Goal: Task Accomplishment & Management: Manage account settings

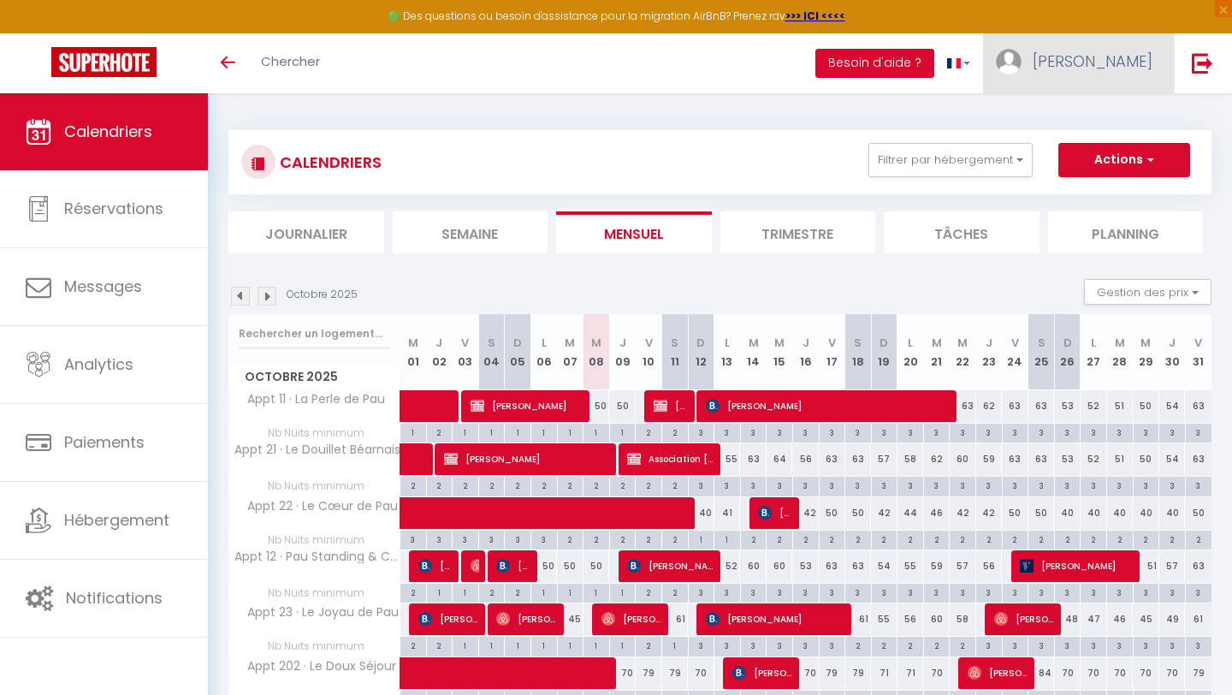
click at [1122, 56] on span "[PERSON_NAME]" at bounding box center [1093, 60] width 120 height 21
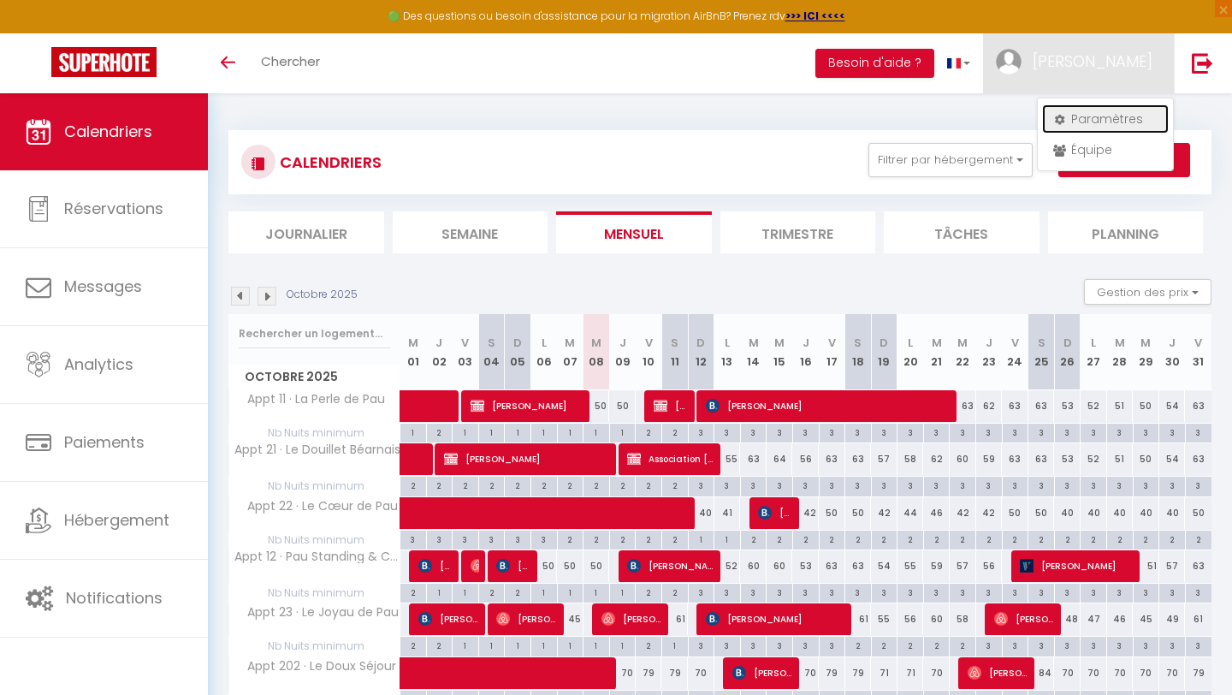
click at [1101, 106] on link "Paramètres" at bounding box center [1105, 118] width 127 height 29
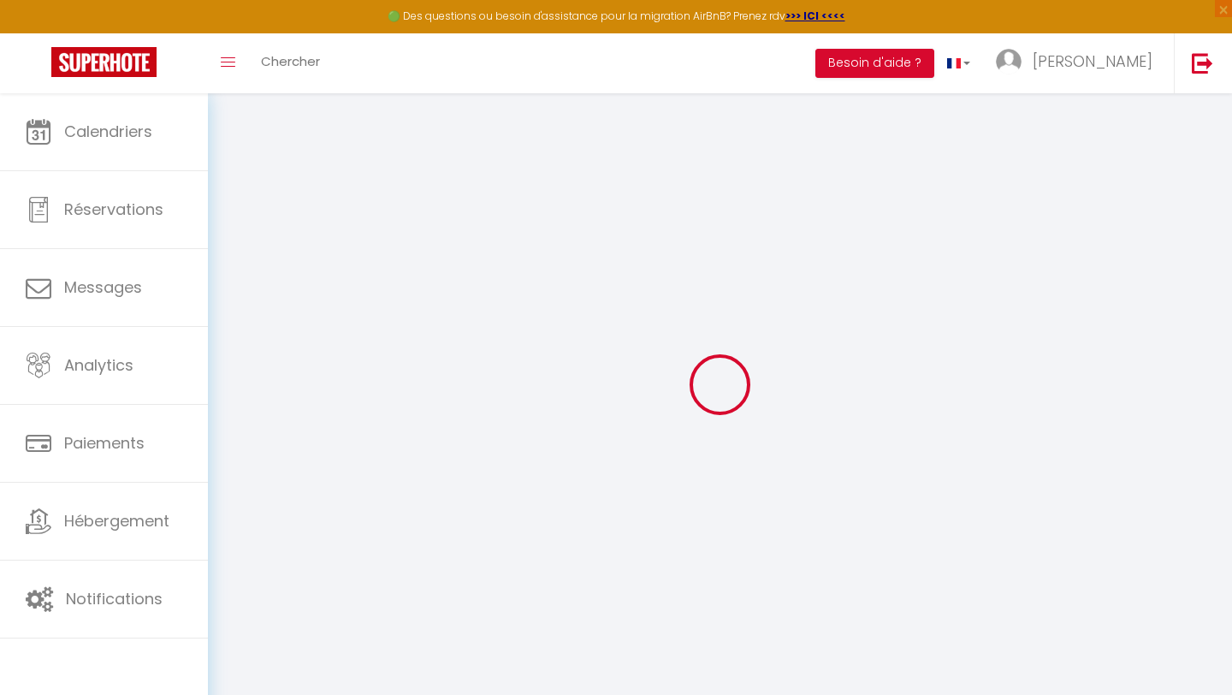
type input "BEVVcM3c9tAGEahIxhcWNDuJf"
type input "8dWffGCf1ihc4EGGWjY3PW15c"
type input "[URL][DOMAIN_NAME]"
select select "fr"
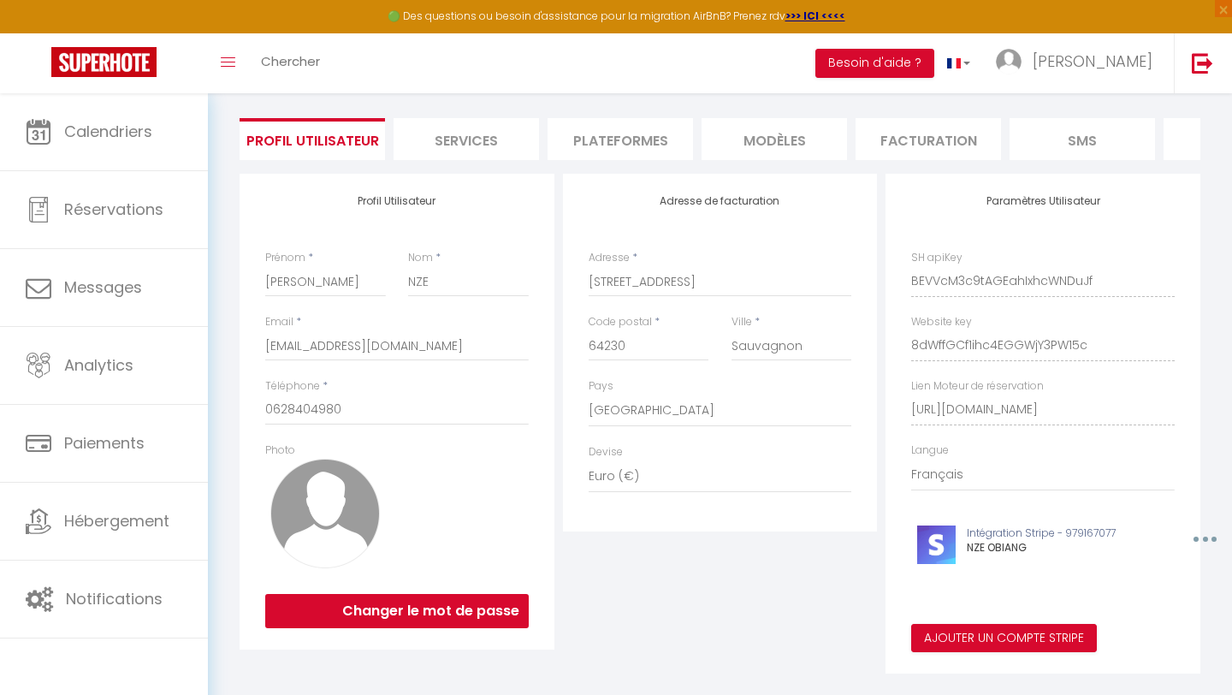
scroll to position [132, 0]
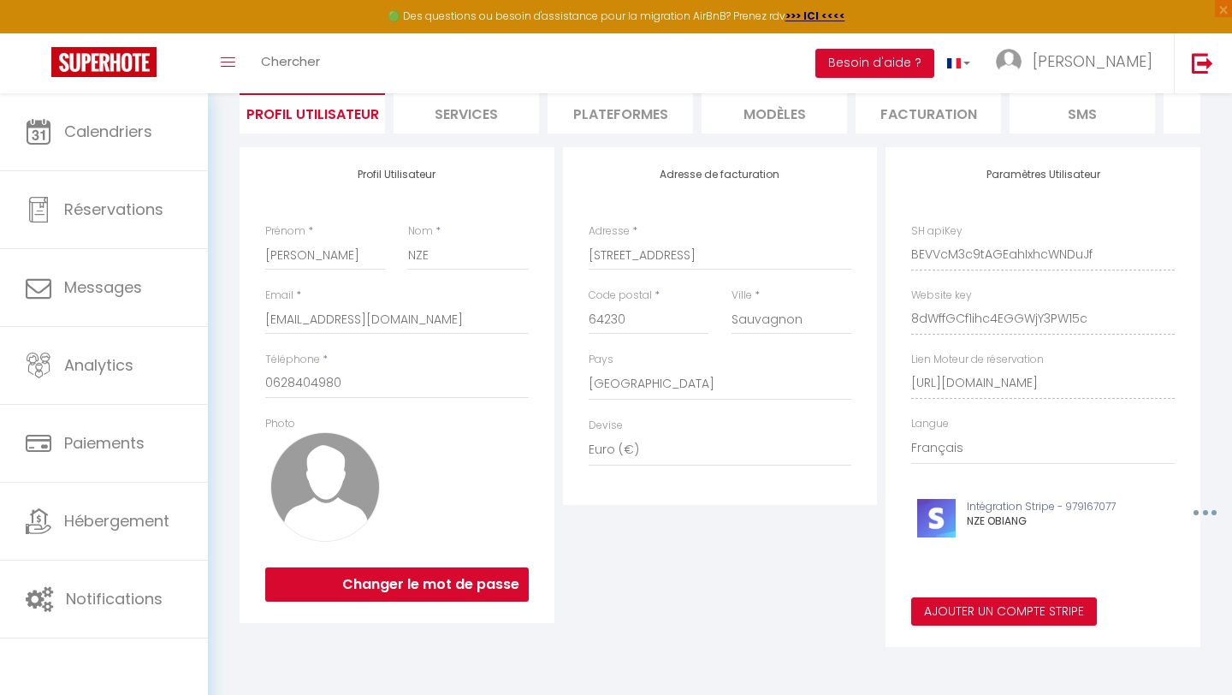
click at [621, 116] on li "Plateformes" at bounding box center [620, 113] width 145 height 42
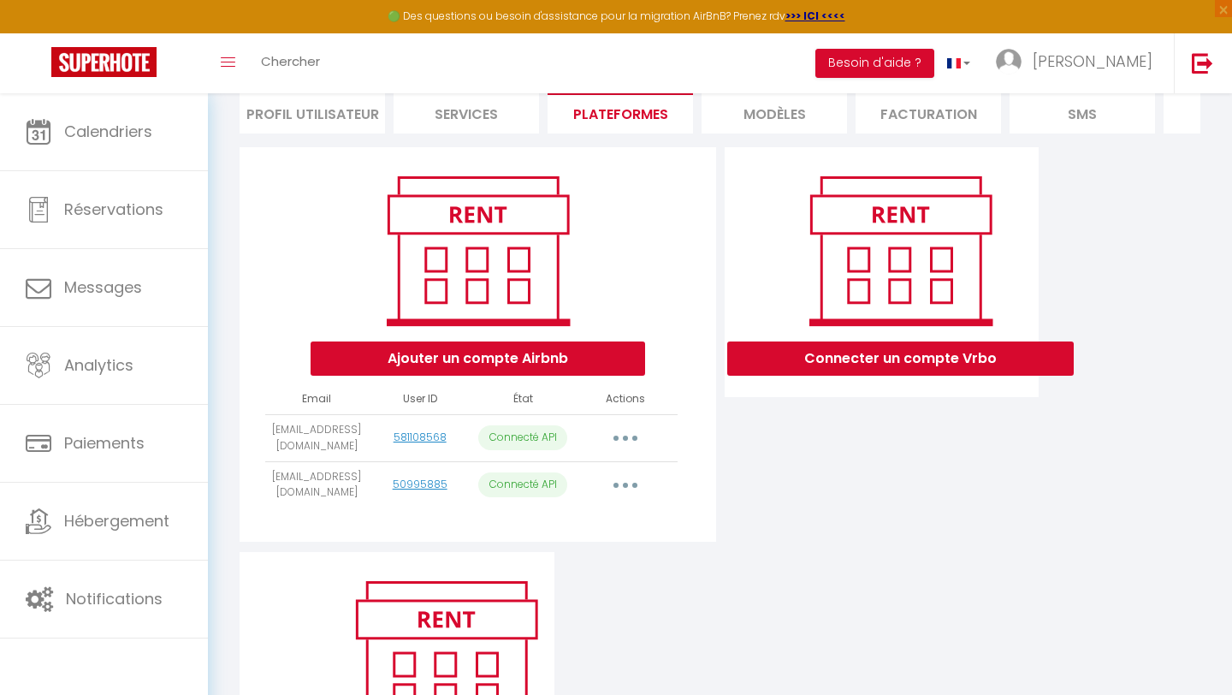
click at [625, 485] on icon "button" at bounding box center [625, 485] width 5 height 5
click at [714, 431] on div "Ajouter un compte Airbnb Email User ID État Actions alexandra.herve64@gmail.com…" at bounding box center [478, 344] width 476 height 395
click at [619, 429] on button "button" at bounding box center [626, 438] width 48 height 27
click at [701, 448] on div "Ajouter un compte Airbnb Email User ID État Actions alexandra.herve64@gmail.com…" at bounding box center [478, 344] width 476 height 395
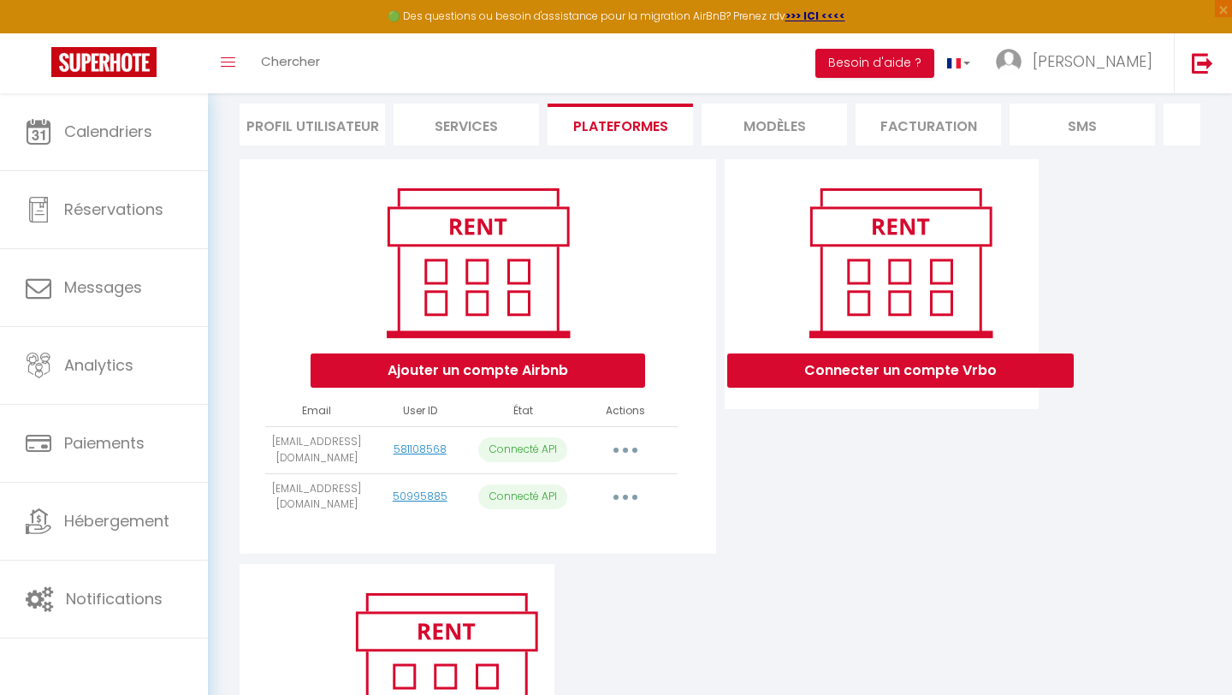
scroll to position [182, 0]
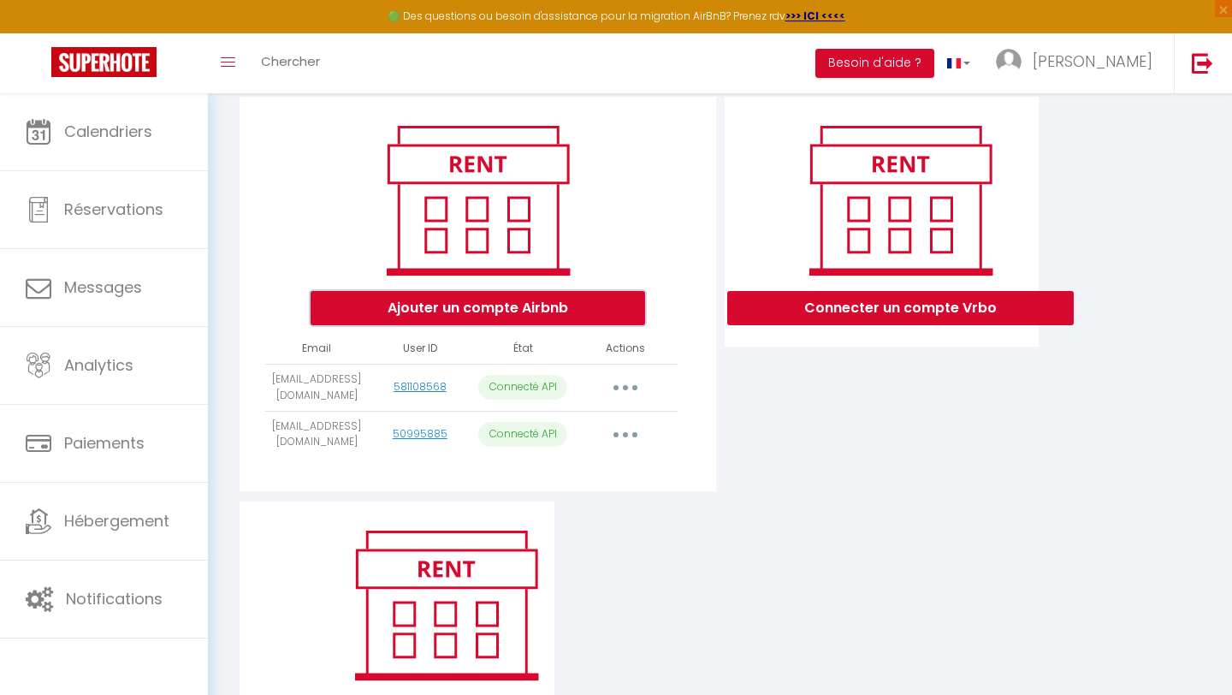
click at [568, 312] on button "Ajouter un compte Airbnb" at bounding box center [478, 308] width 335 height 34
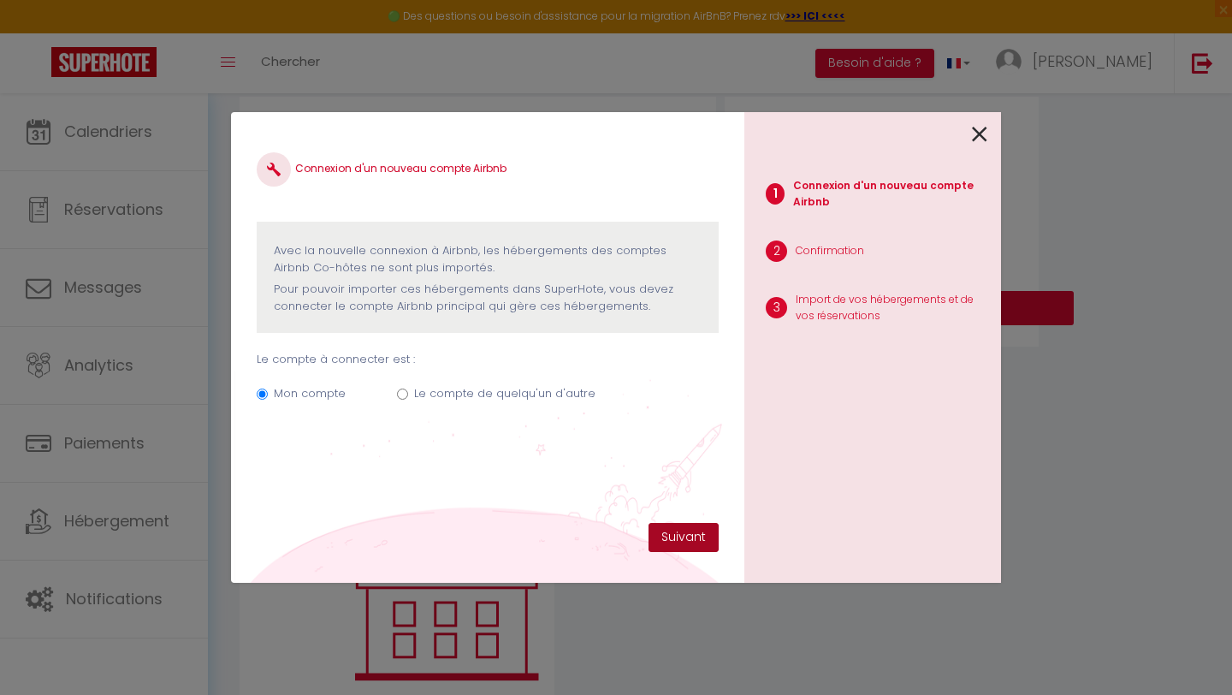
click at [689, 540] on button "Suivant" at bounding box center [684, 537] width 70 height 29
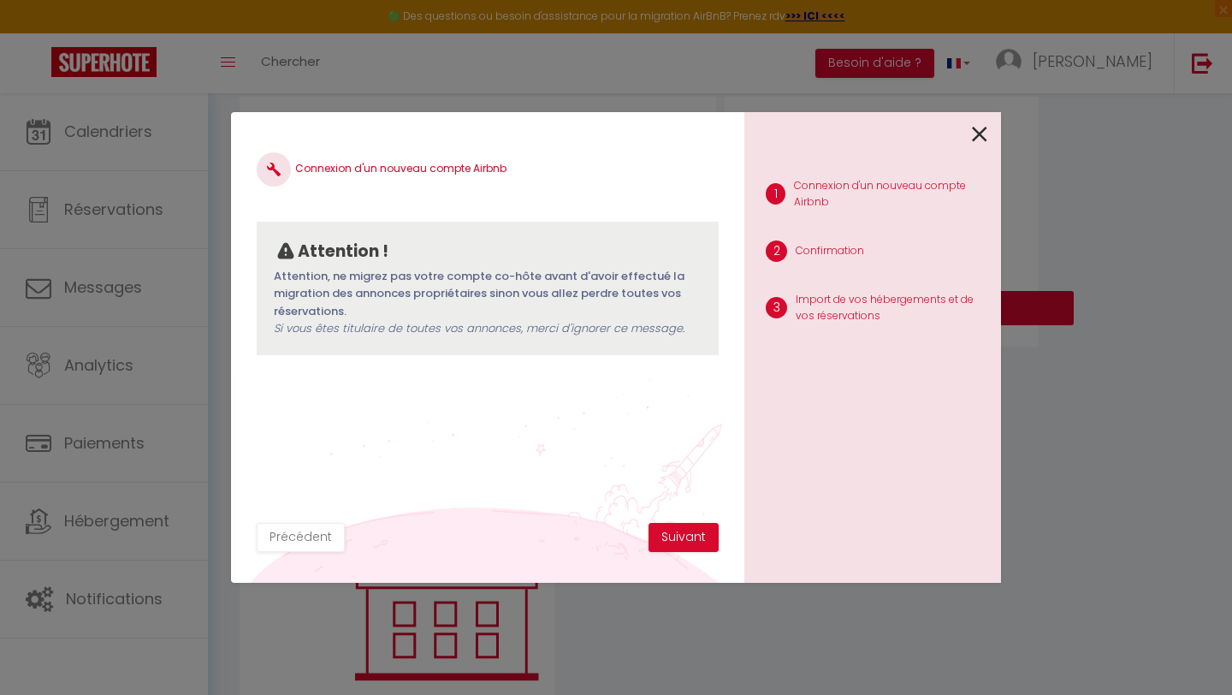
click at [973, 131] on icon at bounding box center [979, 135] width 15 height 26
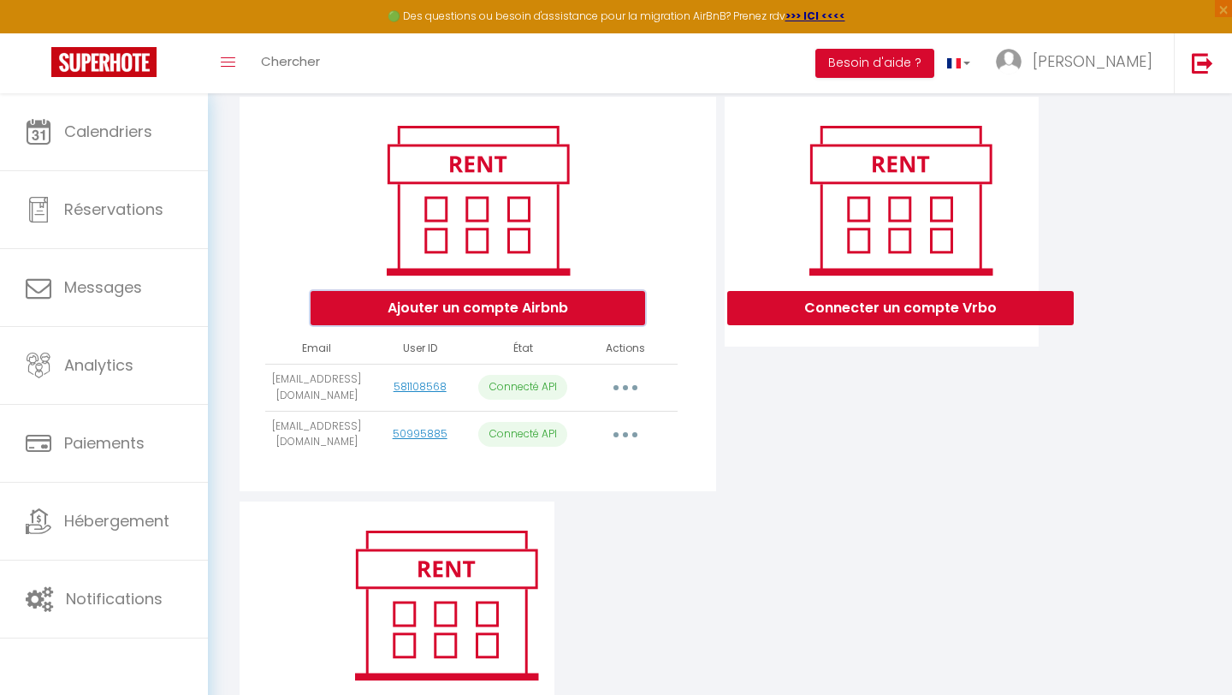
click at [584, 306] on button "Ajouter un compte Airbnb" at bounding box center [478, 308] width 335 height 34
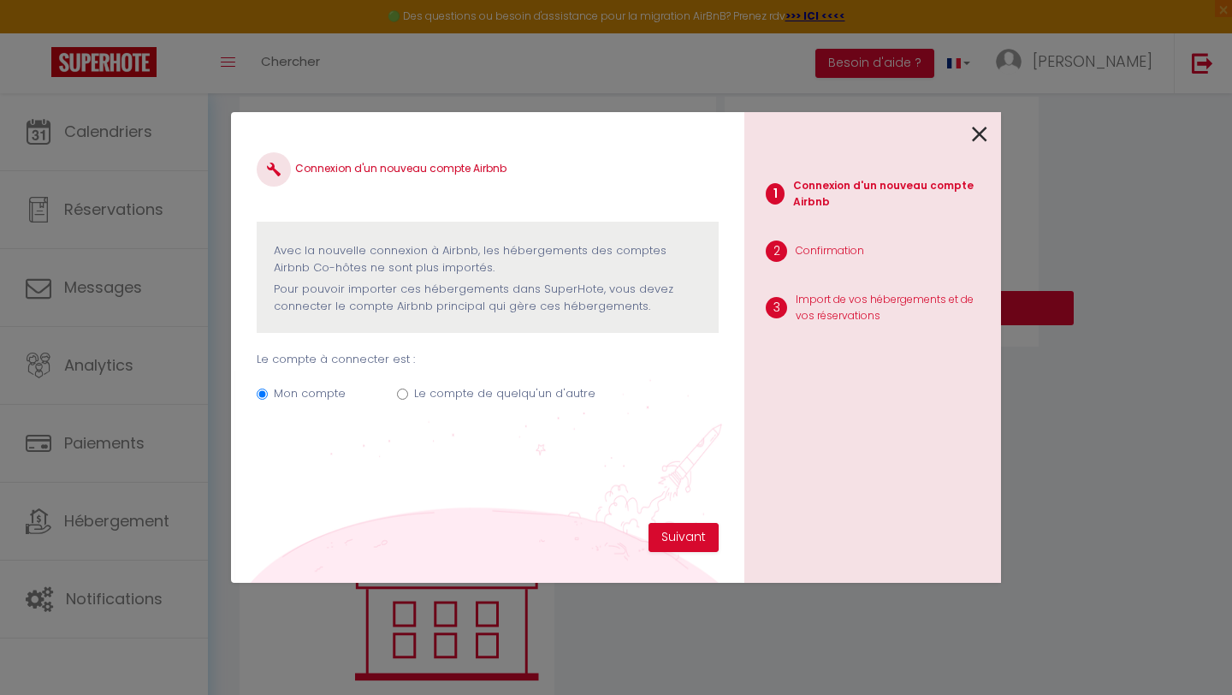
click at [452, 401] on label "Le compte de quelqu'un d'autre" at bounding box center [504, 393] width 181 height 17
click at [408, 400] on input "Le compte de quelqu'un d'autre" at bounding box center [402, 394] width 11 height 11
radio input "true"
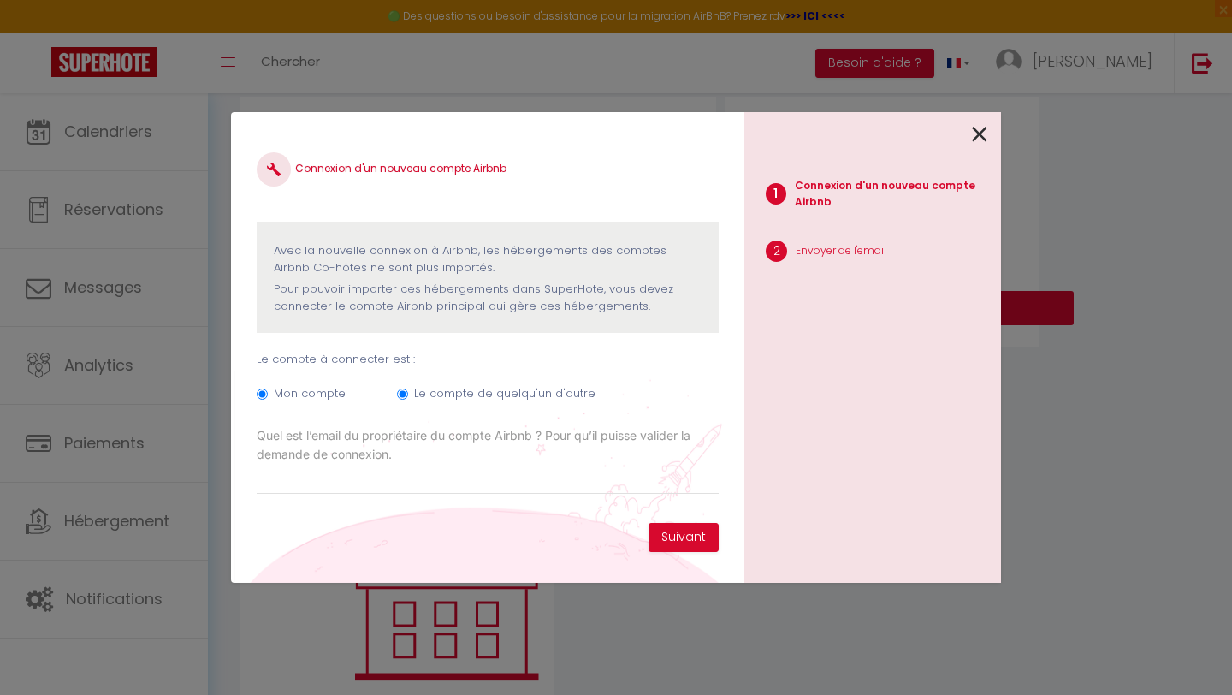
radio input "false"
click at [488, 479] on input "Email connexion Airbnb" at bounding box center [488, 479] width 462 height 31
type input "[PERSON_NAME][EMAIL_ADDRESS][DOMAIN_NAME]"
click at [674, 535] on button "Suivant" at bounding box center [684, 537] width 70 height 29
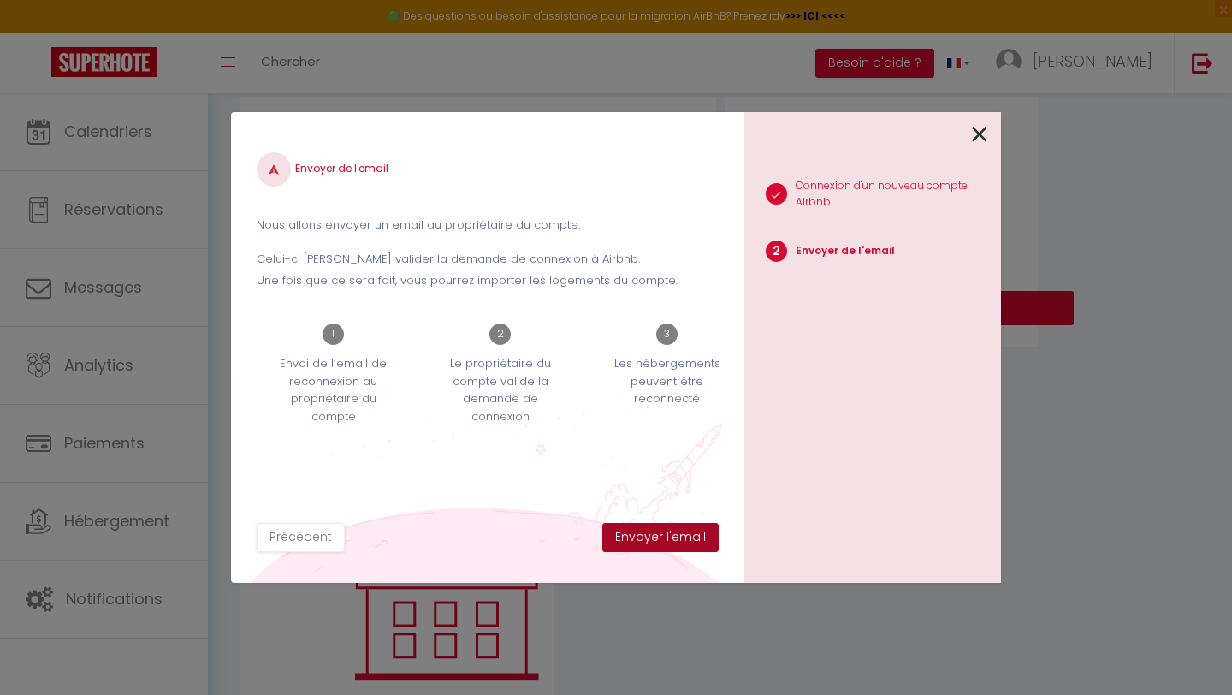
click at [674, 535] on button "Envoyer l'email" at bounding box center [661, 537] width 116 height 29
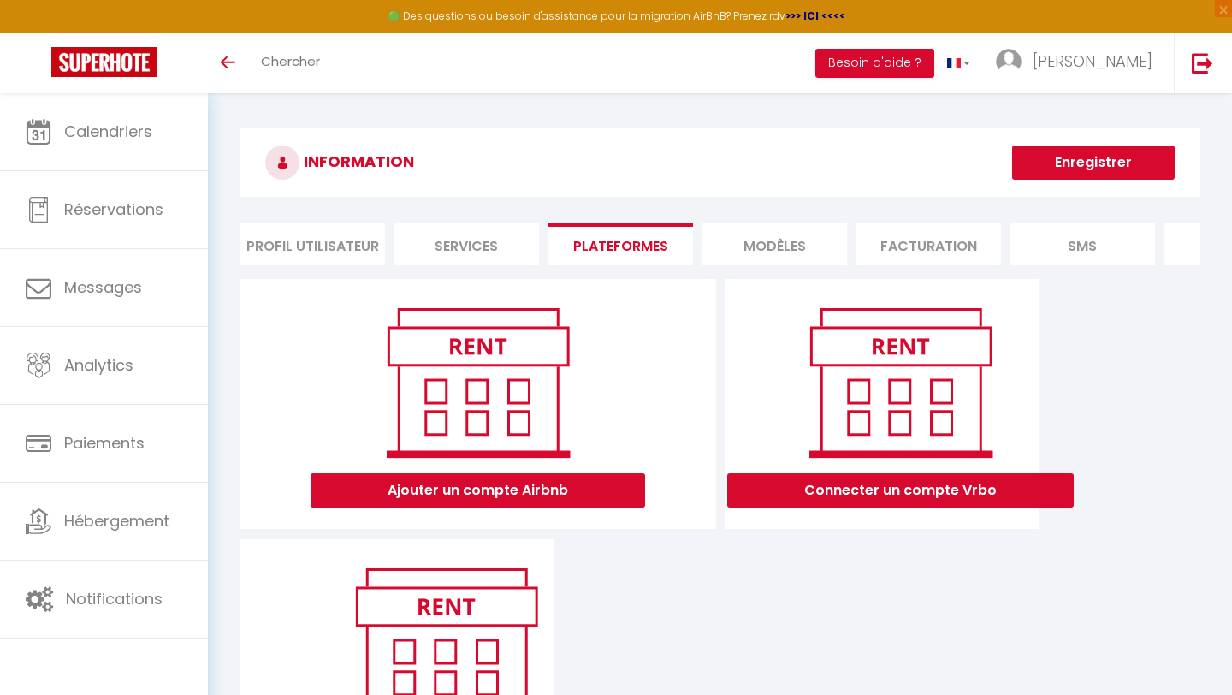
click at [341, 247] on li "Profil Utilisateur" at bounding box center [312, 244] width 145 height 42
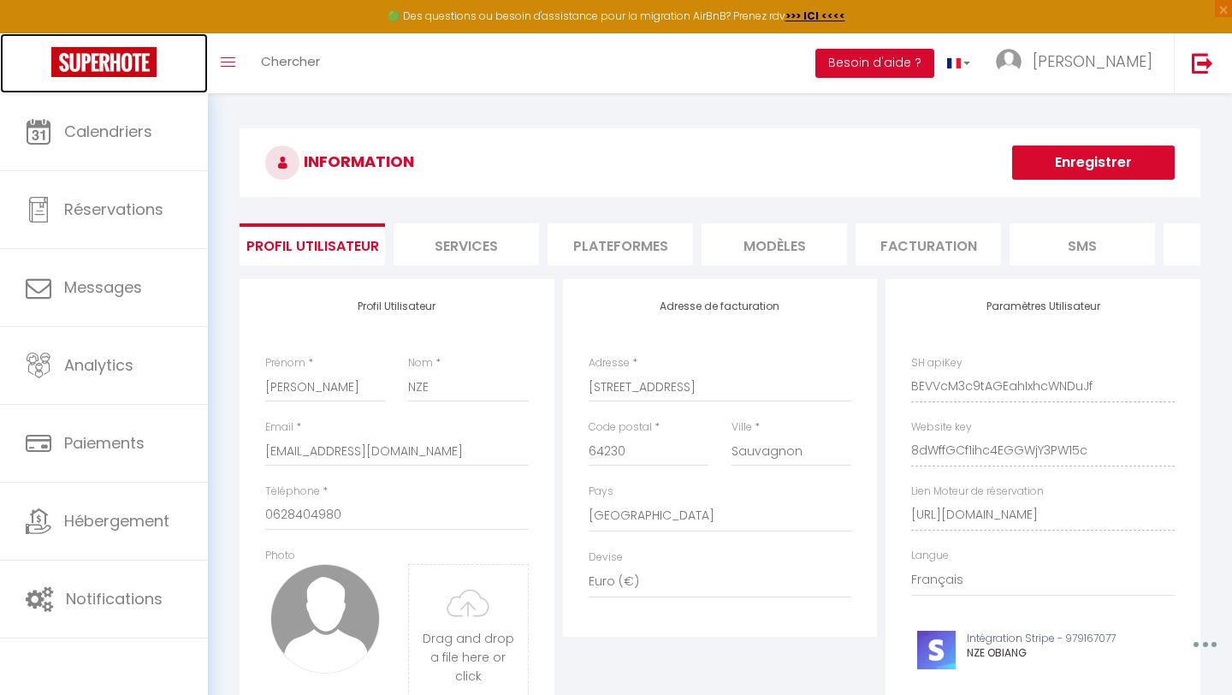
click at [128, 60] on img at bounding box center [103, 62] width 105 height 30
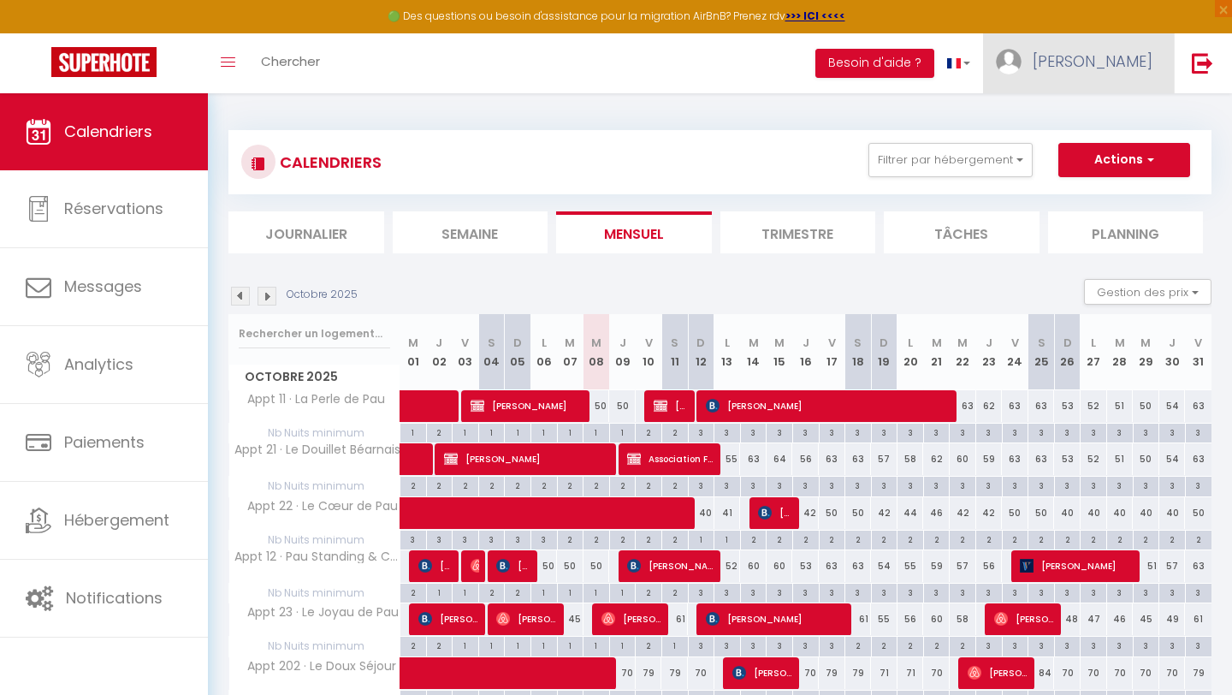
click at [1138, 62] on span "[PERSON_NAME]" at bounding box center [1093, 60] width 120 height 21
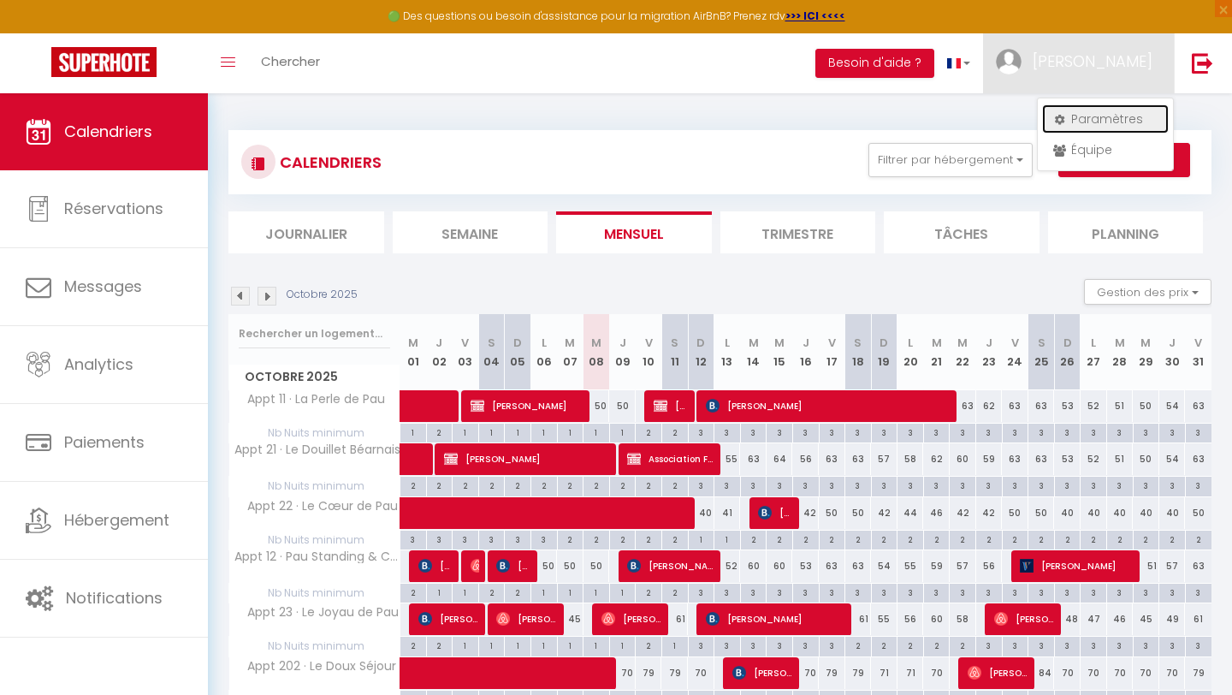
click at [1096, 122] on link "Paramètres" at bounding box center [1105, 118] width 127 height 29
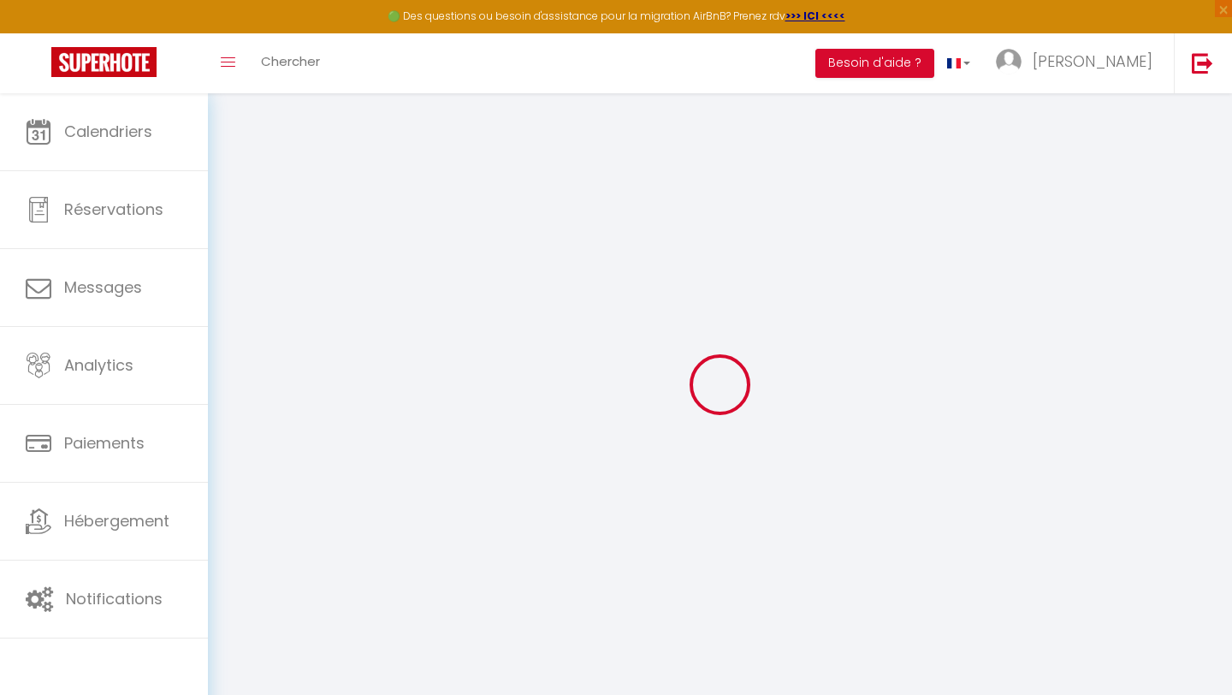
type input "BEVVcM3c9tAGEahIxhcWNDuJf"
type input "8dWffGCf1ihc4EGGWjY3PW15c"
type input "[URL][DOMAIN_NAME]"
select select "fr"
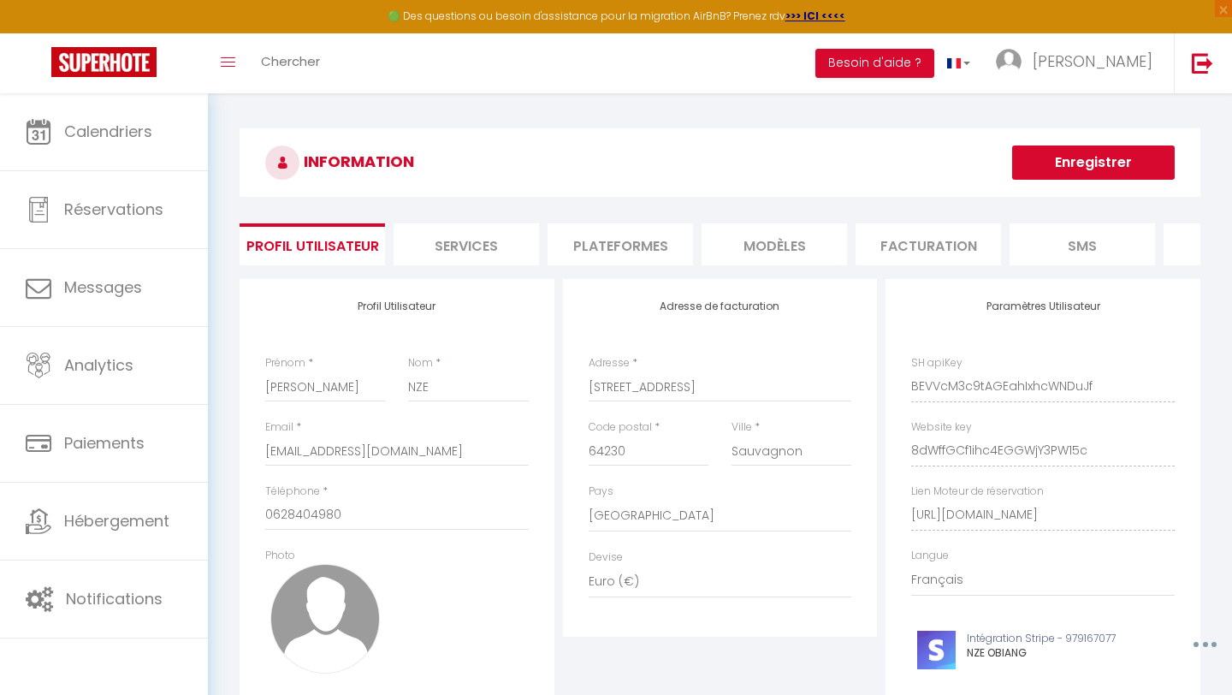
click at [656, 251] on li "Plateformes" at bounding box center [620, 244] width 145 height 42
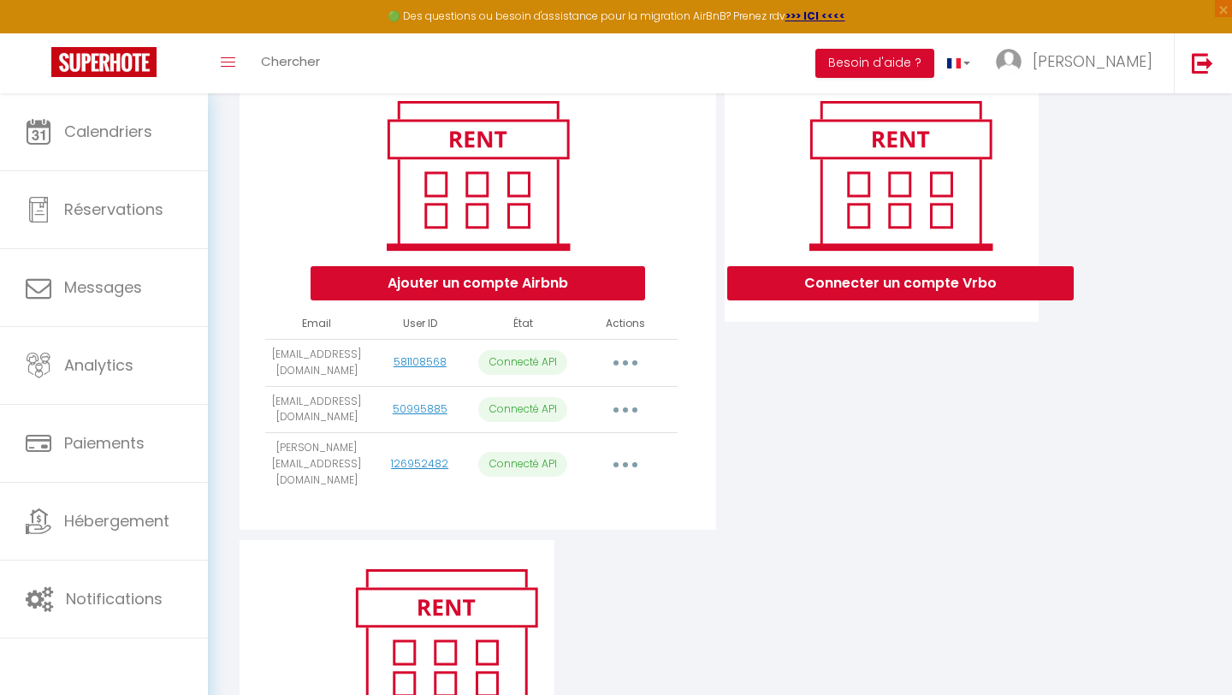
scroll to position [237, 0]
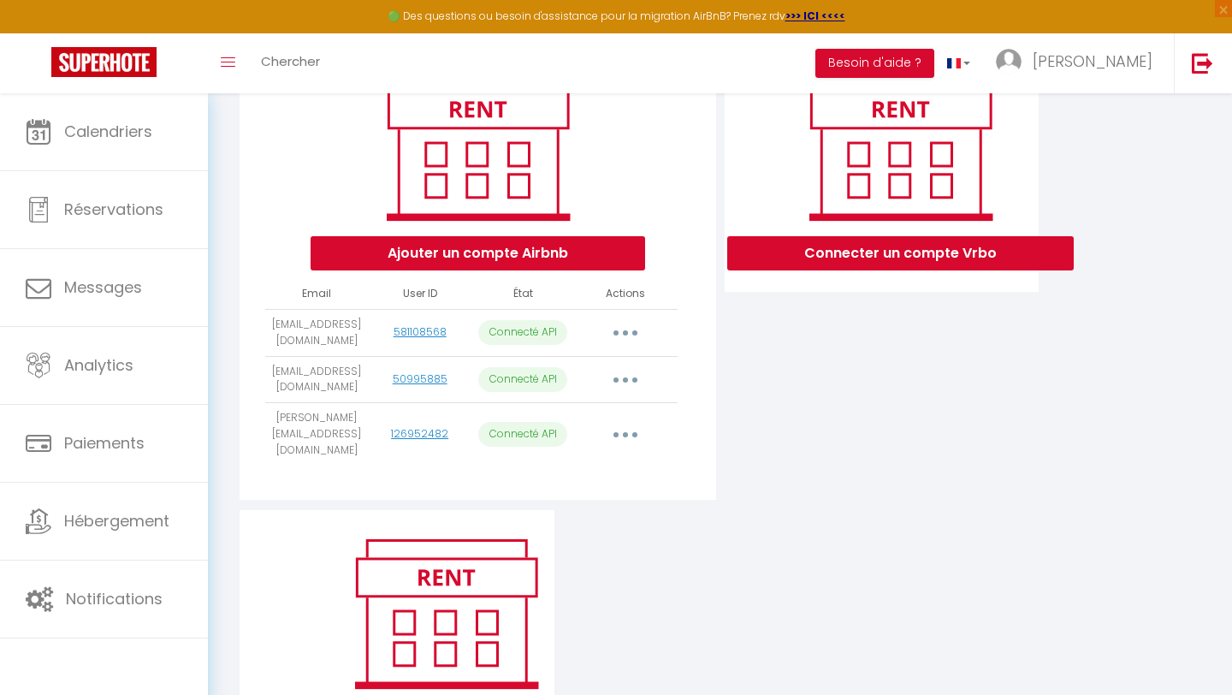
click at [625, 432] on icon "button" at bounding box center [625, 434] width 5 height 5
click at [710, 373] on div "Ajouter un compte Airbnb Email User ID État Actions alexandra.herve64@gmail.com…" at bounding box center [478, 271] width 476 height 458
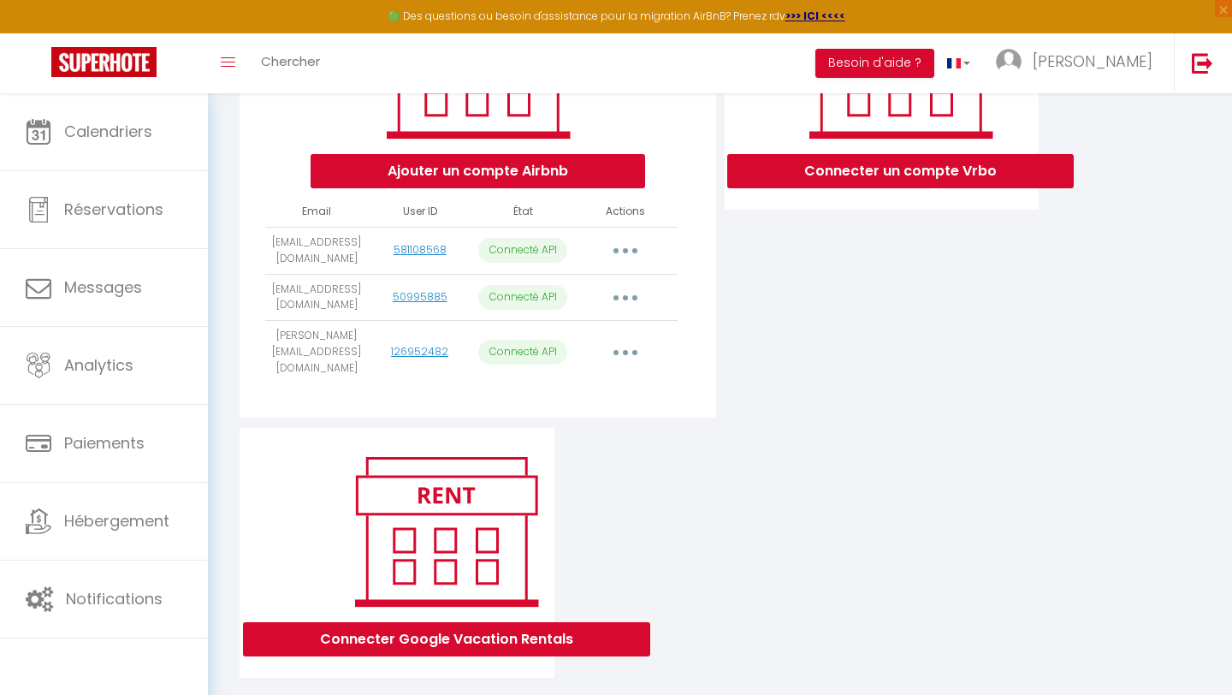
scroll to position [334, 0]
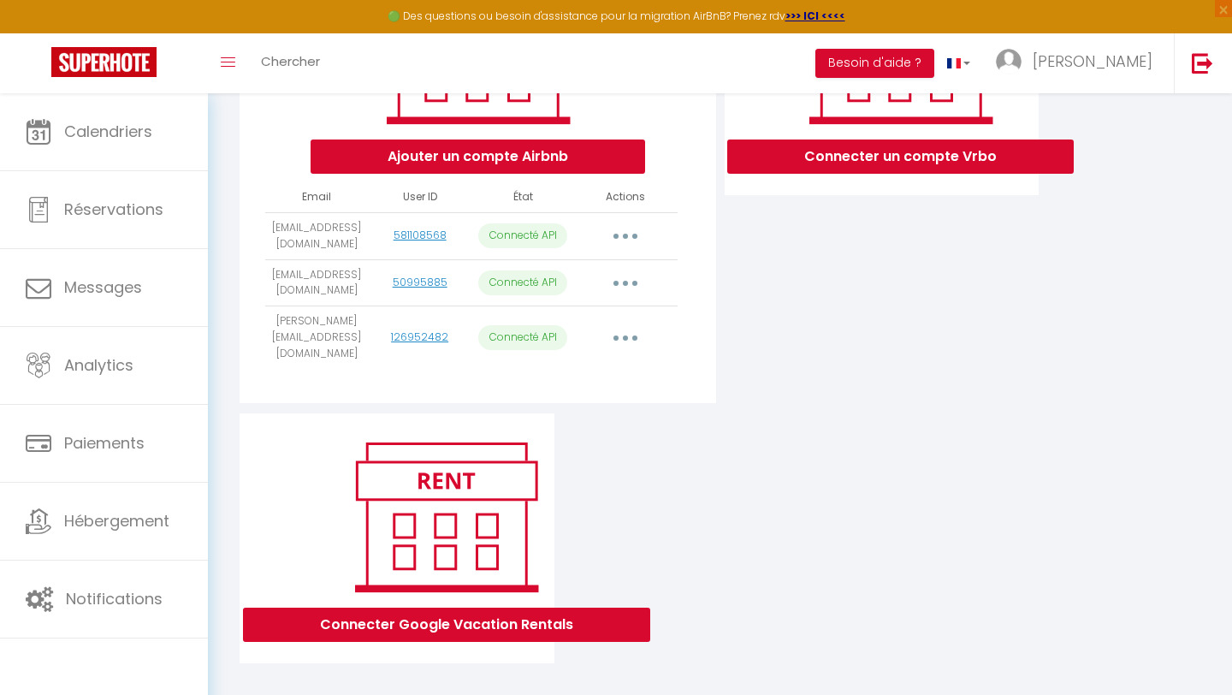
click at [626, 336] on icon "button" at bounding box center [625, 338] width 5 height 5
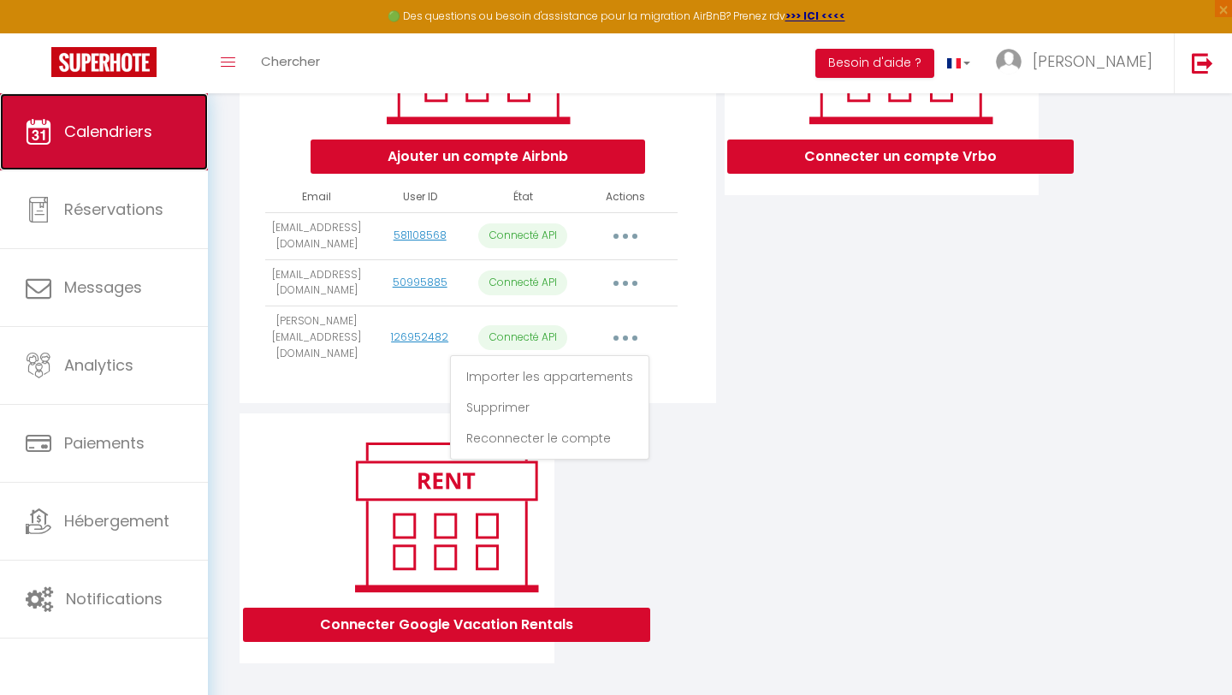
click at [86, 123] on span "Calendriers" at bounding box center [108, 131] width 88 height 21
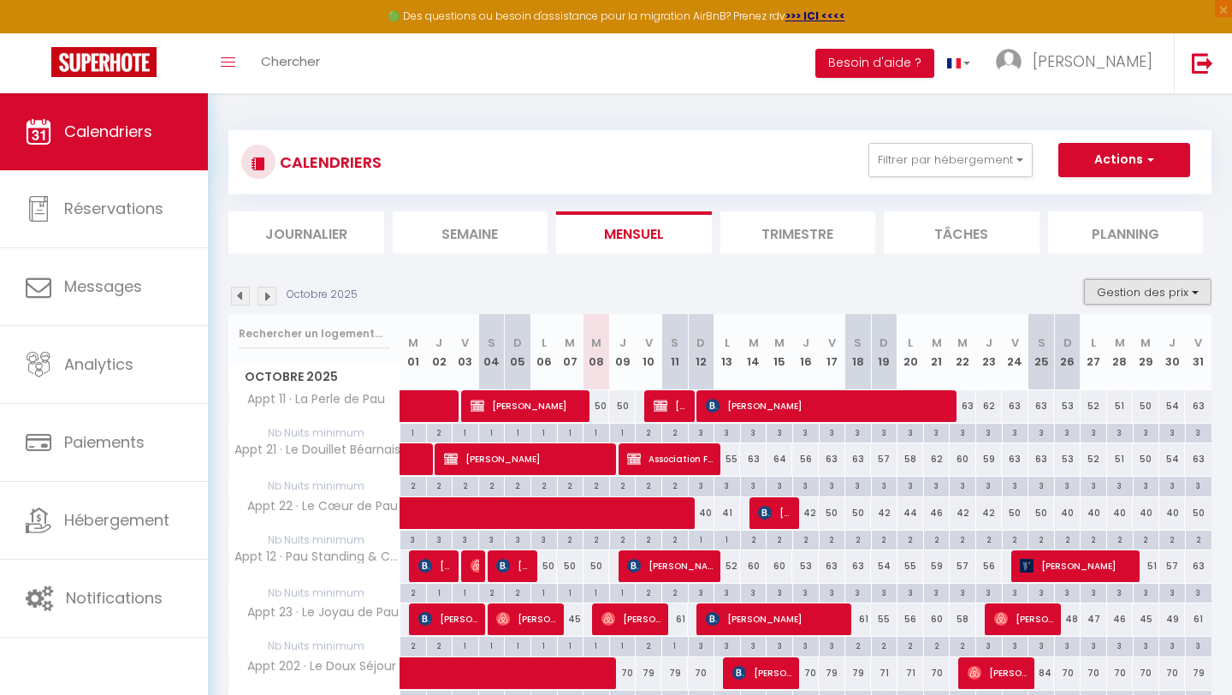
click at [1143, 287] on button "Gestion des prix" at bounding box center [1148, 292] width 128 height 26
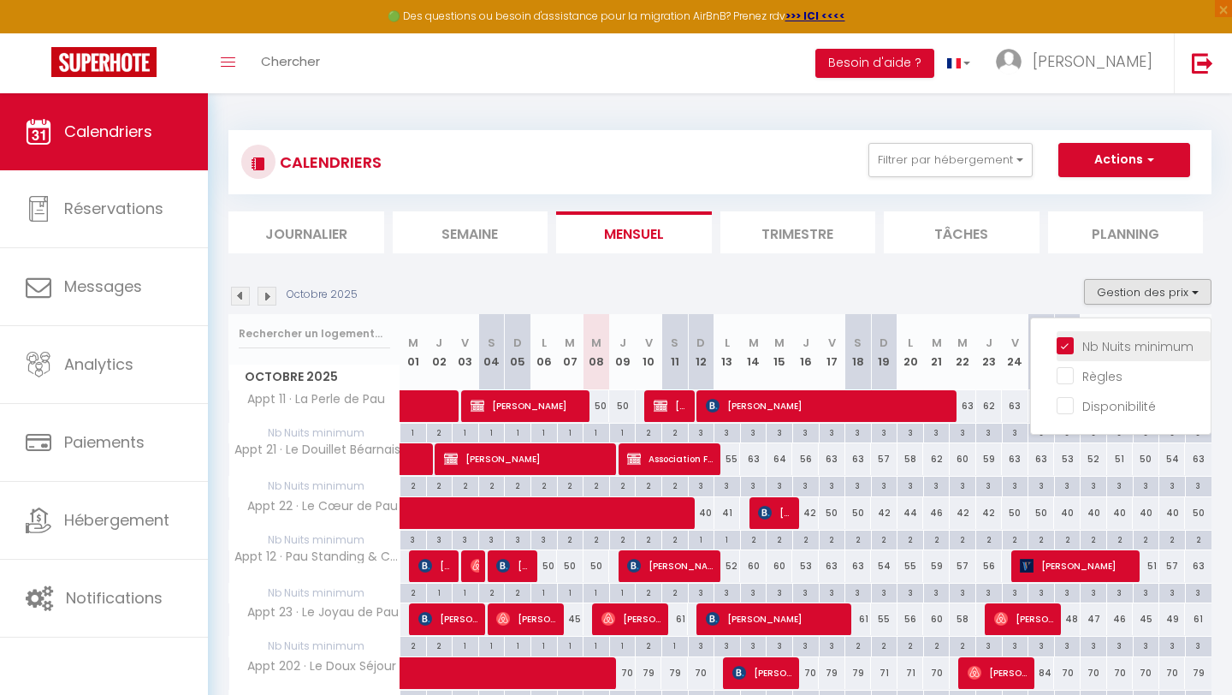
click at [1117, 342] on input "Nb Nuits minimum" at bounding box center [1134, 344] width 154 height 17
checkbox input "false"
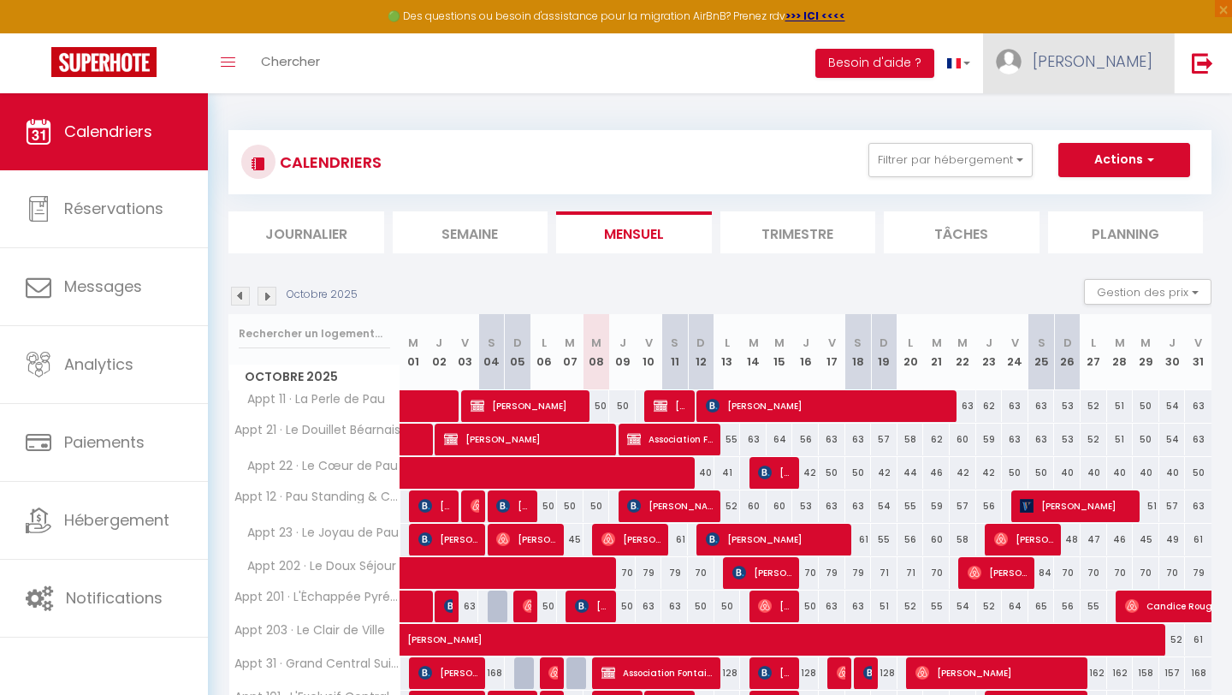
click at [1140, 64] on span "[PERSON_NAME]" at bounding box center [1093, 60] width 120 height 21
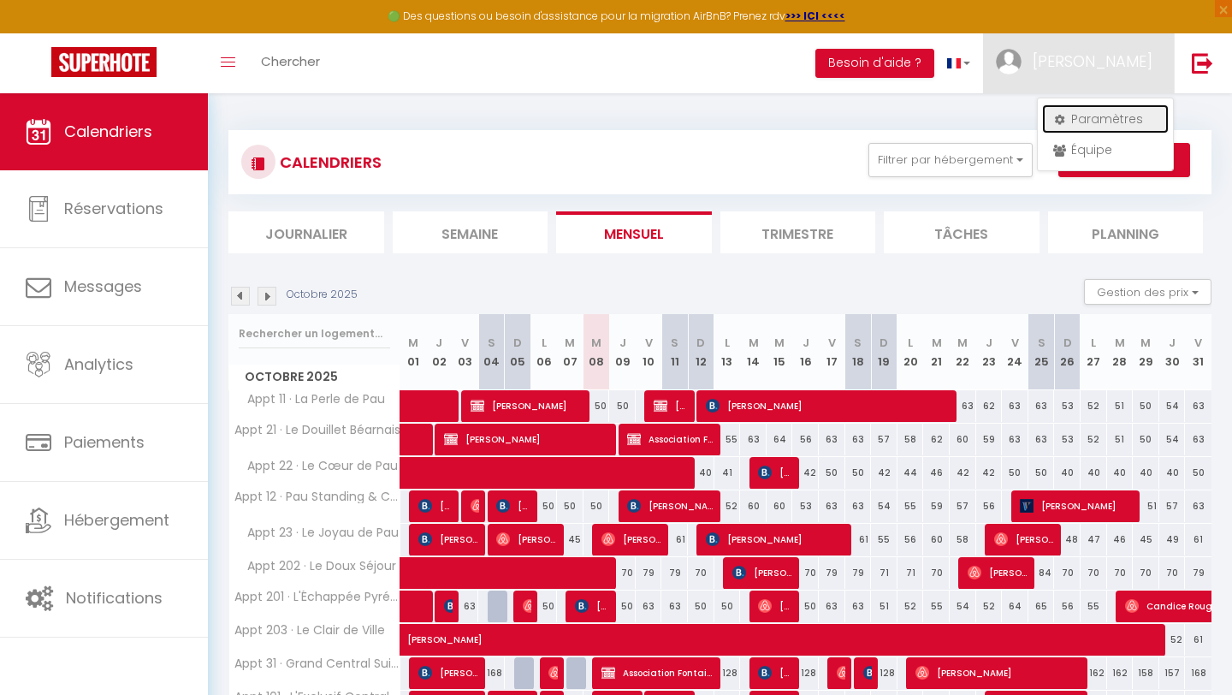
click at [1093, 126] on link "Paramètres" at bounding box center [1105, 118] width 127 height 29
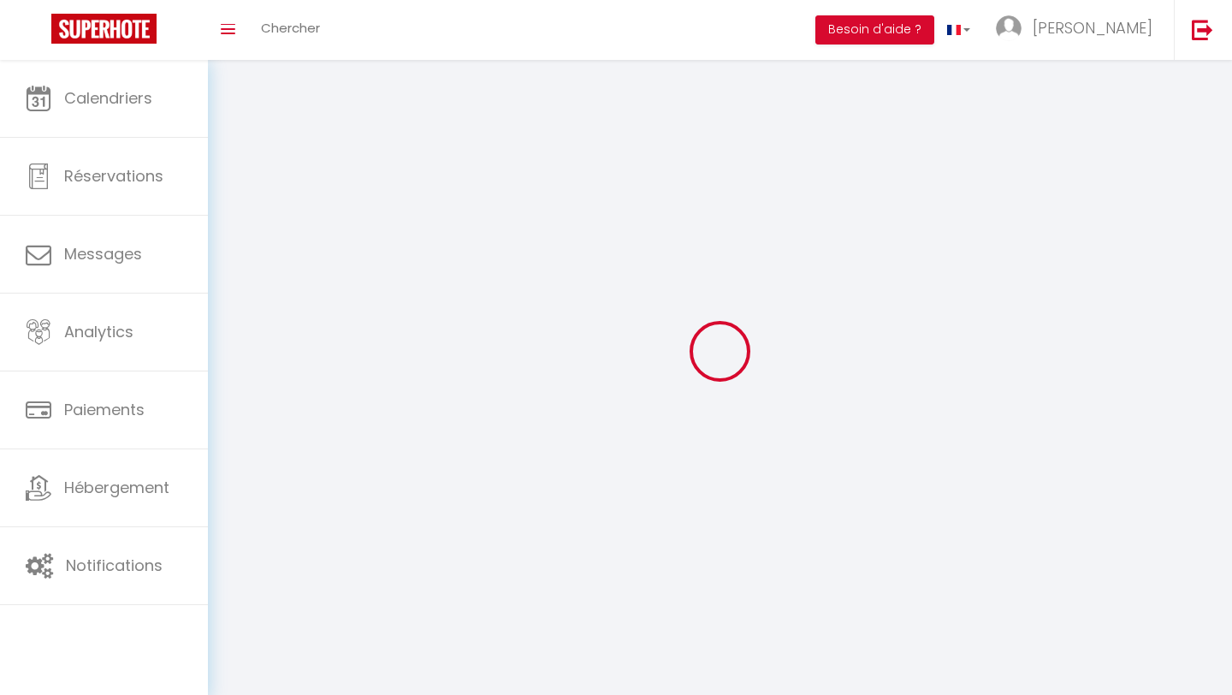
type input "[PERSON_NAME]"
type input "NZE"
type input "0628404980"
type input "[STREET_ADDRESS]"
type input "64230"
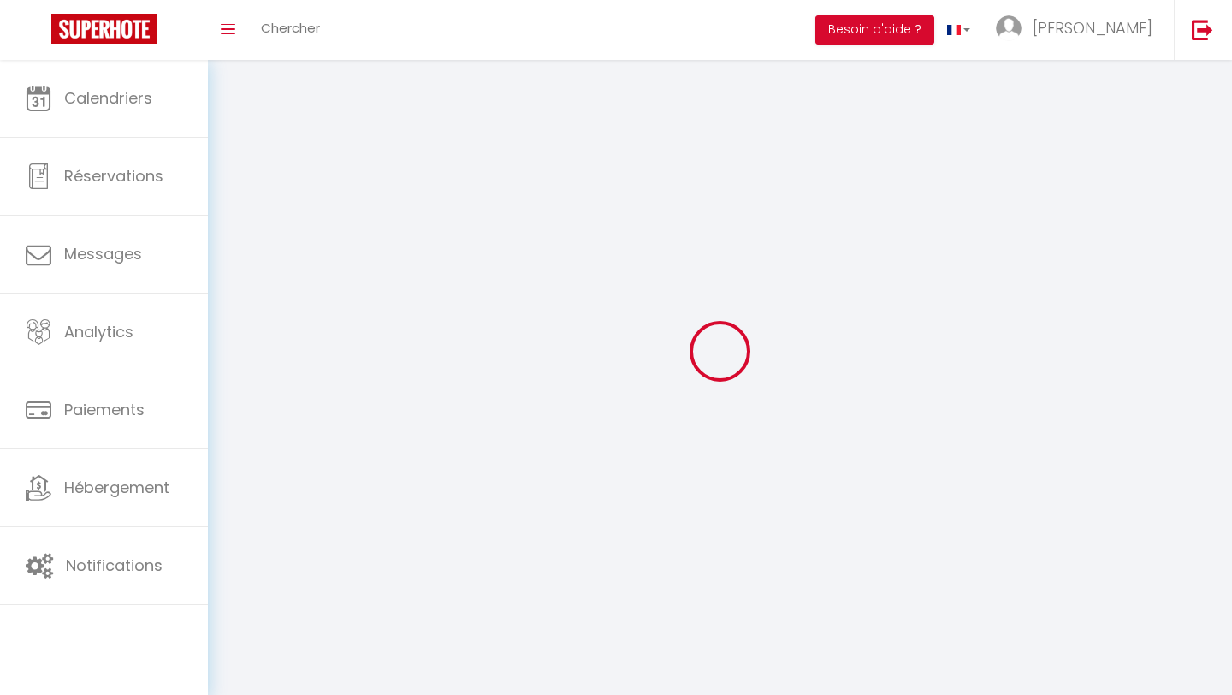
type input "Sauvagnon"
type input "BEVVcM3c9tAGEahIxhcWNDuJf"
type input "8dWffGCf1ihc4EGGWjY3PW15c"
select select "28"
type input "BEVVcM3c9tAGEahIxhcWNDuJf"
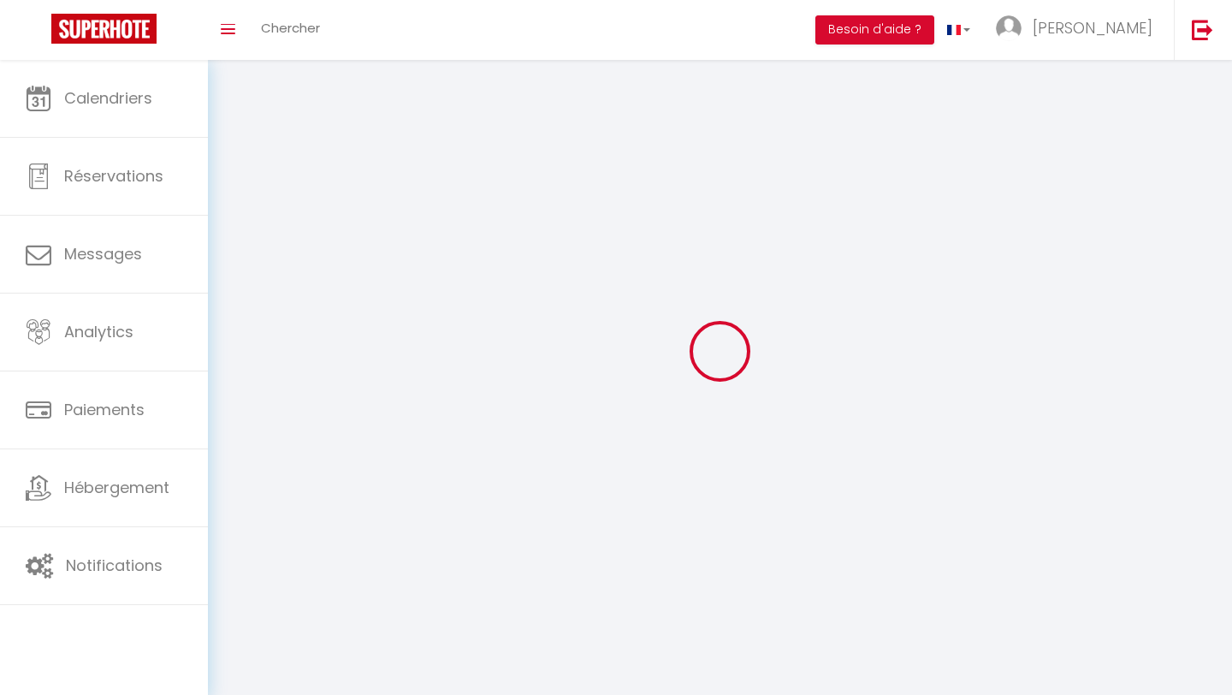
type input "8dWffGCf1ihc4EGGWjY3PW15c"
type input "[URL][DOMAIN_NAME]"
select select "fr"
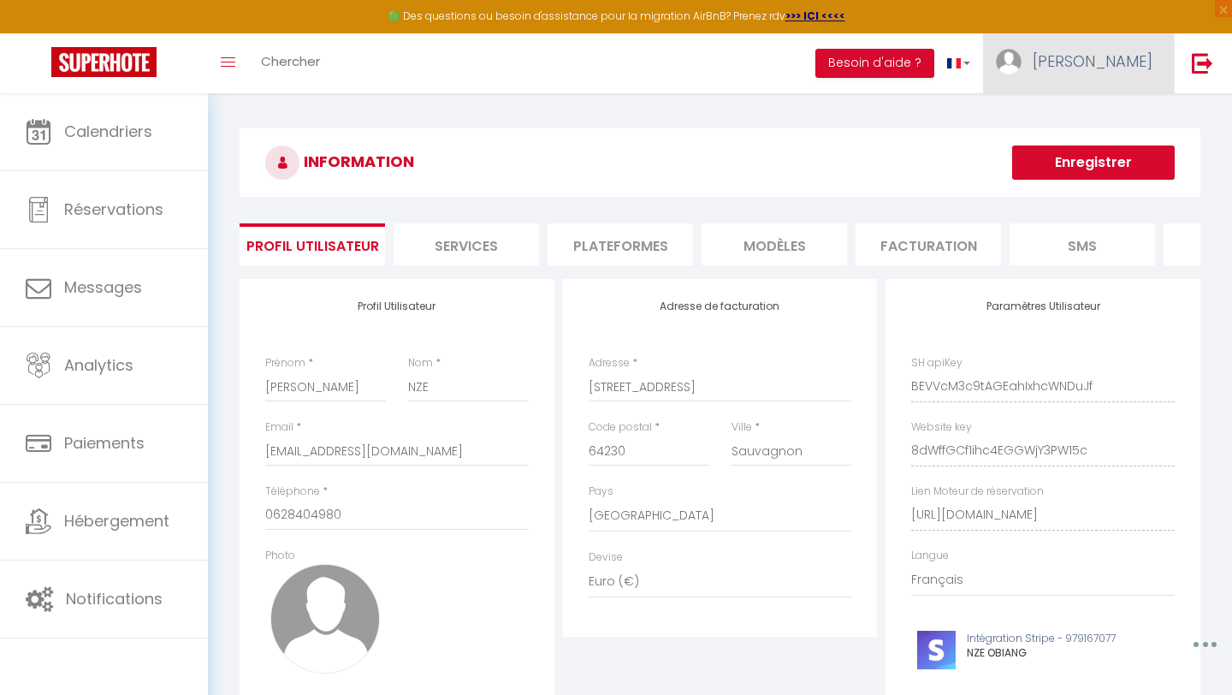
click at [1131, 65] on span "[PERSON_NAME]" at bounding box center [1093, 60] width 120 height 21
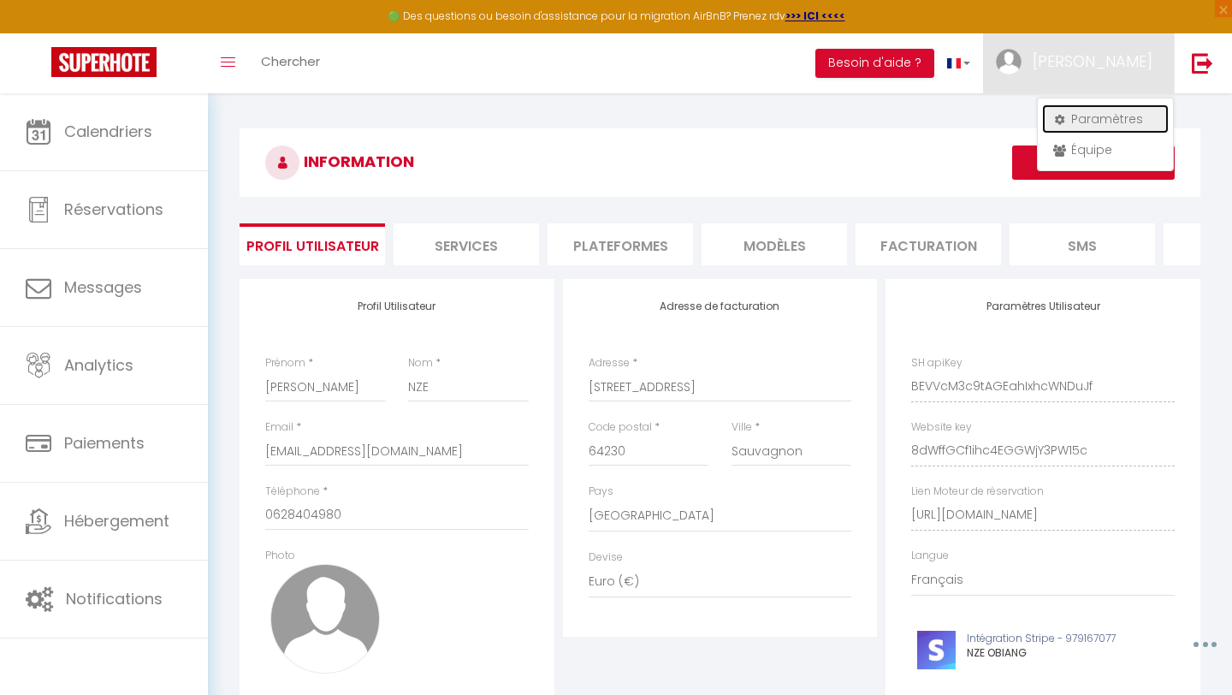
click at [1087, 122] on link "Paramètres" at bounding box center [1105, 118] width 127 height 29
click at [757, 175] on h3 "INFORMATION" at bounding box center [720, 162] width 961 height 68
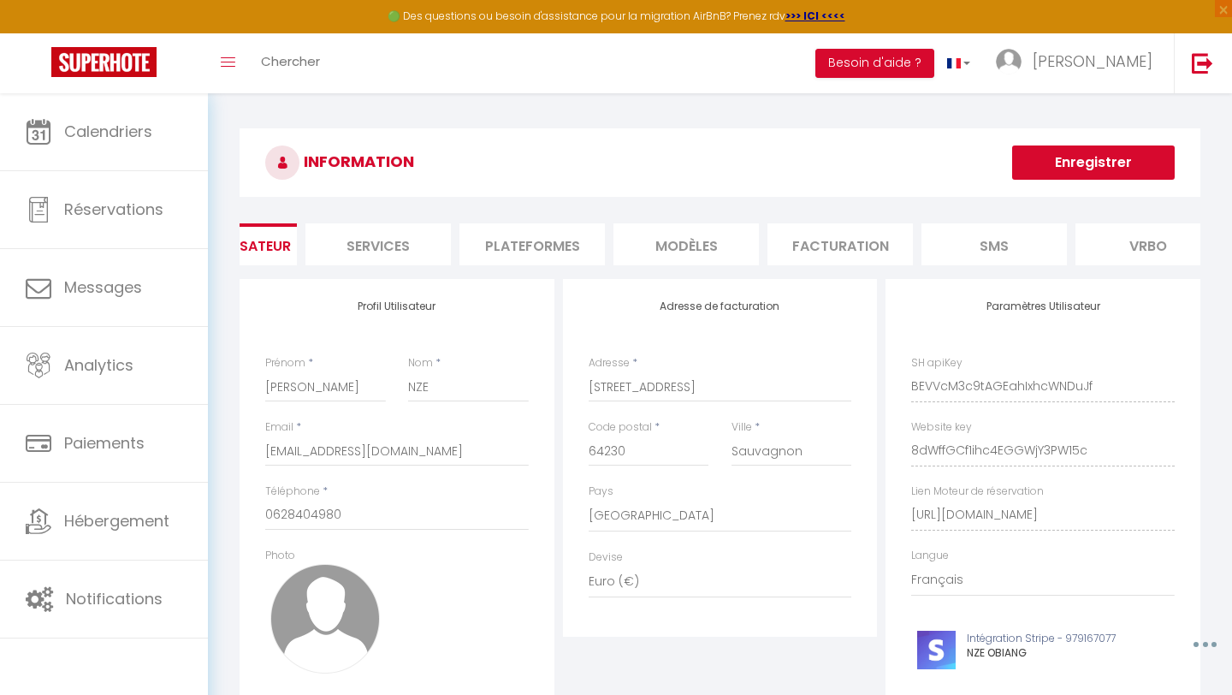
scroll to position [0, 102]
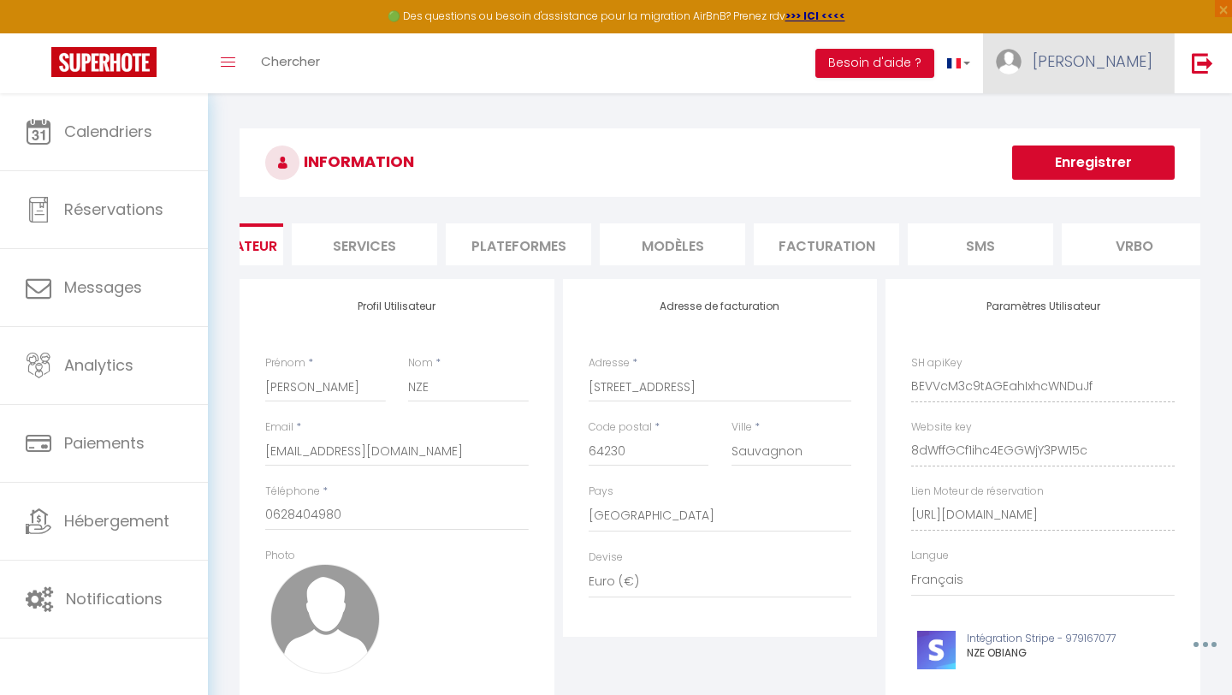
click at [1137, 70] on span "[PERSON_NAME]" at bounding box center [1093, 60] width 120 height 21
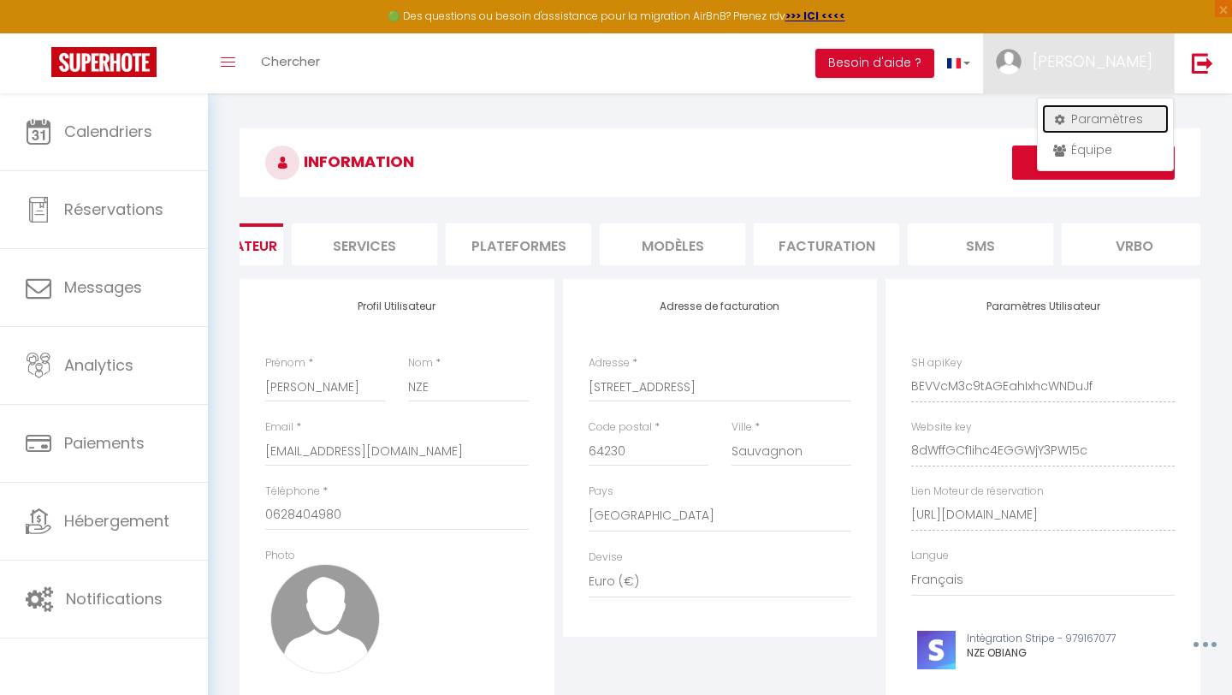
click at [1092, 120] on link "Paramètres" at bounding box center [1105, 118] width 127 height 29
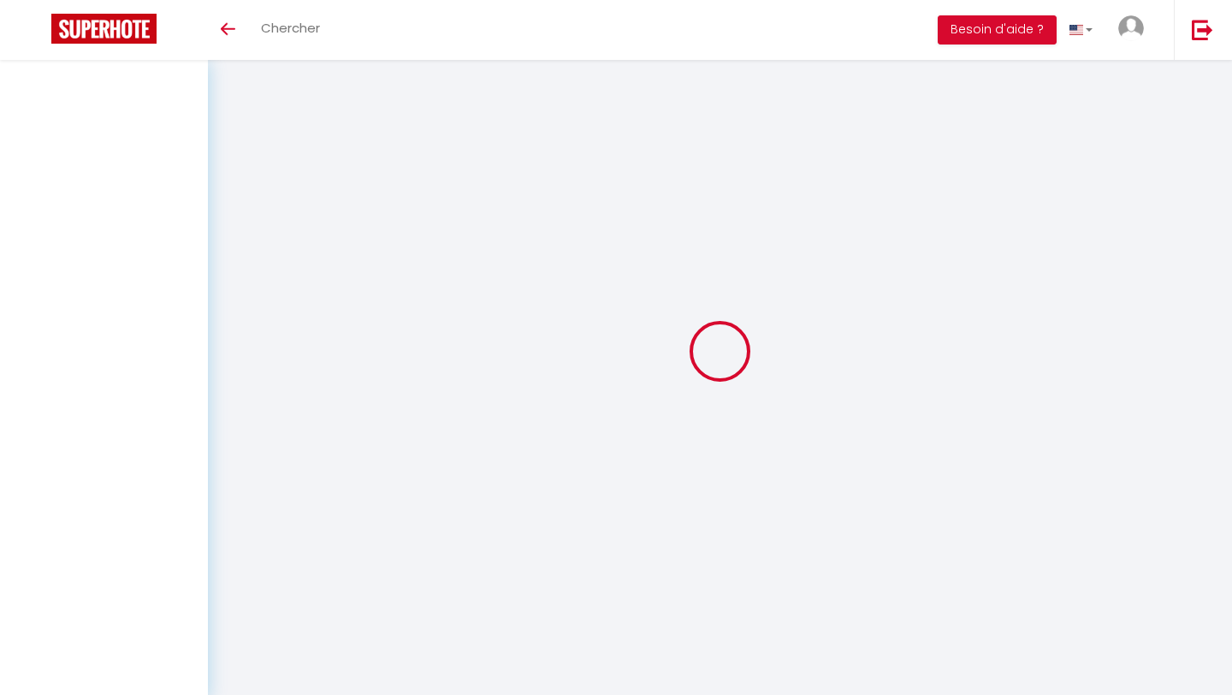
type input "BEVVcM3c9tAGEahIxhcWNDuJf"
type input "8dWffGCf1ihc4EGGWjY3PW15c"
type input "[URL][DOMAIN_NAME]"
select select "28"
select select "fr"
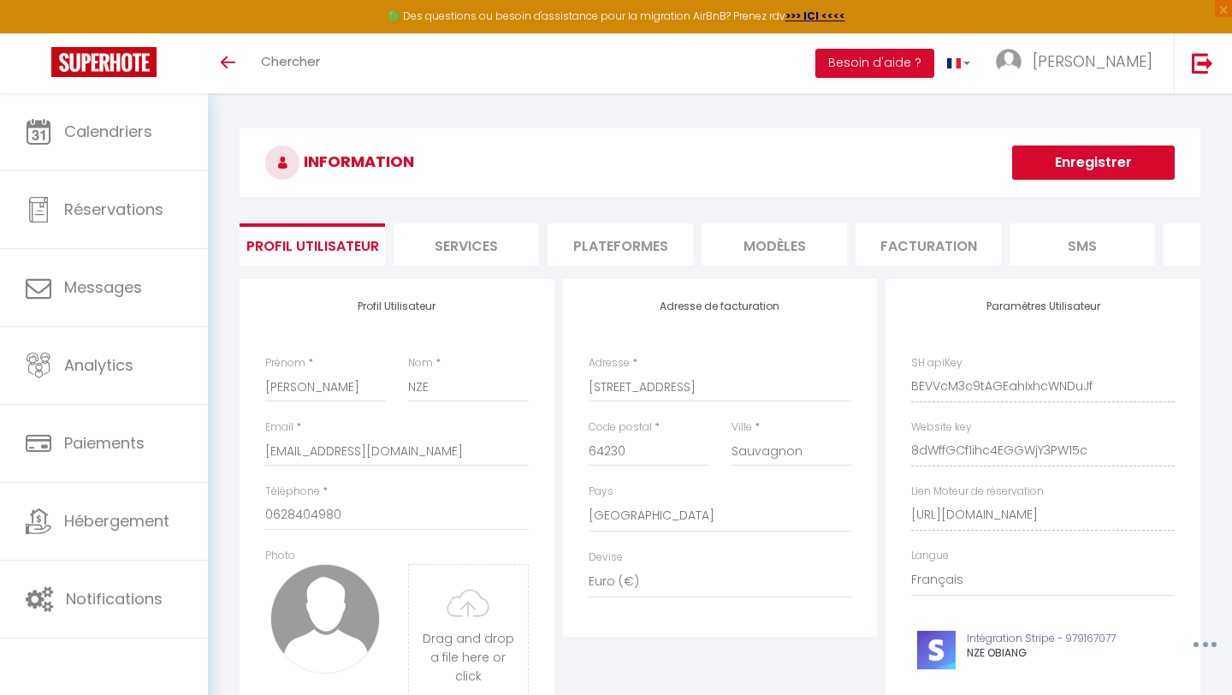
click at [677, 258] on li "Plateformes" at bounding box center [620, 244] width 145 height 42
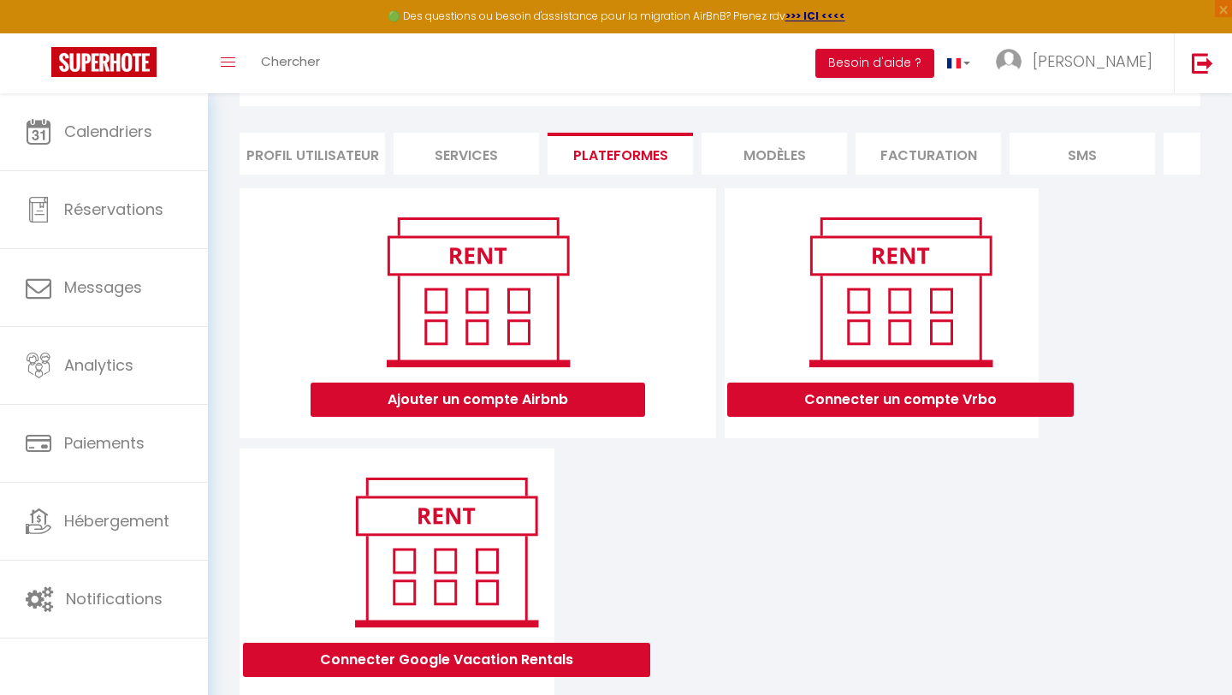
scroll to position [142, 0]
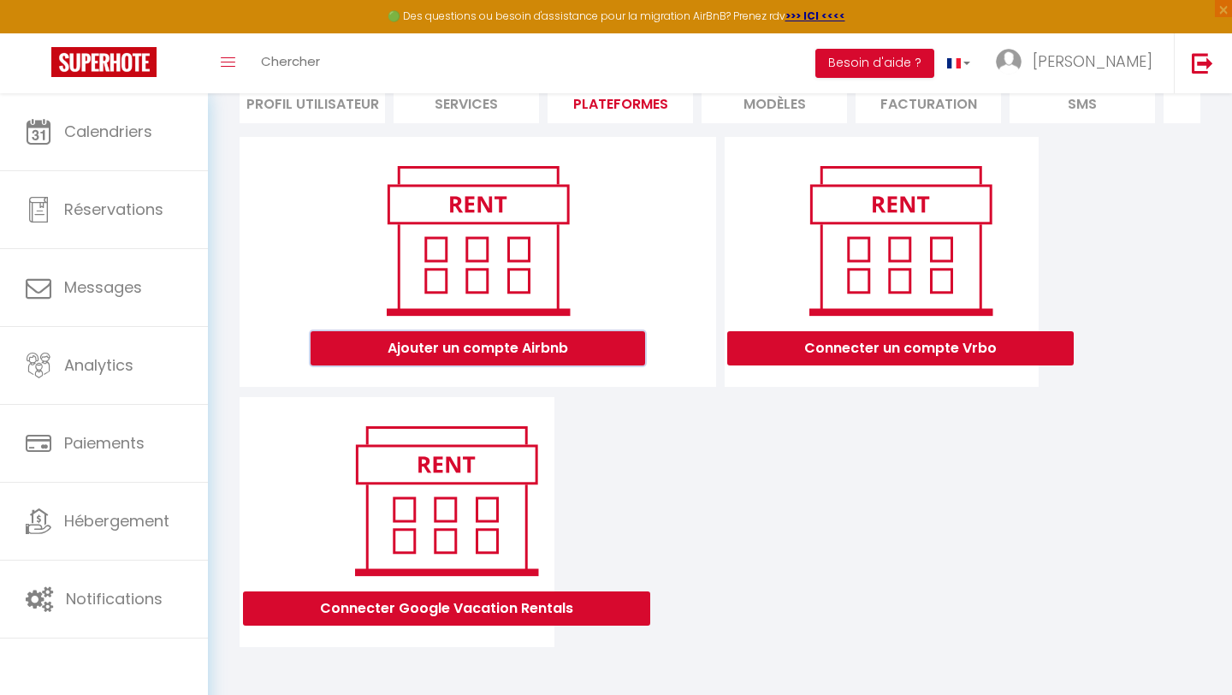
click at [579, 347] on button "Ajouter un compte Airbnb" at bounding box center [478, 348] width 335 height 34
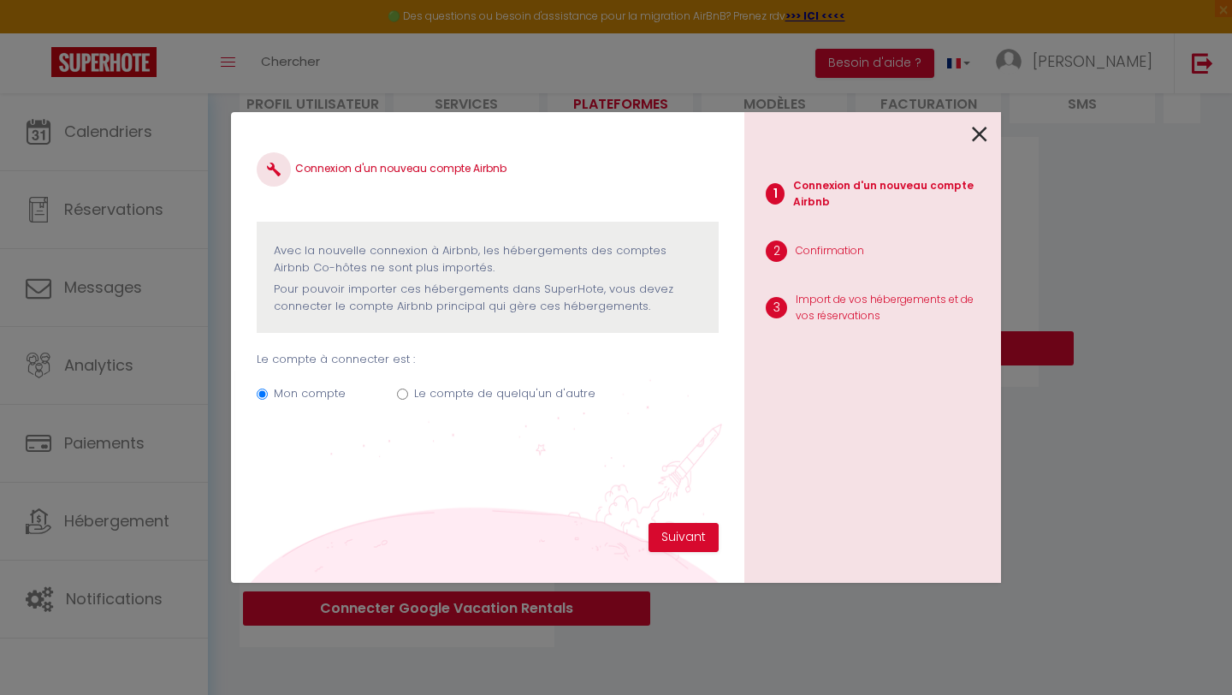
click at [980, 128] on icon at bounding box center [979, 135] width 15 height 26
radio input "true"
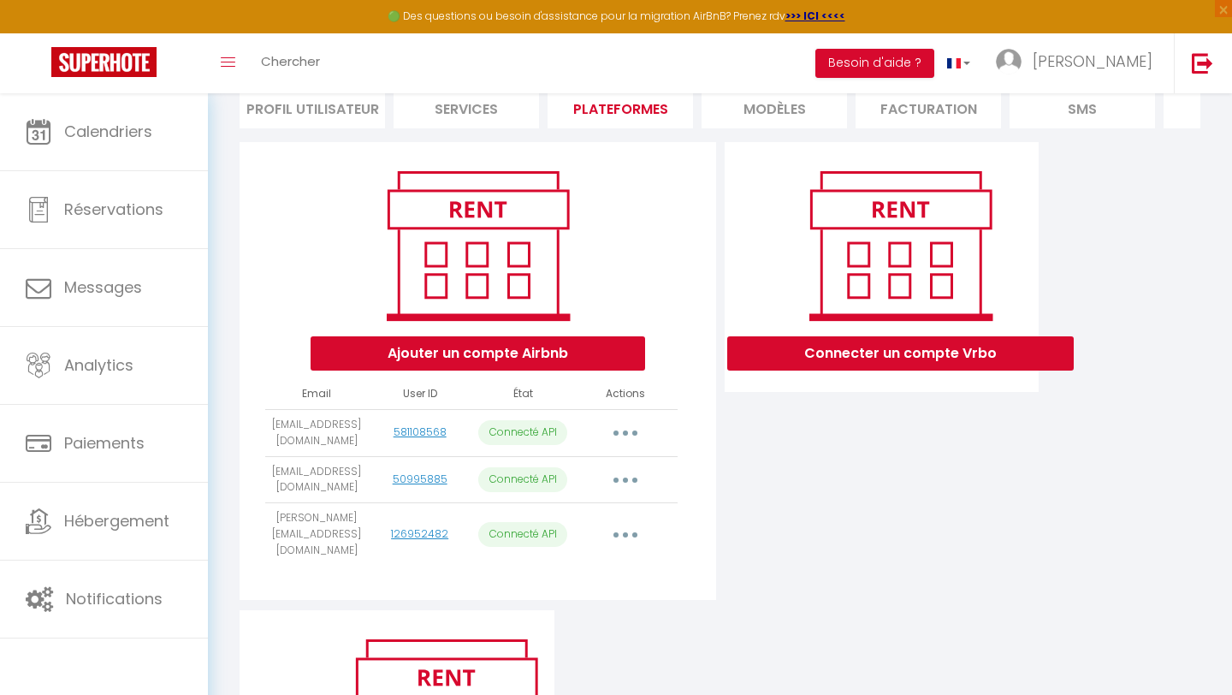
scroll to position [334, 0]
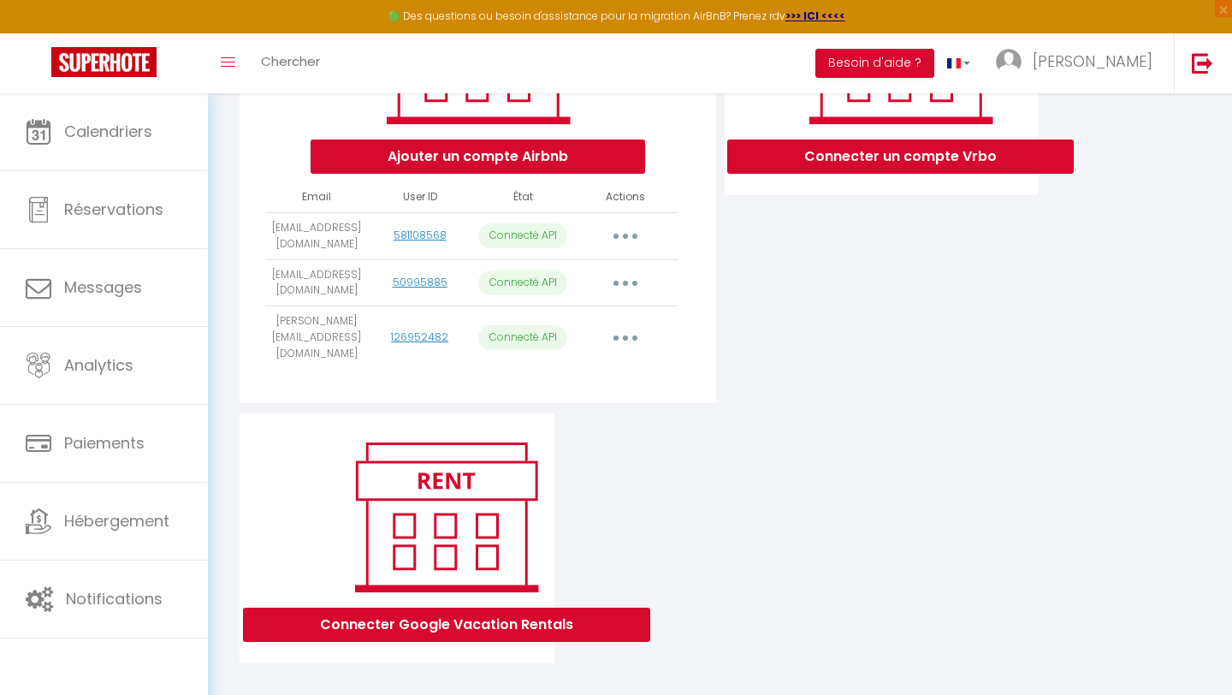
click at [628, 334] on button "button" at bounding box center [626, 337] width 48 height 27
click at [598, 431] on link "Reconnecter le compte" at bounding box center [549, 438] width 189 height 29
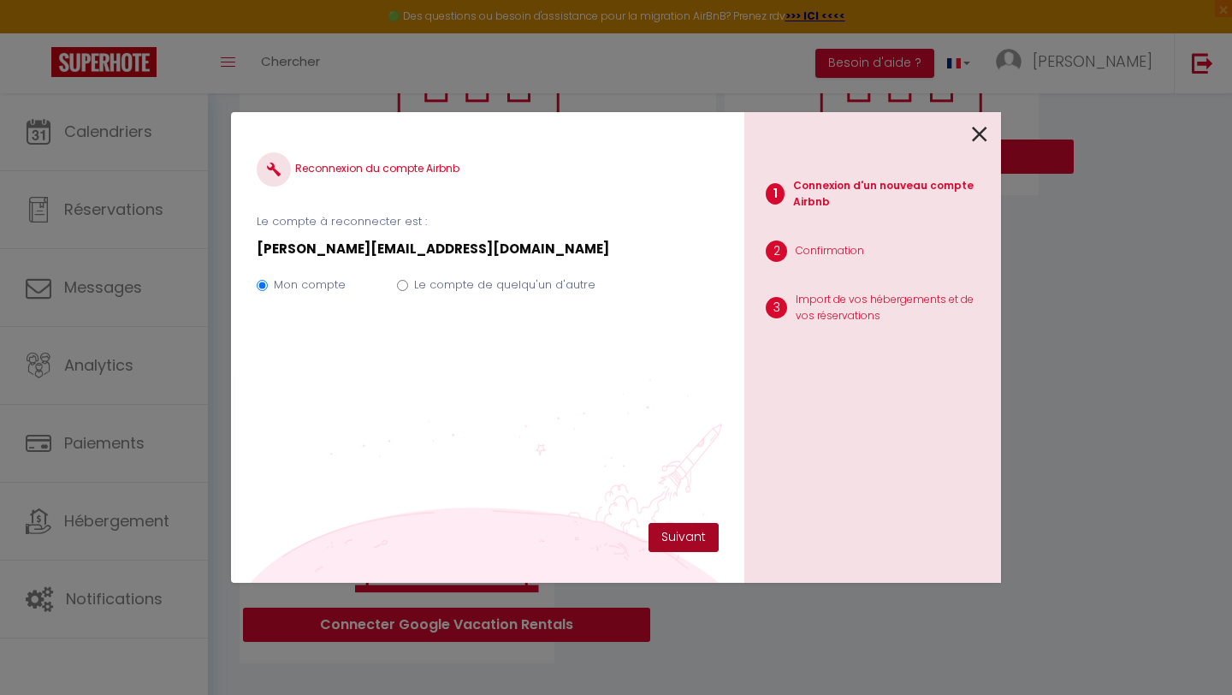
click at [680, 537] on button "Suivant" at bounding box center [684, 537] width 70 height 29
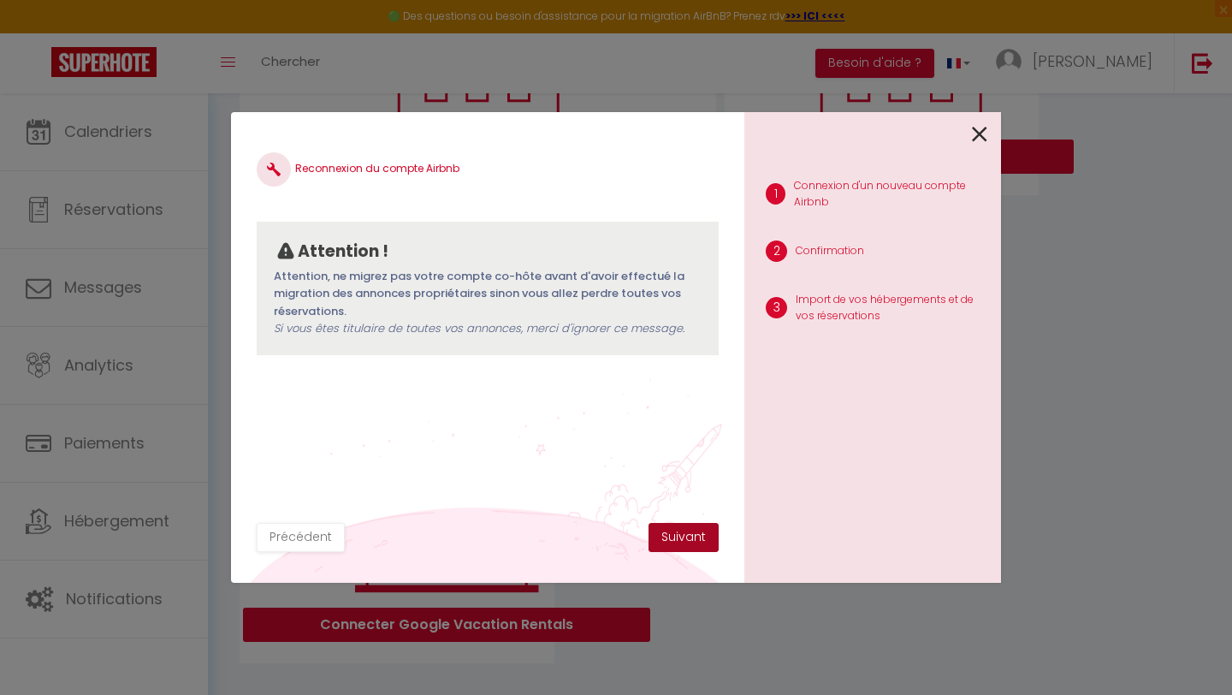
click at [682, 537] on button "Suivant" at bounding box center [684, 537] width 70 height 29
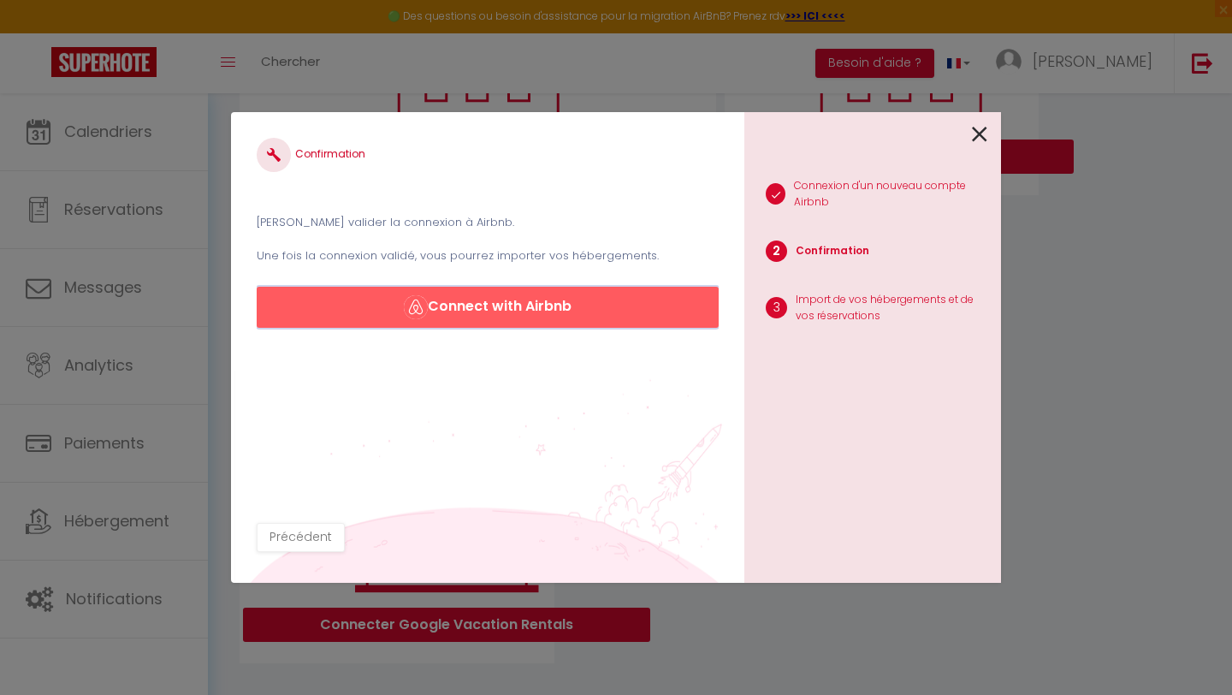
click at [542, 300] on button "Connect with Airbnb" at bounding box center [488, 307] width 462 height 41
click at [973, 135] on icon at bounding box center [979, 135] width 15 height 26
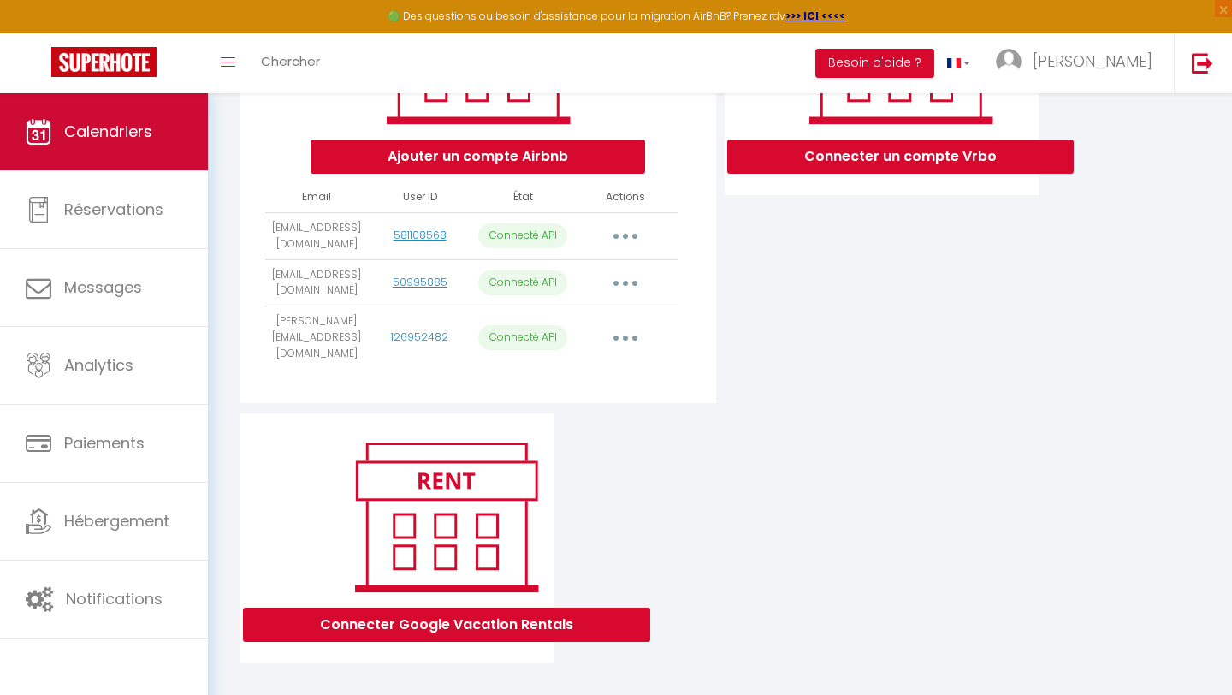
click at [143, 135] on span "Calendriers" at bounding box center [108, 131] width 88 height 21
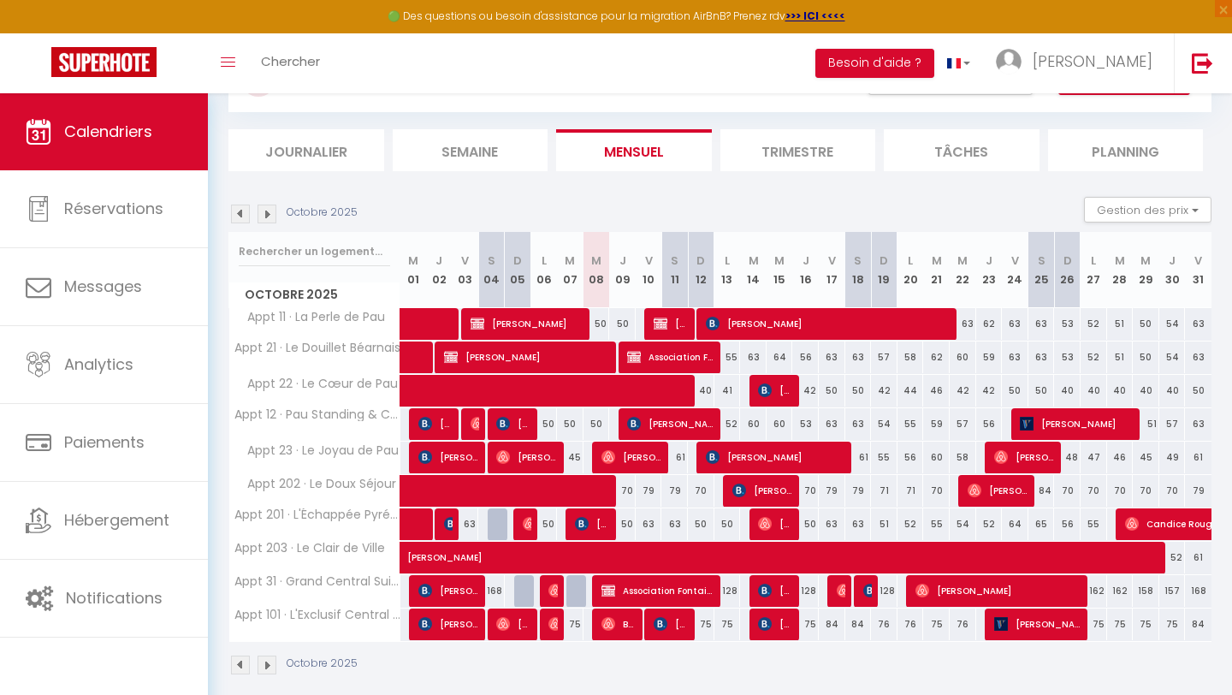
scroll to position [99, 0]
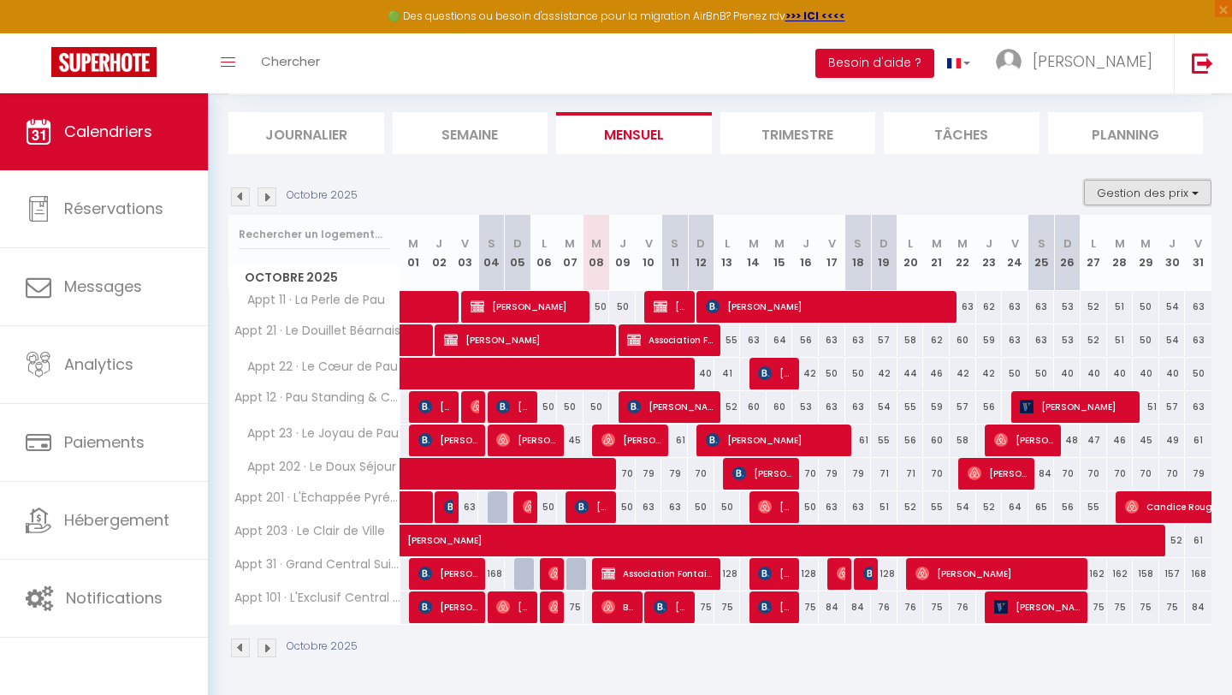
click at [1149, 192] on button "Gestion des prix" at bounding box center [1148, 193] width 128 height 26
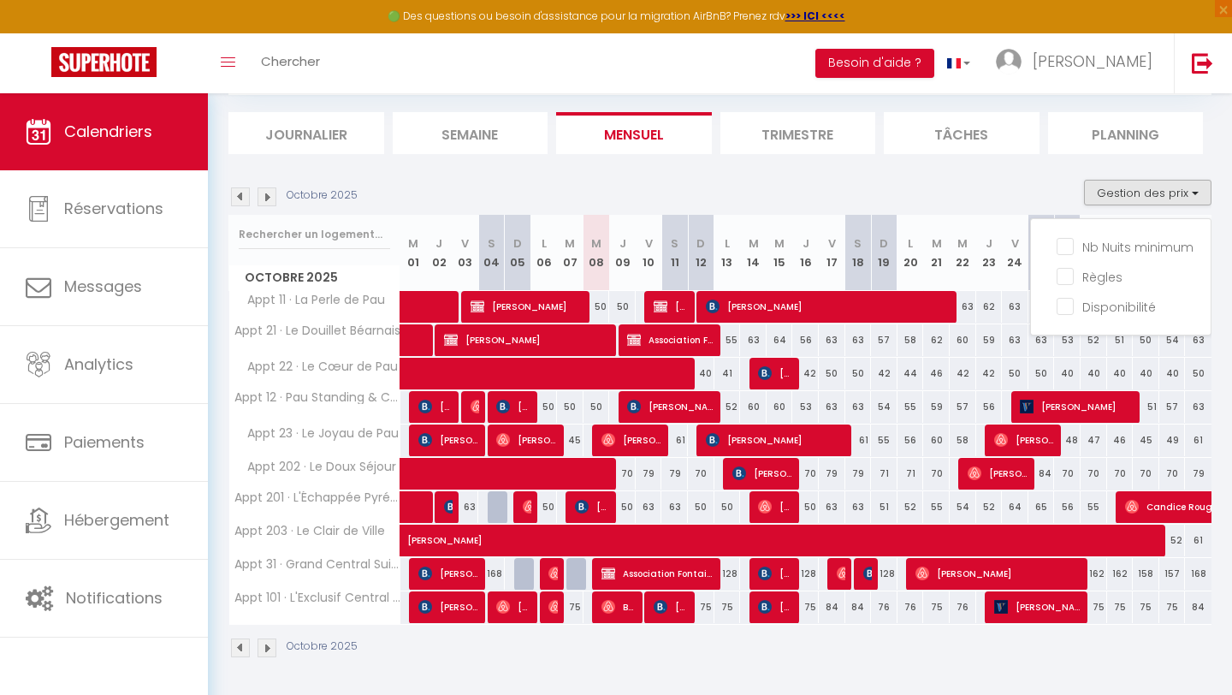
click at [1081, 169] on section "Octobre 2025 Gestion des prix Nb Nuits minimum Règles Disponibilité Octobre 202…" at bounding box center [720, 419] width 983 height 513
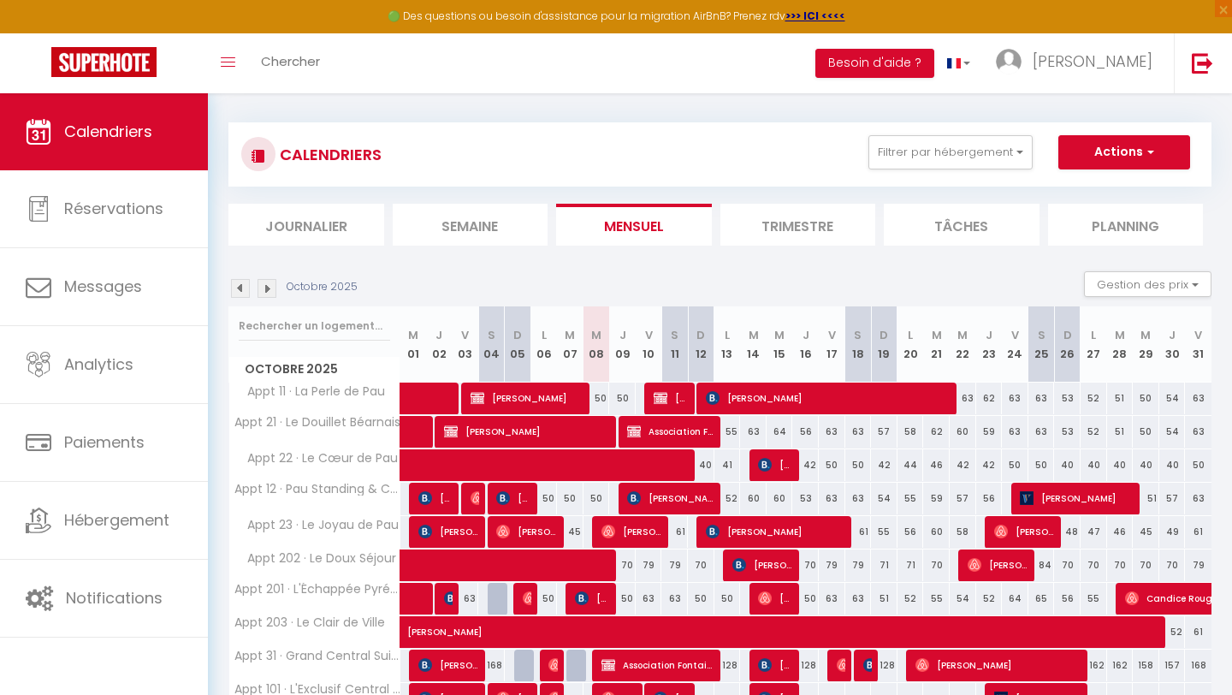
scroll to position [0, 0]
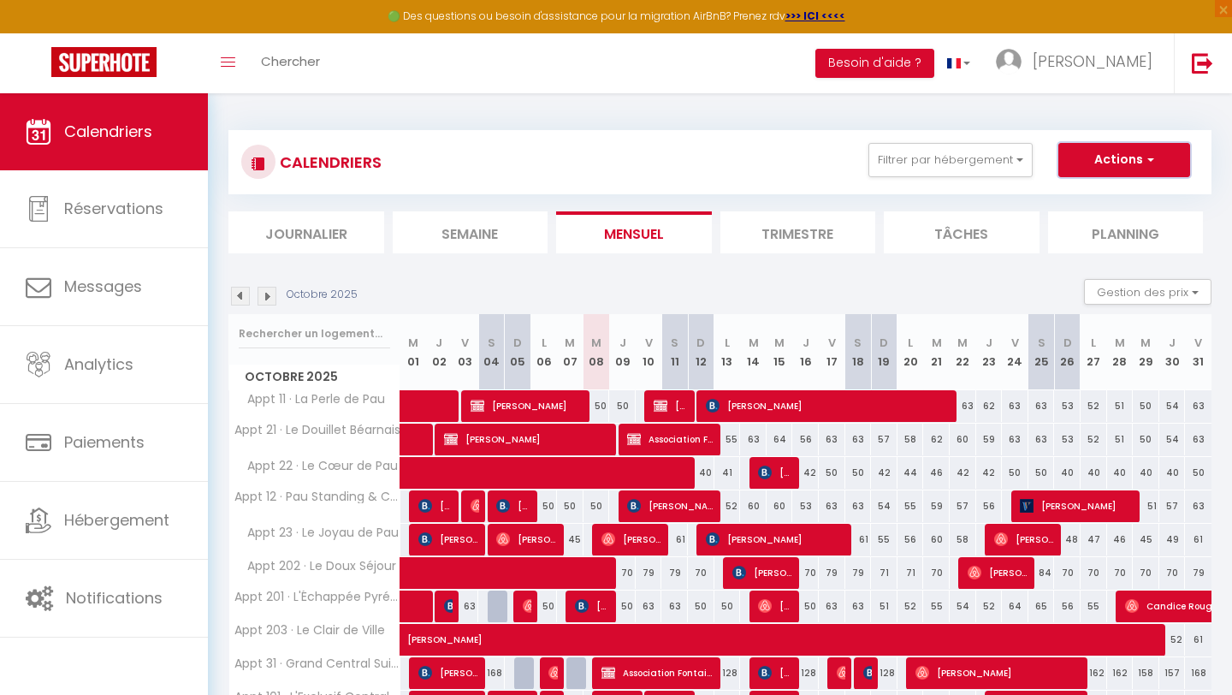
click at [1120, 173] on button "Actions" at bounding box center [1125, 160] width 132 height 34
click at [996, 162] on button "Filtrer par hébergement" at bounding box center [951, 160] width 164 height 34
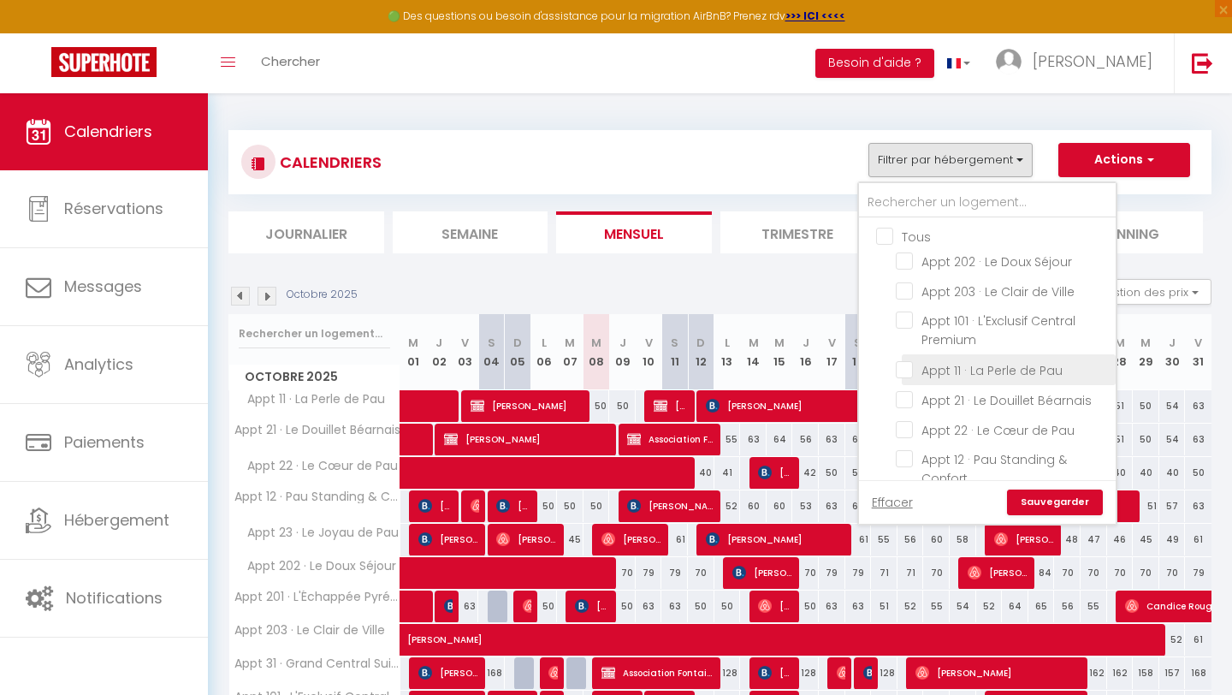
click at [954, 363] on input "Appt 11 · La Perle de Pau" at bounding box center [1003, 367] width 214 height 17
checkbox input "true"
checkbox input "false"
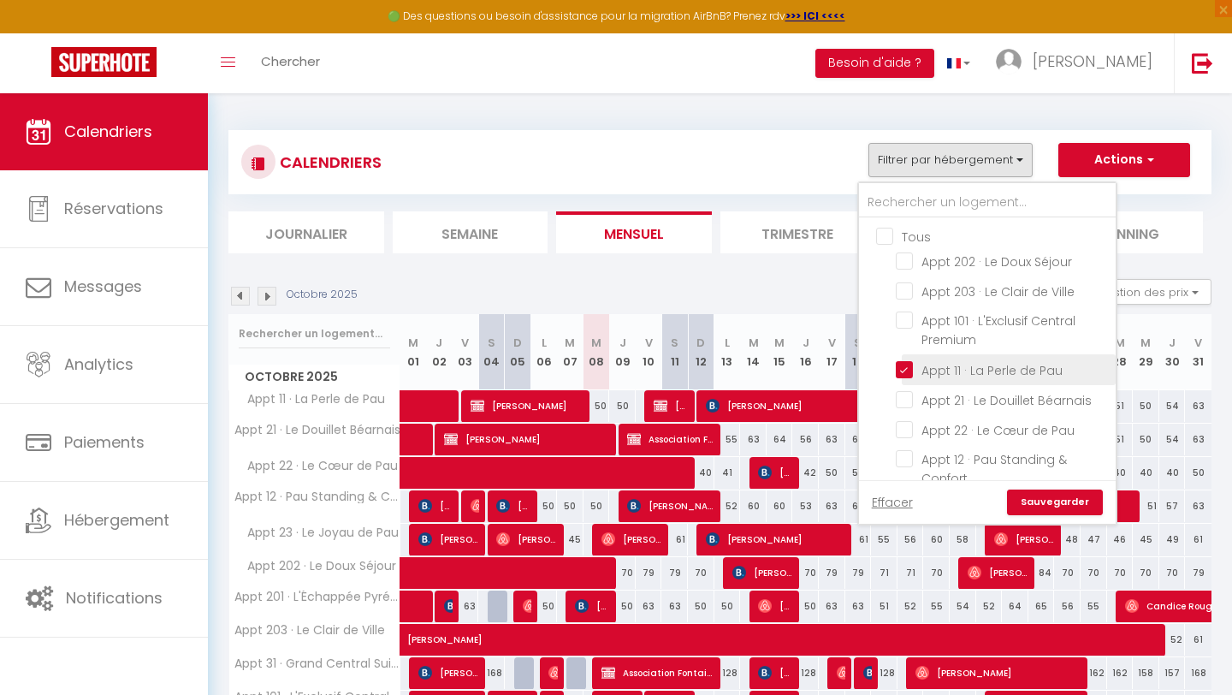
checkbox input "false"
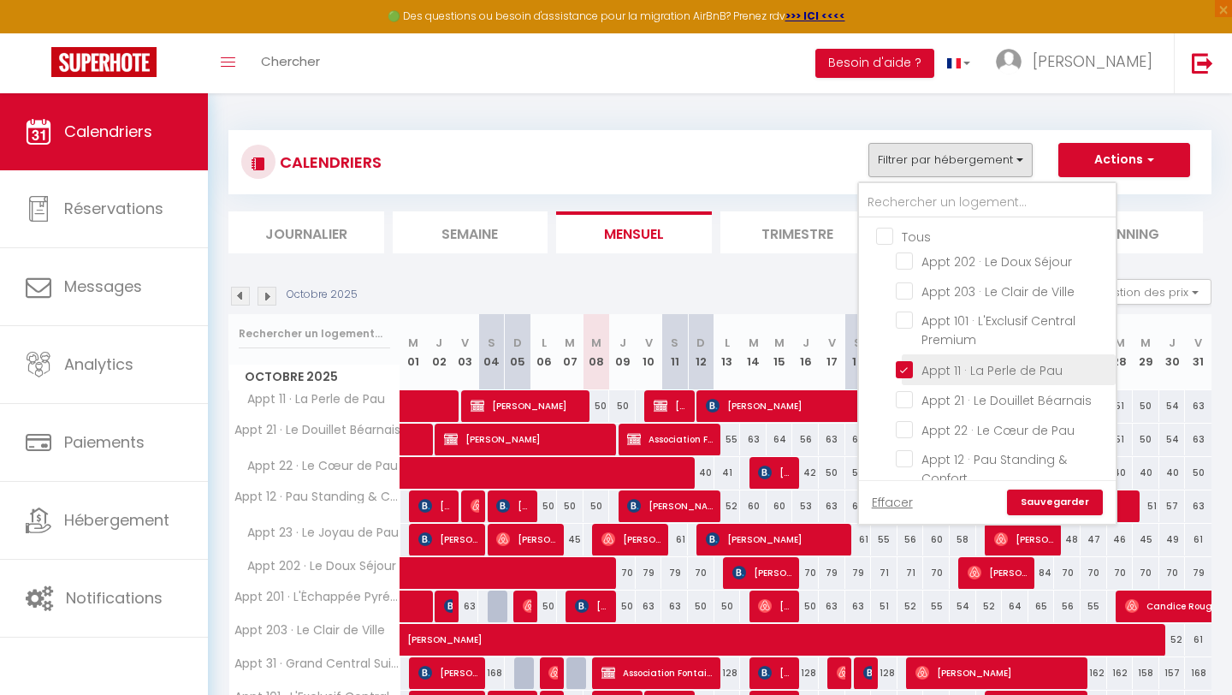
checkbox input "false"
click at [806, 290] on div "Octobre 2025 Gestion des prix Nb Nuits minimum Règles Disponibilité" at bounding box center [720, 296] width 983 height 35
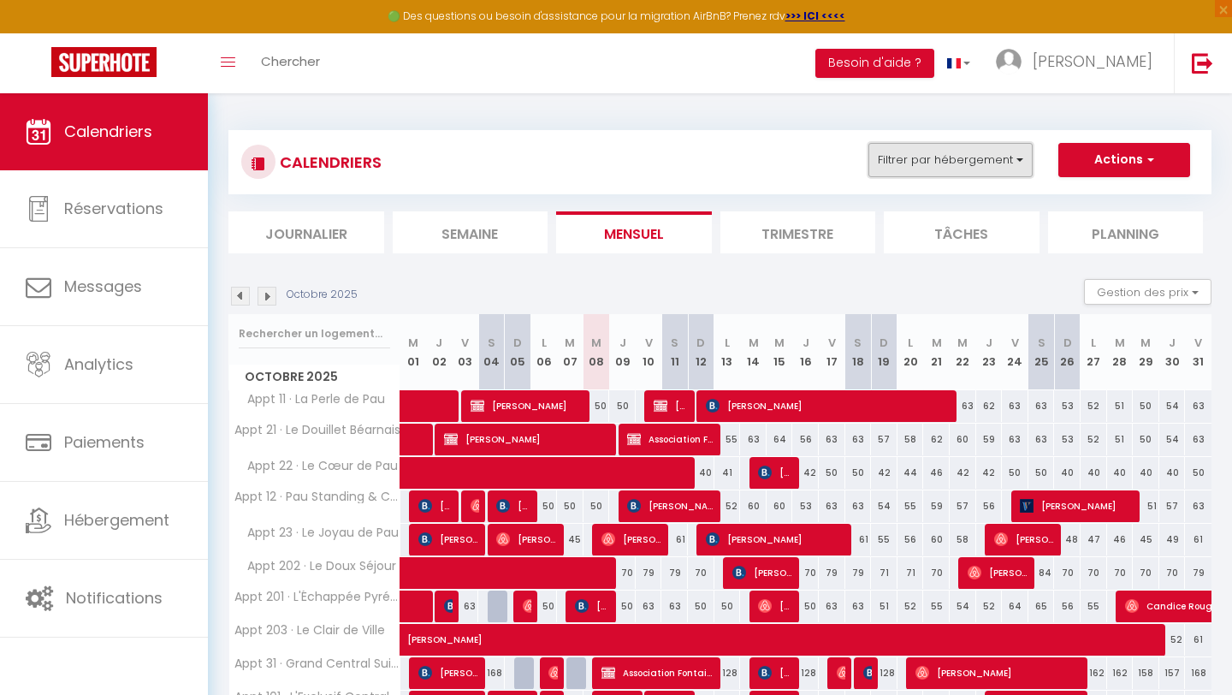
click at [1001, 157] on button "Filtrer par hébergement" at bounding box center [951, 160] width 164 height 34
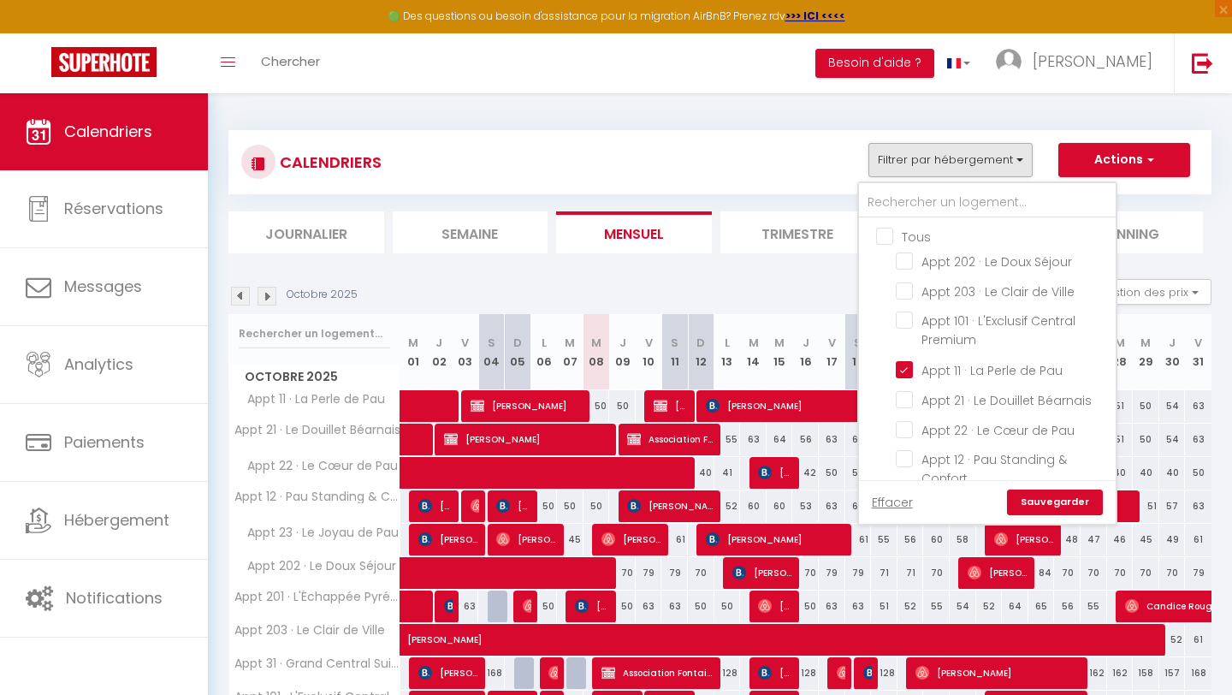
click at [1051, 496] on link "Sauvegarder" at bounding box center [1055, 503] width 96 height 26
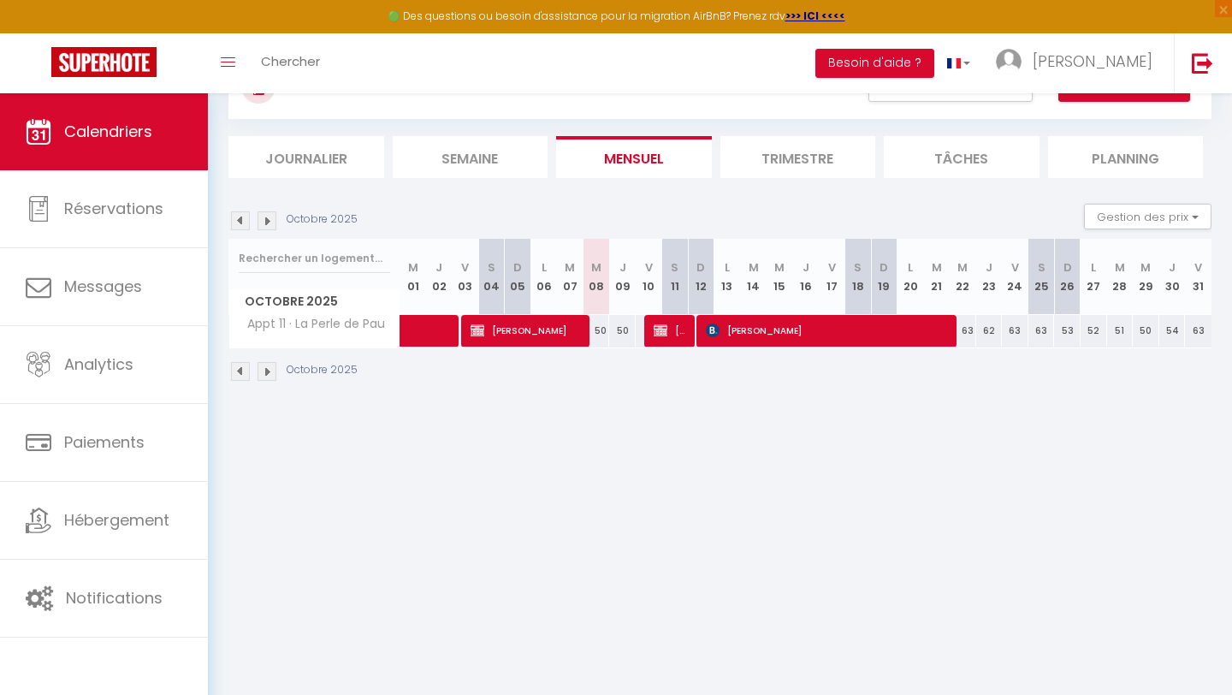
scroll to position [93, 0]
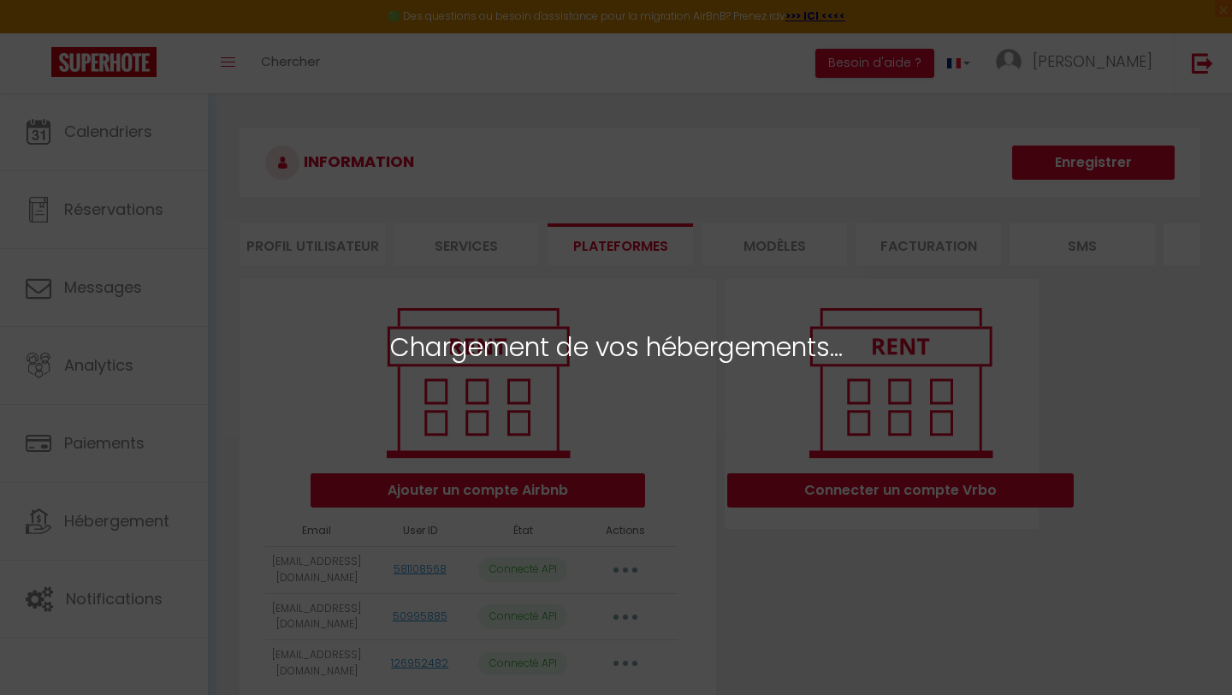
select select "52872"
select select "52873"
select select "52876"
select select "52877"
select select "58554"
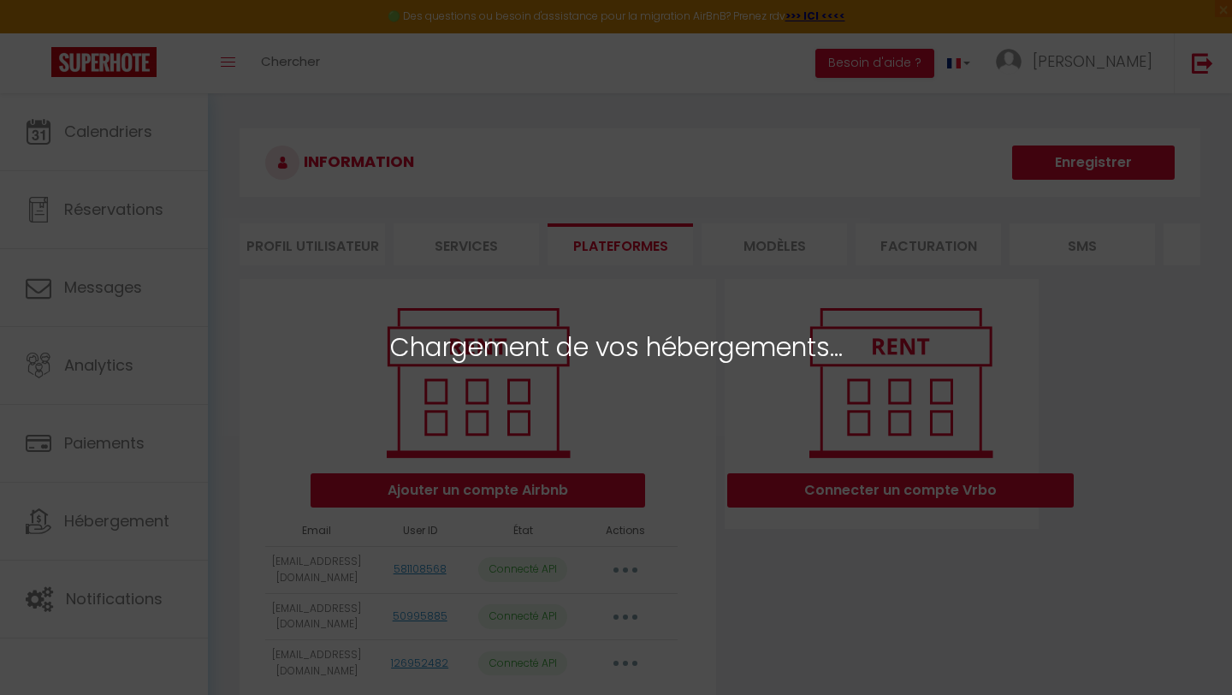
select select "60696"
select select "61846"
select select "57090"
select select "69233"
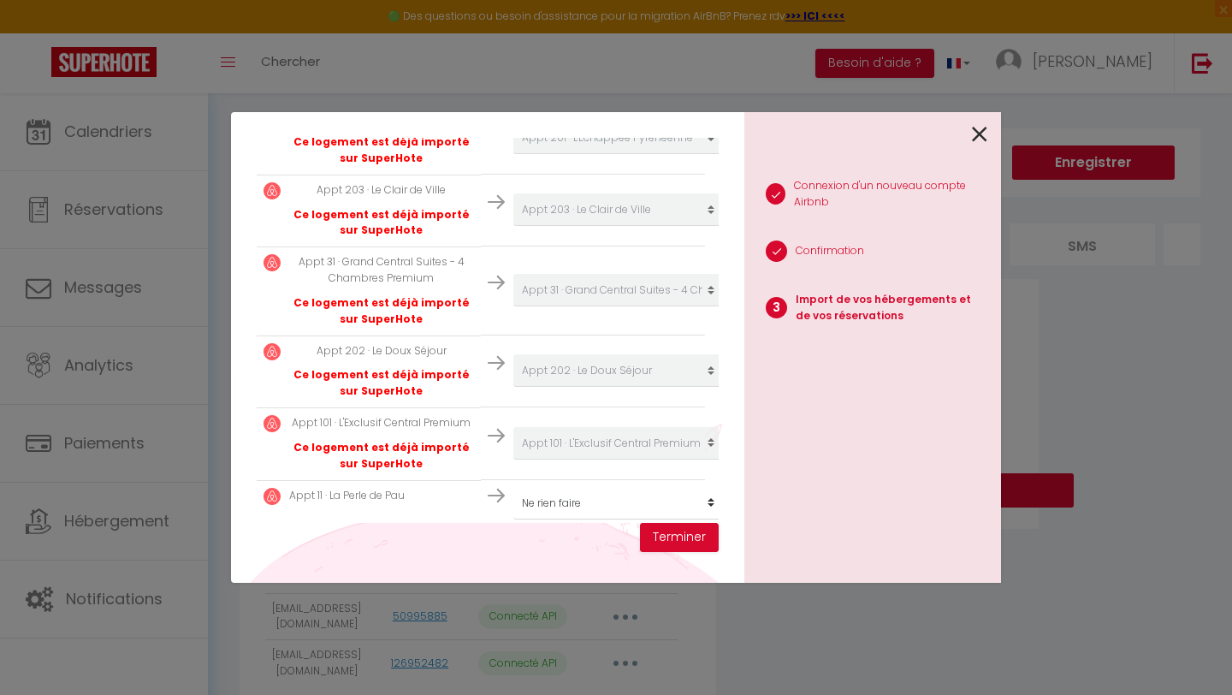
scroll to position [693, 0]
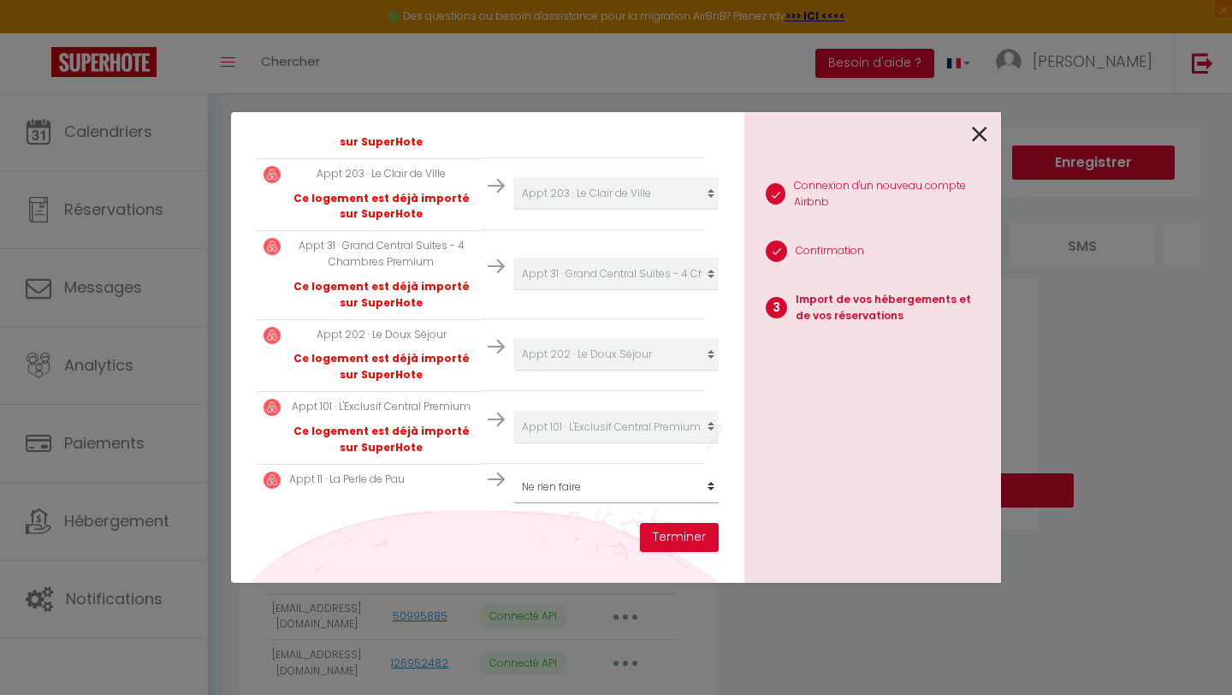
click at [548, 490] on select "Créer un nouvel hébergement Ne rien faire Appt 202 · Le Doux Séjour Appt 203 · …" at bounding box center [619, 487] width 211 height 33
click at [576, 489] on select "Créer un nouvel hébergement Ne rien faire Appt 202 · Le Doux Séjour Appt 203 · …" at bounding box center [619, 487] width 211 height 33
select select "52871"
click at [514, 471] on select "Créer un nouvel hébergement Ne rien faire Appt 202 · Le Doux Séjour Appt 203 · …" at bounding box center [619, 487] width 211 height 33
click at [674, 539] on button "Terminer" at bounding box center [679, 537] width 79 height 29
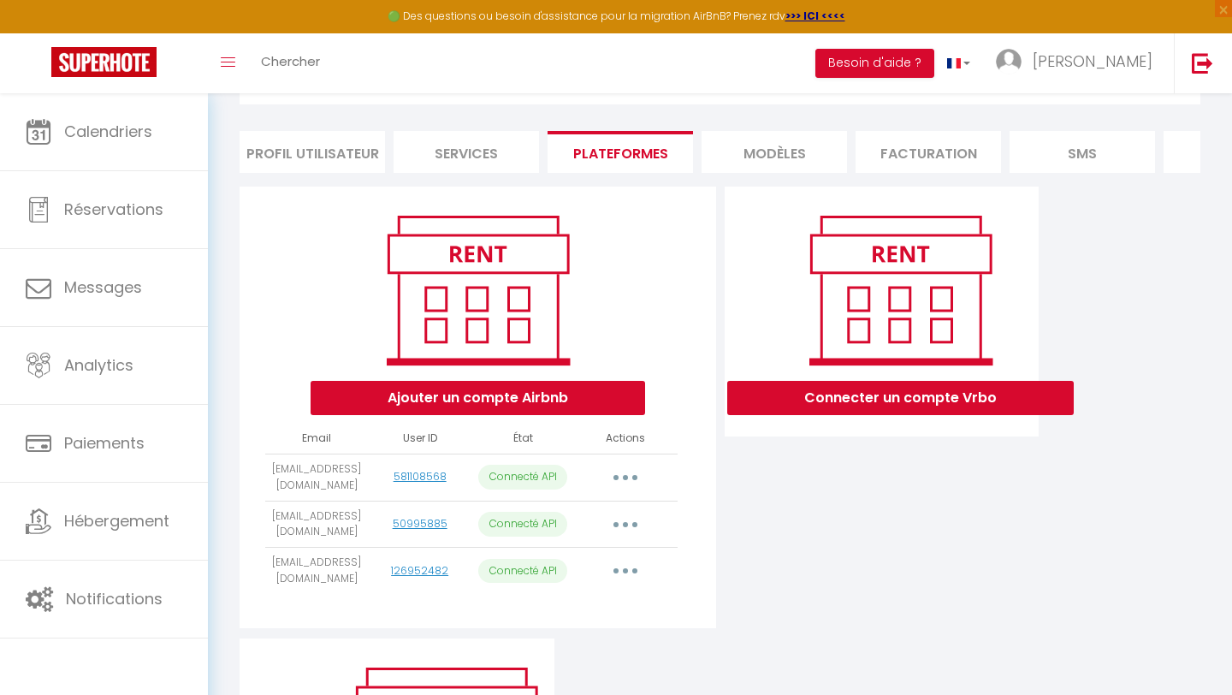
scroll to position [90, 0]
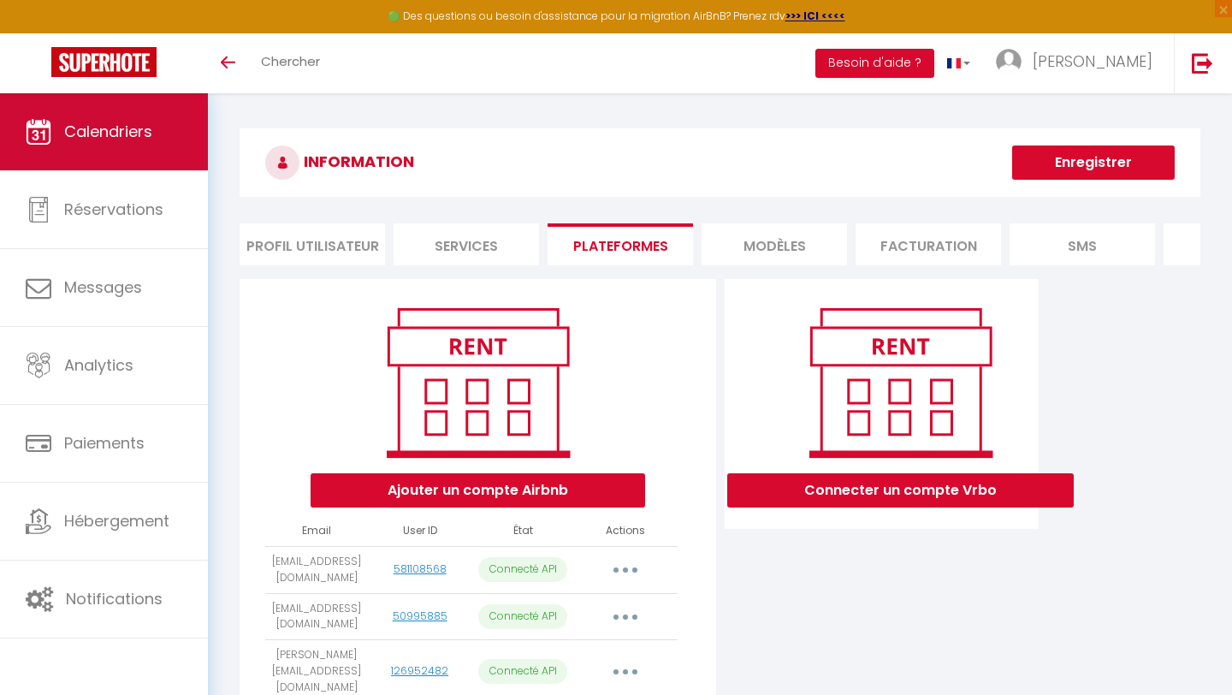
click at [132, 123] on span "Calendriers" at bounding box center [108, 131] width 88 height 21
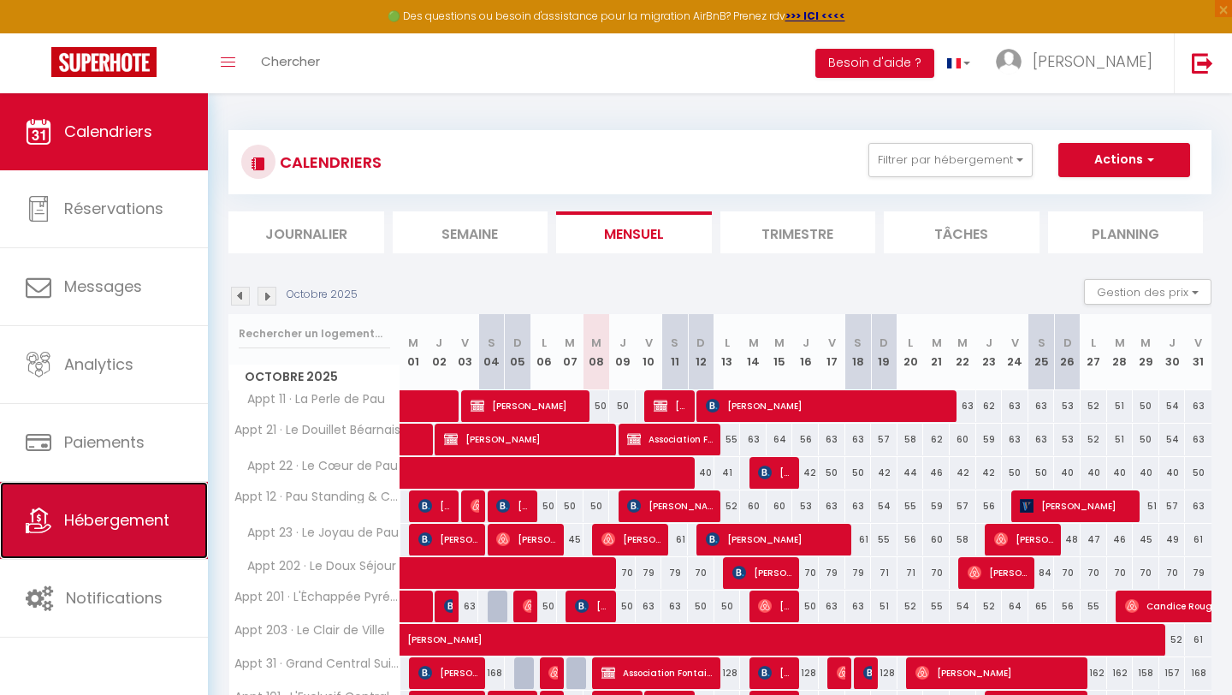
click at [145, 520] on span "Hébergement" at bounding box center [116, 519] width 105 height 21
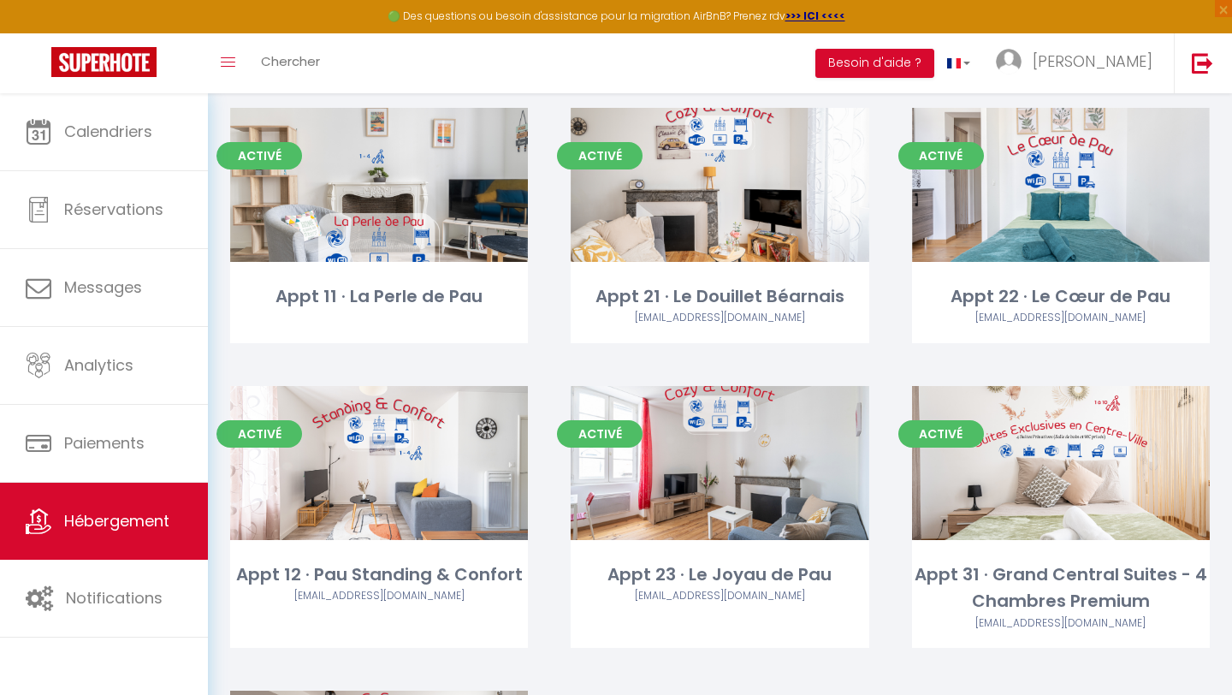
scroll to position [394, 0]
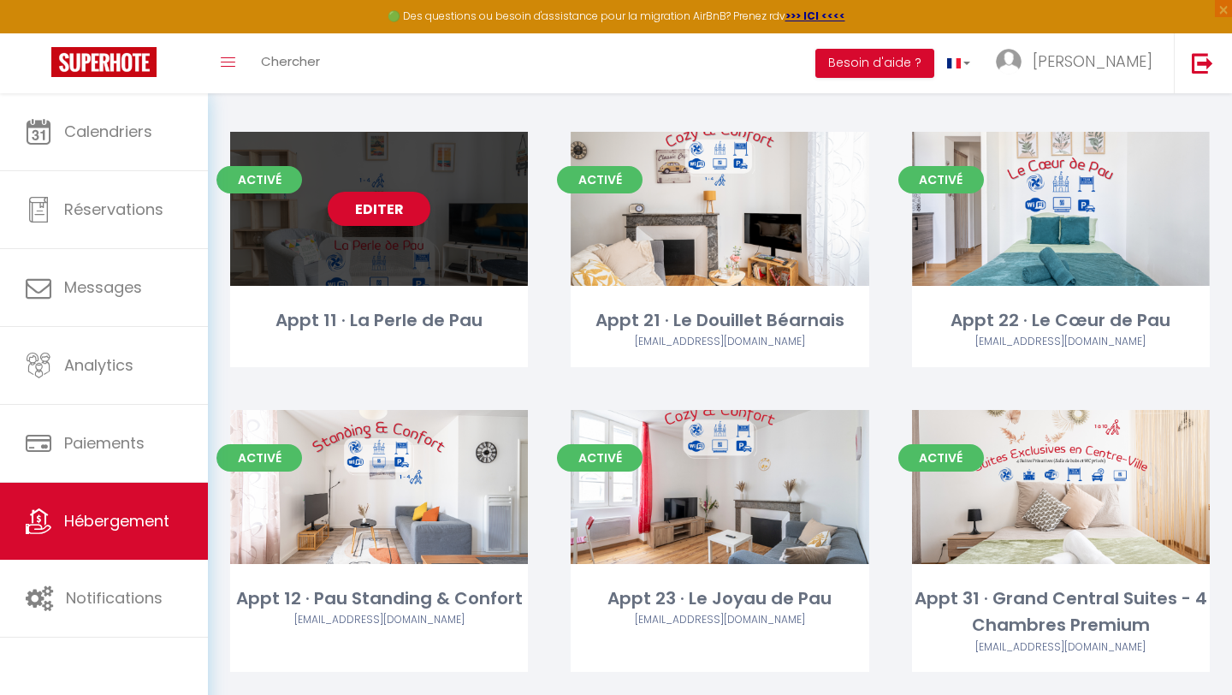
click at [462, 269] on div "Editer" at bounding box center [379, 209] width 298 height 154
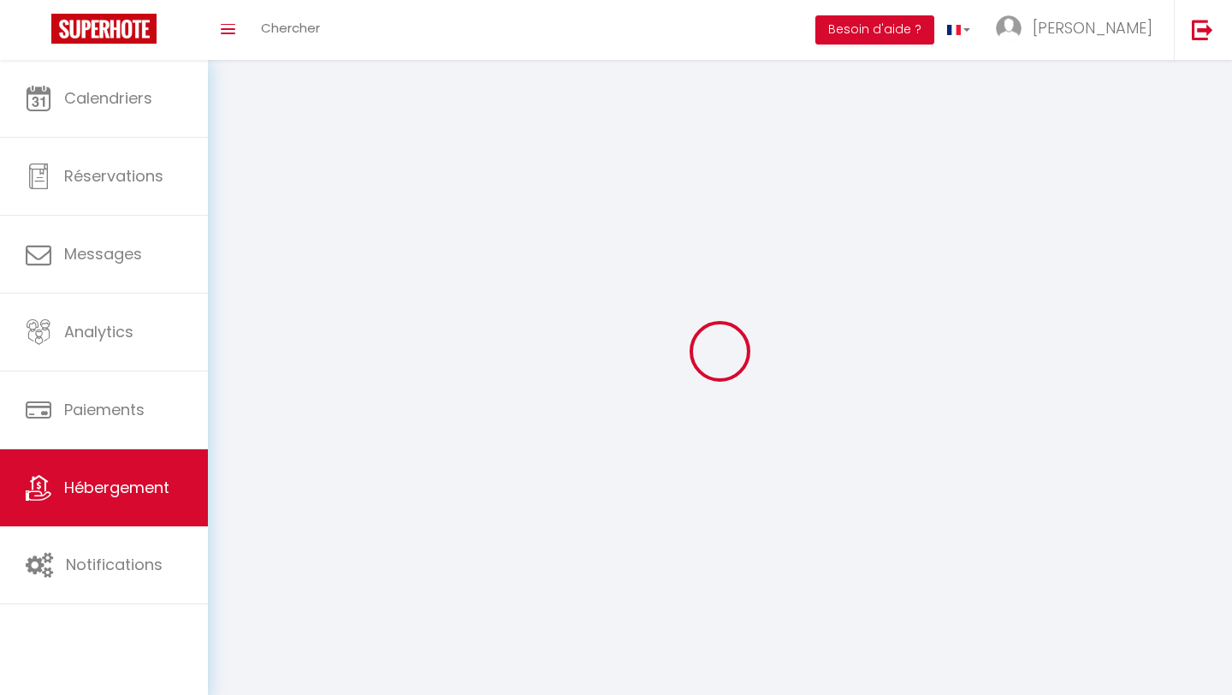
select select
select select "28"
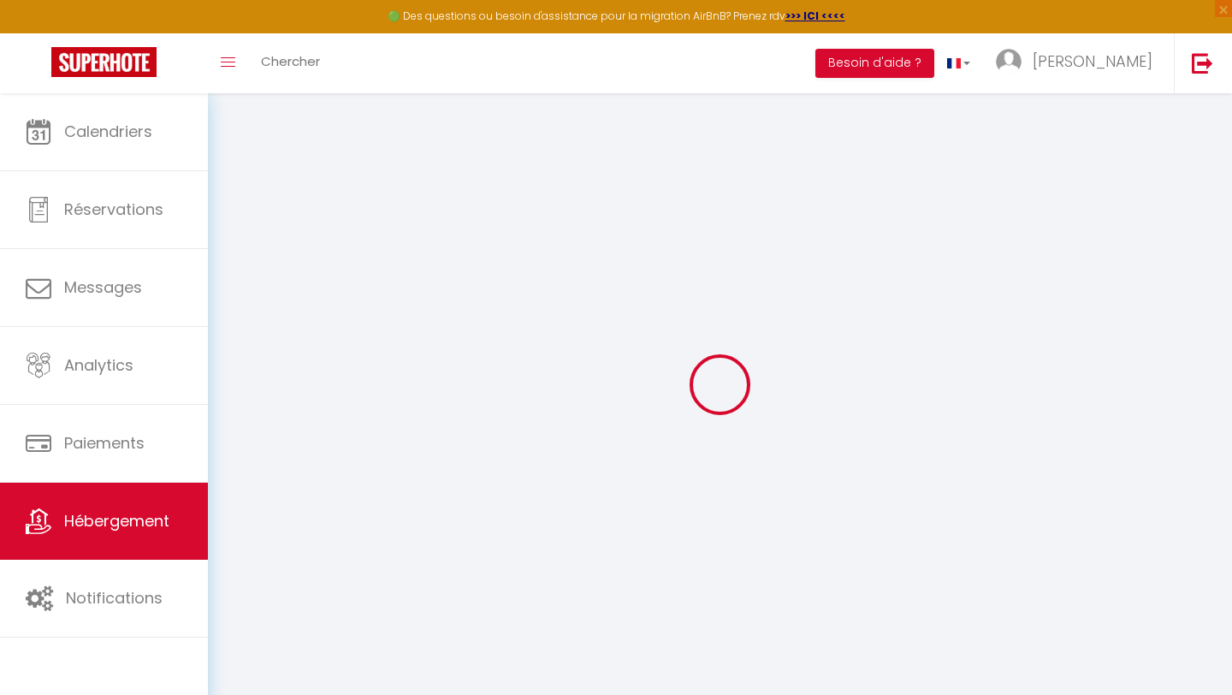
select select
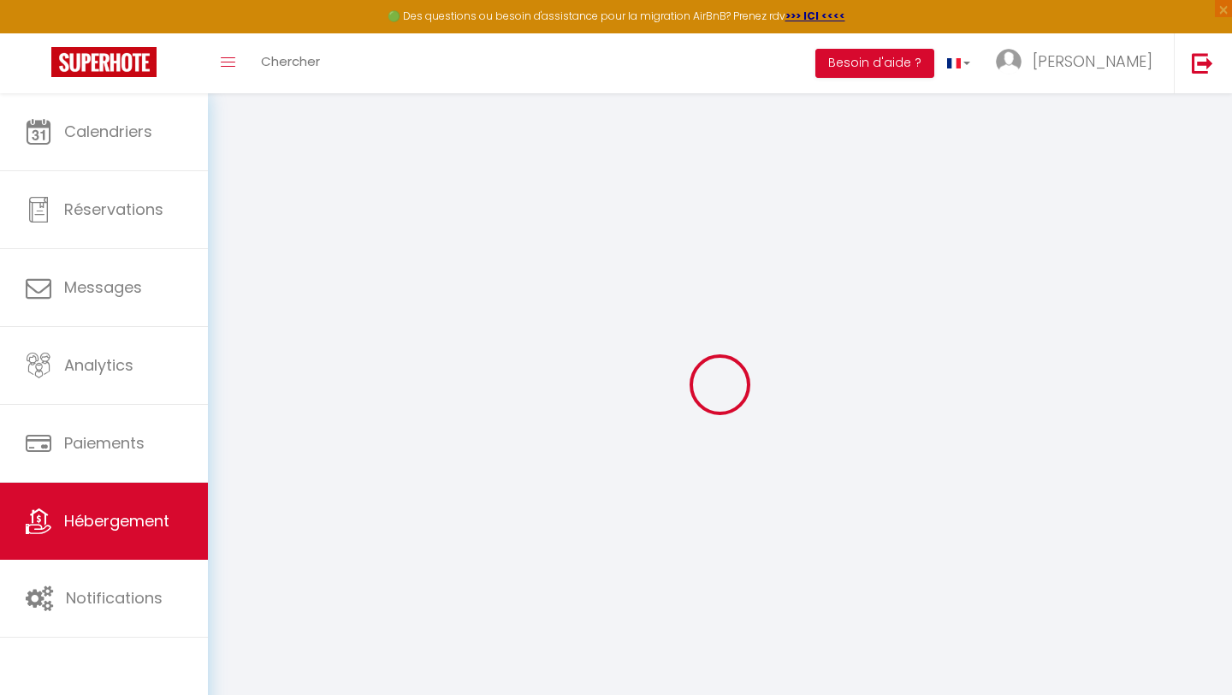
select select
checkbox input "false"
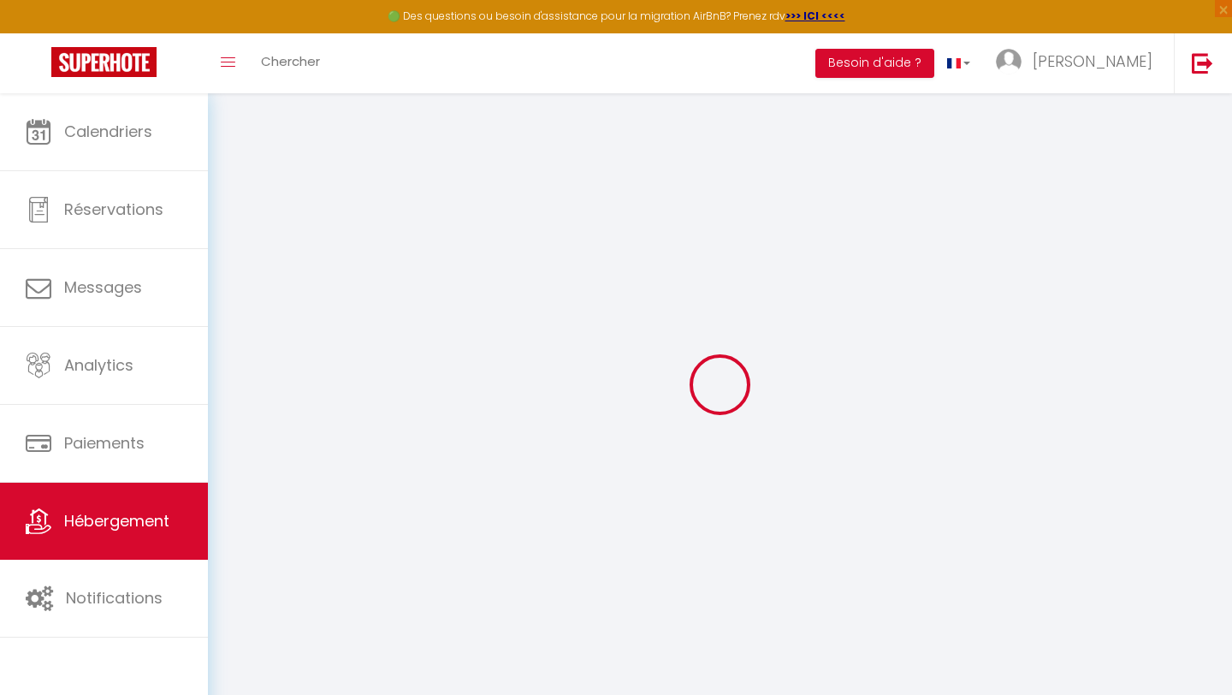
select select
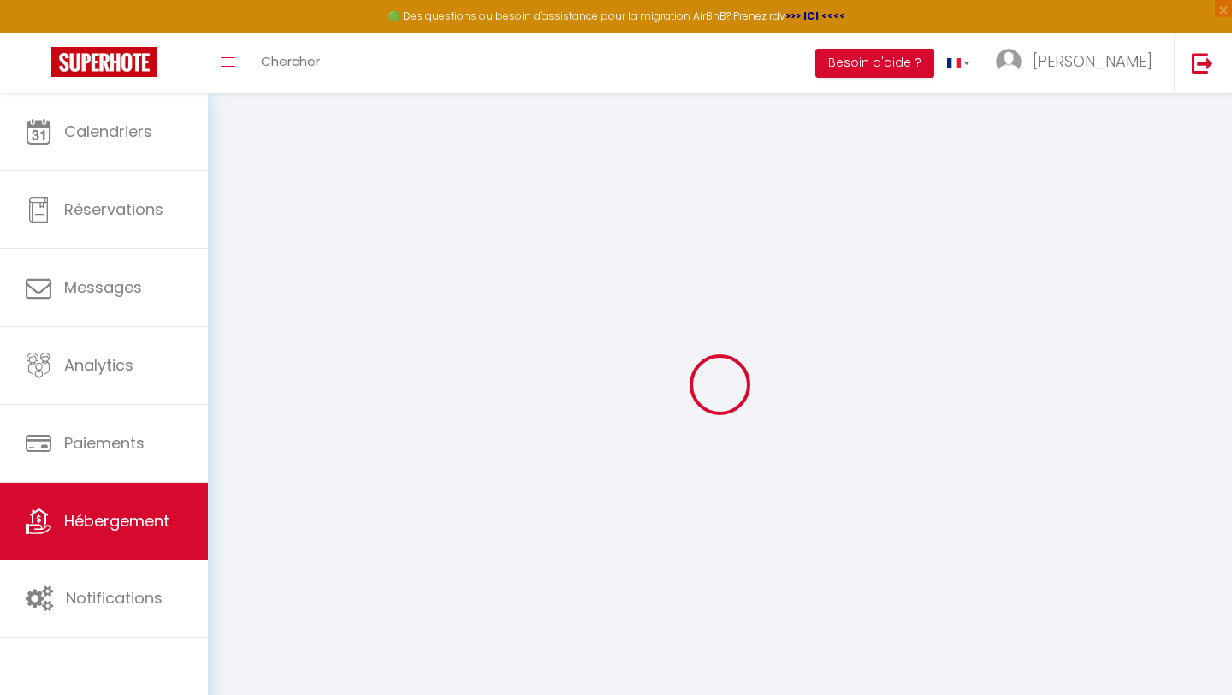
select select
checkbox input "false"
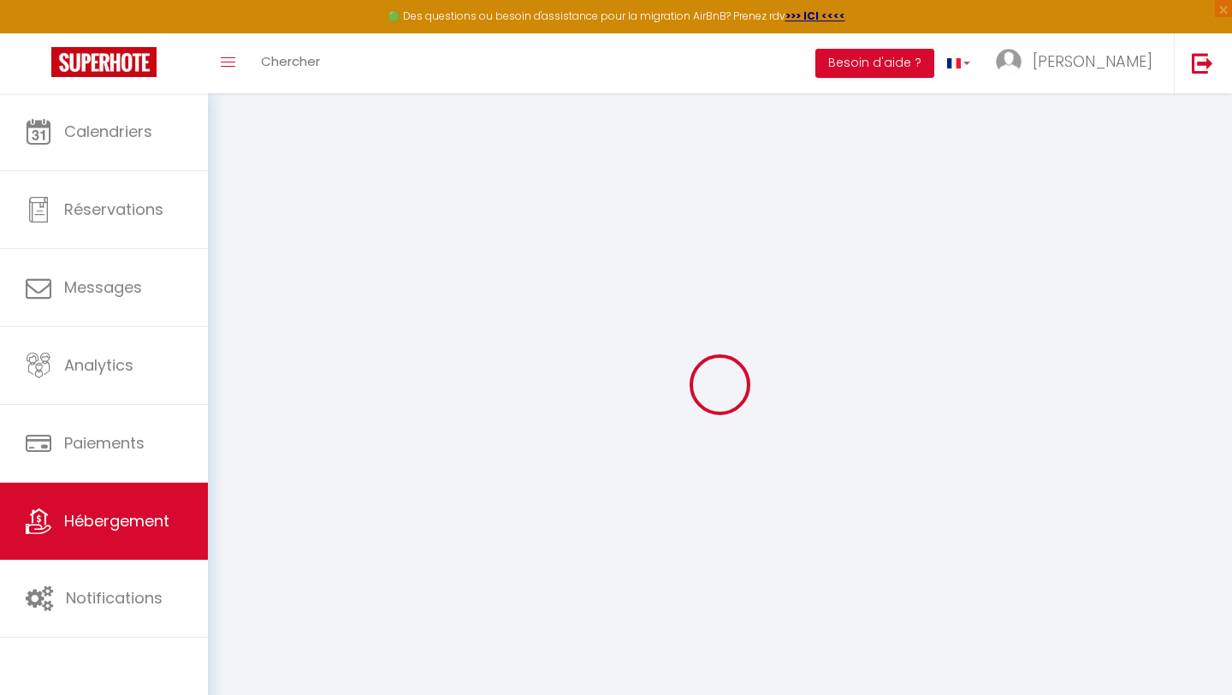
checkbox input "false"
select select
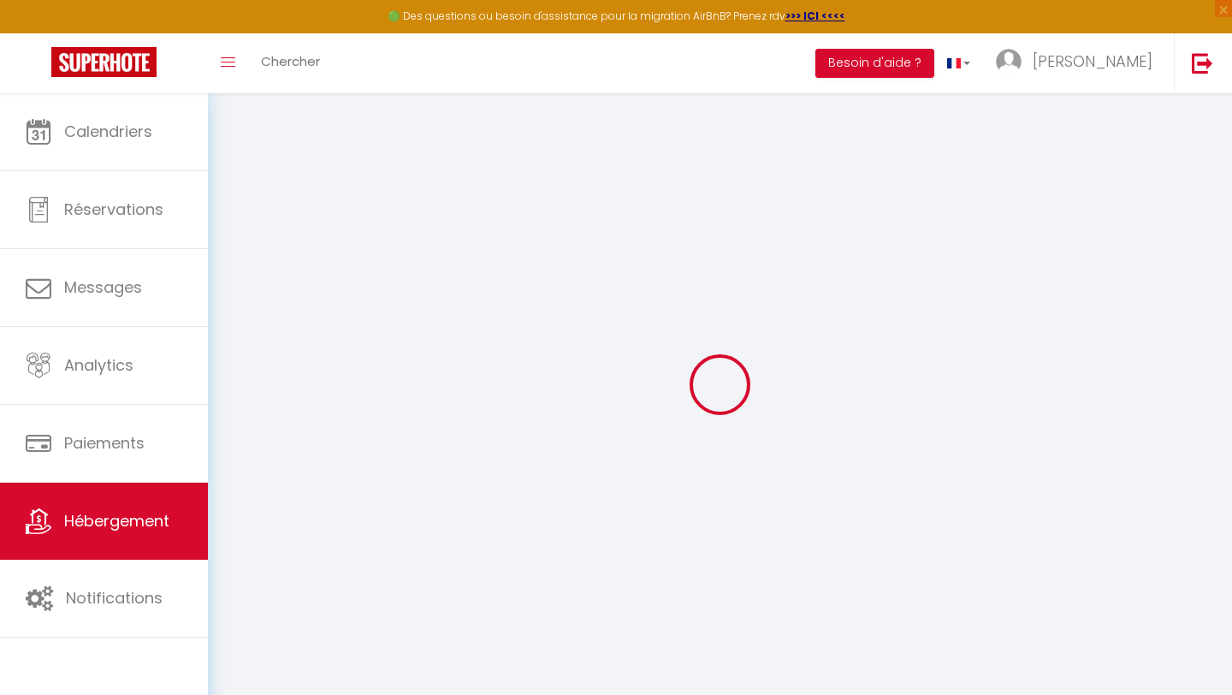
select select
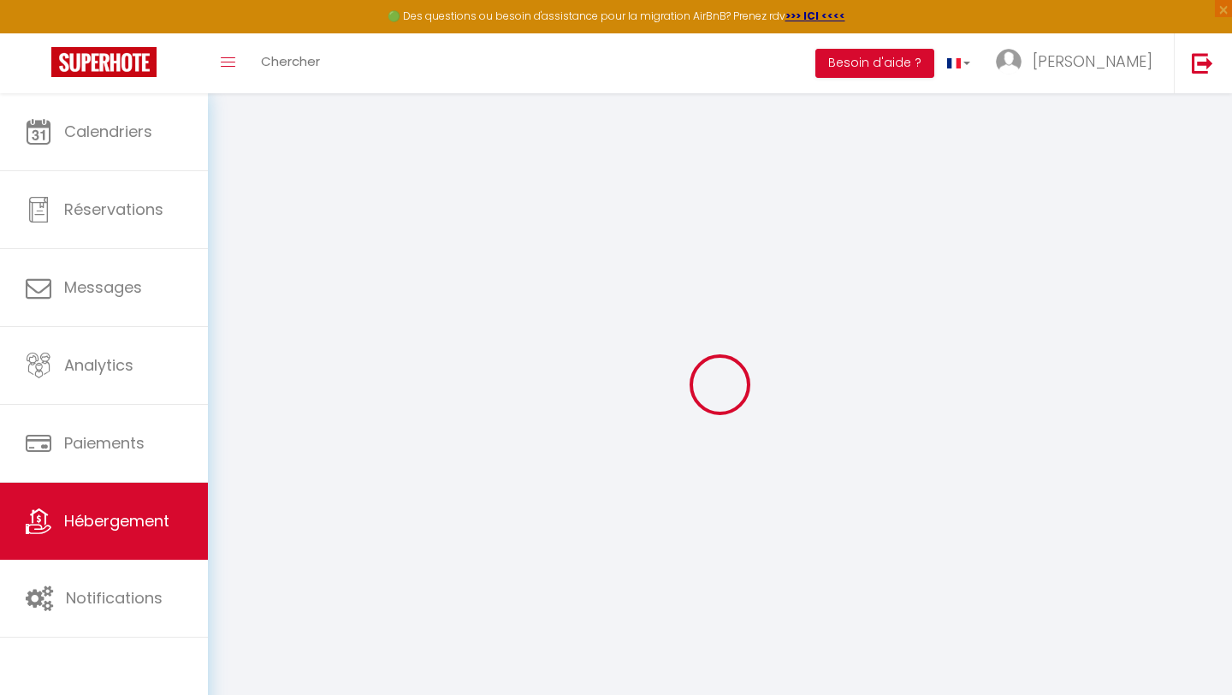
checkbox input "false"
select select
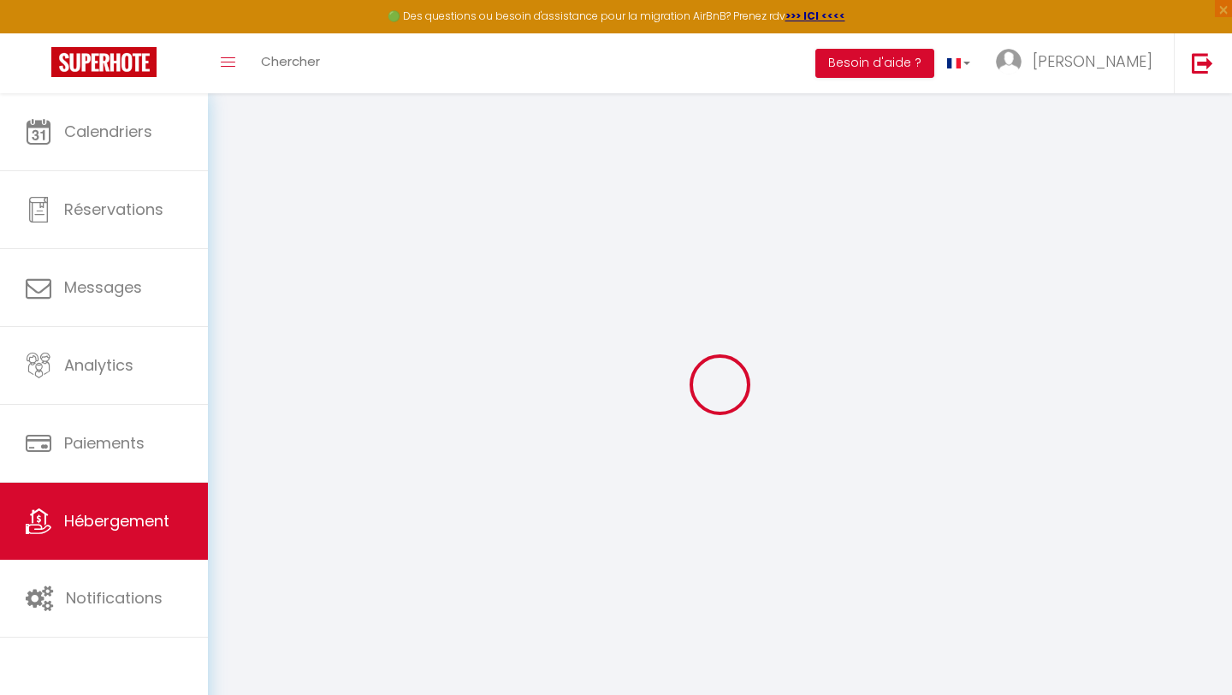
select select
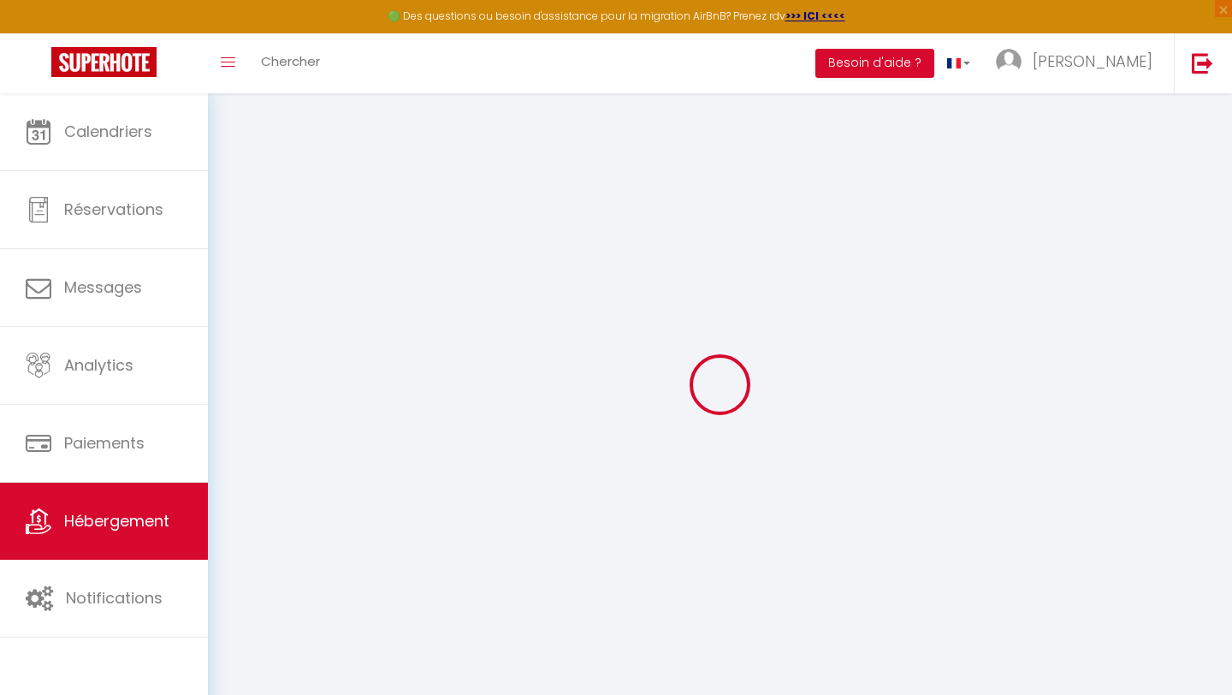
select select
checkbox input "false"
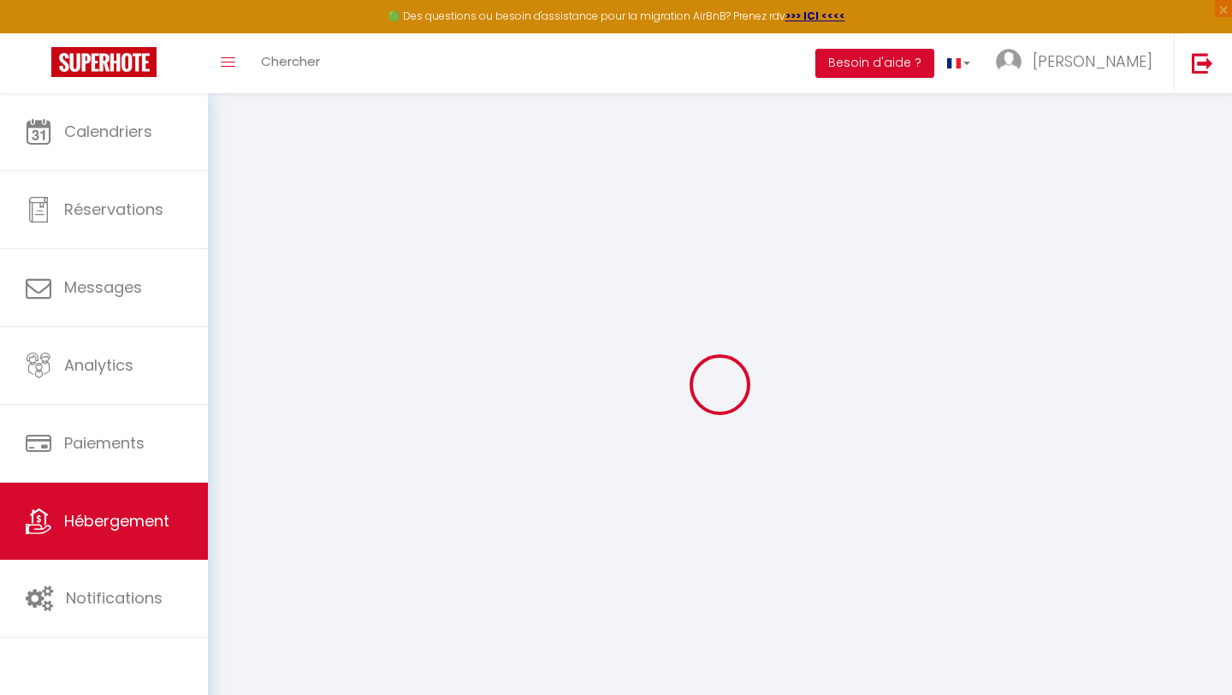
checkbox input "false"
select select
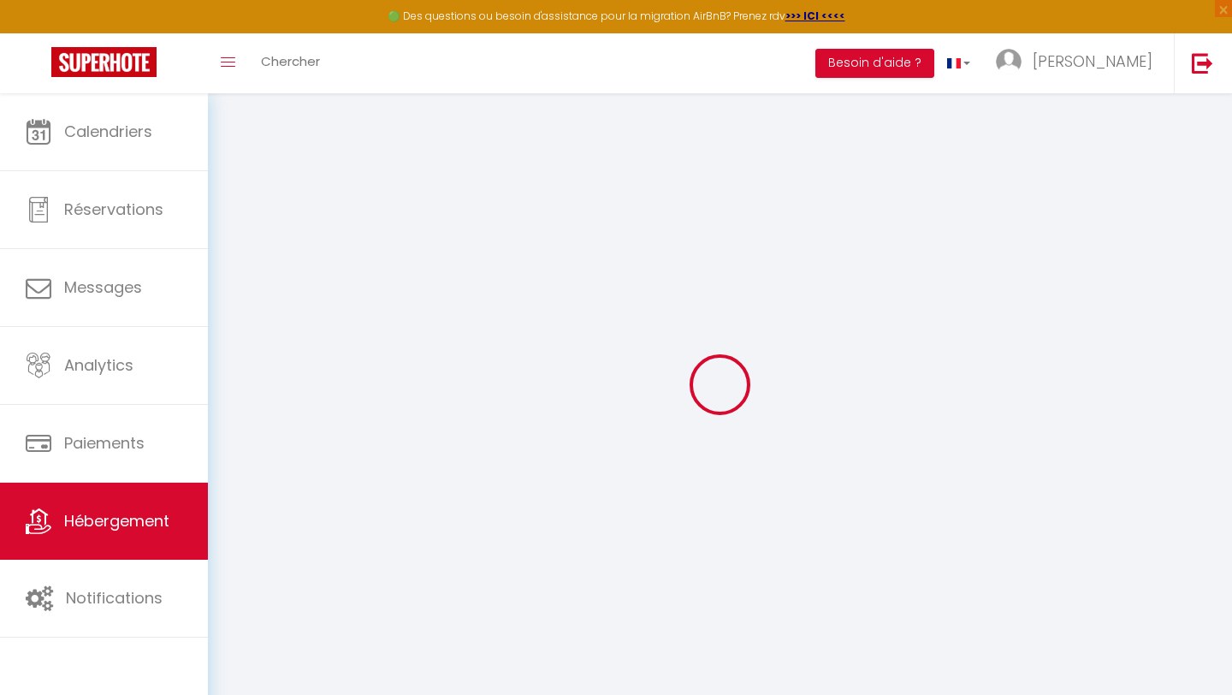
select select
checkbox input "false"
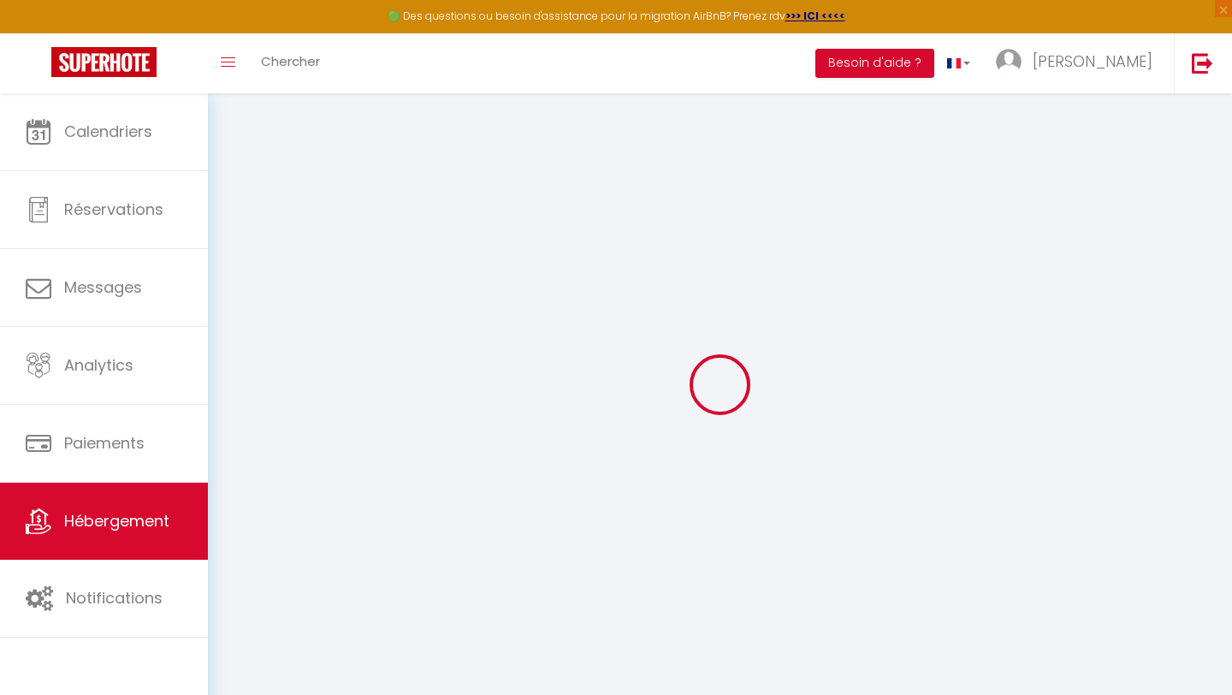
checkbox input "false"
select select
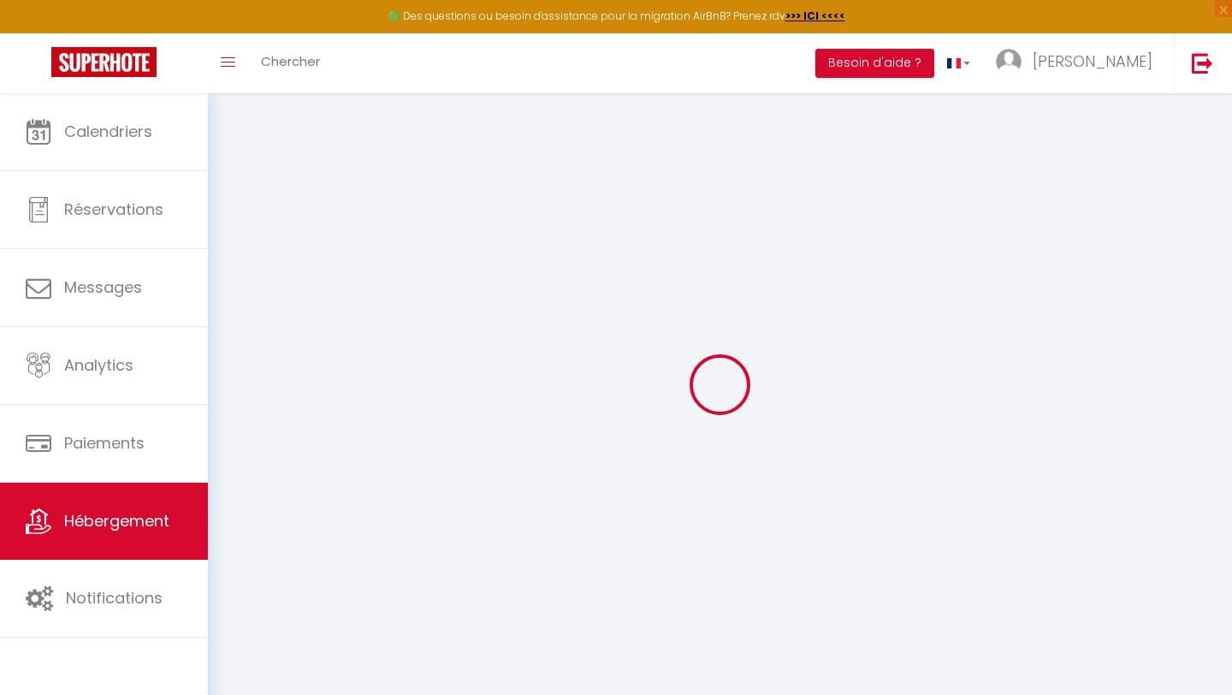
type input "Appt 11 · La Perle de Pau"
type input "[PERSON_NAME] &"
type input "[PERSON_NAME]"
type input "[STREET_ADDRESS][PERSON_NAME]"
type input "64000"
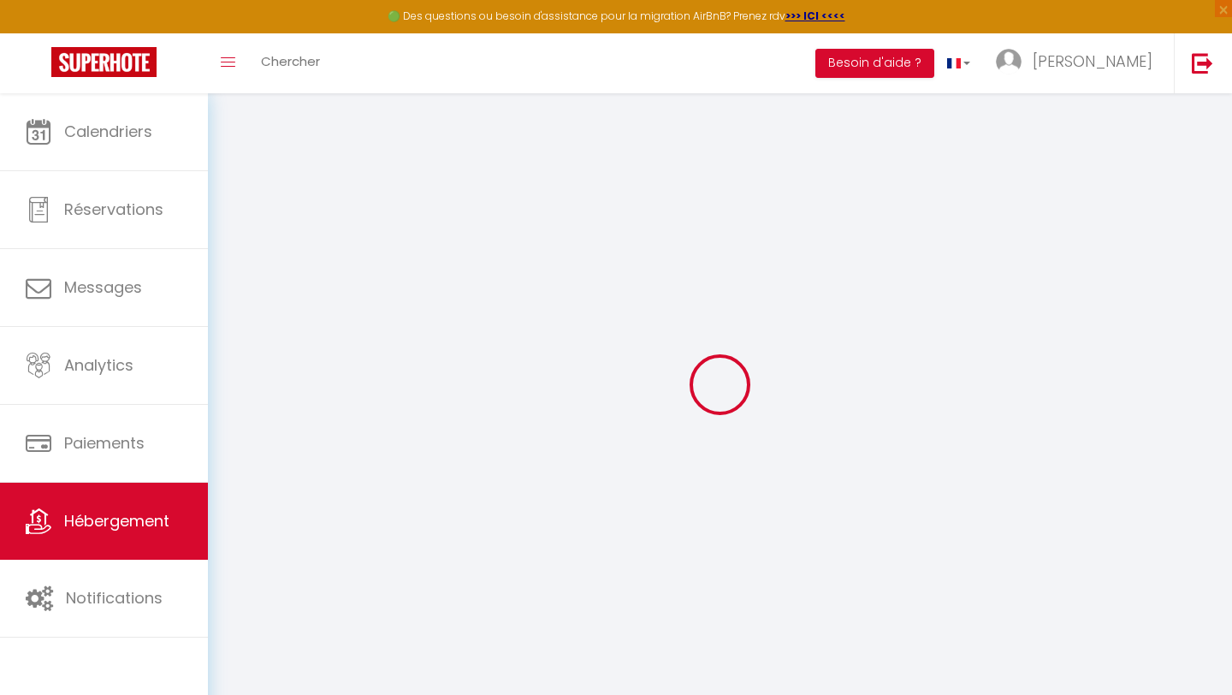
type input "Pau"
select select "2"
type input "50"
type input "30"
type input "7.2"
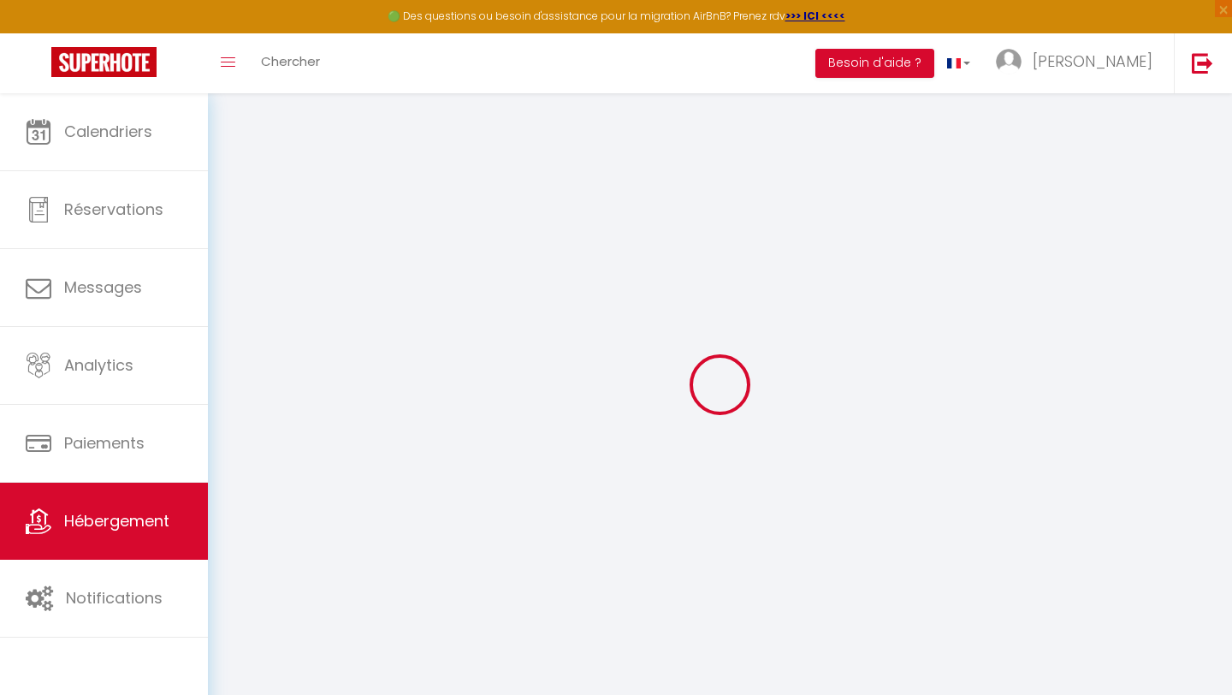
type input "6.62"
type input "300"
select select
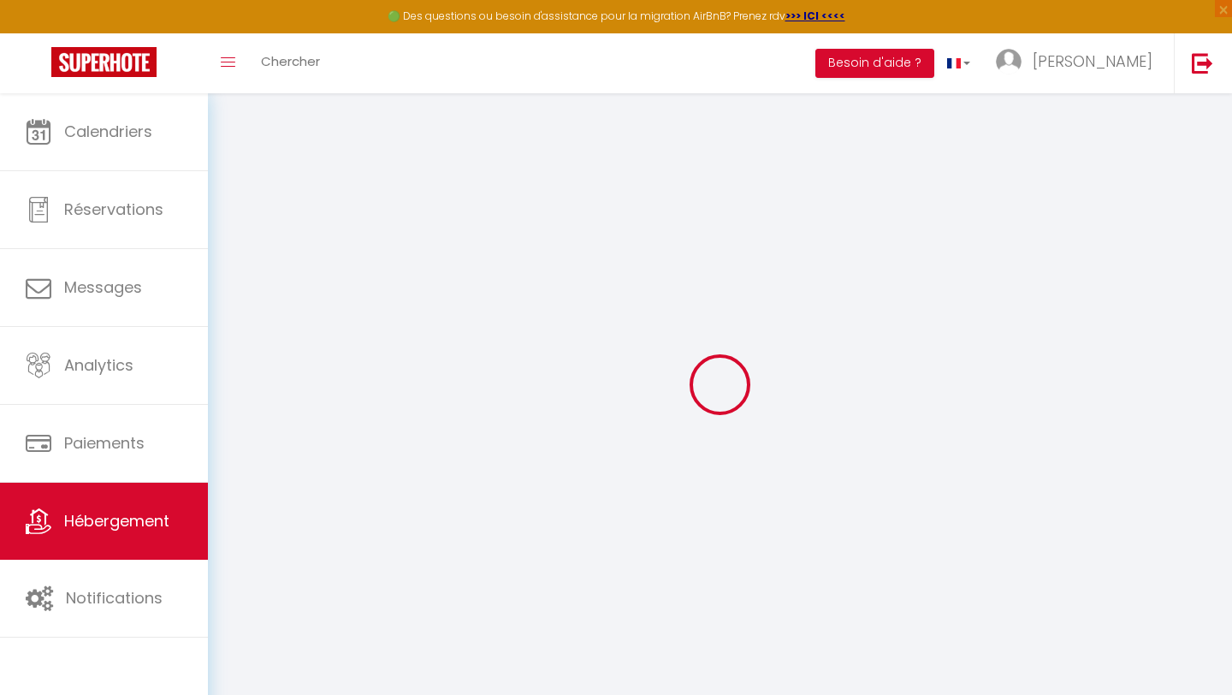
select select
type input "[STREET_ADDRESS][PERSON_NAME]"
type input "64000"
type input "Pau"
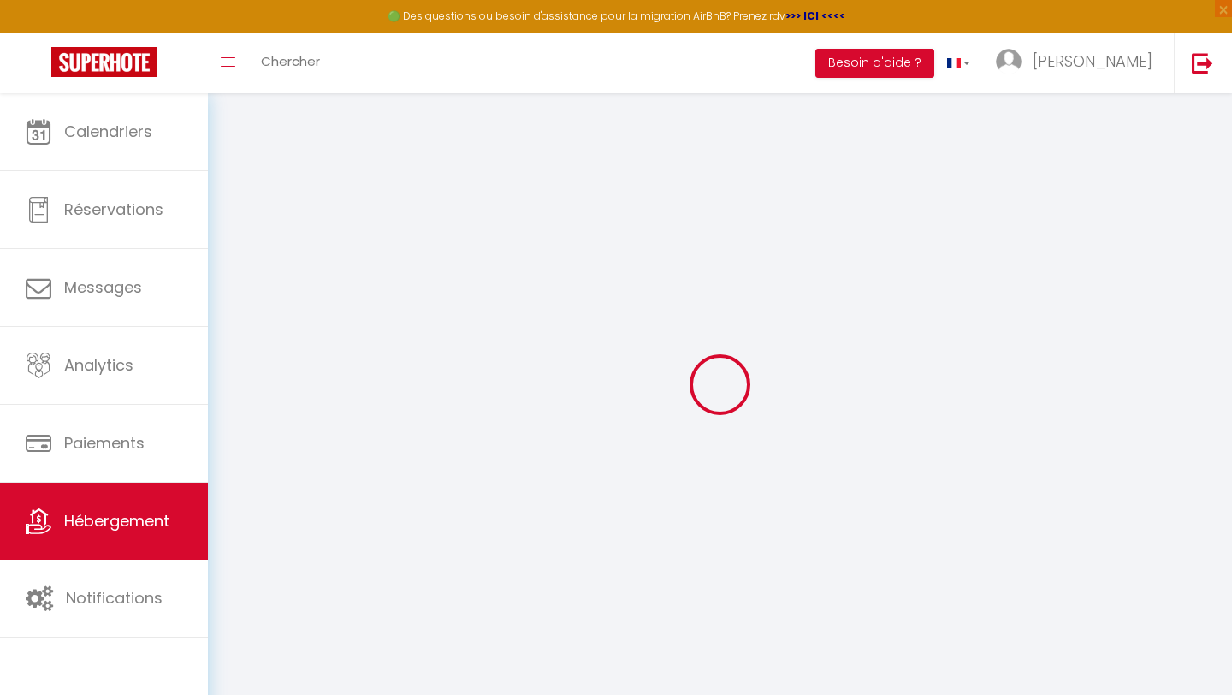
type input "[EMAIL_ADDRESS][DOMAIN_NAME]"
select select "9815"
checkbox input "false"
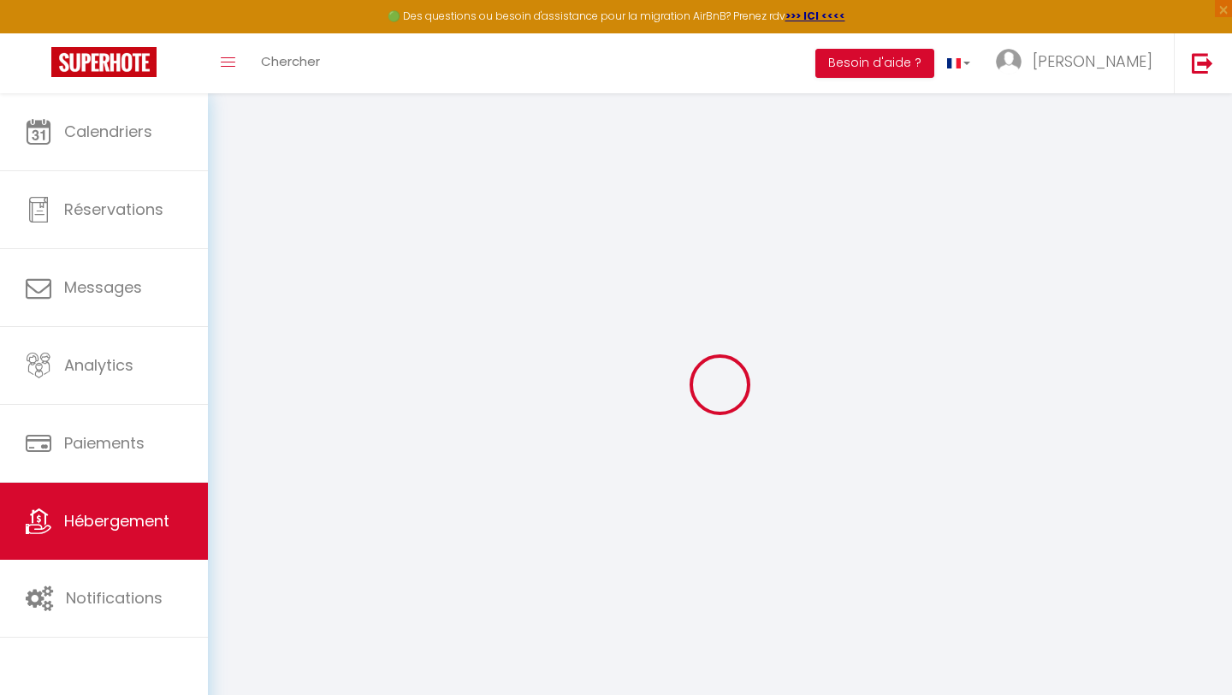
checkbox input "false"
radio input "true"
type input "0"
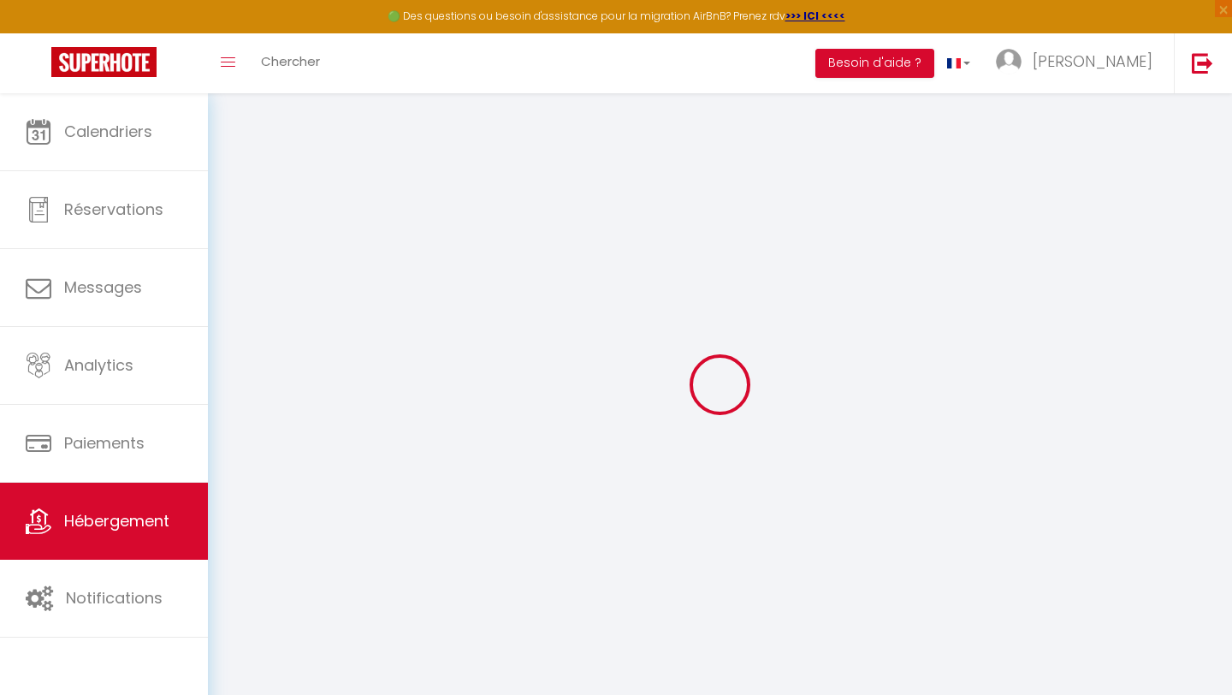
type input "0"
select select
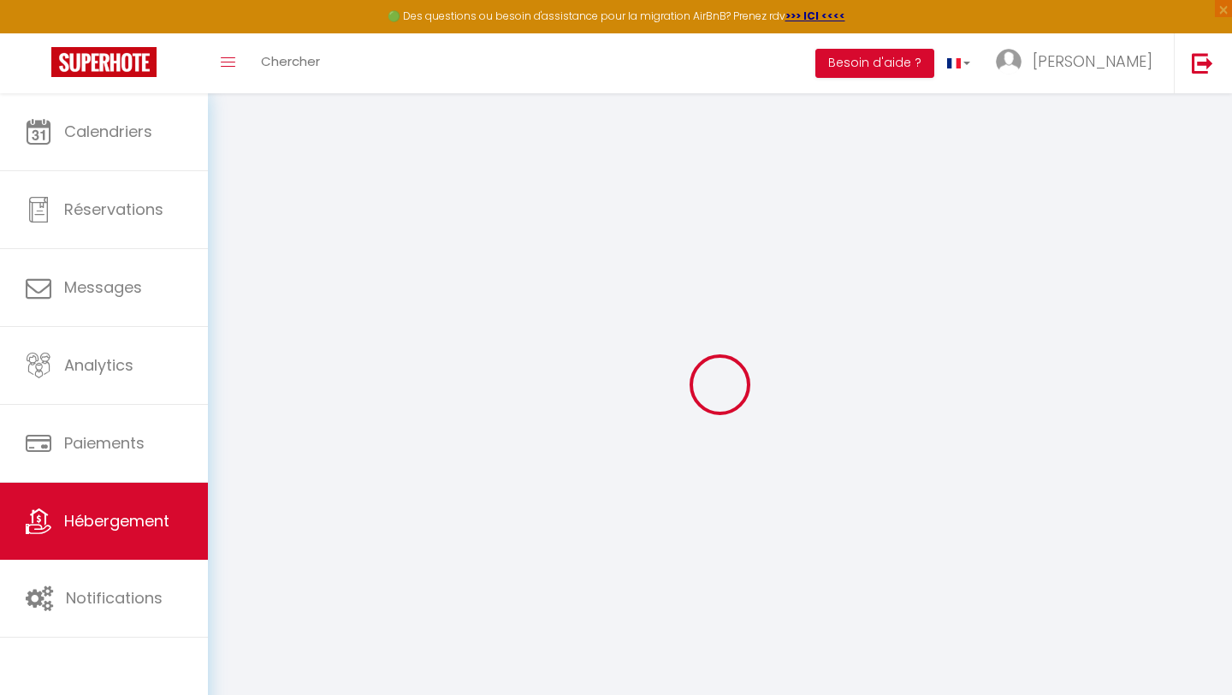
select select
checkbox input "false"
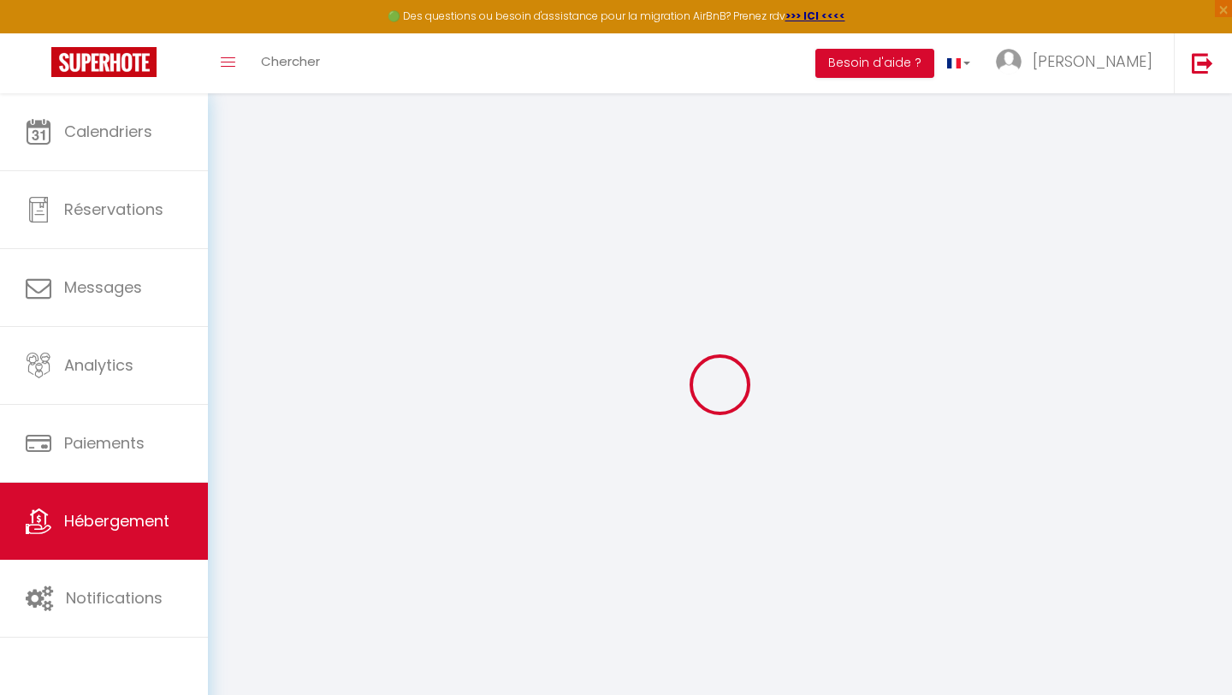
select select
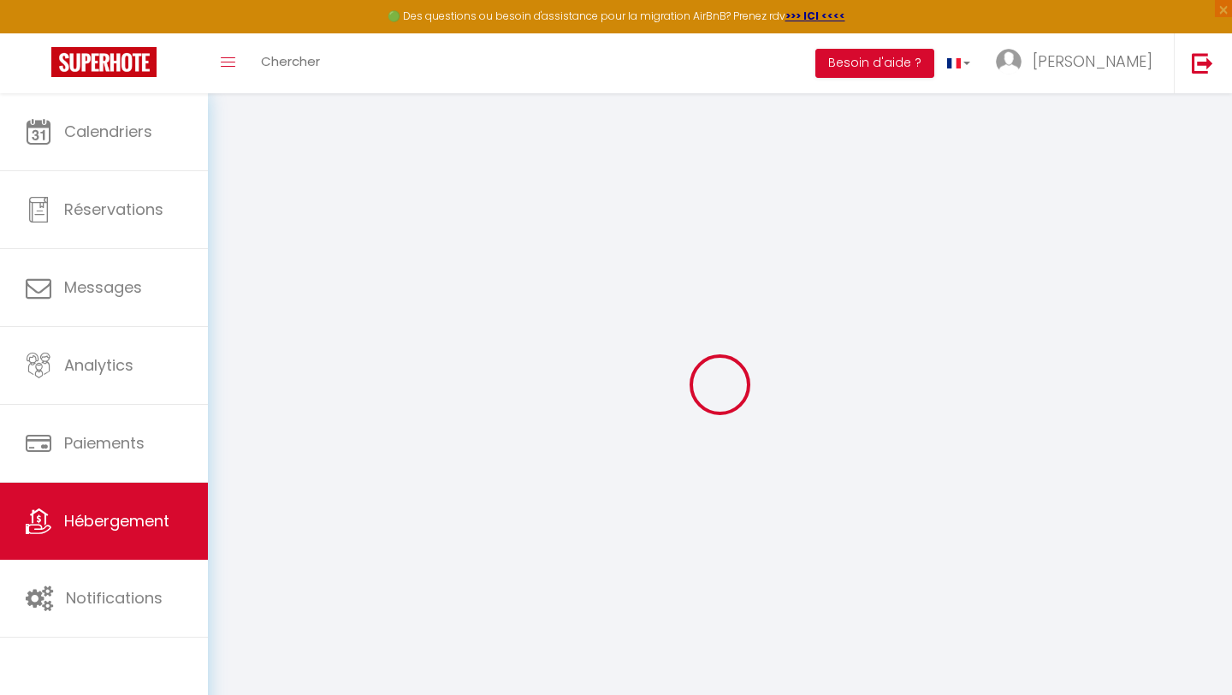
checkbox input "false"
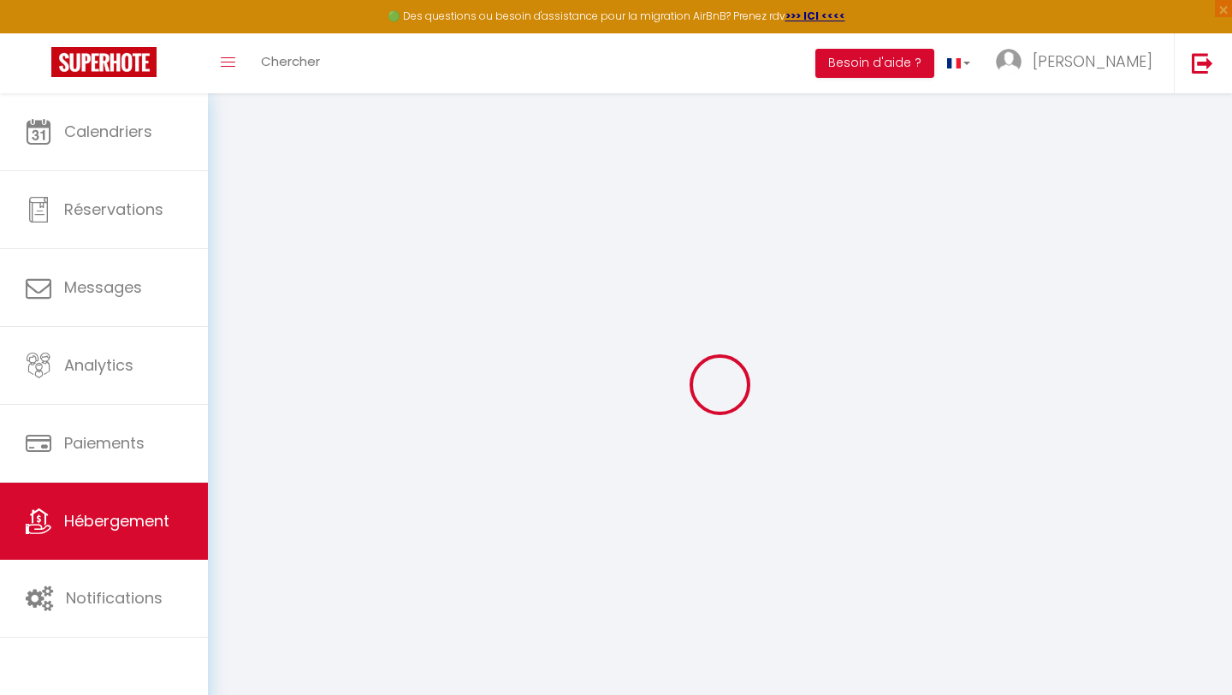
checkbox input "false"
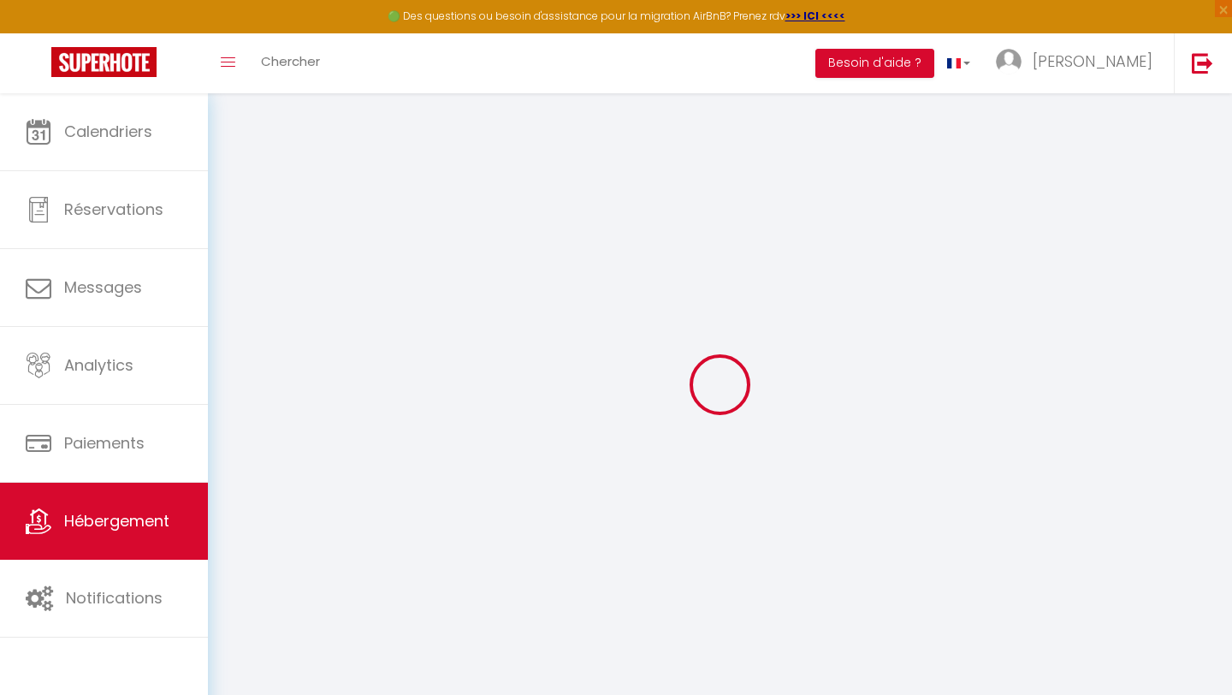
checkbox input "false"
select select "15:00"
select select
select select "11:00"
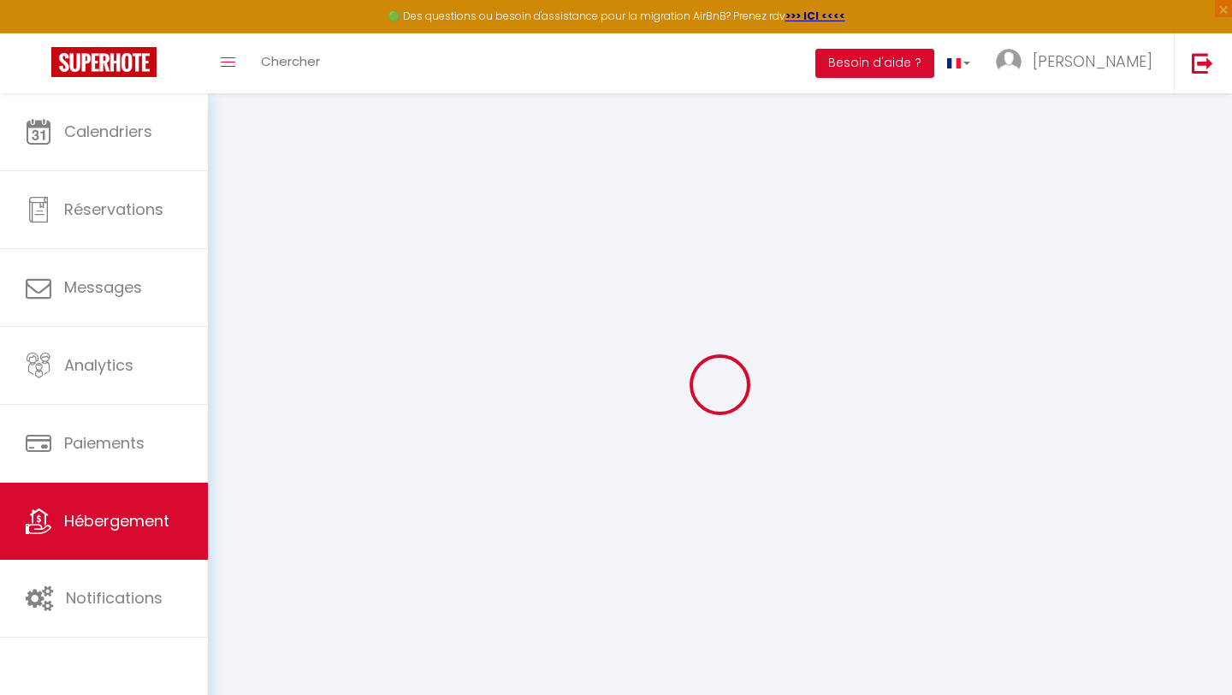
select select "30"
select select "120"
select select
checkbox input "false"
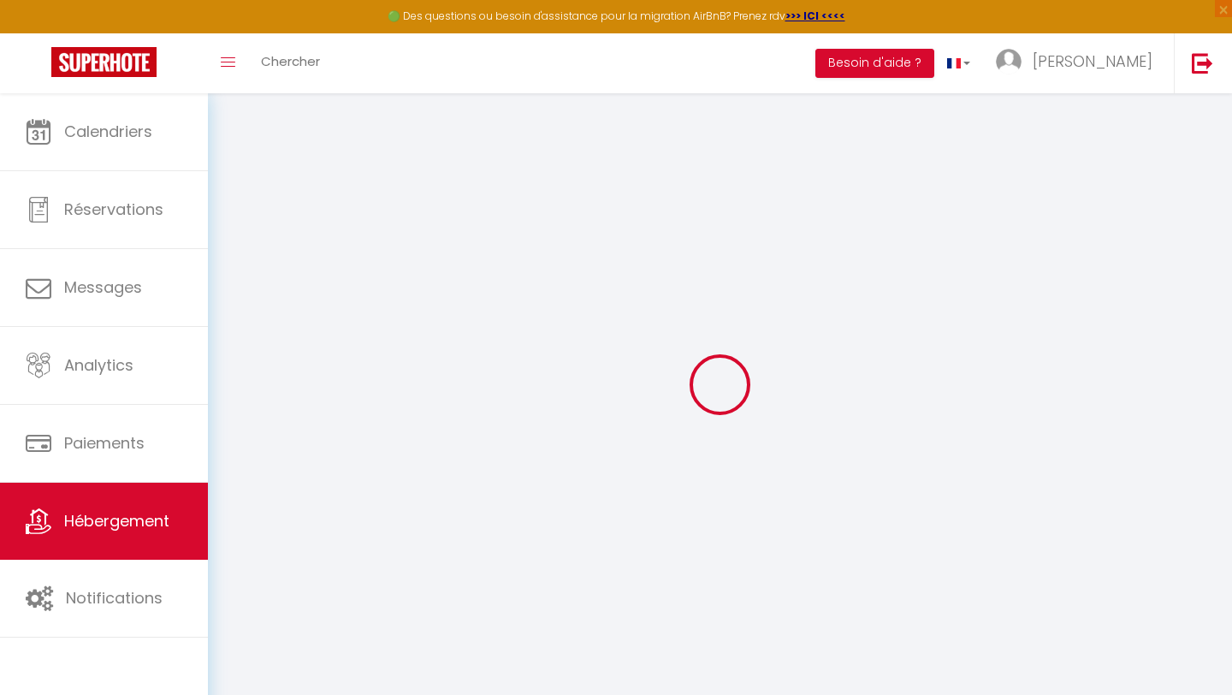
checkbox input "false"
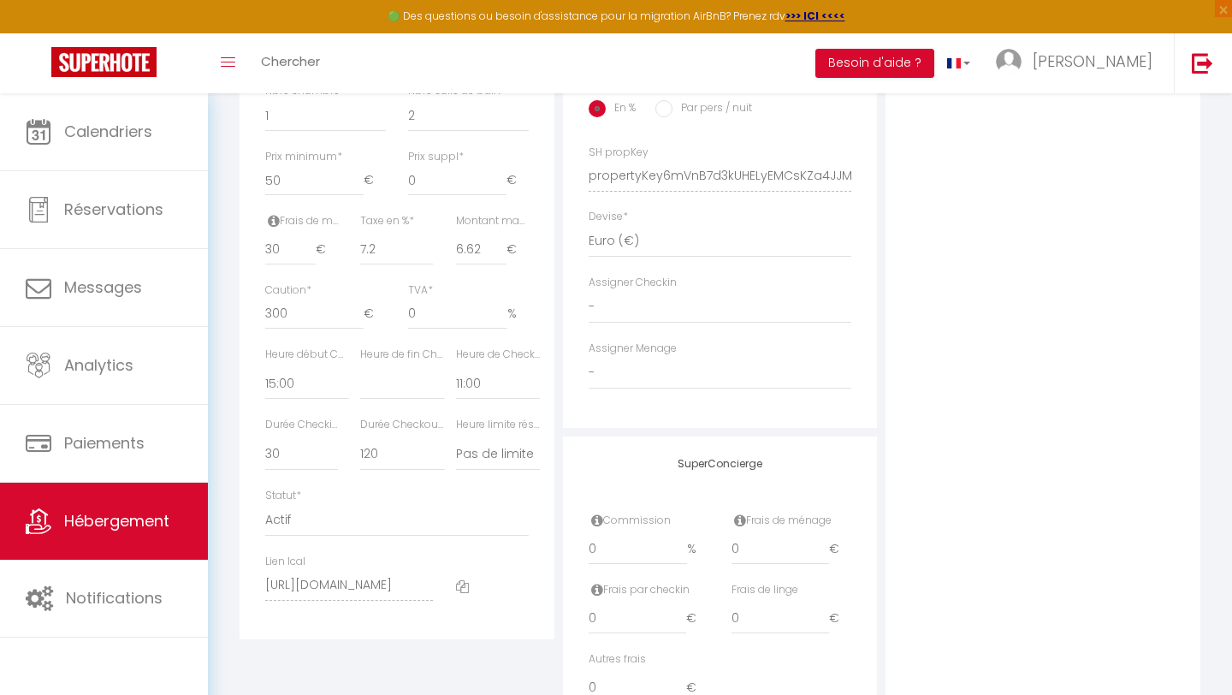
scroll to position [812, 0]
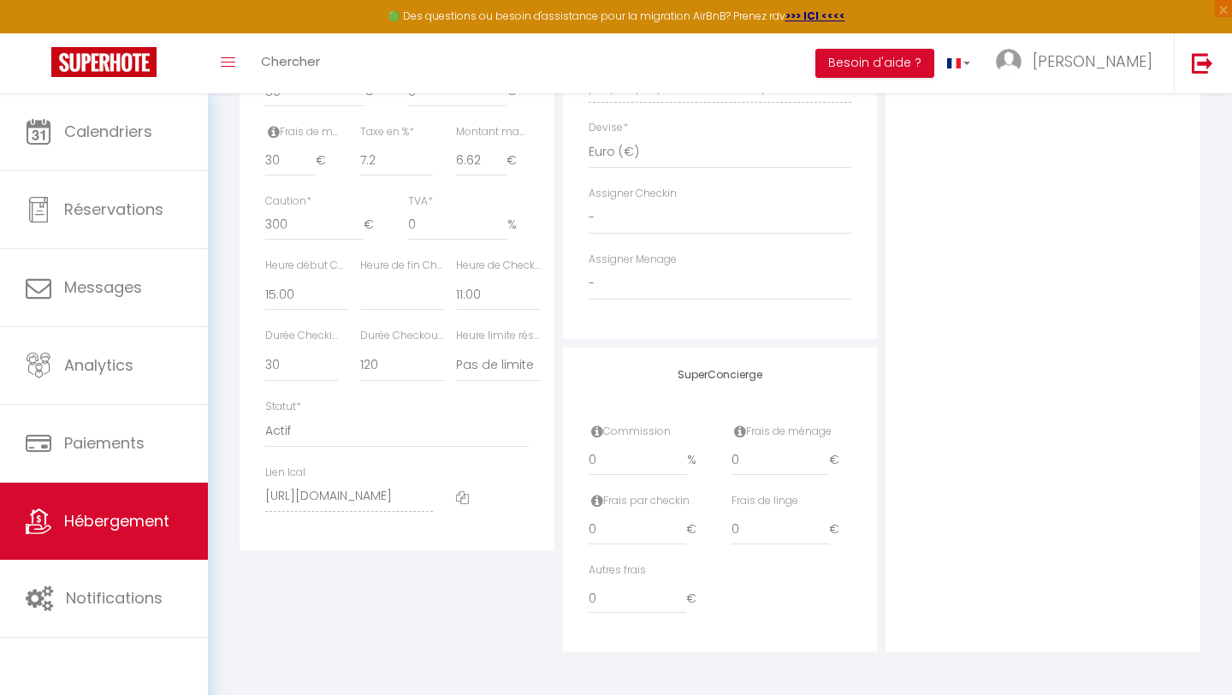
click at [460, 500] on icon at bounding box center [462, 497] width 13 height 13
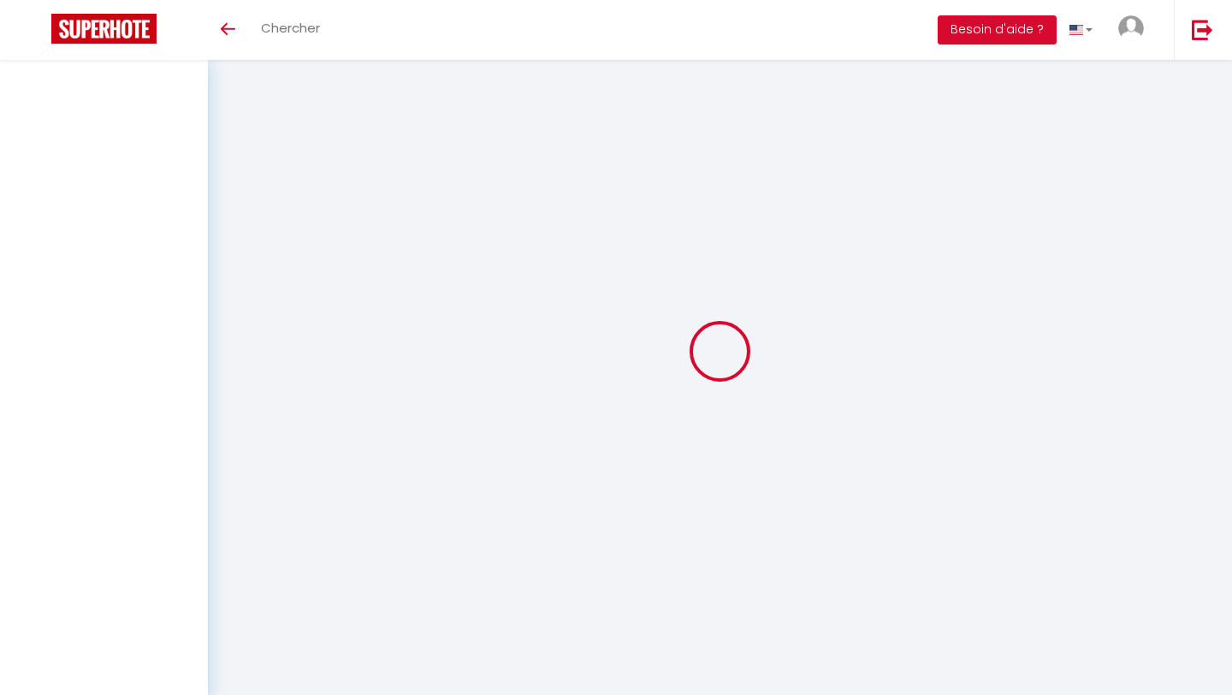
select select "3"
select select "2"
select select "1"
select select
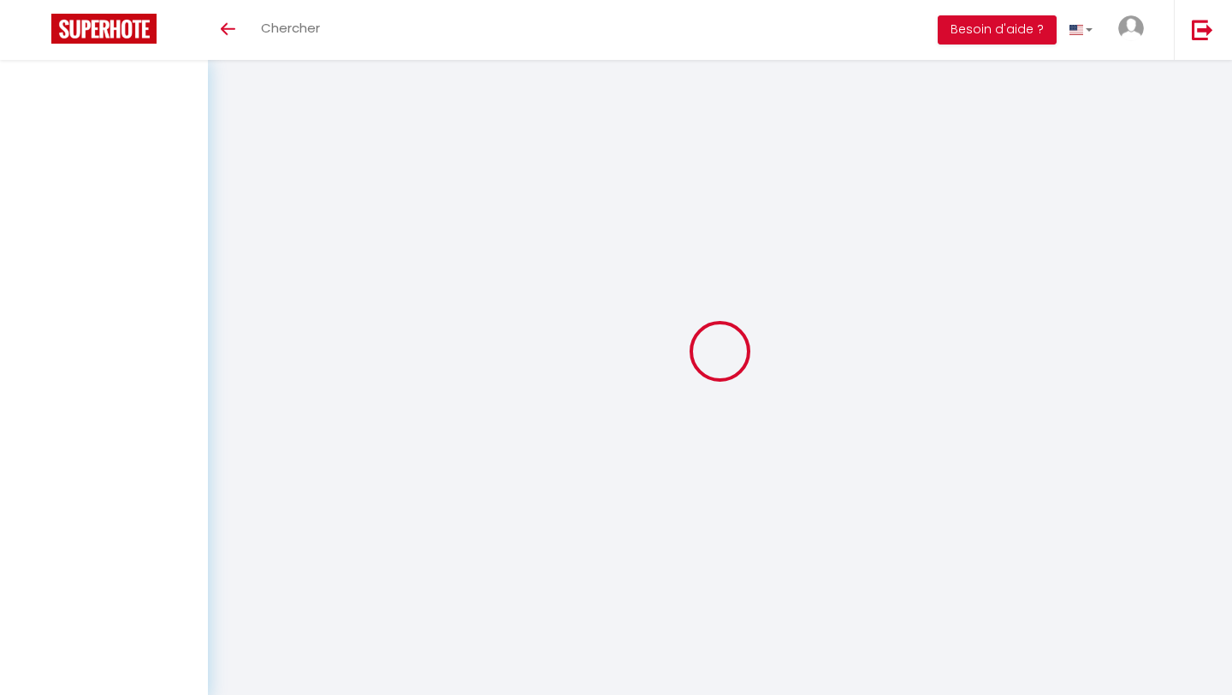
select select "28"
select select
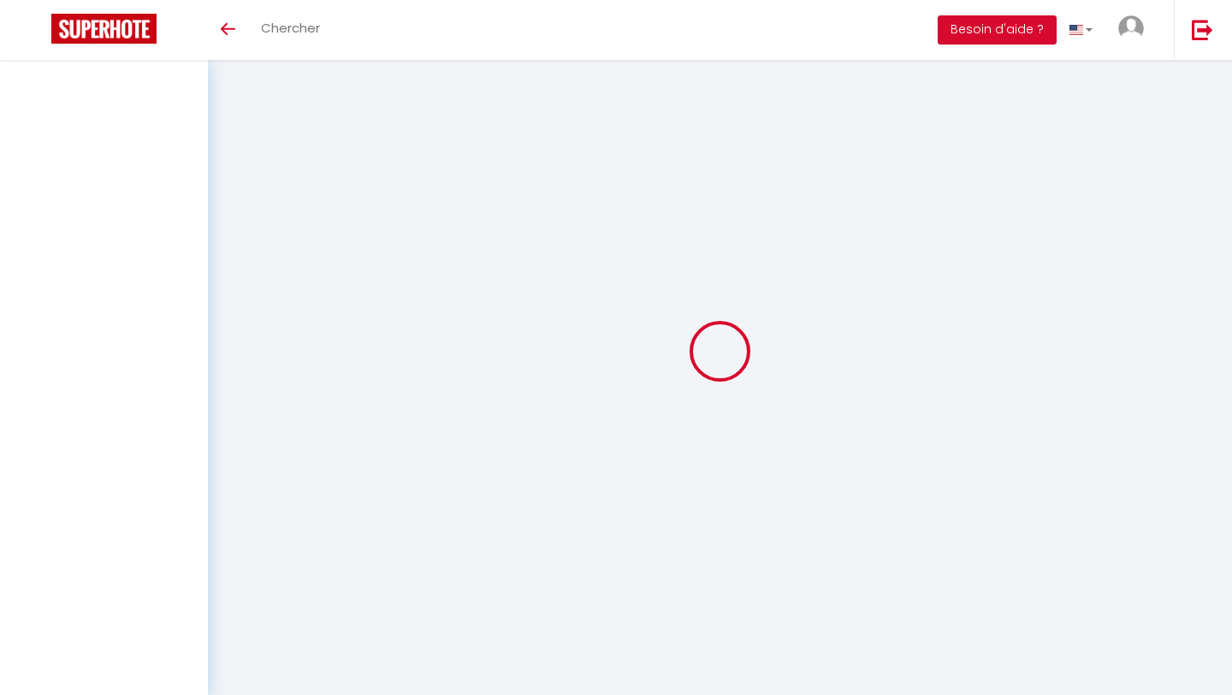
select select
checkbox input "false"
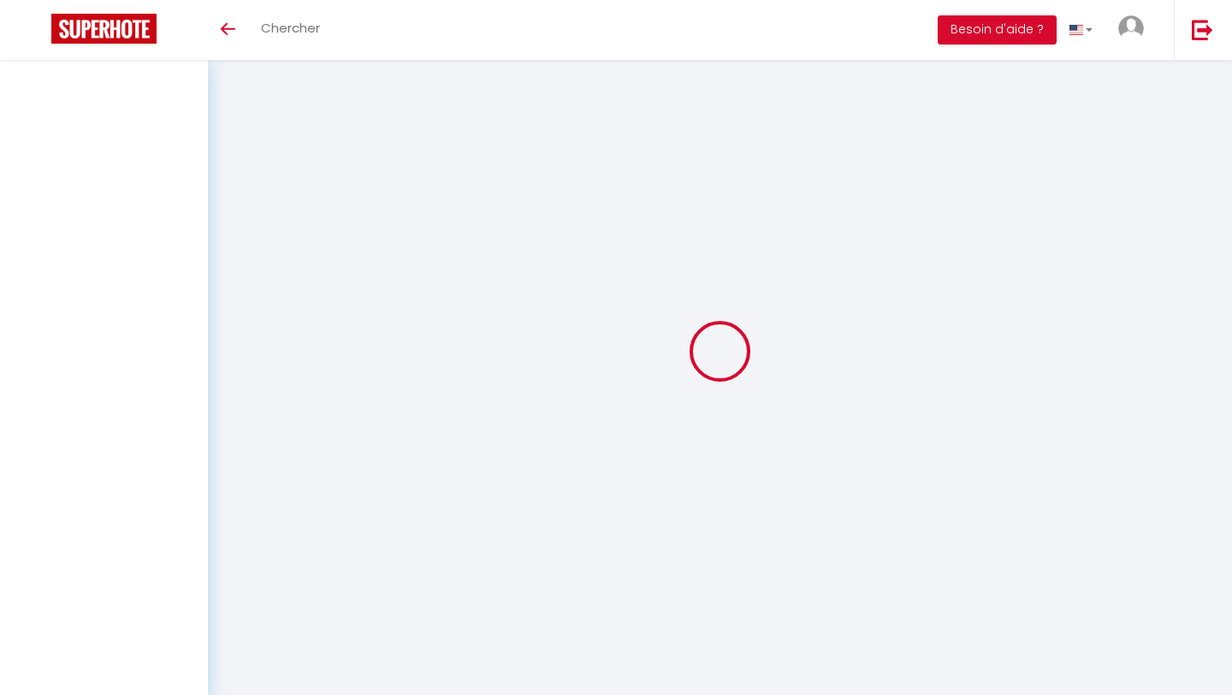
checkbox input "false"
select select
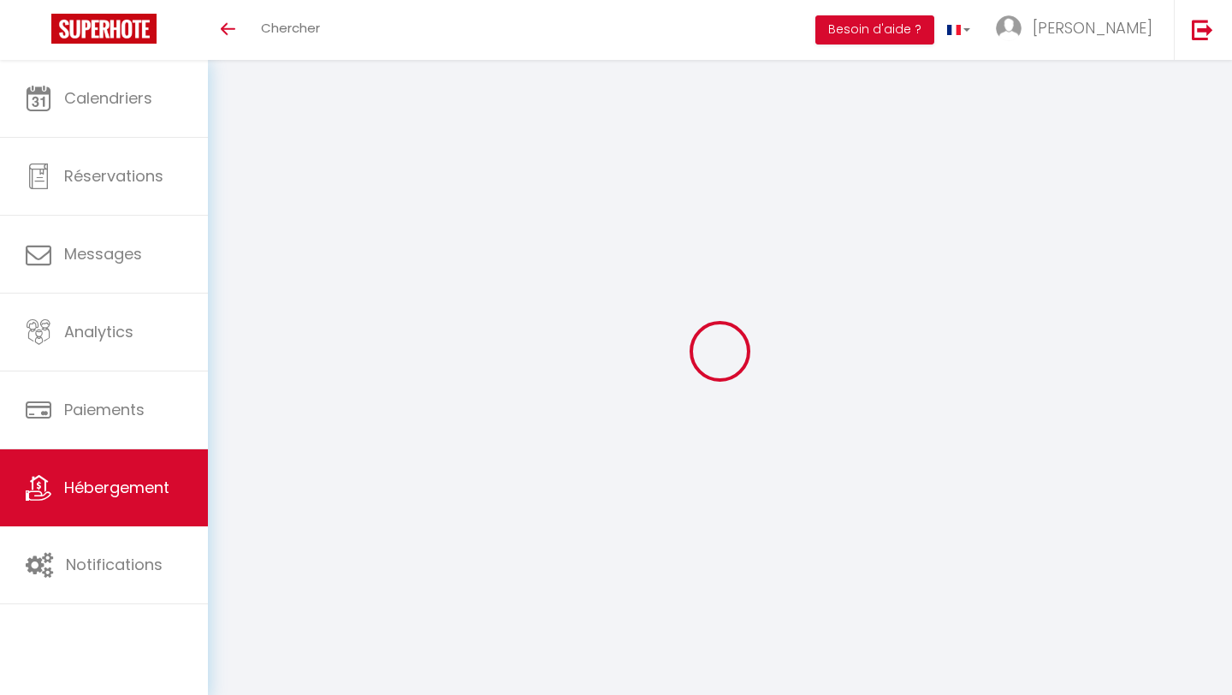
select select
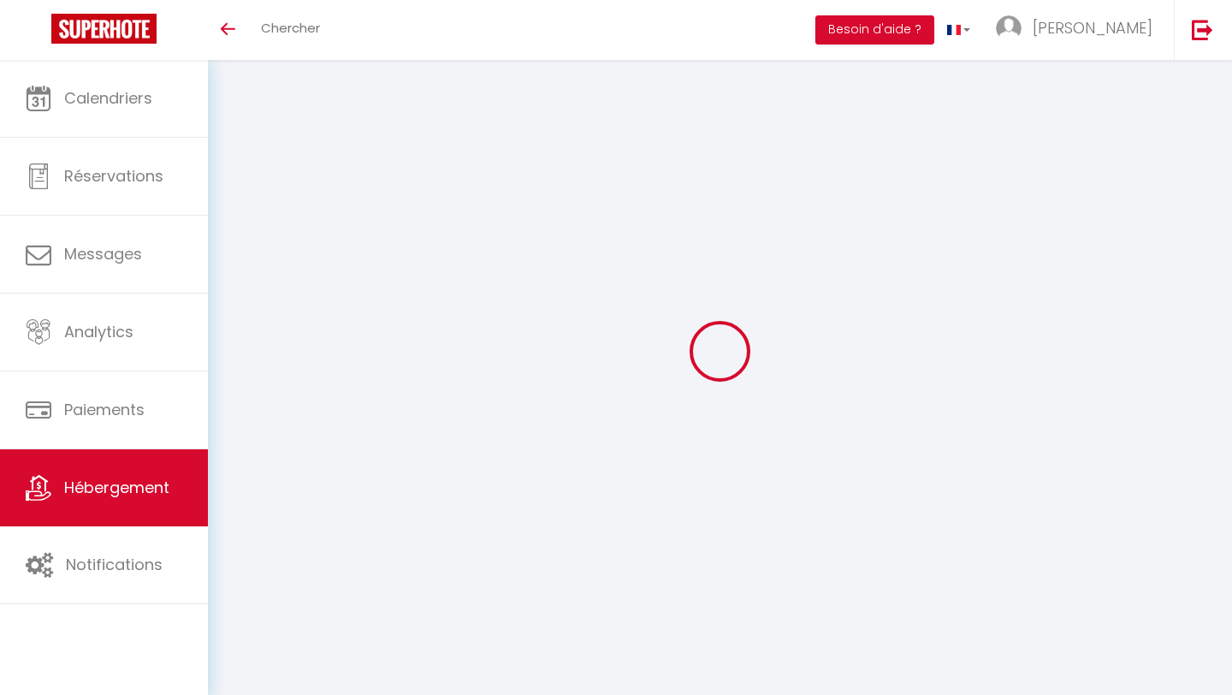
select select
checkbox input "false"
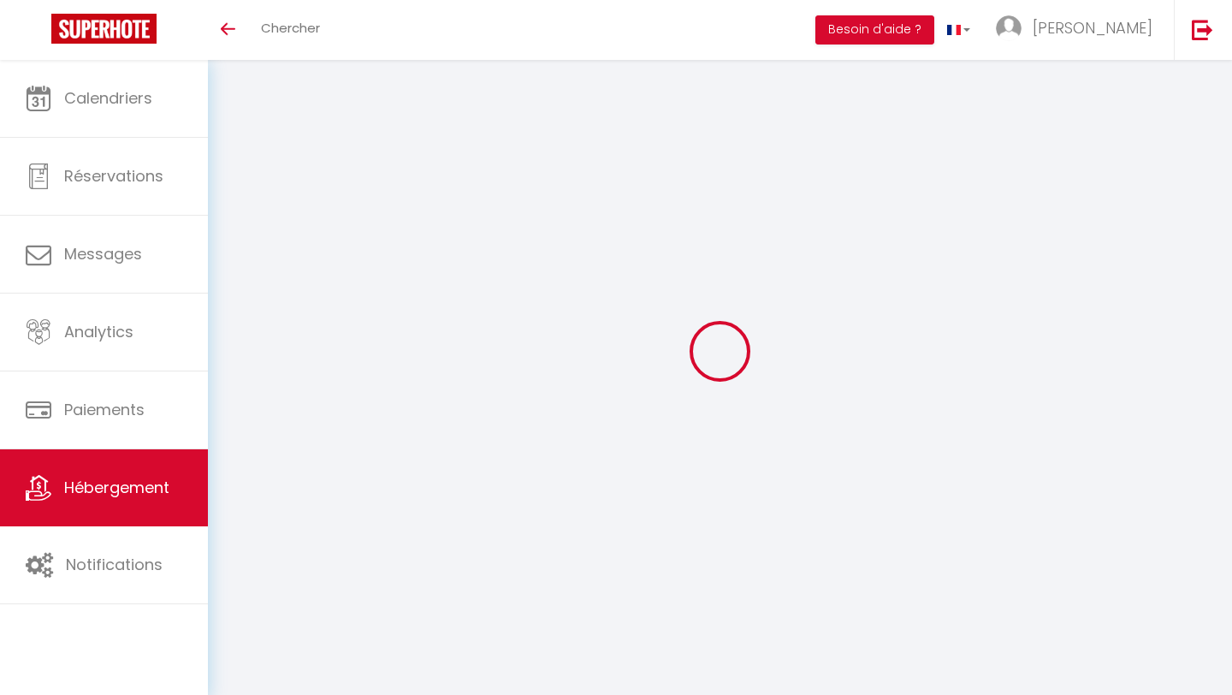
select select
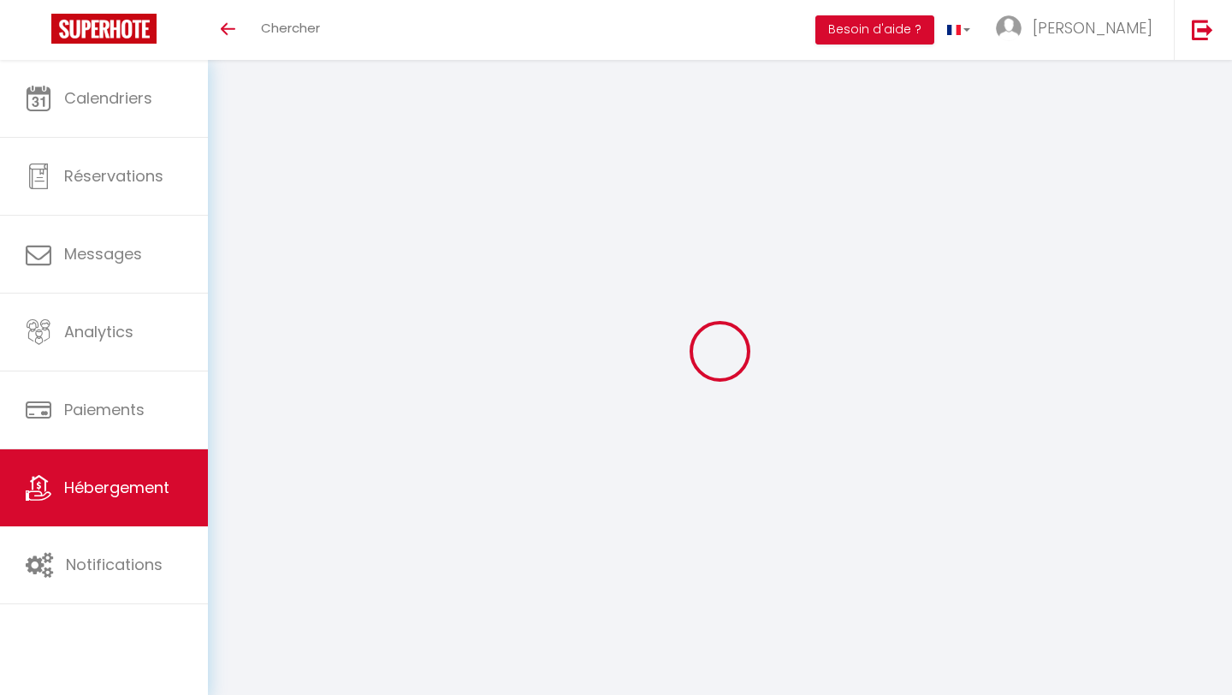
select select
checkbox input "false"
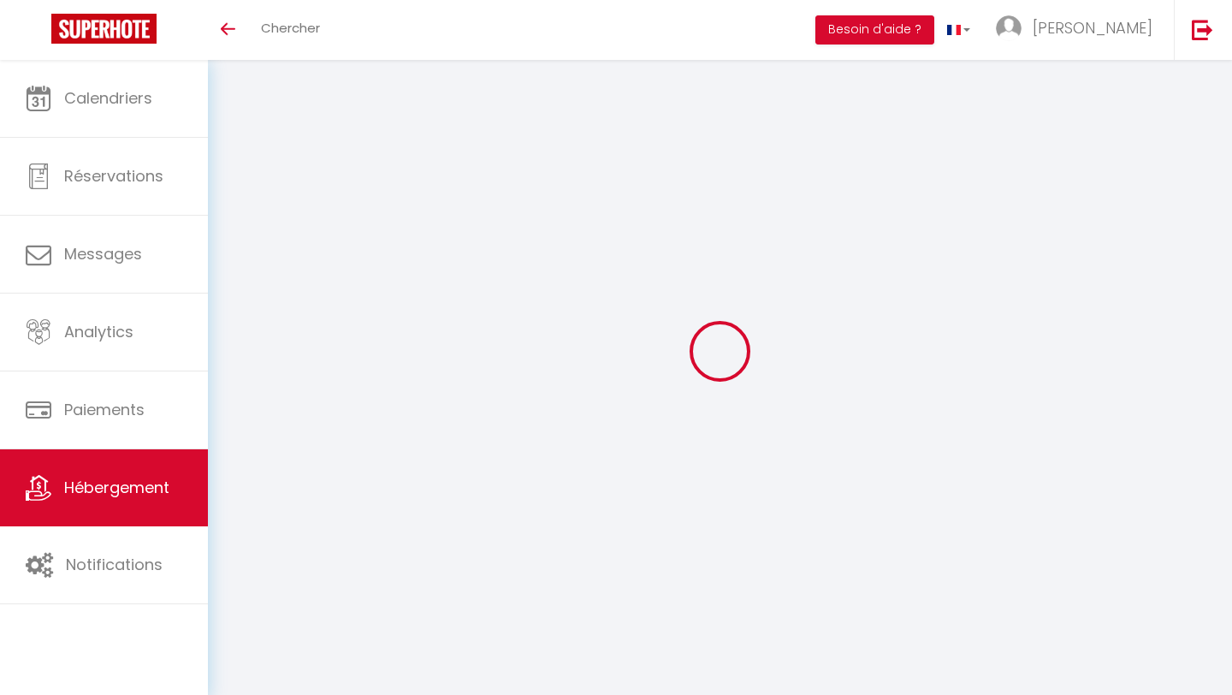
checkbox input "false"
select select
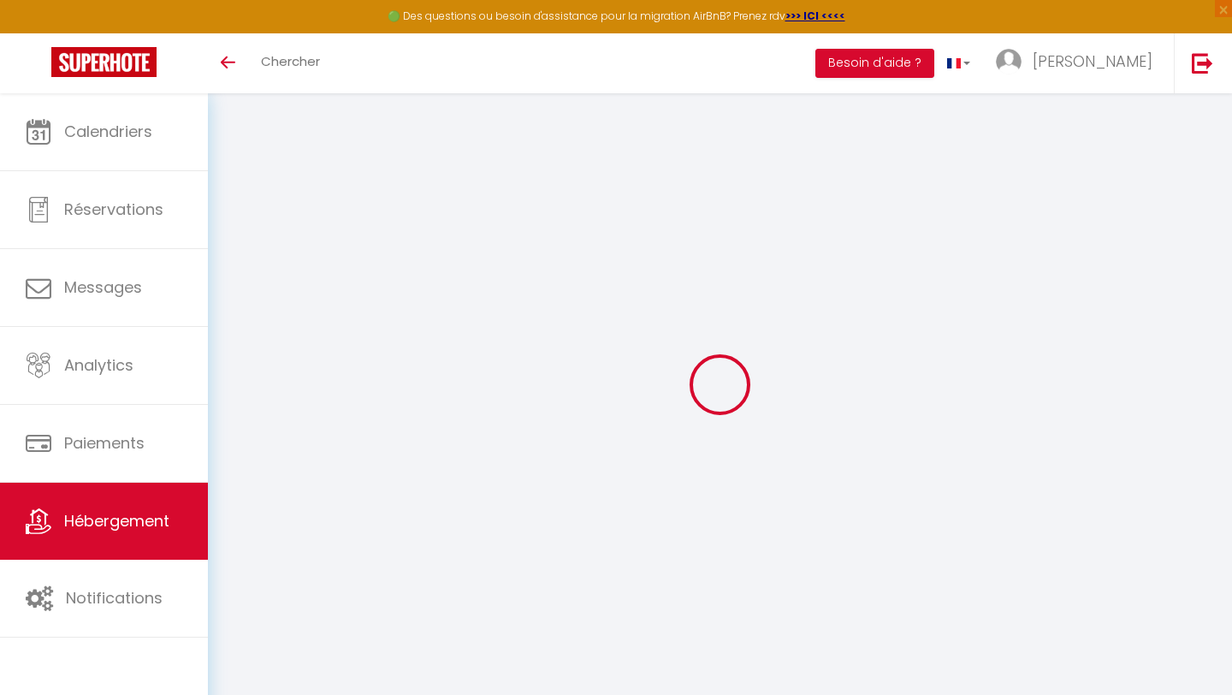
select select
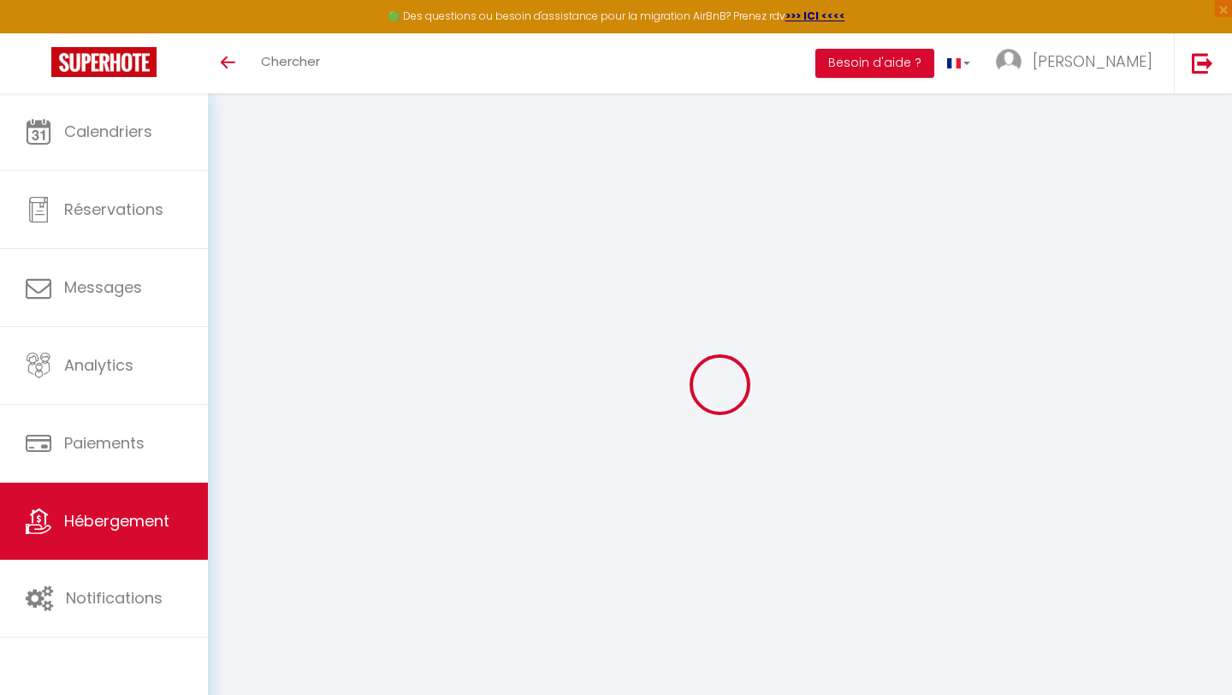
select select
checkbox input "false"
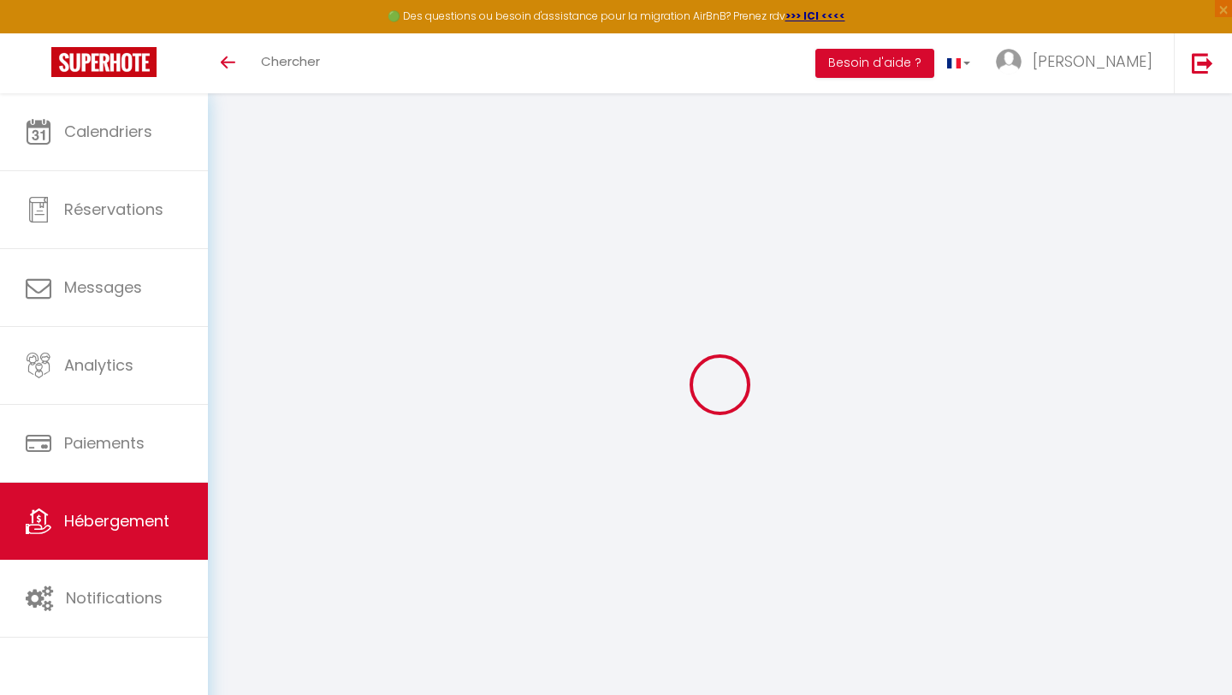
select select
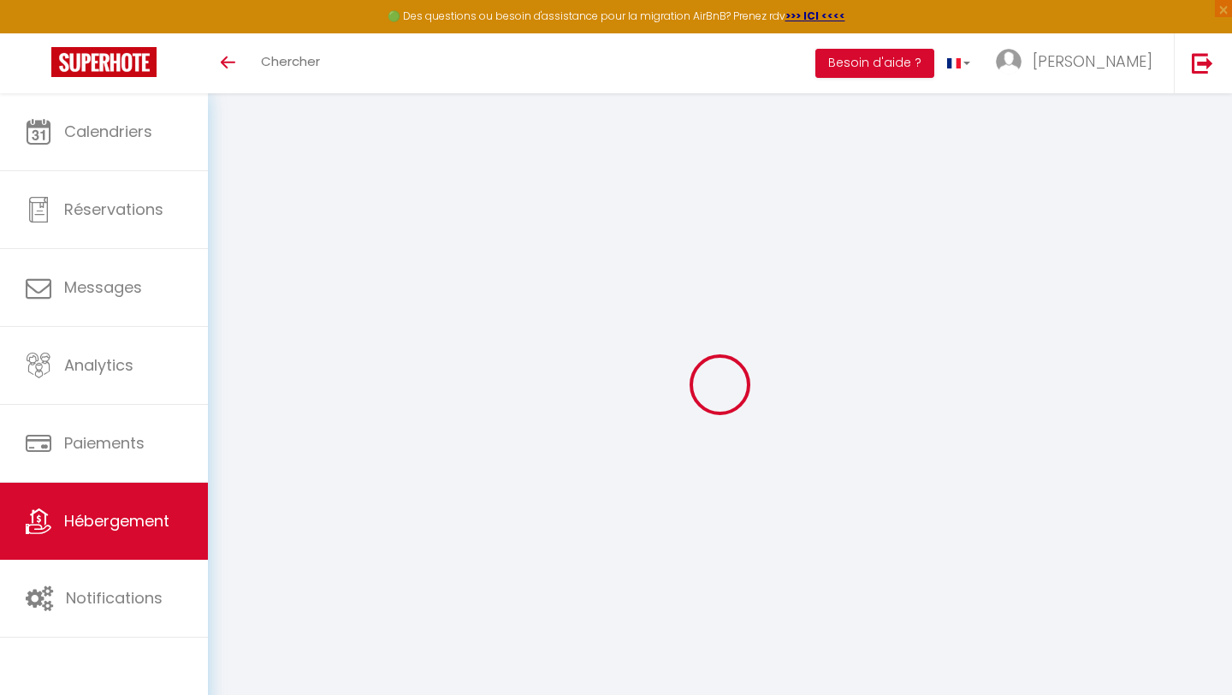
select select
checkbox input "false"
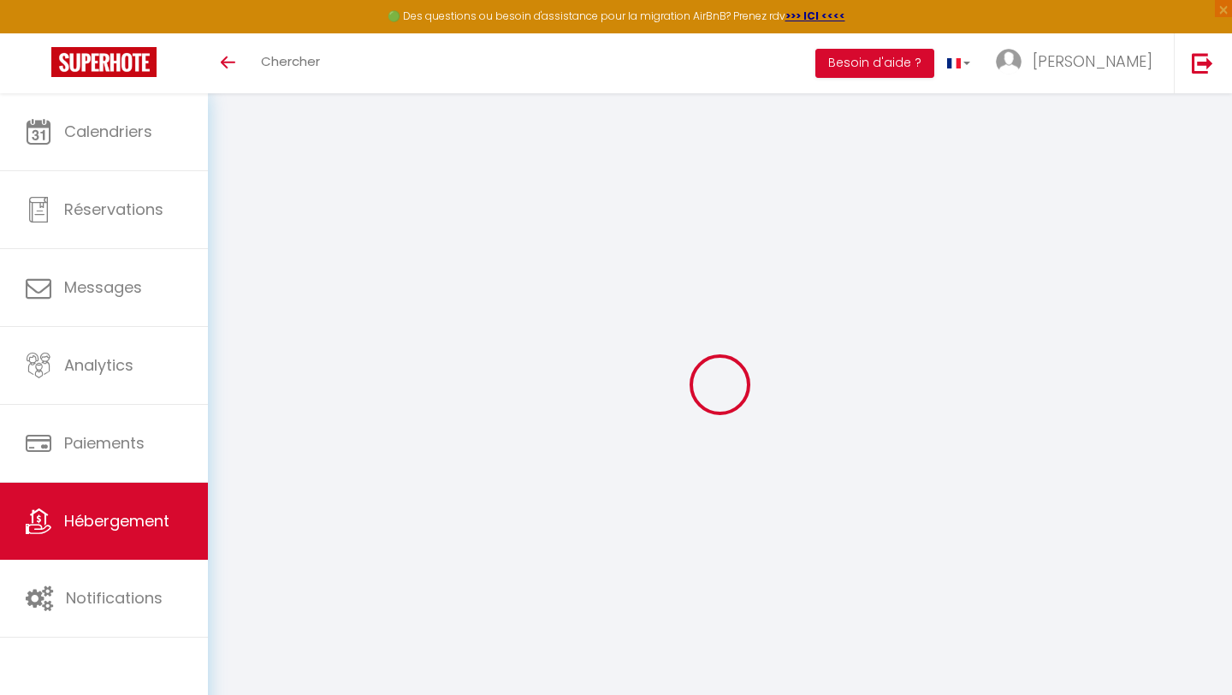
checkbox input "false"
select select
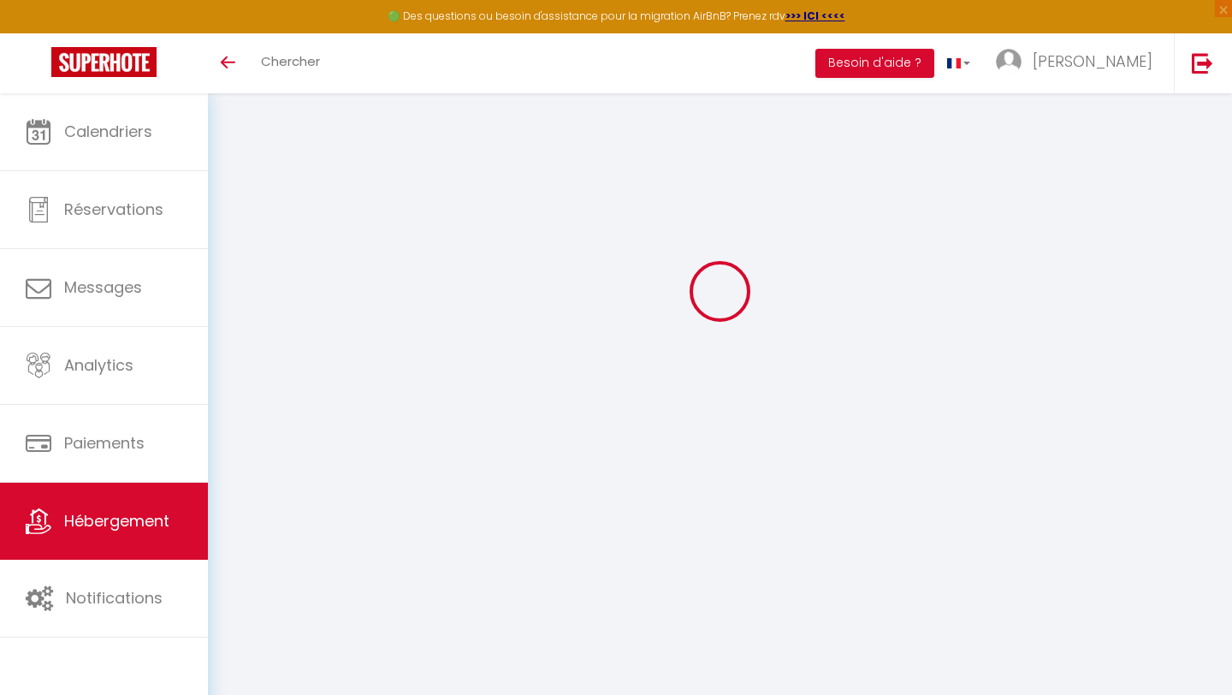
type input "Appt 11 · La Perle de Pau"
type input "[PERSON_NAME] &"
type input "[PERSON_NAME]"
type input "[STREET_ADDRESS][PERSON_NAME]"
type input "64000"
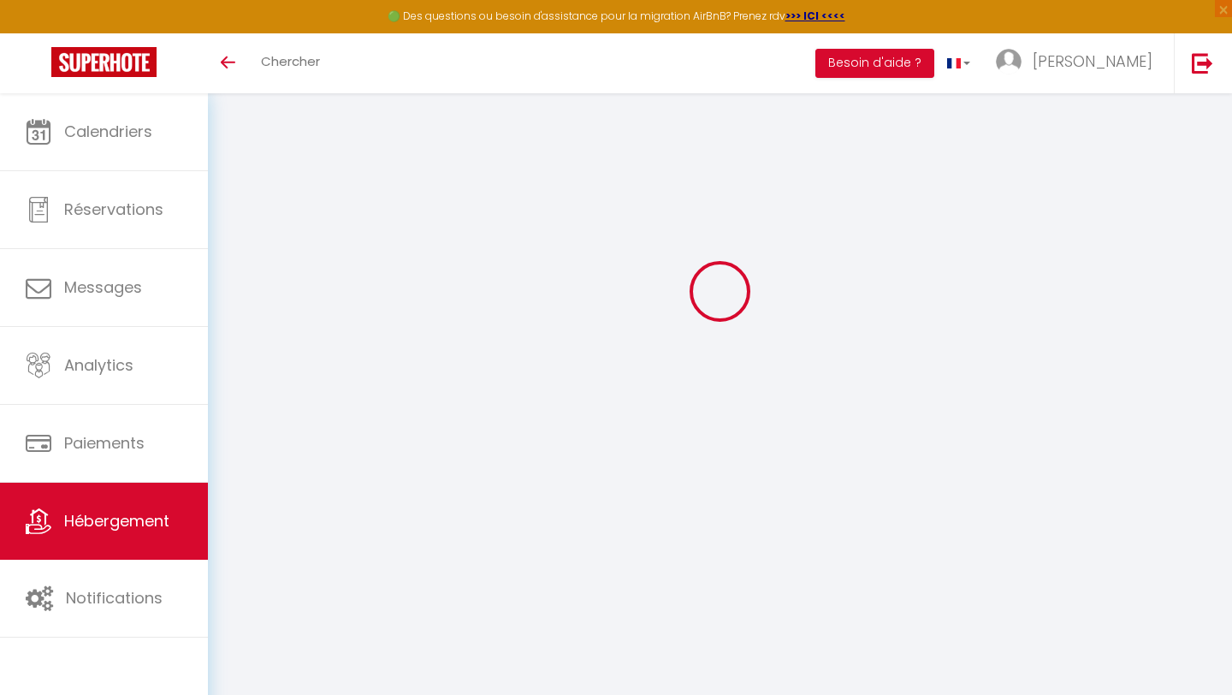
type input "Pau"
select select "2"
type input "50"
type input "30"
type input "7.2"
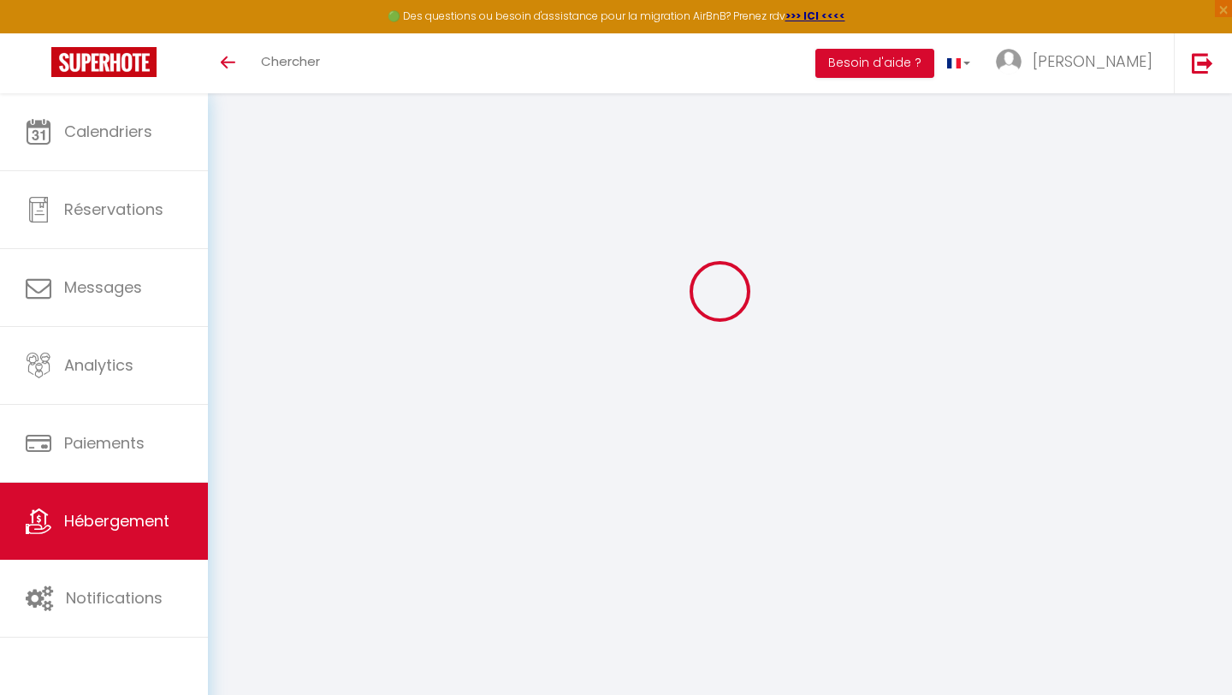
type input "6.62"
type input "300"
select select
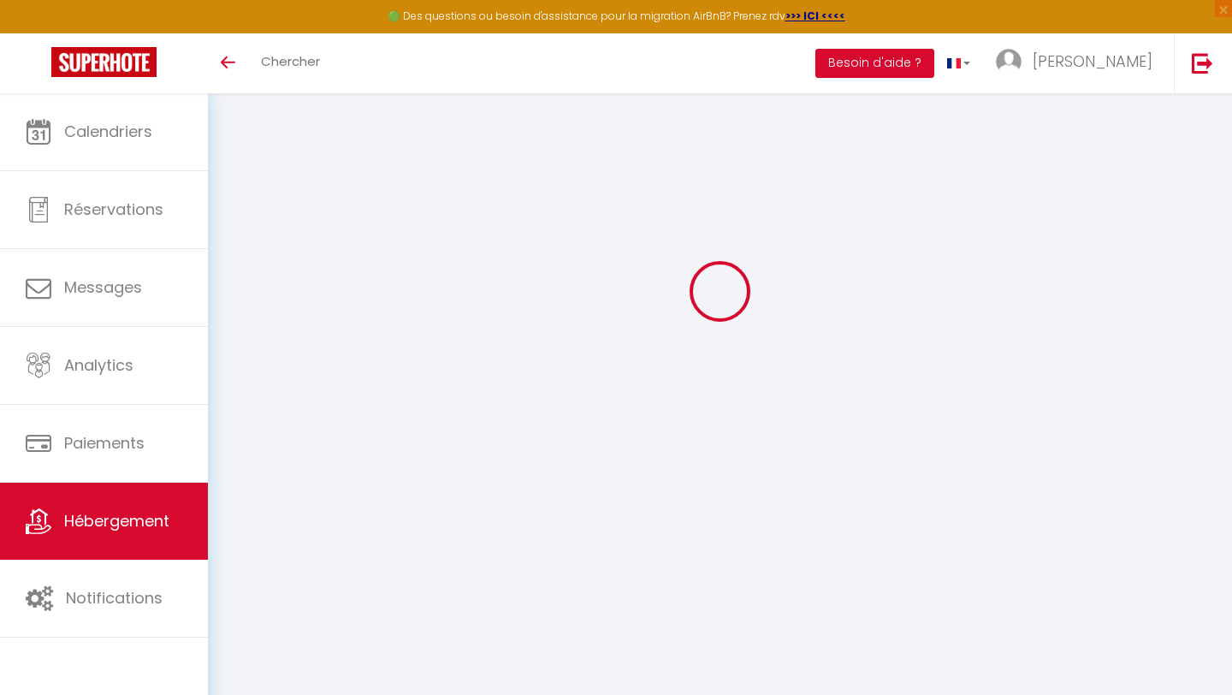
select select
type input "[STREET_ADDRESS][PERSON_NAME]"
type input "64000"
type input "Pau"
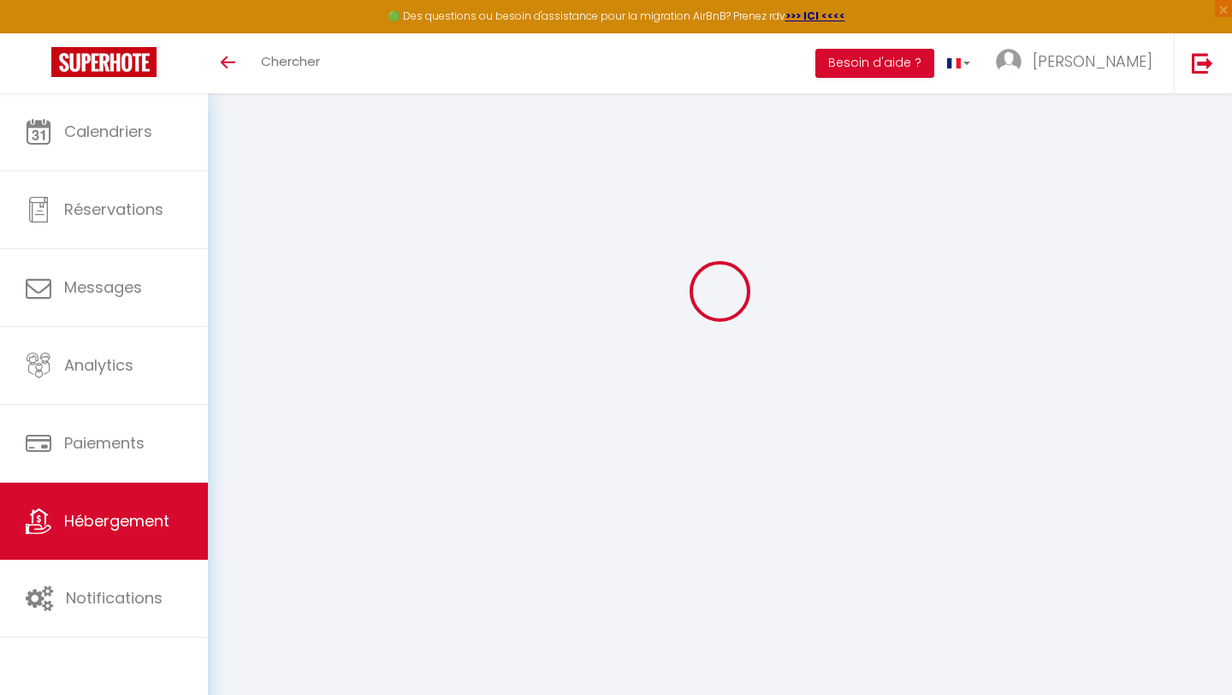
type input "[EMAIL_ADDRESS][DOMAIN_NAME]"
select select "9815"
checkbox input "false"
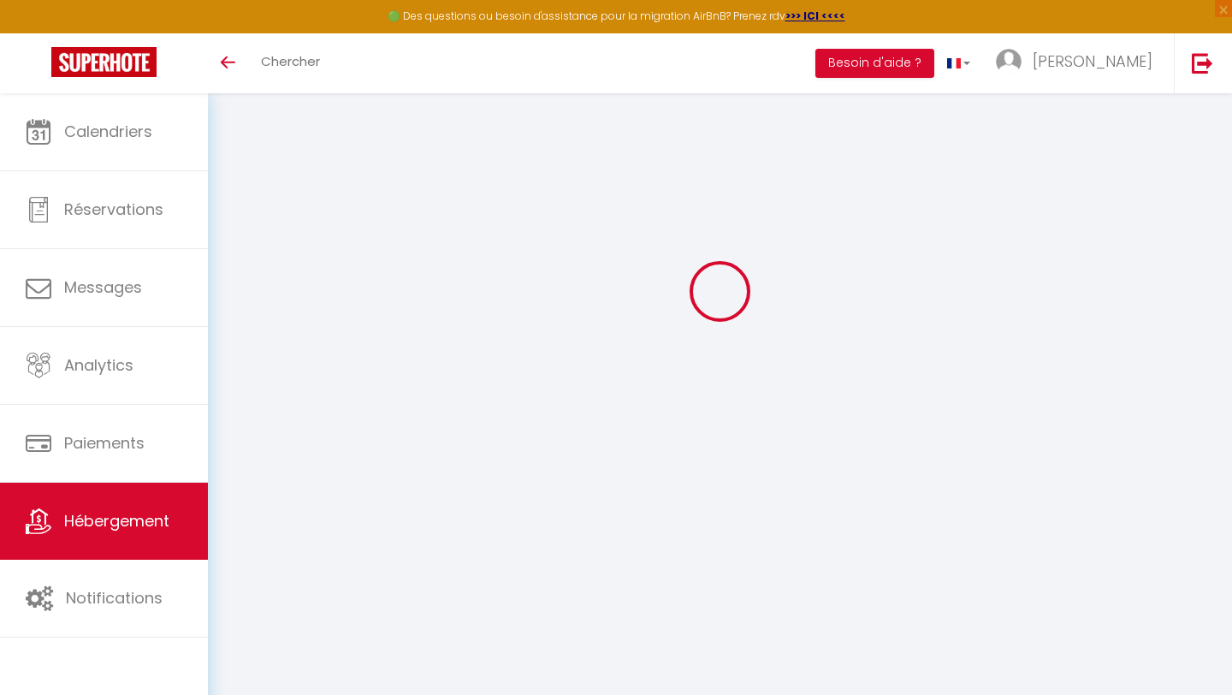
checkbox input "false"
radio input "true"
type input "0"
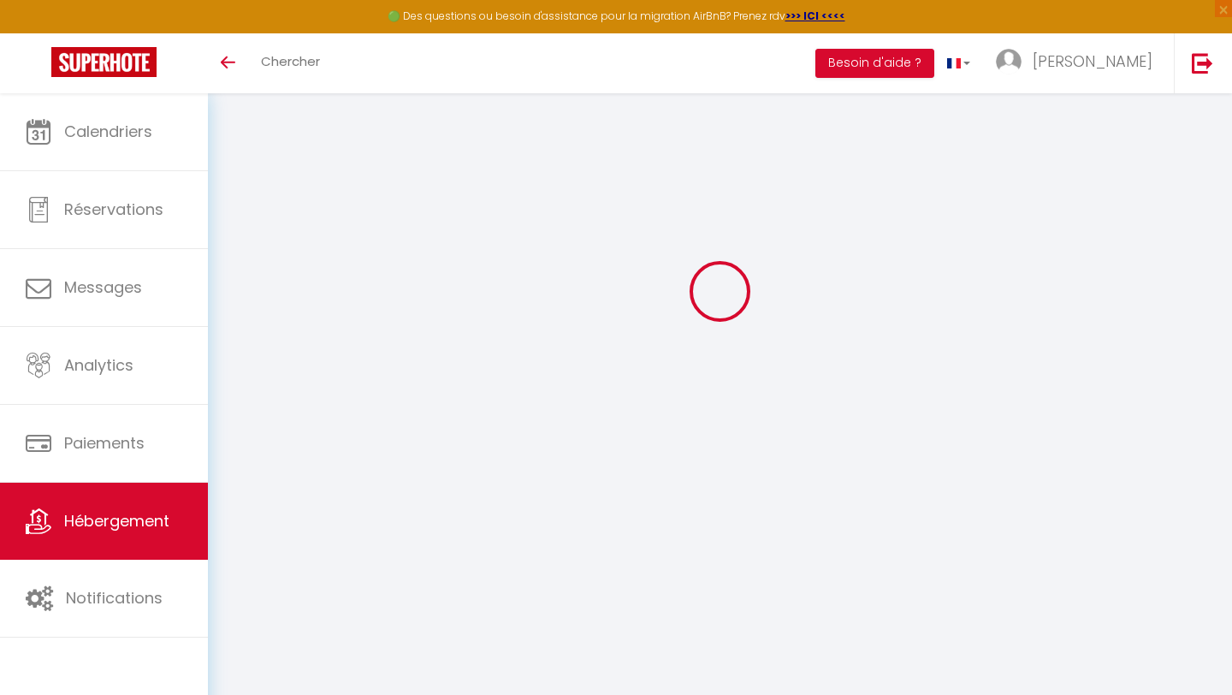
type input "0"
select select
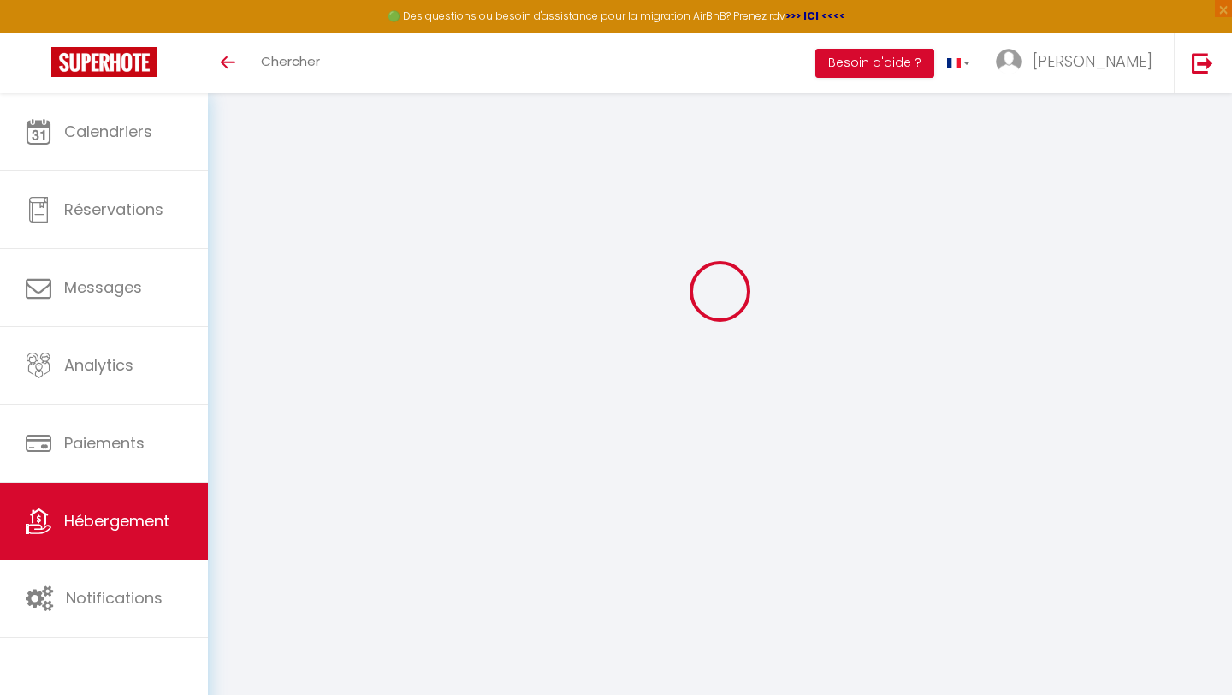
select select
checkbox input "false"
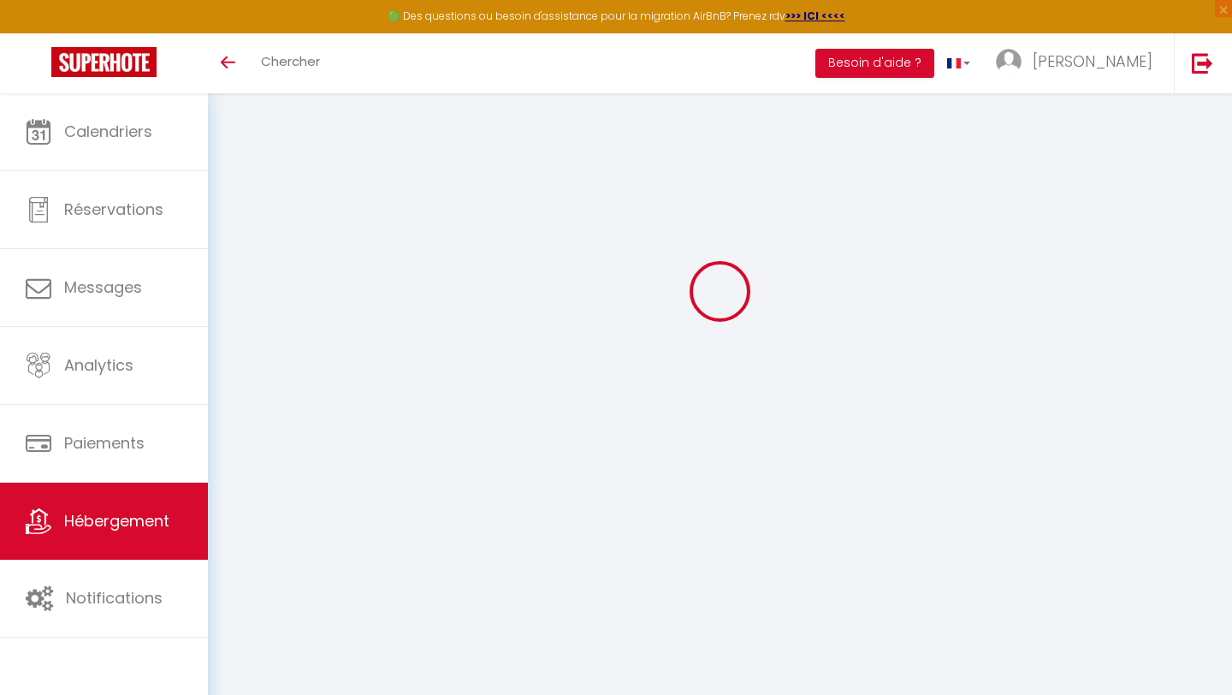
select select
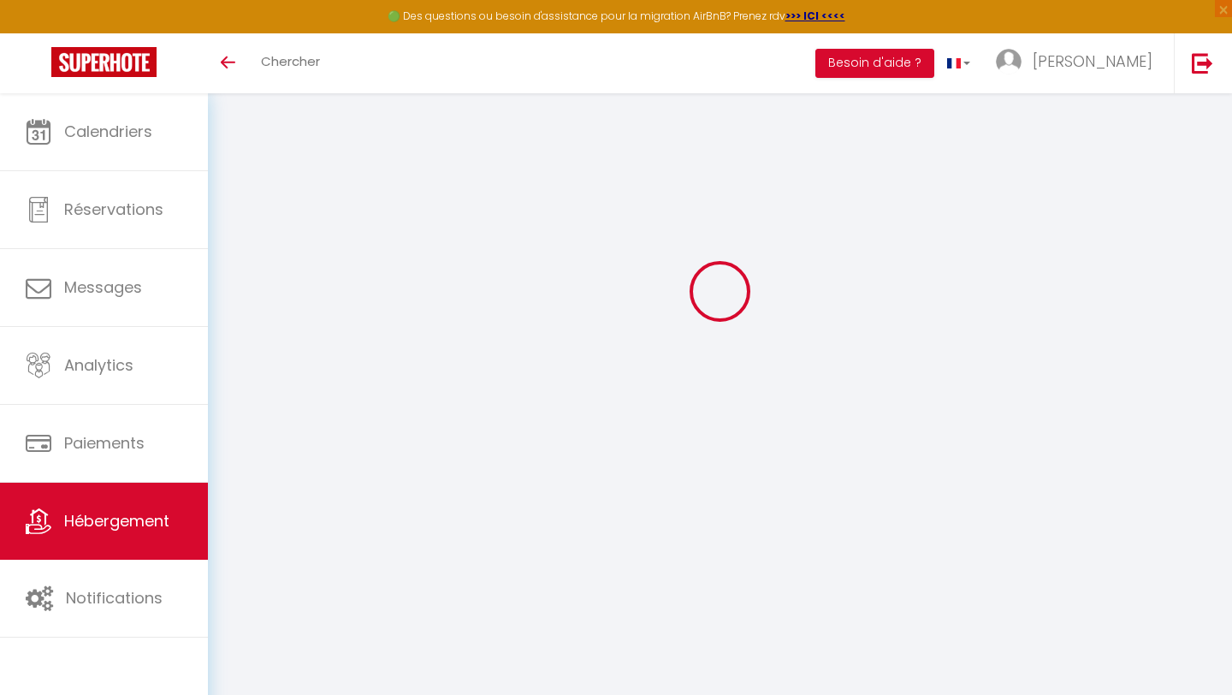
checkbox input "false"
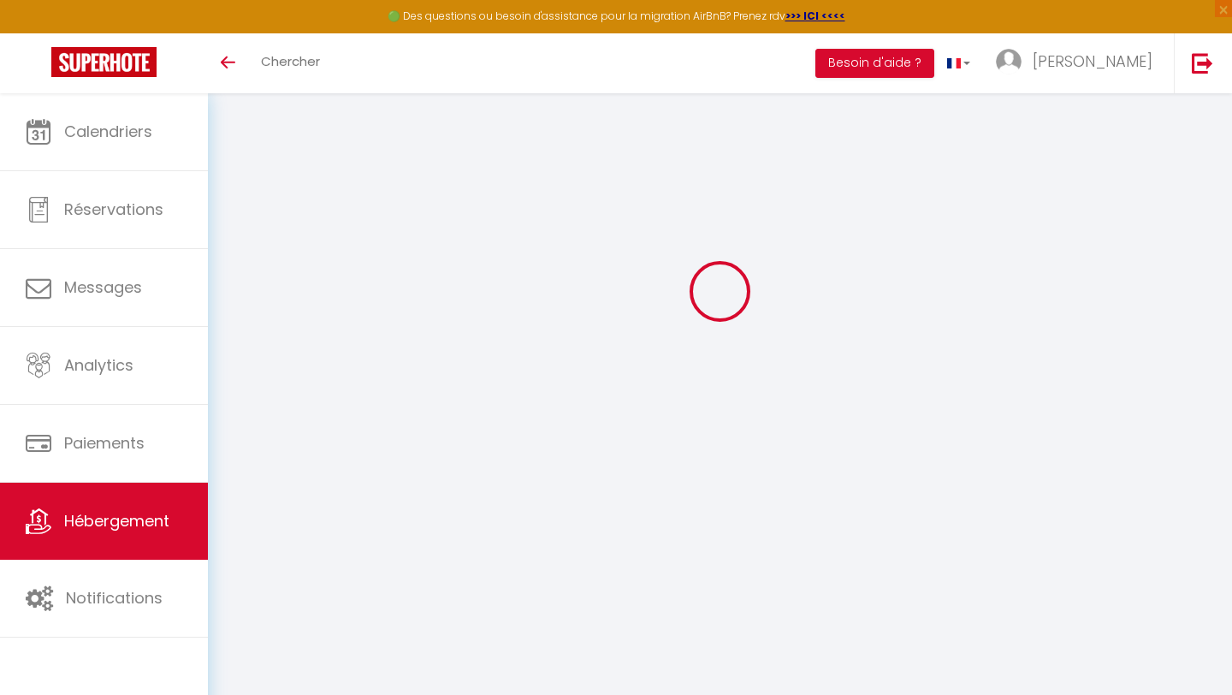
checkbox input "false"
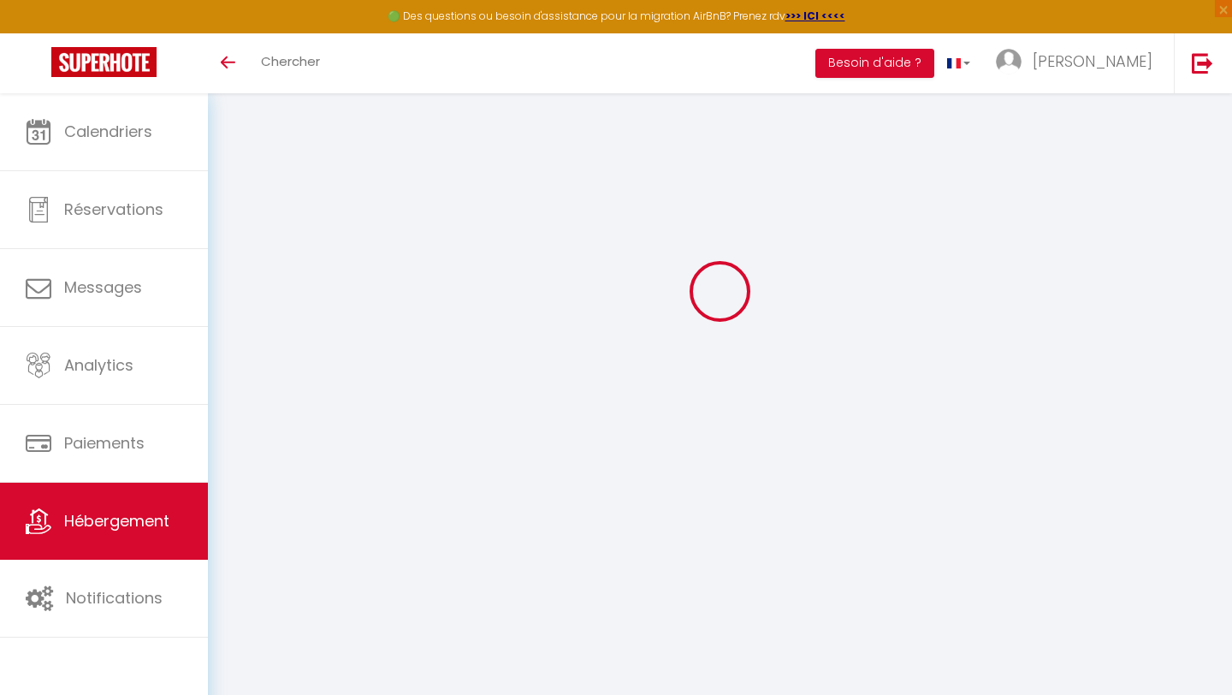
checkbox input "false"
select select "15:00"
select select
select select "11:00"
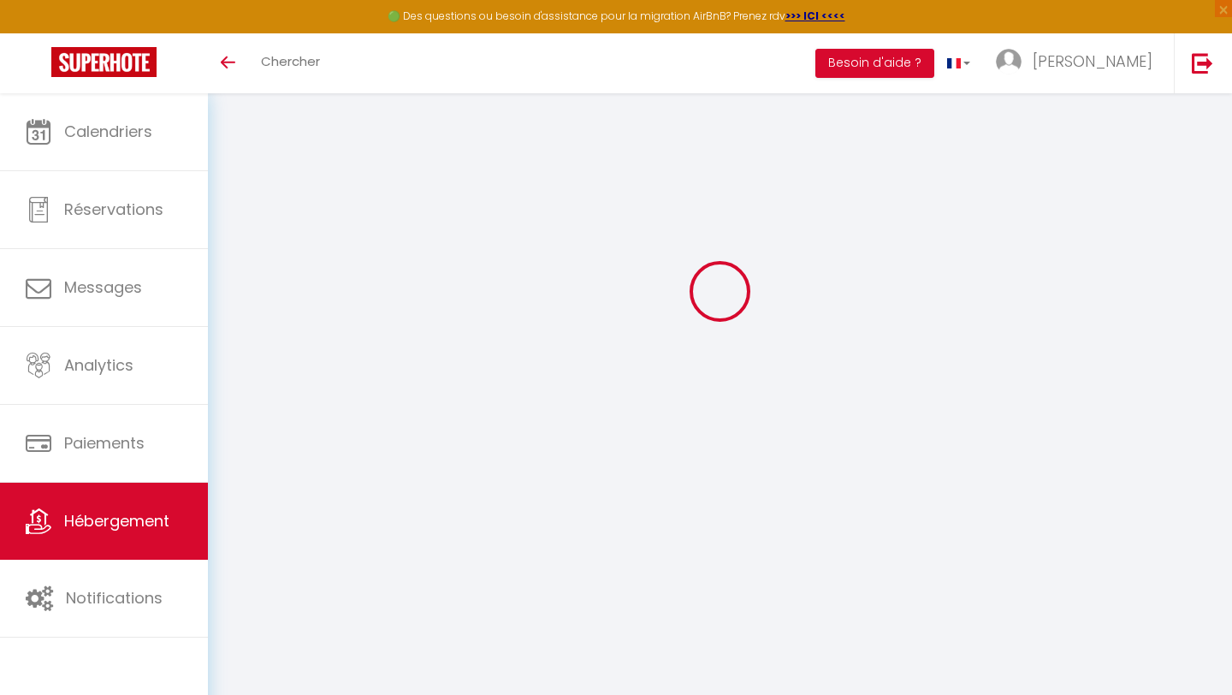
select select "30"
select select "120"
select select
checkbox input "false"
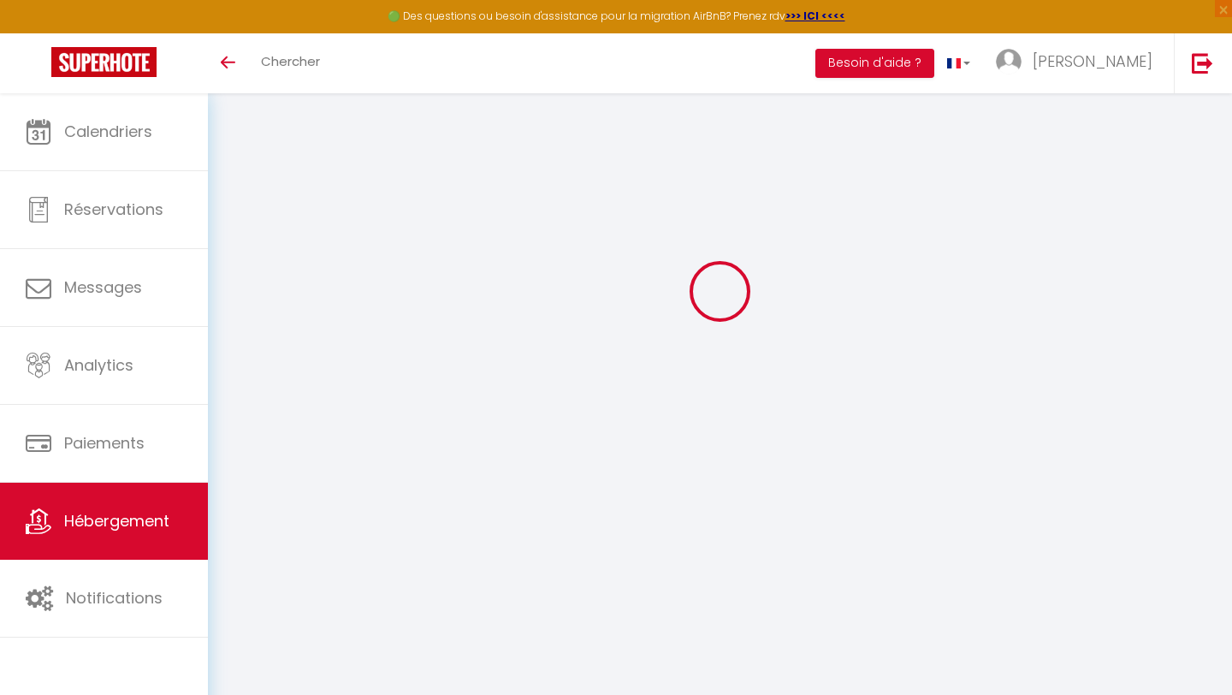
checkbox input "false"
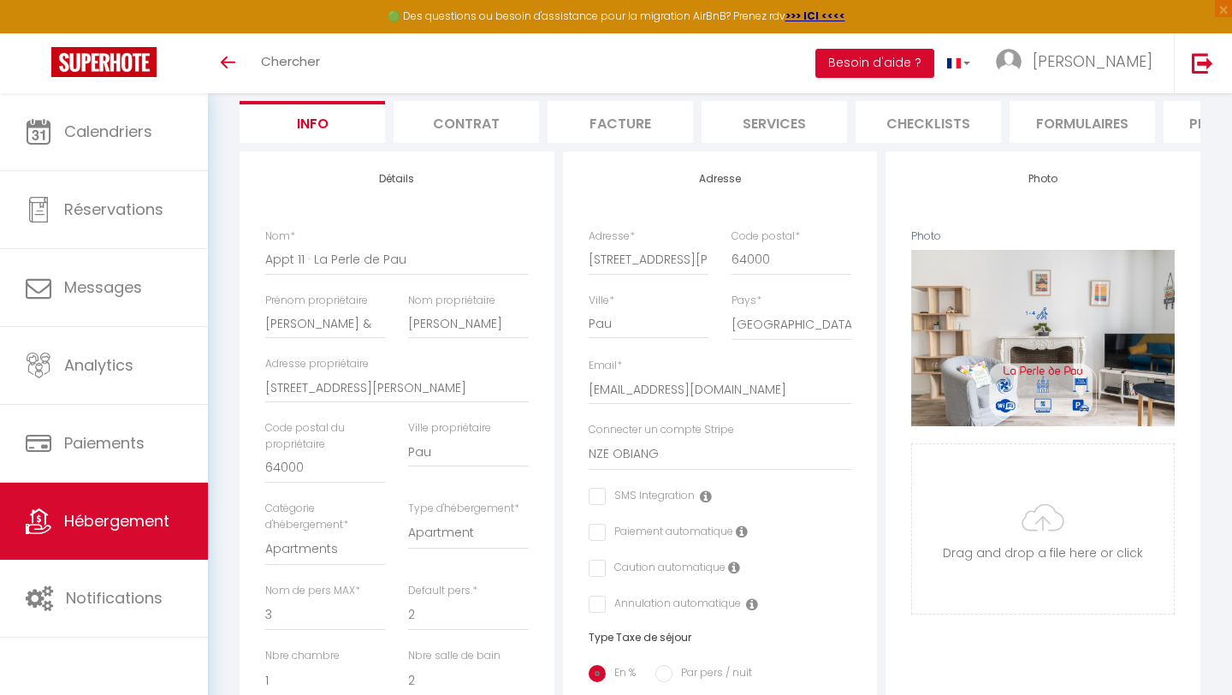
scroll to position [0, 0]
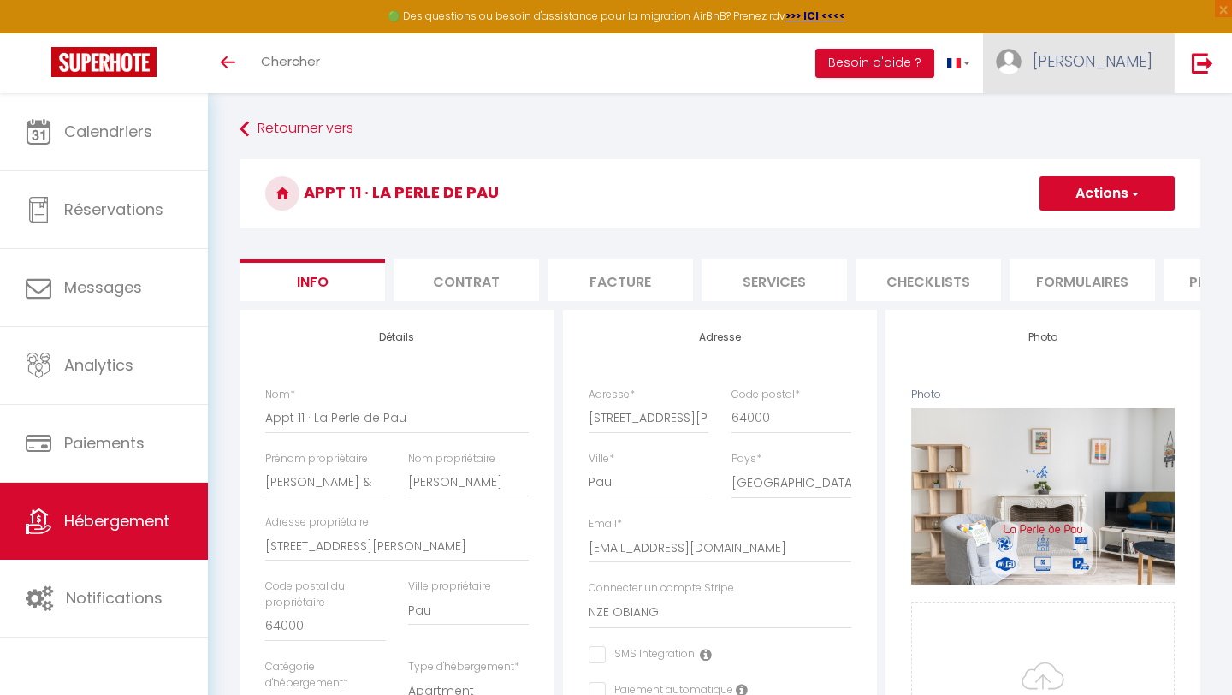
click at [1102, 58] on link "[PERSON_NAME]" at bounding box center [1078, 63] width 191 height 60
click at [1073, 127] on link "Paramètres" at bounding box center [1105, 118] width 127 height 29
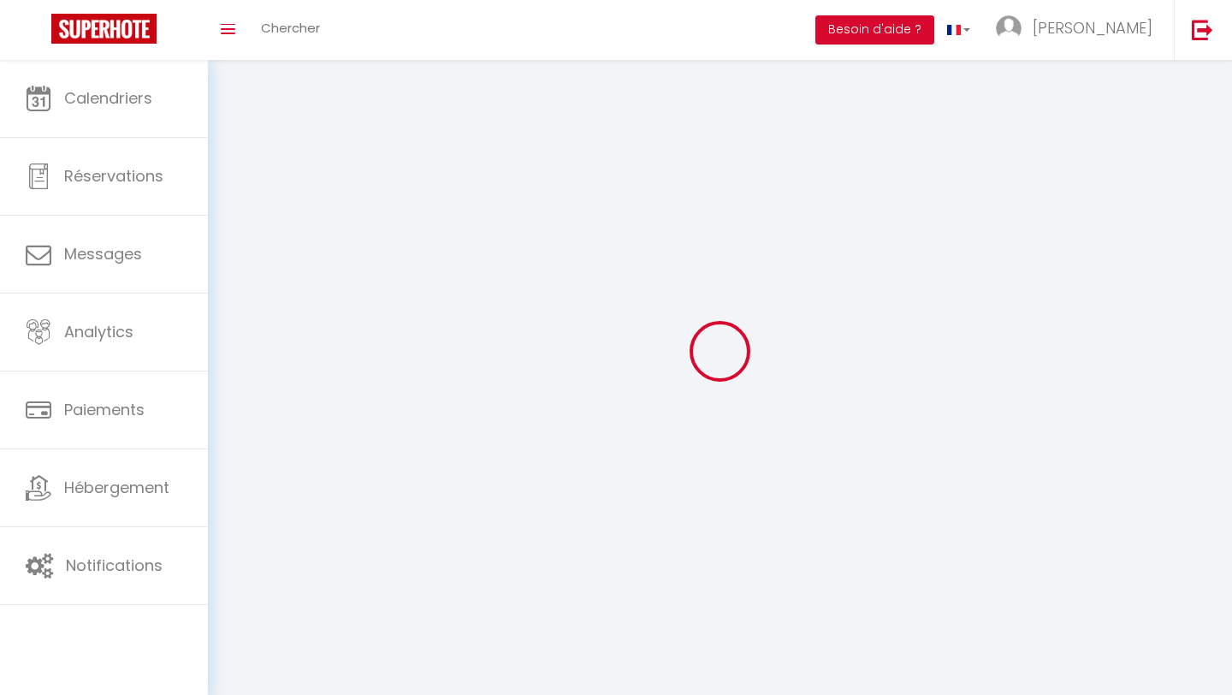
type input "[PERSON_NAME]"
type input "NZE"
type input "0628404980"
type input "[STREET_ADDRESS]"
type input "64230"
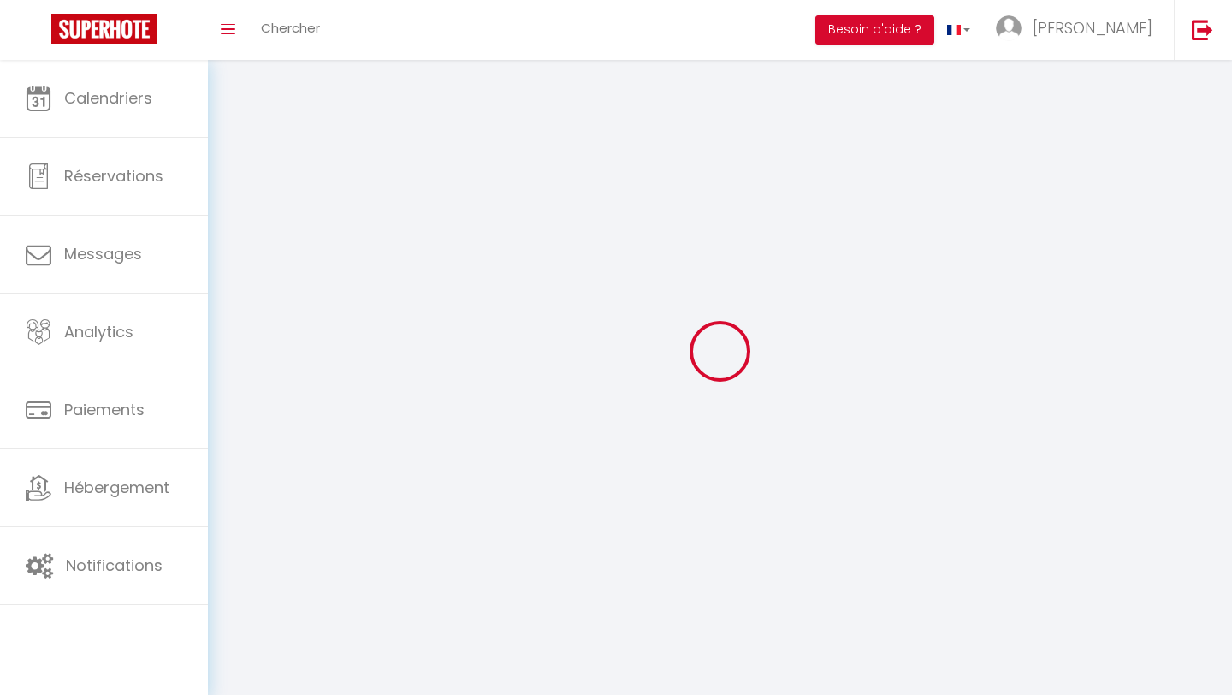
type input "Sauvagnon"
type input "BEVVcM3c9tAGEahIxhcWNDuJf"
type input "8dWffGCf1ihc4EGGWjY3PW15c"
select select "28"
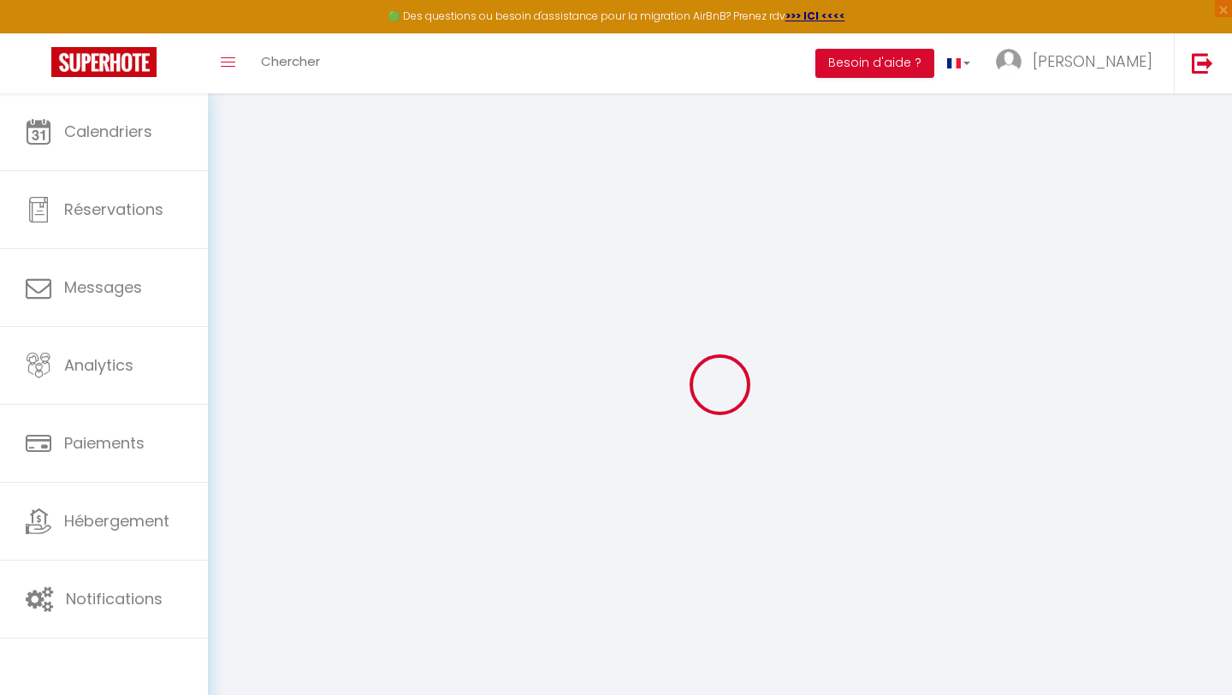
type input "BEVVcM3c9tAGEahIxhcWNDuJf"
type input "8dWffGCf1ihc4EGGWjY3PW15c"
type input "[URL][DOMAIN_NAME]"
select select "fr"
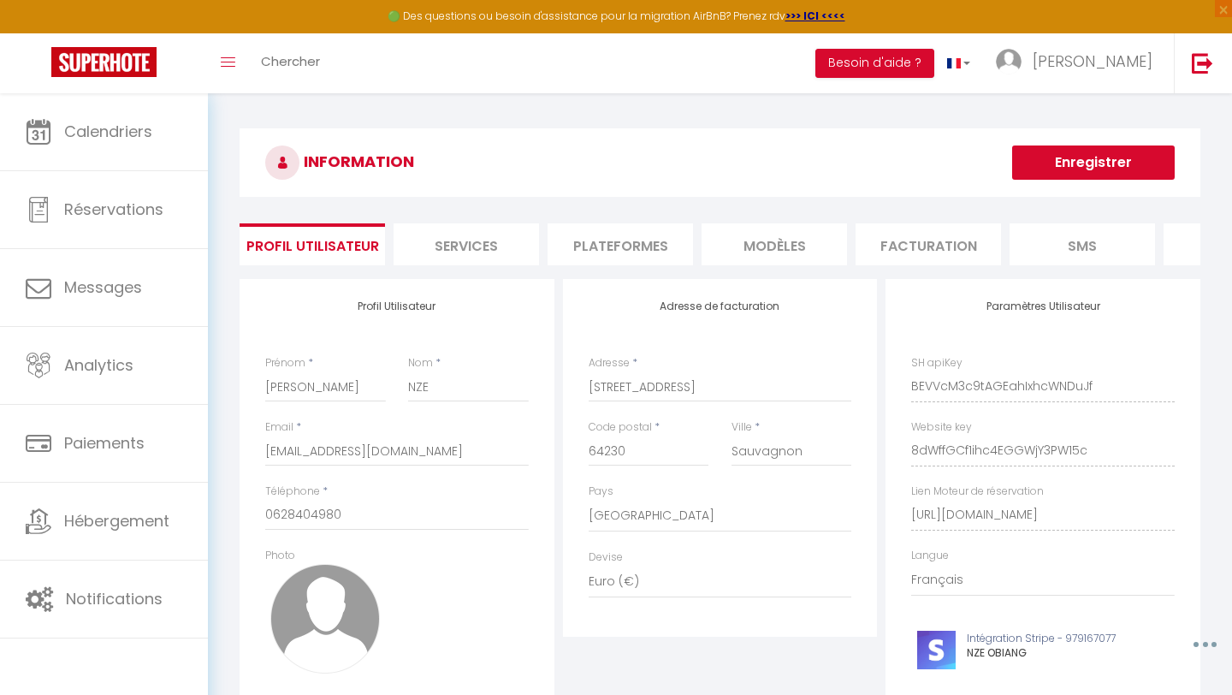
click at [617, 235] on li "Plateformes" at bounding box center [620, 244] width 145 height 42
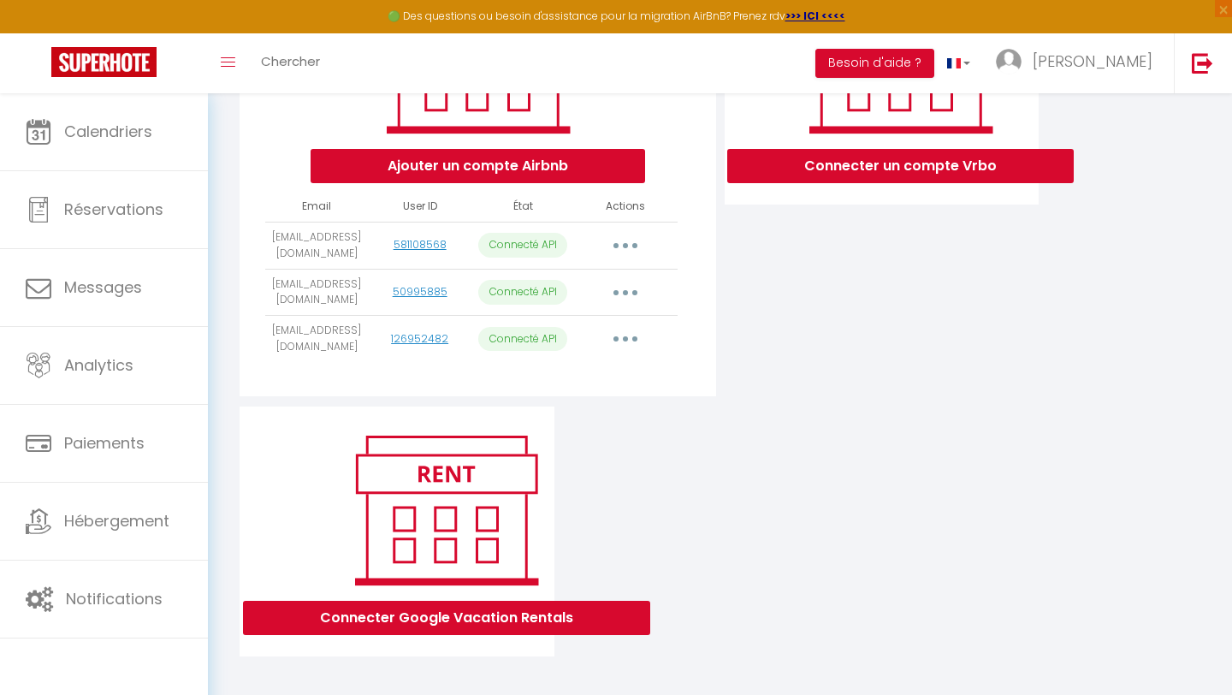
scroll to position [334, 0]
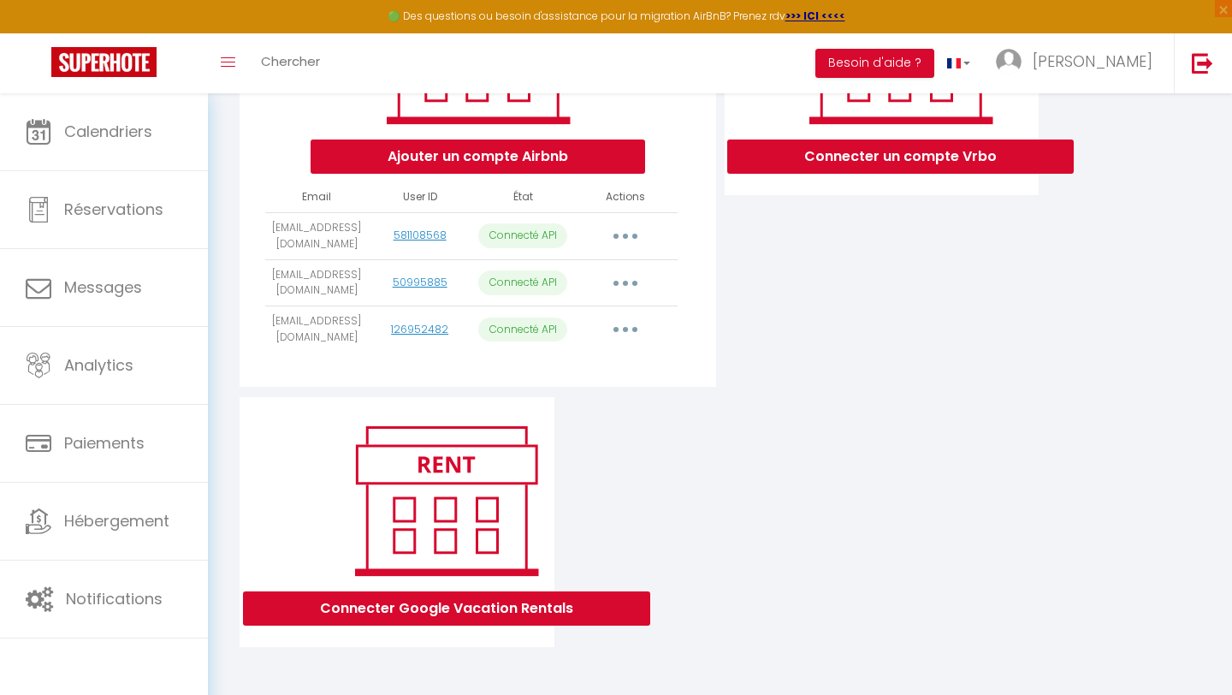
click at [626, 329] on icon "button" at bounding box center [625, 329] width 5 height 5
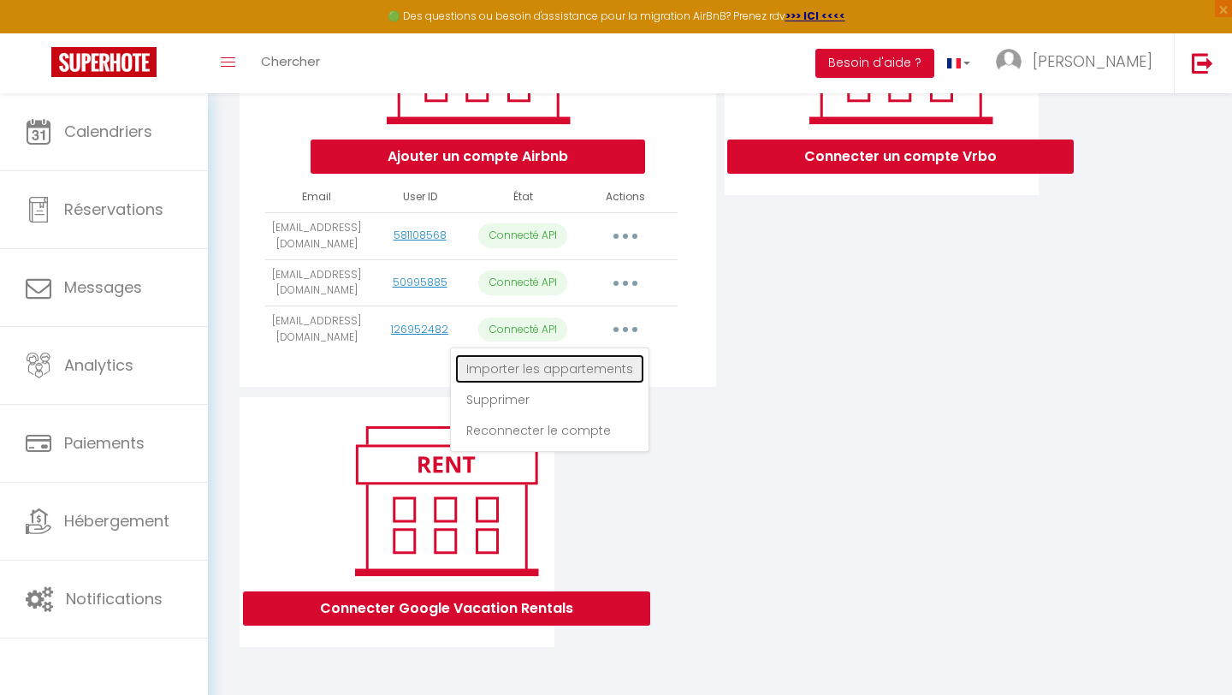
click at [611, 367] on link "Importer les appartements" at bounding box center [549, 368] width 189 height 29
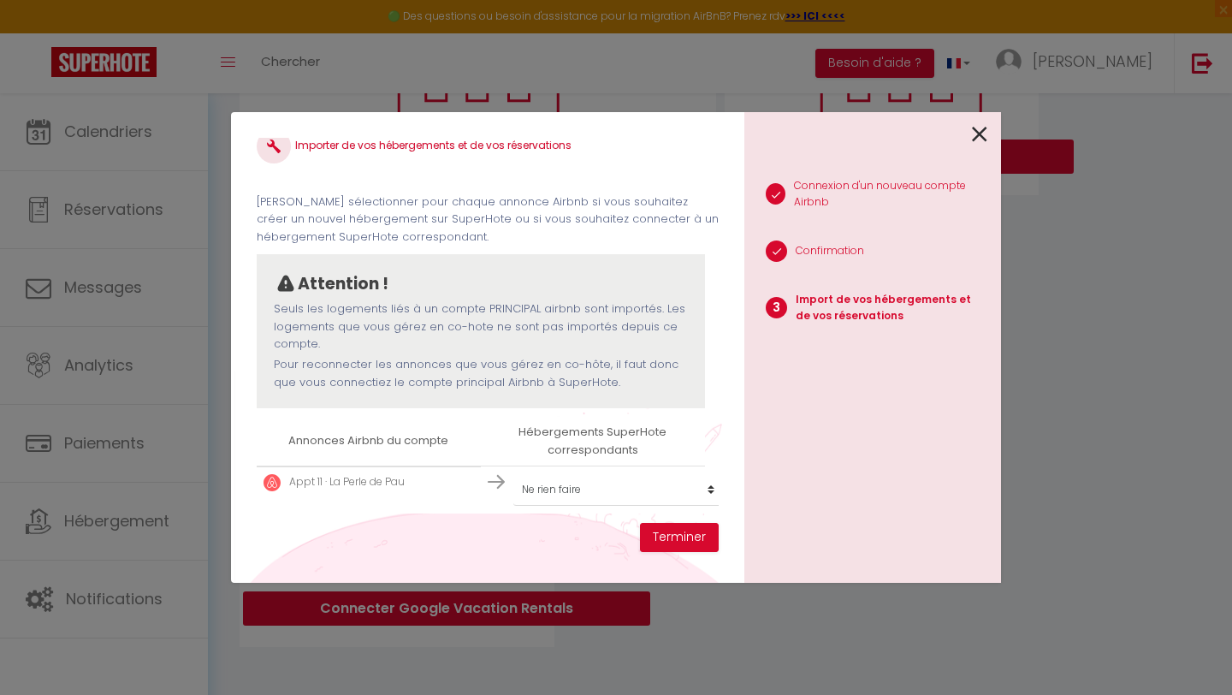
scroll to position [26, 0]
click at [598, 486] on select "Créer un nouvel hébergement Ne rien faire Appt 202 · Le Doux Séjour Appt 203 · …" at bounding box center [619, 487] width 211 height 33
select select "52871"
click at [514, 471] on select "Créer un nouvel hébergement Ne rien faire Appt 202 · Le Doux Séjour Appt 203 · …" at bounding box center [619, 487] width 211 height 33
click at [665, 532] on button "Terminer" at bounding box center [679, 537] width 79 height 29
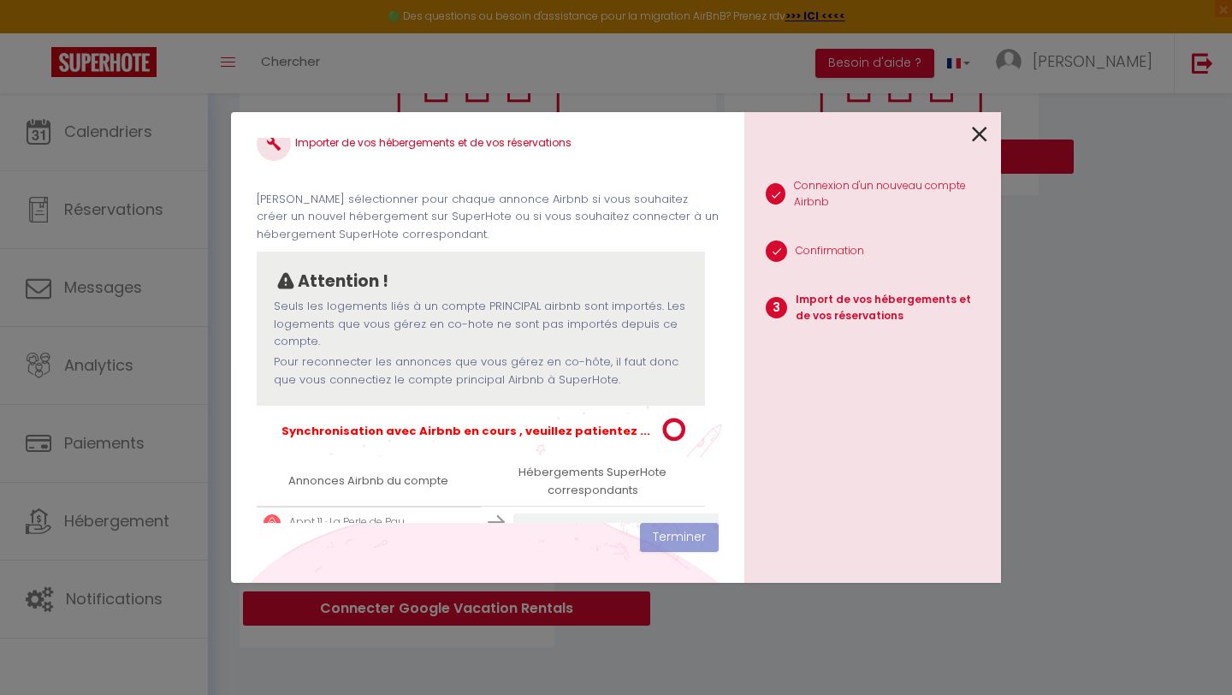
scroll to position [68, 0]
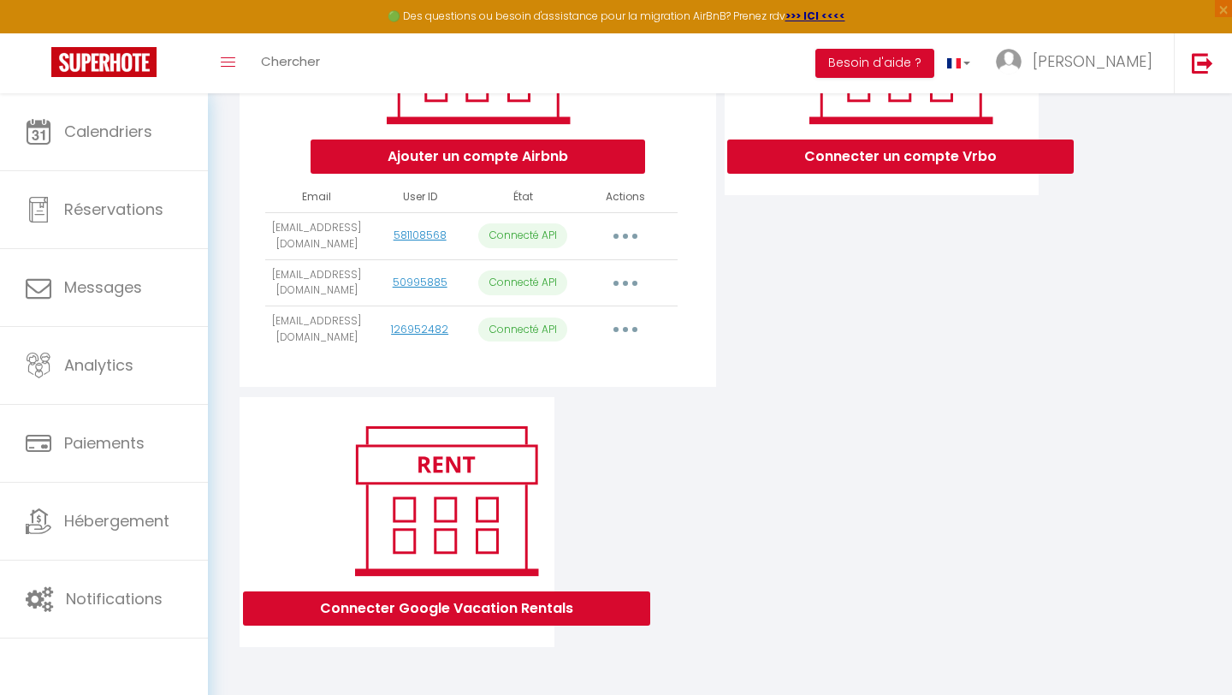
click at [637, 332] on button "button" at bounding box center [626, 329] width 48 height 27
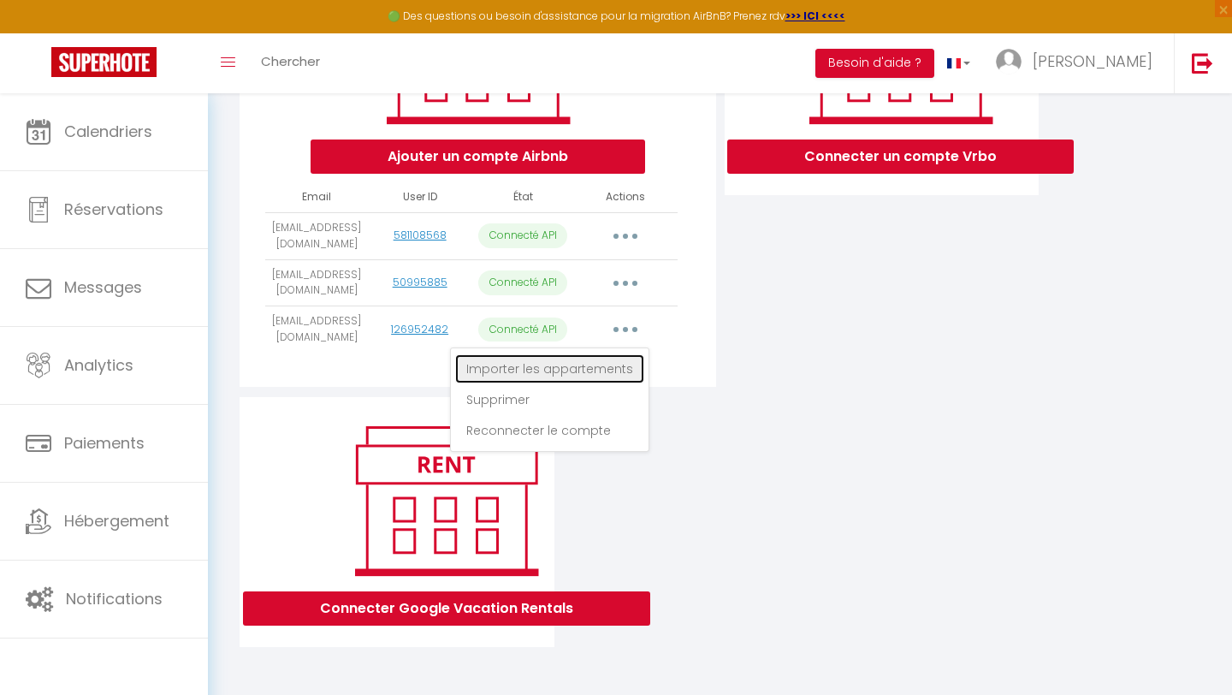
click at [616, 366] on link "Importer les appartements" at bounding box center [549, 368] width 189 height 29
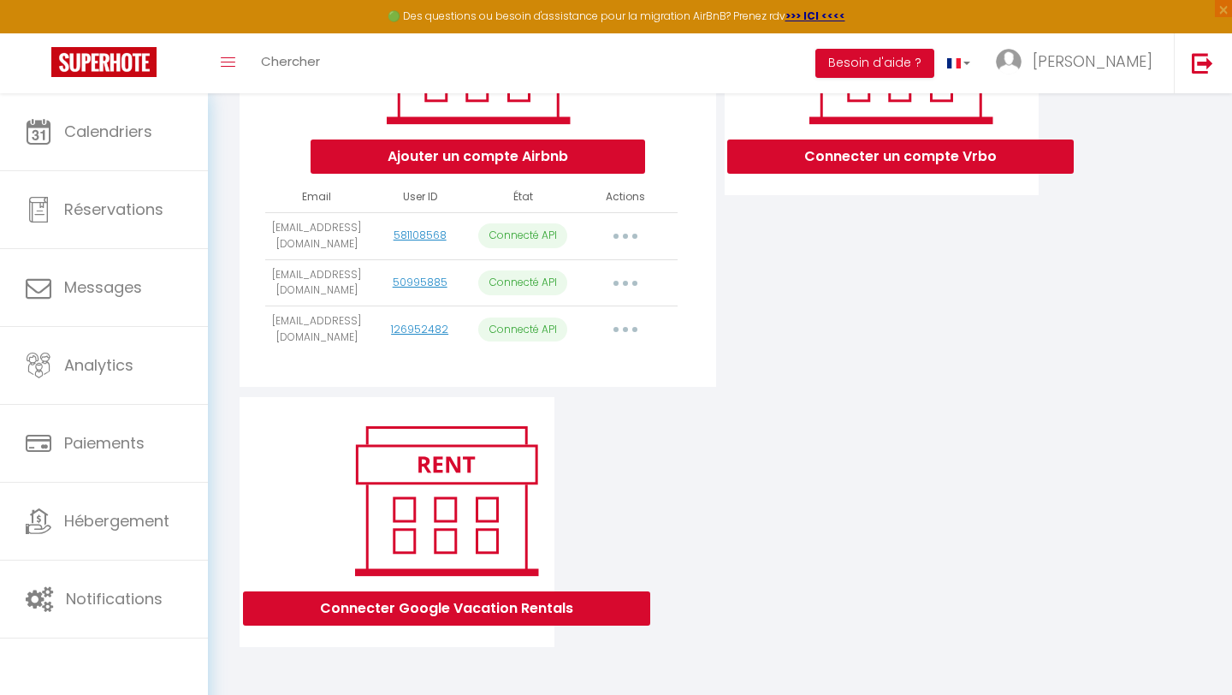
scroll to position [50, 0]
select select "52871"
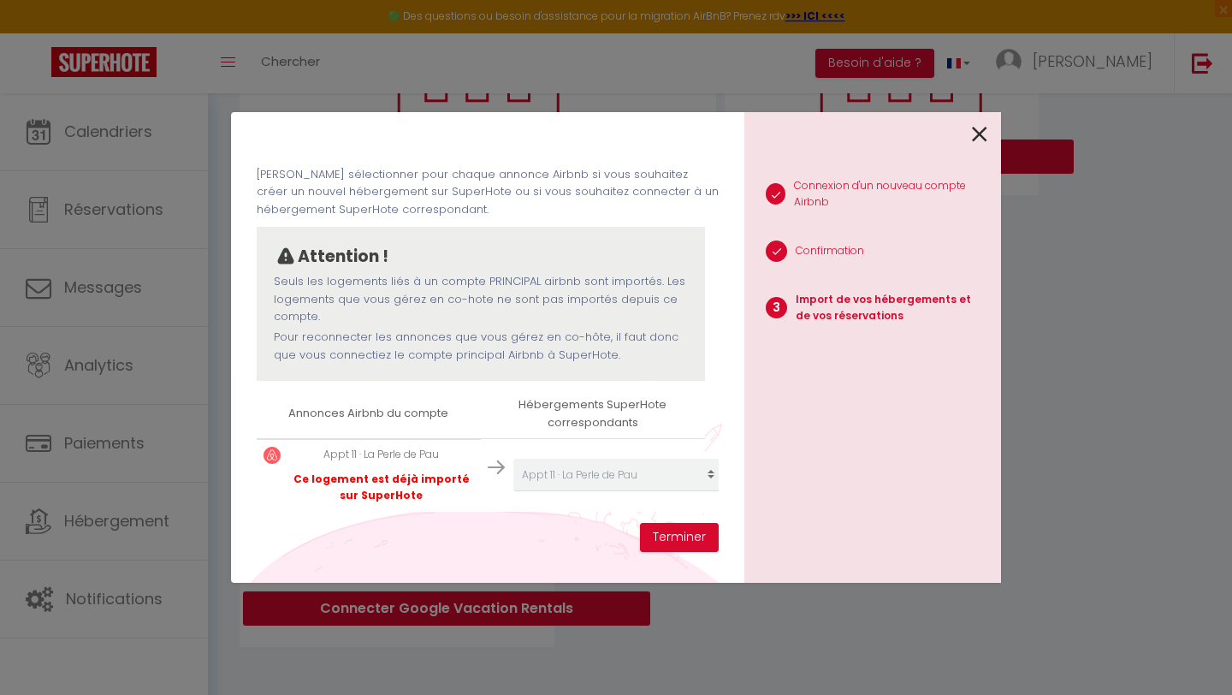
click at [974, 130] on icon at bounding box center [979, 135] width 15 height 26
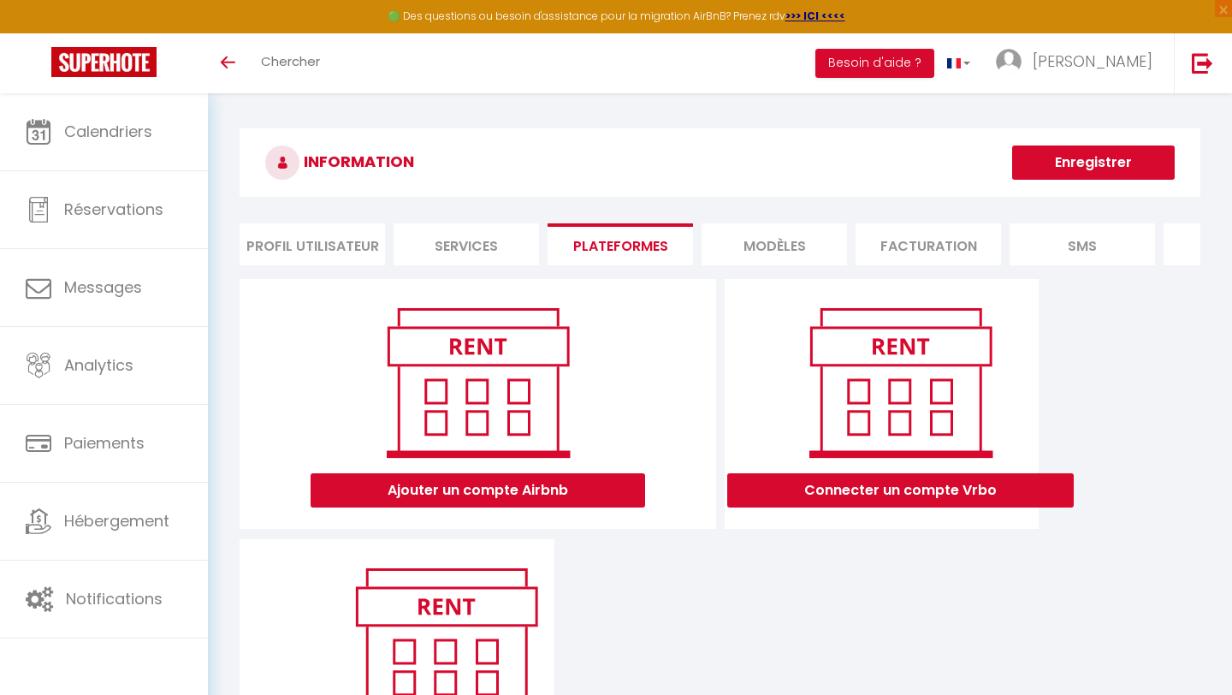
scroll to position [142, 0]
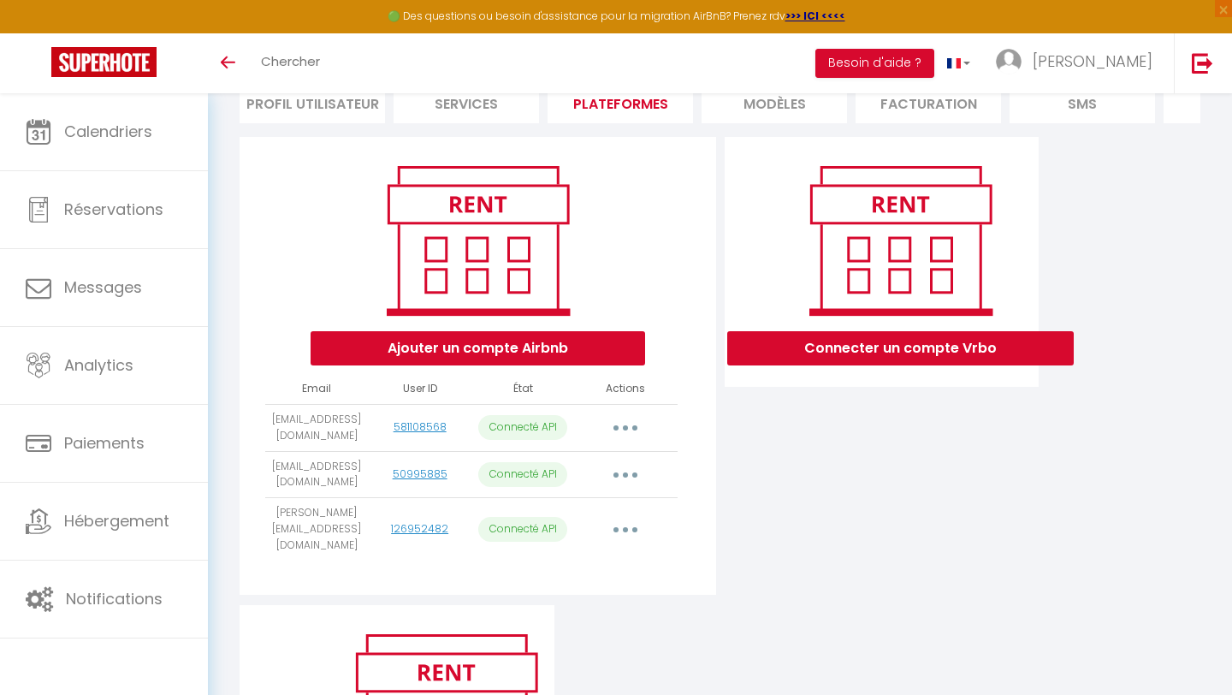
click at [627, 524] on button "button" at bounding box center [626, 529] width 48 height 27
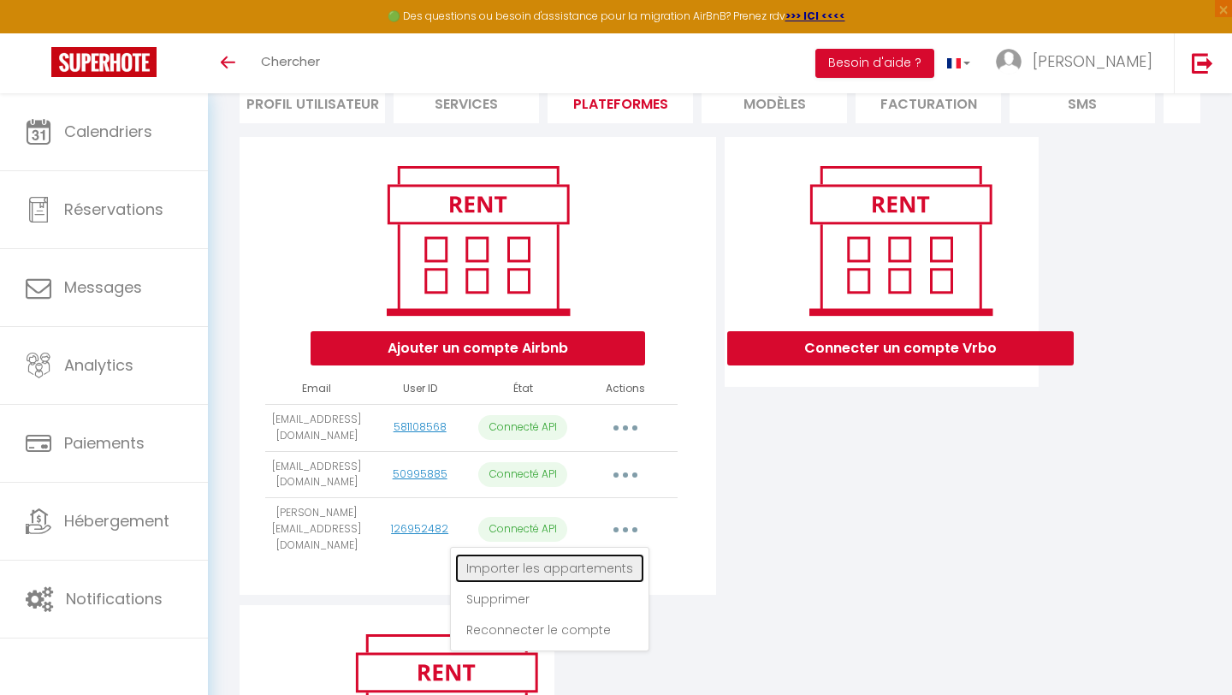
click at [603, 557] on link "Importer les appartements" at bounding box center [549, 568] width 189 height 29
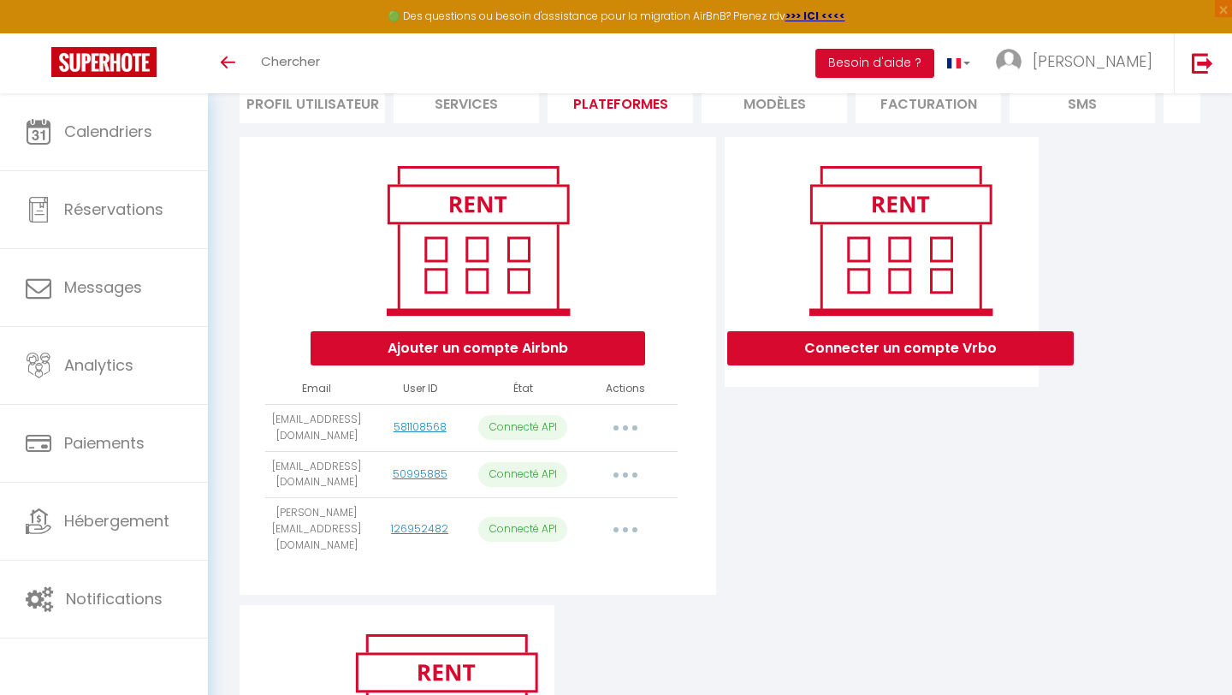
select select "52871"
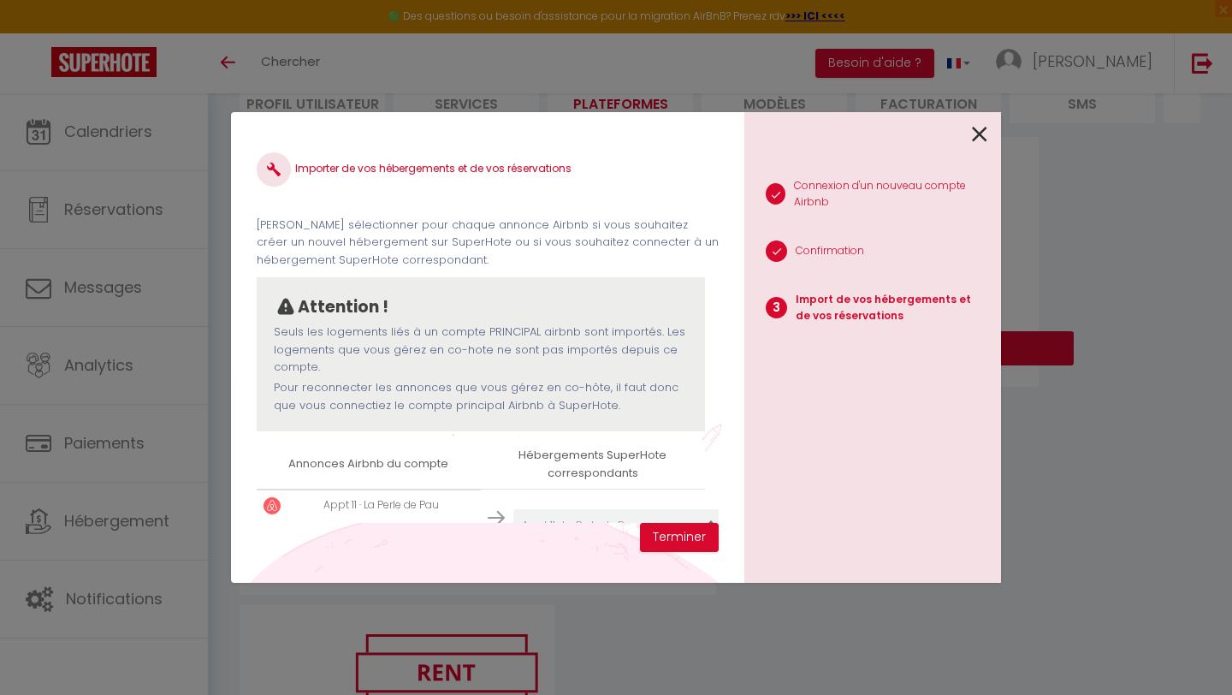
scroll to position [50, 0]
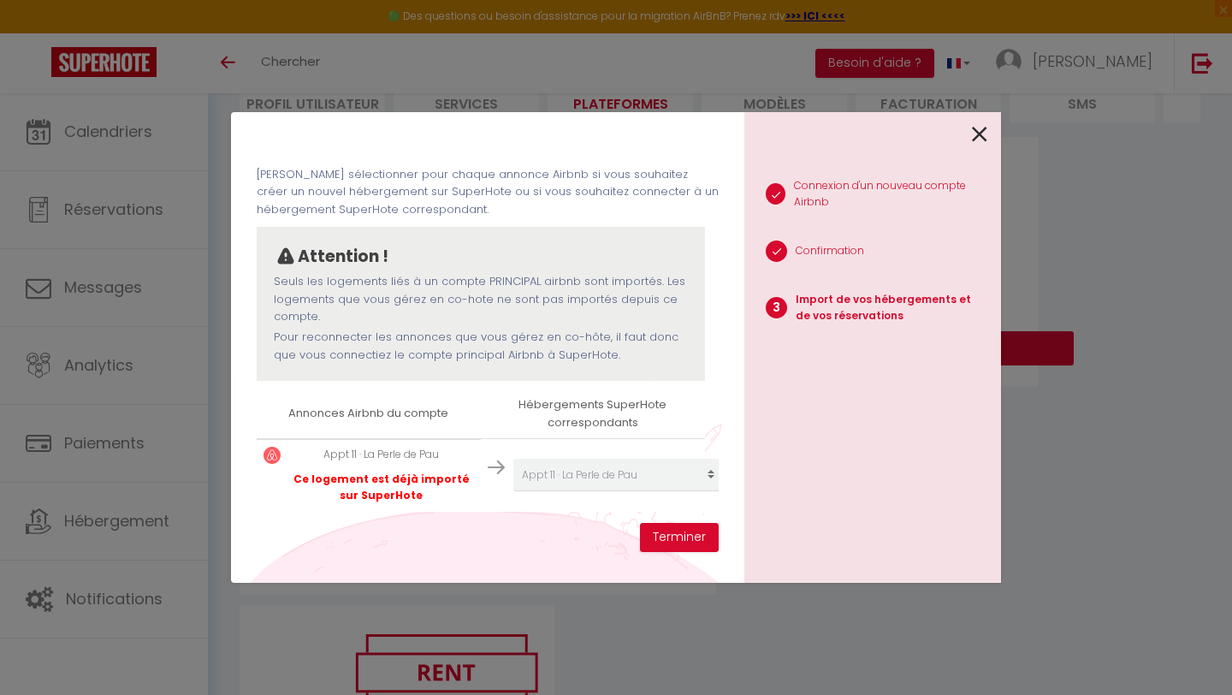
click at [179, 79] on div "Importer de vos hébergements et de vos réservations [PERSON_NAME] sélectionner …" at bounding box center [616, 347] width 1232 height 695
click at [119, 129] on div "Importer de vos hébergements et de vos réservations [PERSON_NAME] sélectionner …" at bounding box center [616, 347] width 1232 height 695
click at [979, 123] on icon at bounding box center [979, 135] width 15 height 26
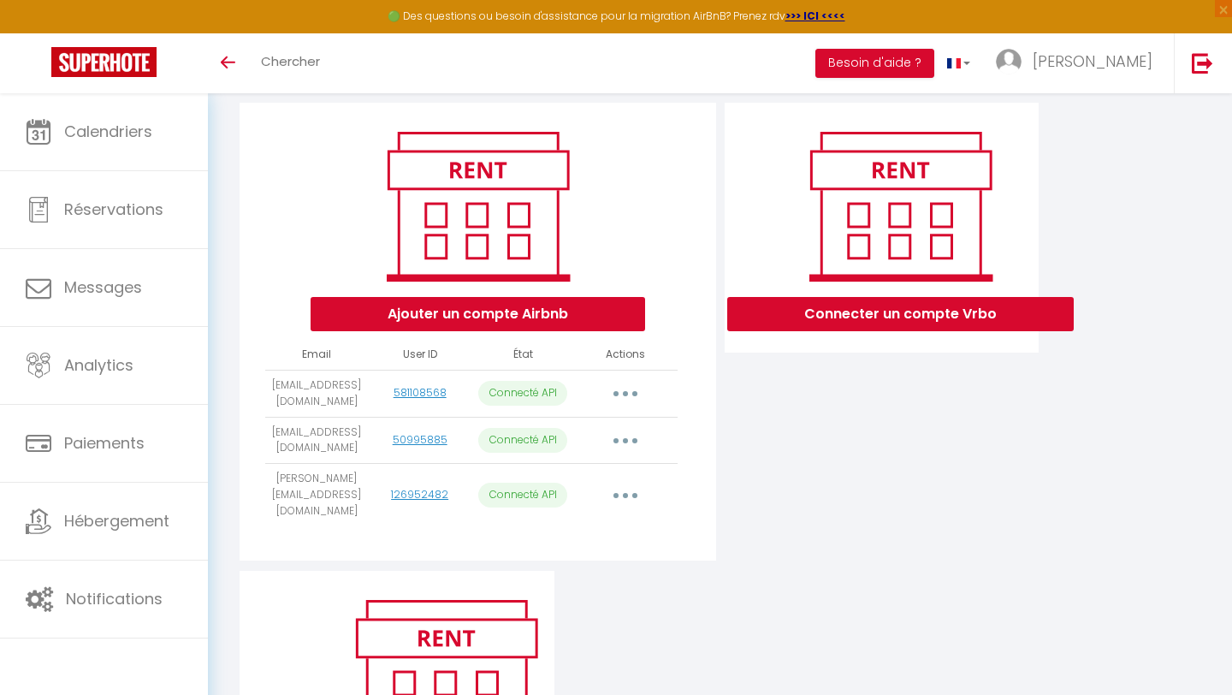
scroll to position [169, 0]
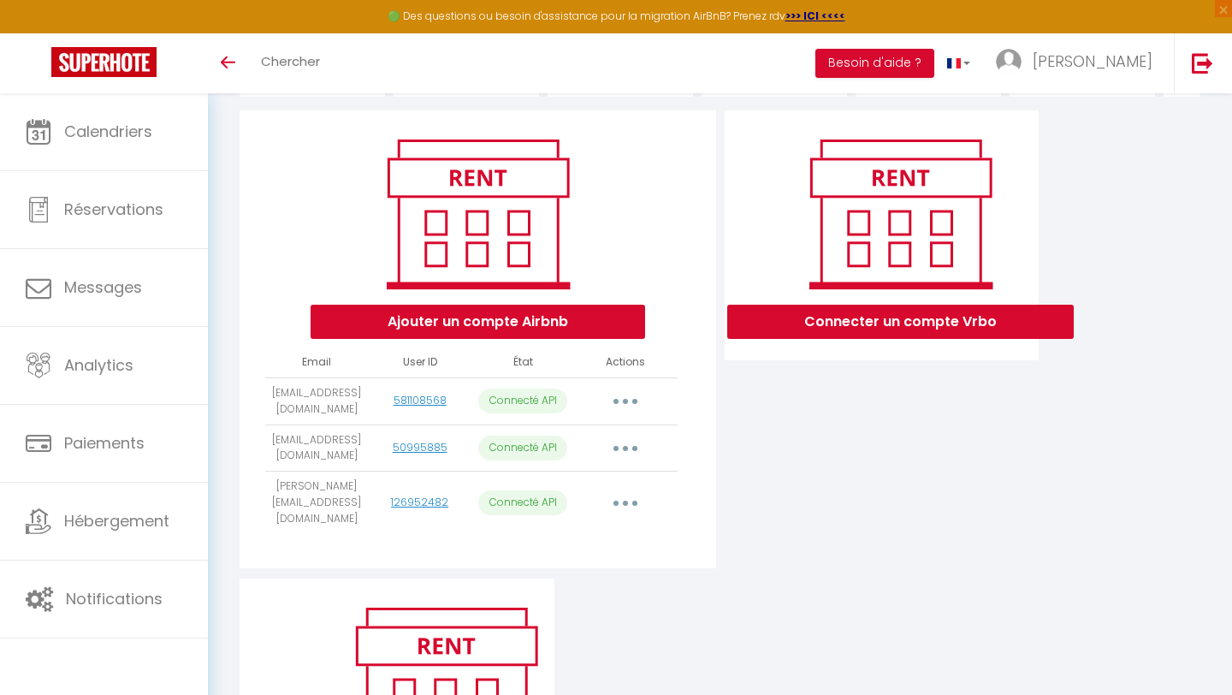
click at [628, 491] on button "button" at bounding box center [626, 503] width 48 height 27
click at [768, 508] on div "Connecter un compte Vrbo" at bounding box center [883, 344] width 324 height 468
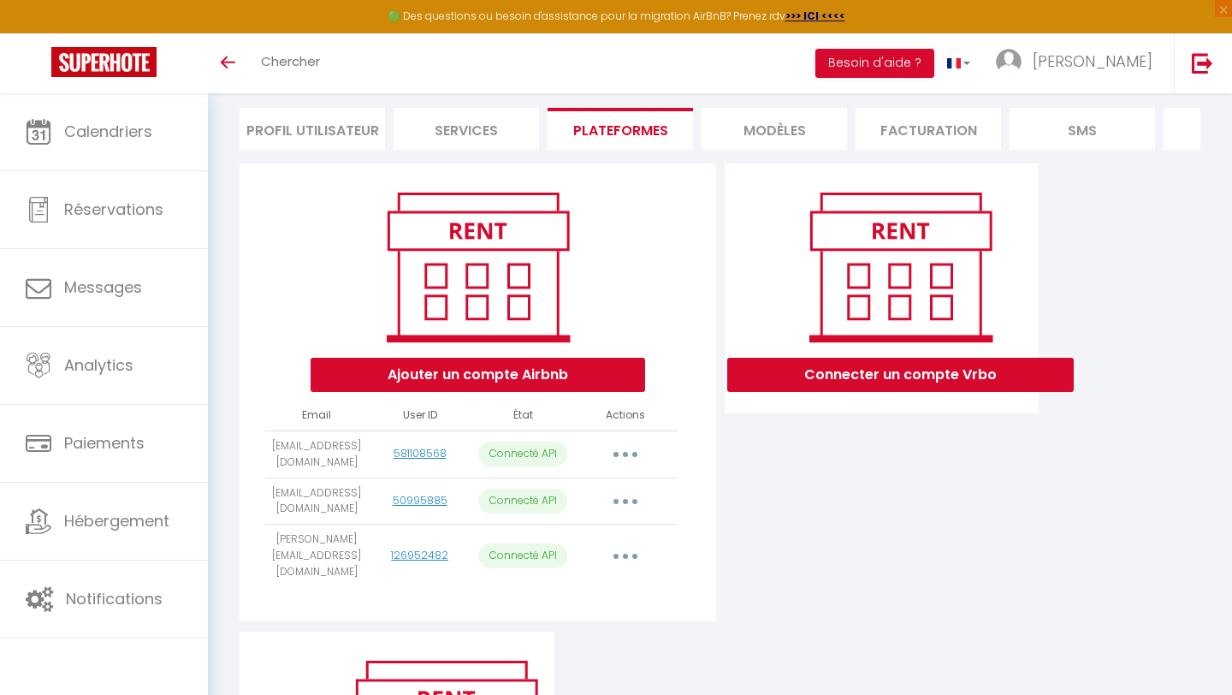
scroll to position [115, 0]
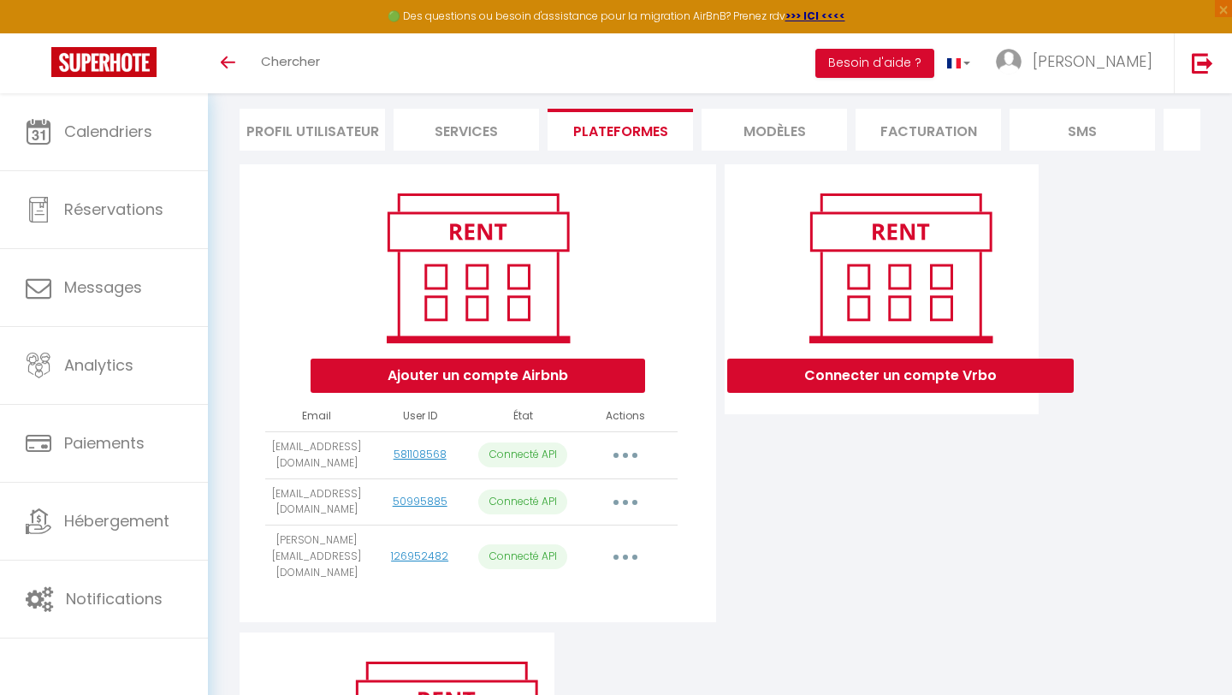
click at [866, 466] on div "Connecter un compte Vrbo" at bounding box center [883, 398] width 324 height 468
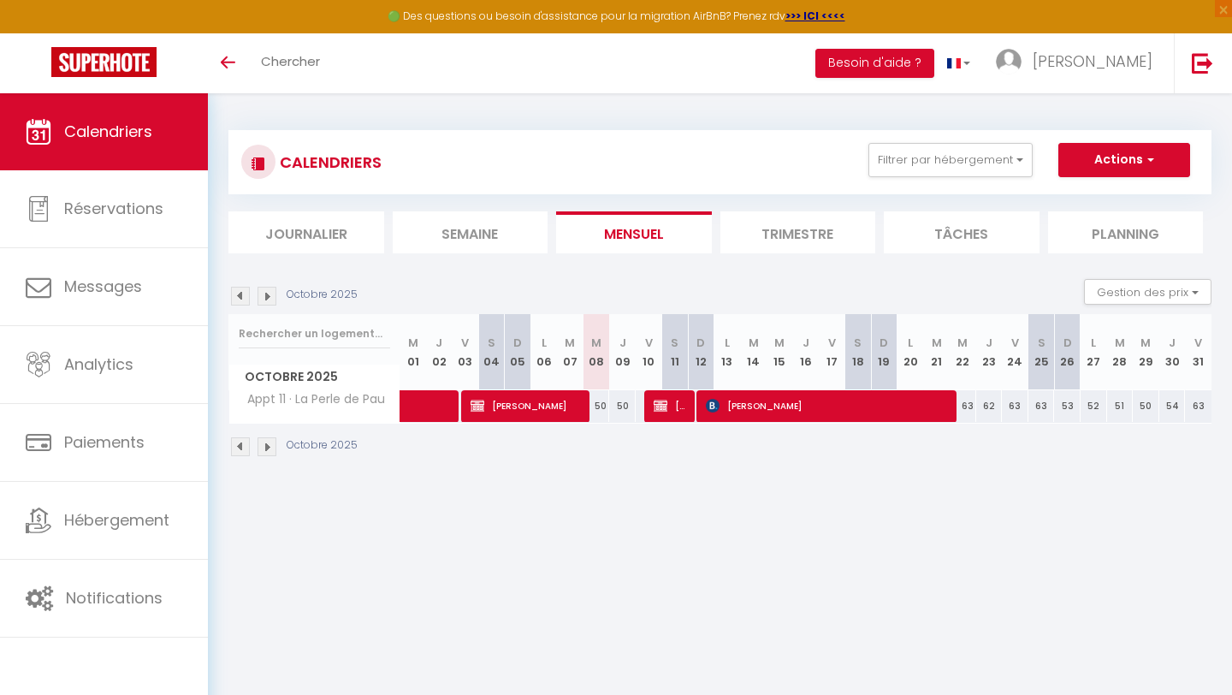
scroll to position [93, 0]
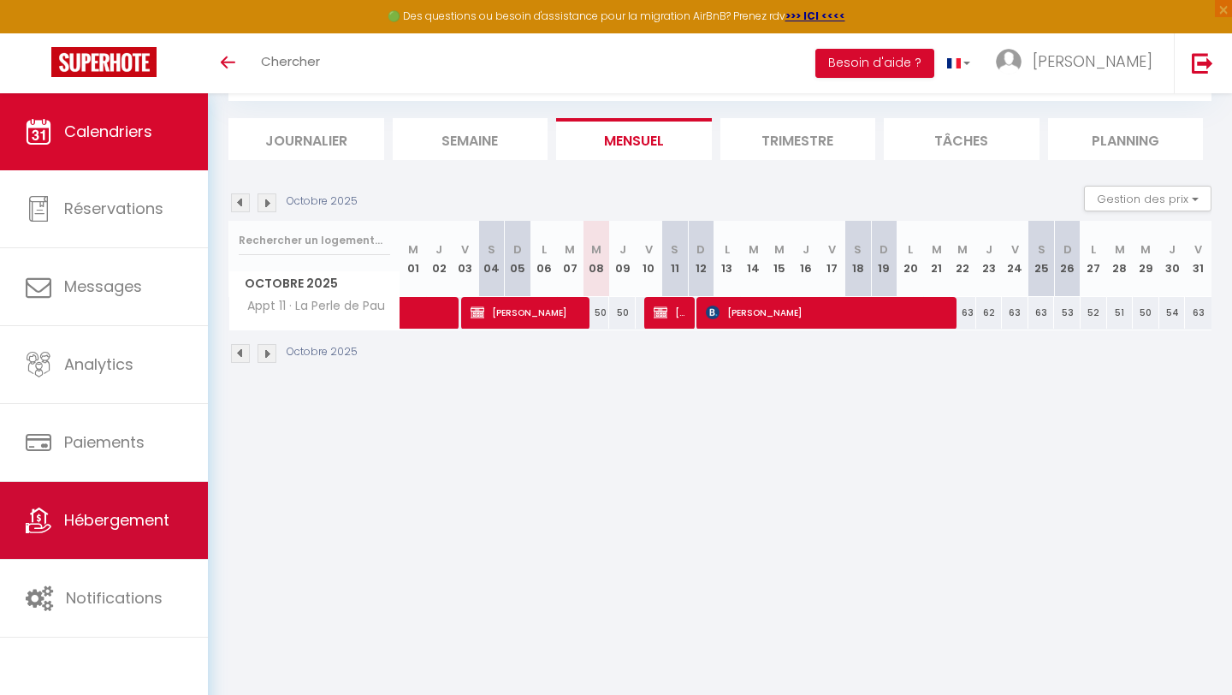
click at [126, 539] on link "Hébergement" at bounding box center [104, 520] width 208 height 77
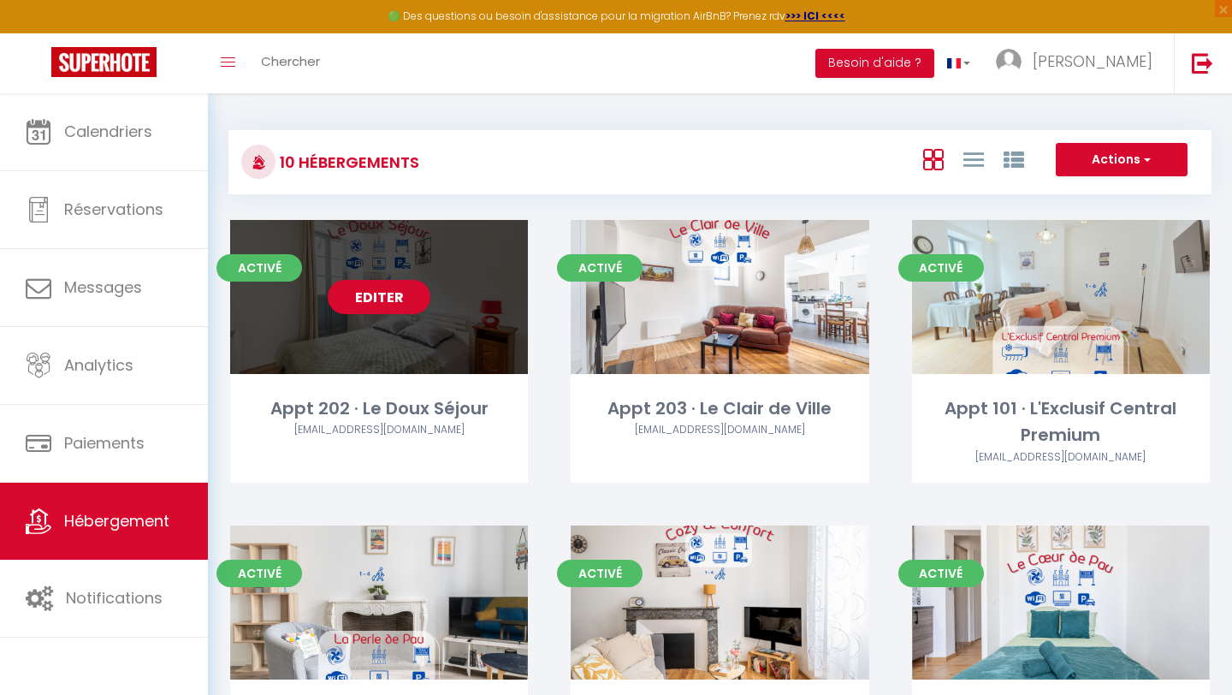
scroll to position [12, 0]
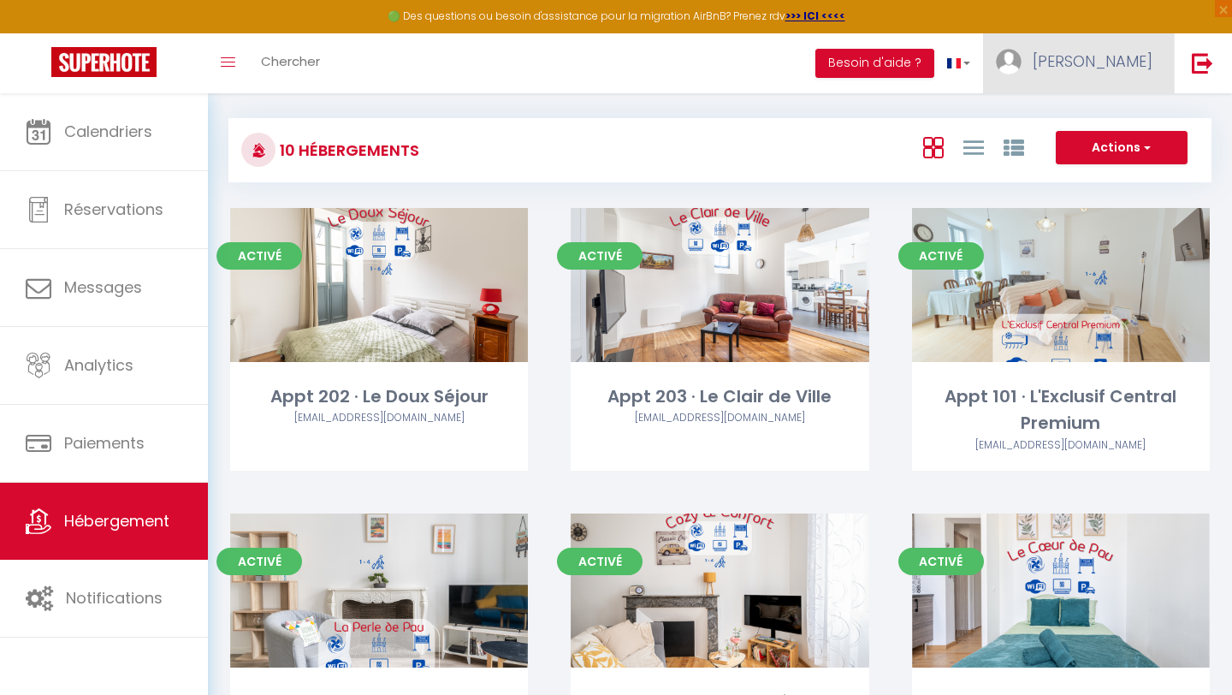
click at [1113, 68] on span "[PERSON_NAME]" at bounding box center [1093, 60] width 120 height 21
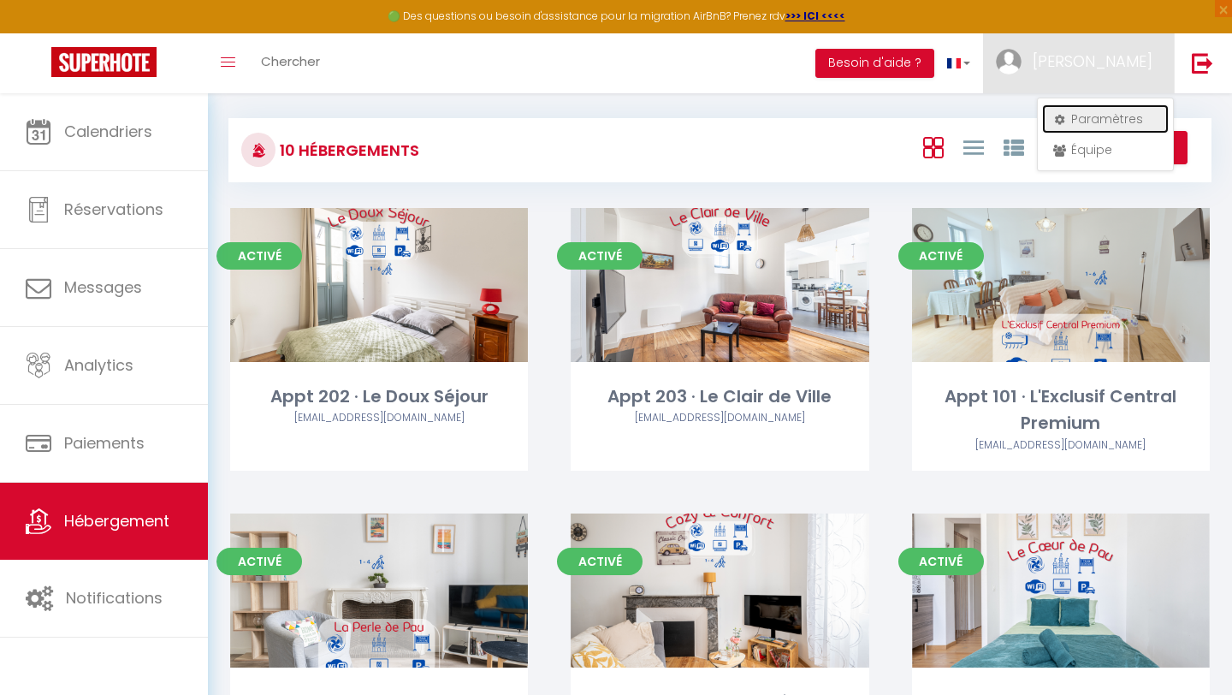
click at [1084, 126] on link "Paramètres" at bounding box center [1105, 118] width 127 height 29
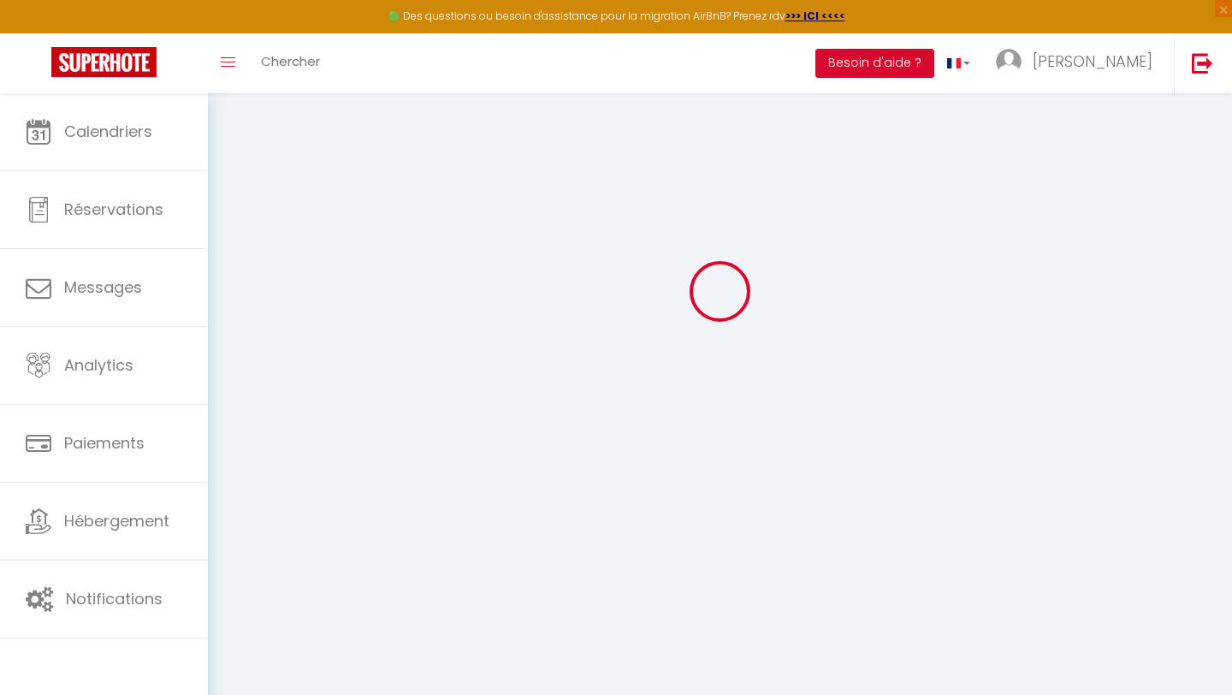
type input "BEVVcM3c9tAGEahIxhcWNDuJf"
type input "8dWffGCf1ihc4EGGWjY3PW15c"
type input "[URL][DOMAIN_NAME]"
select select "fr"
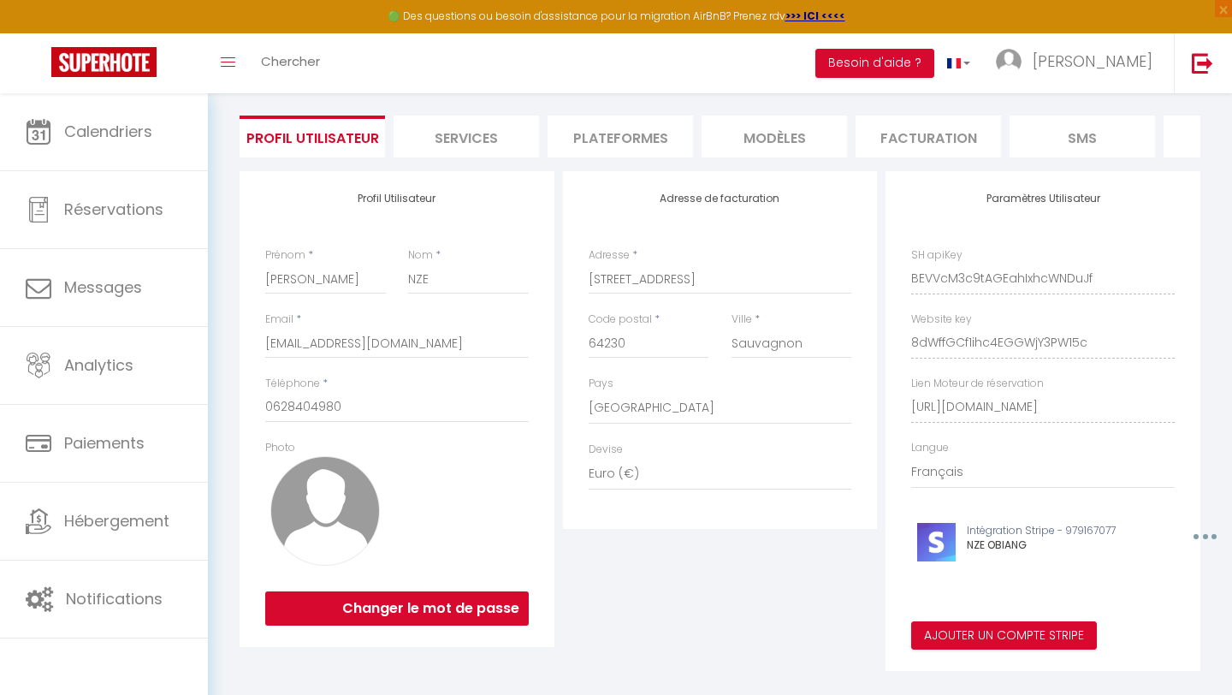
scroll to position [132, 0]
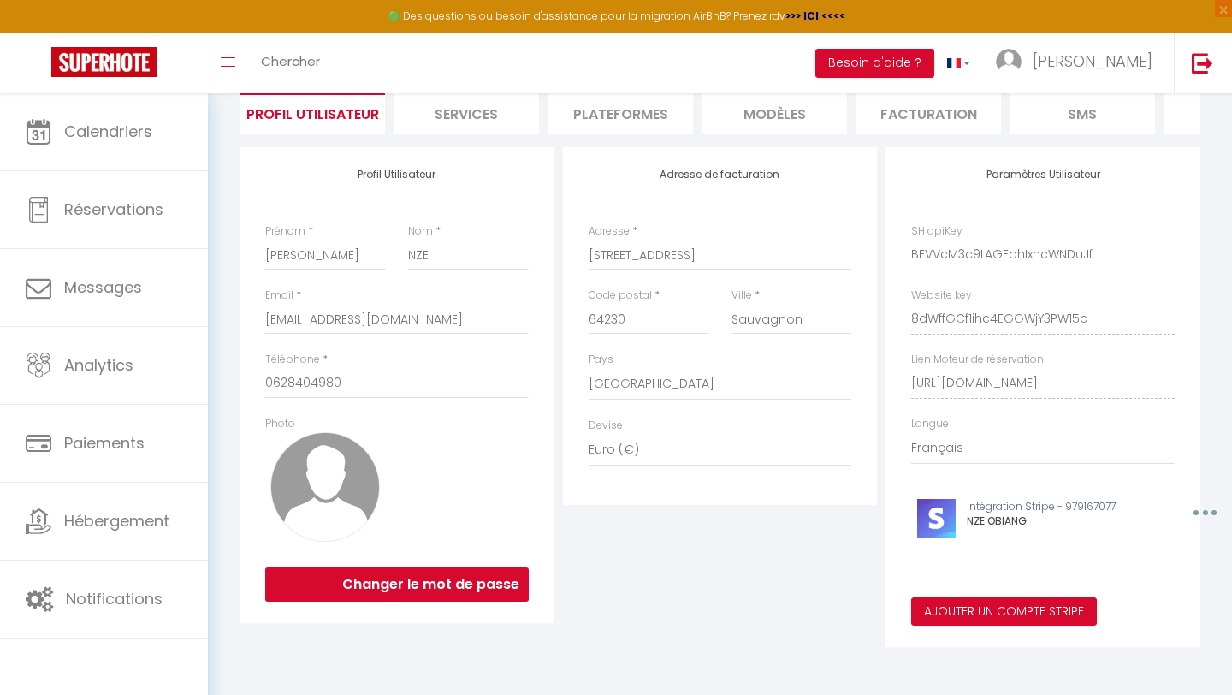
click at [657, 123] on li "Plateformes" at bounding box center [620, 113] width 145 height 42
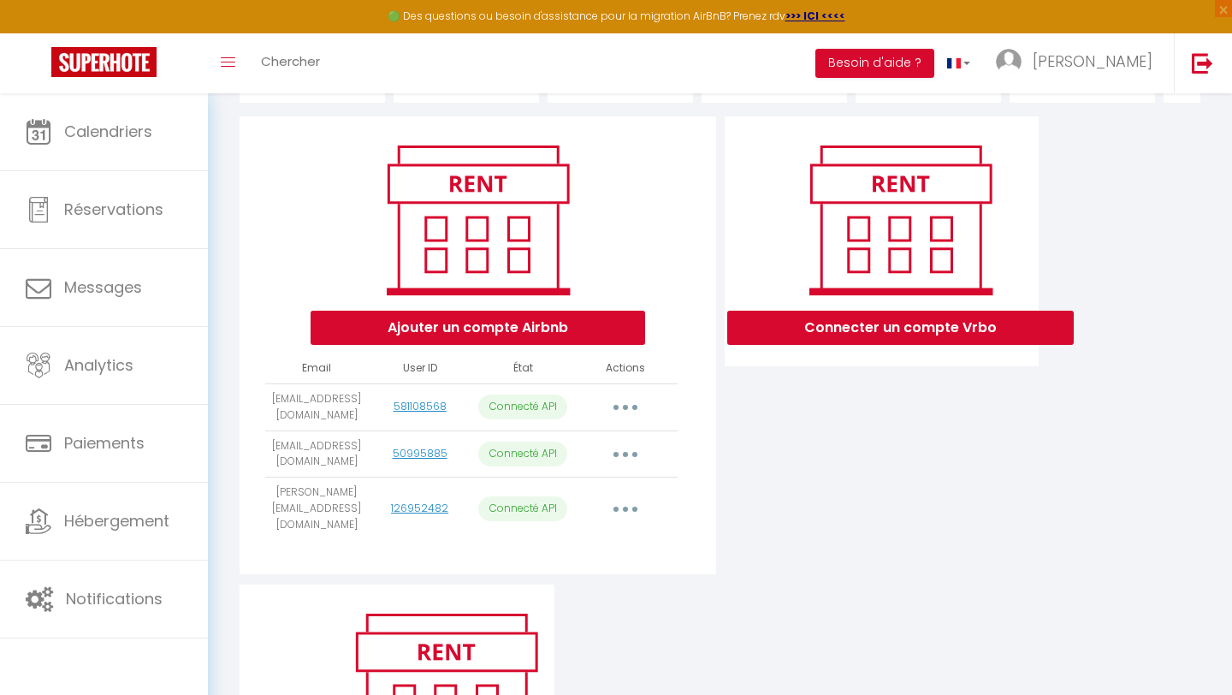
scroll to position [258, 0]
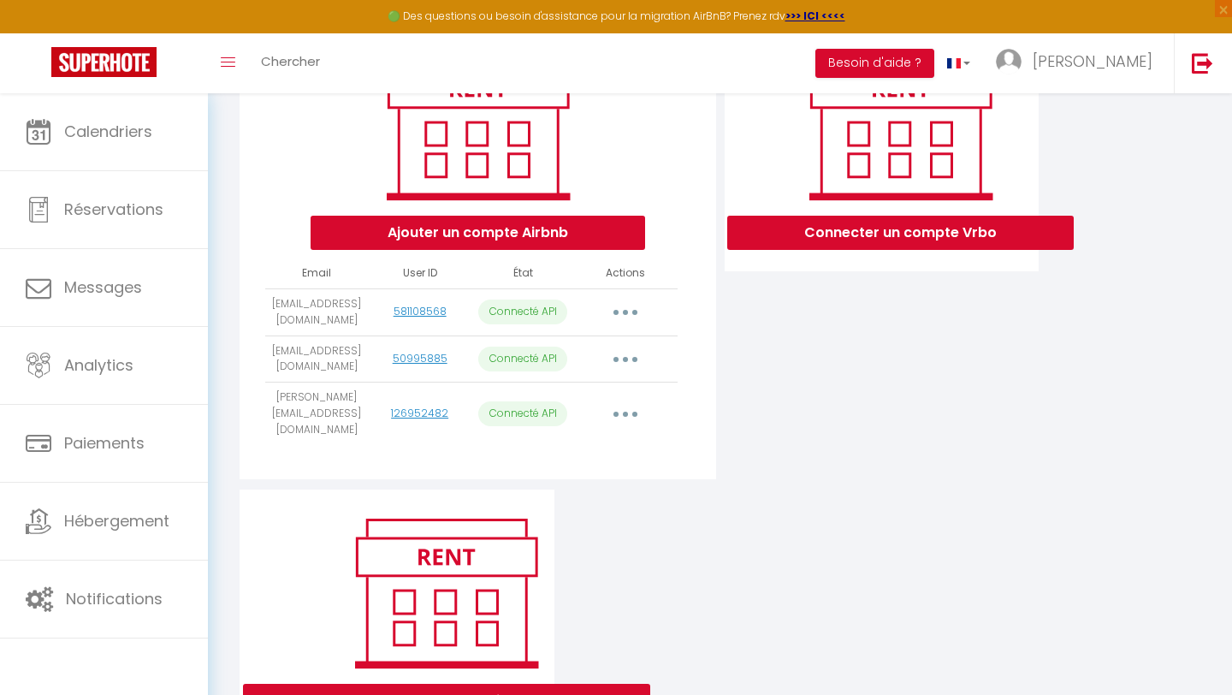
click at [634, 315] on button "button" at bounding box center [626, 312] width 48 height 27
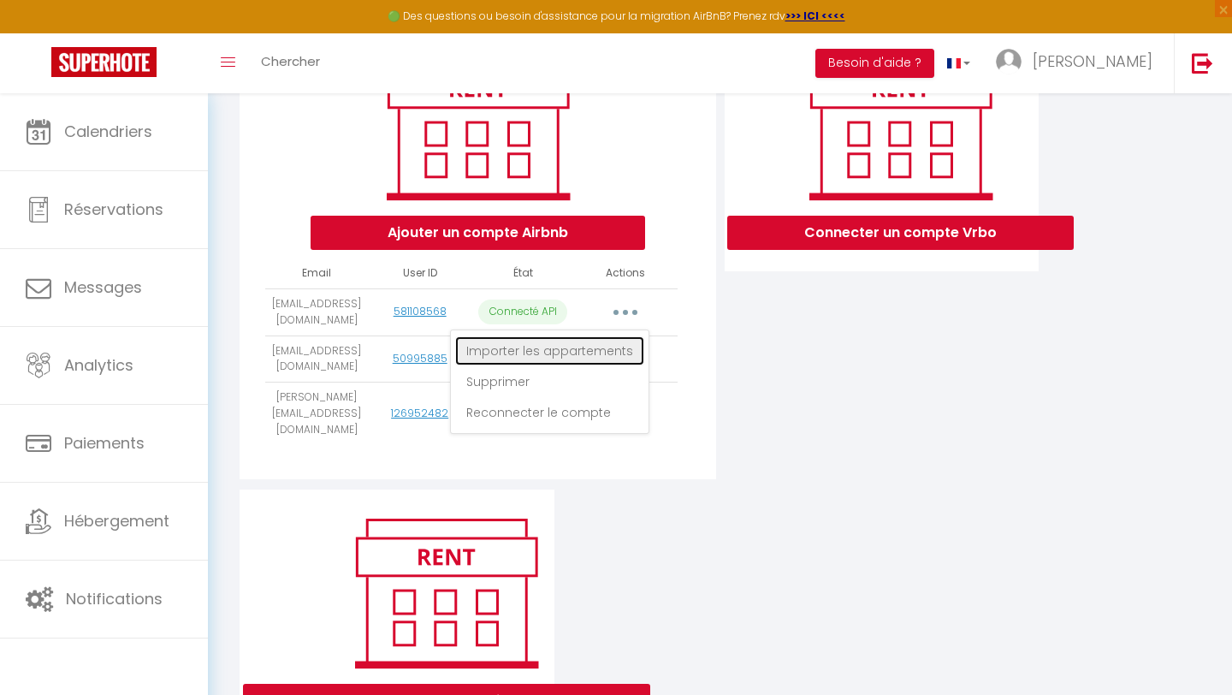
click at [609, 352] on link "Importer les appartements" at bounding box center [549, 350] width 189 height 29
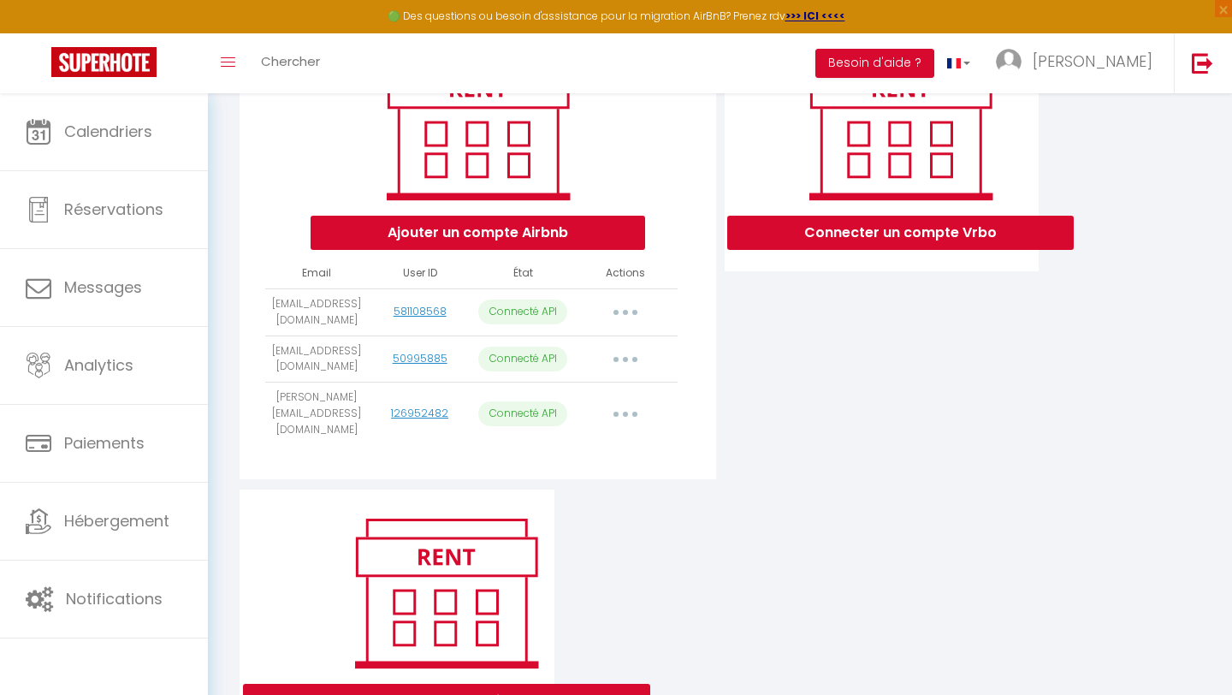
select select "52872"
select select "52873"
select select "52876"
select select "52877"
select select "58554"
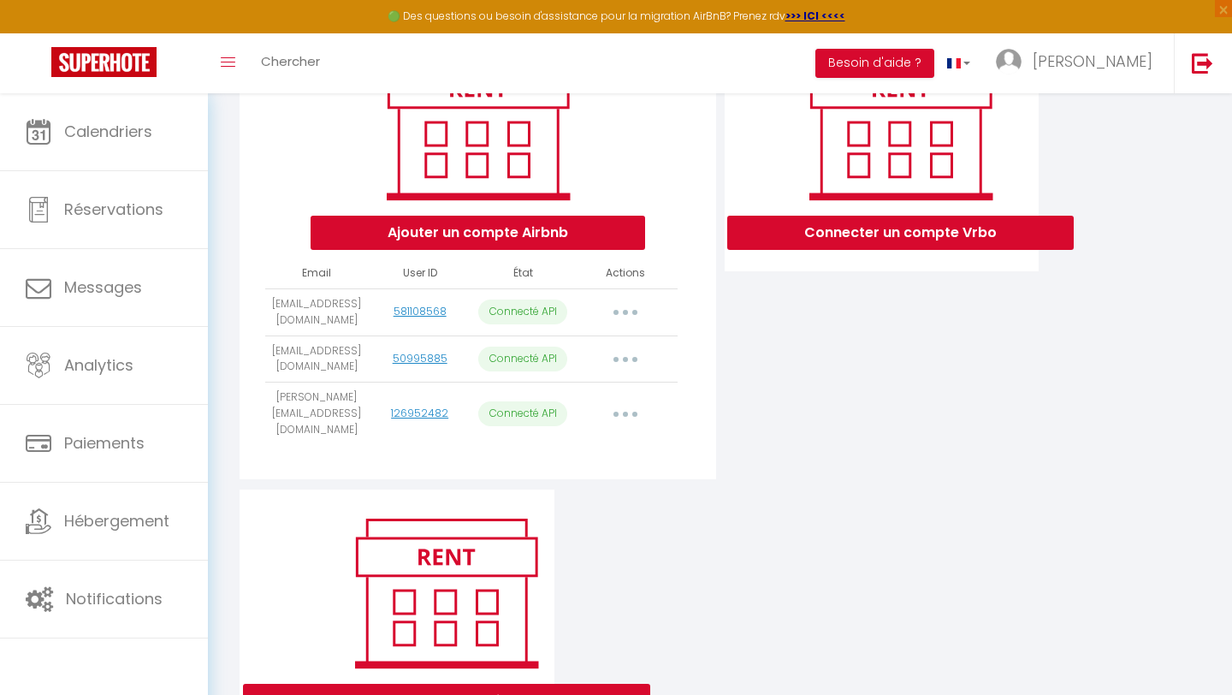
select select "60696"
select select "61846"
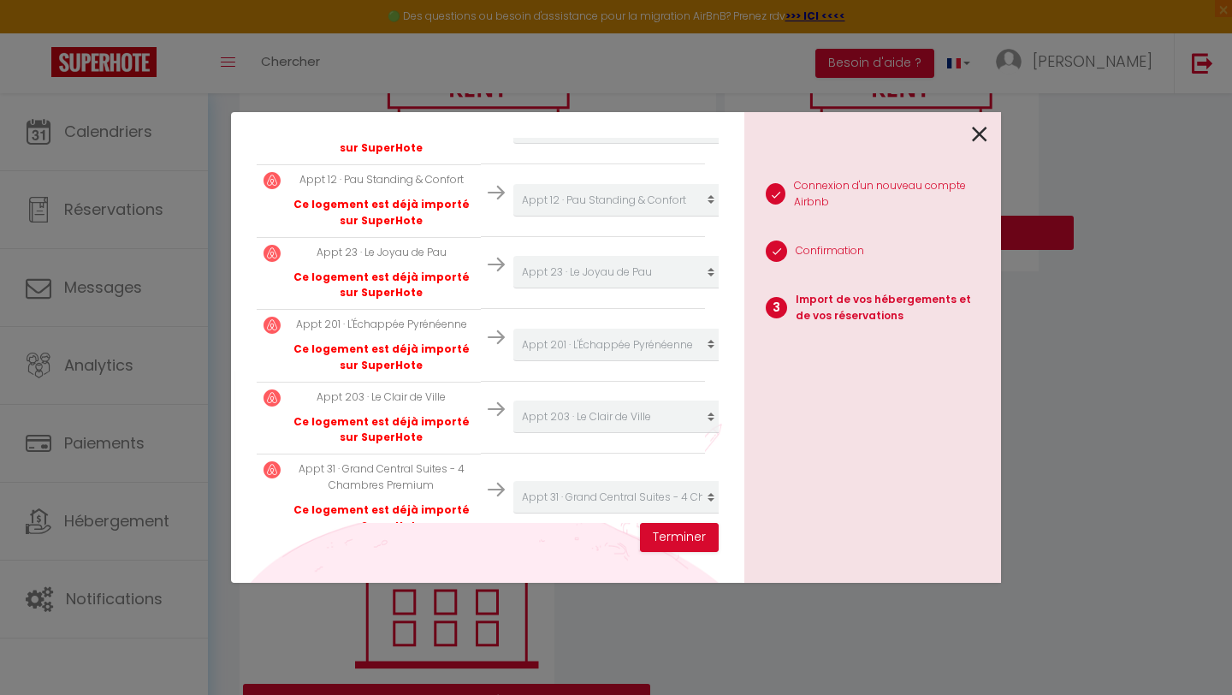
scroll to position [502, 0]
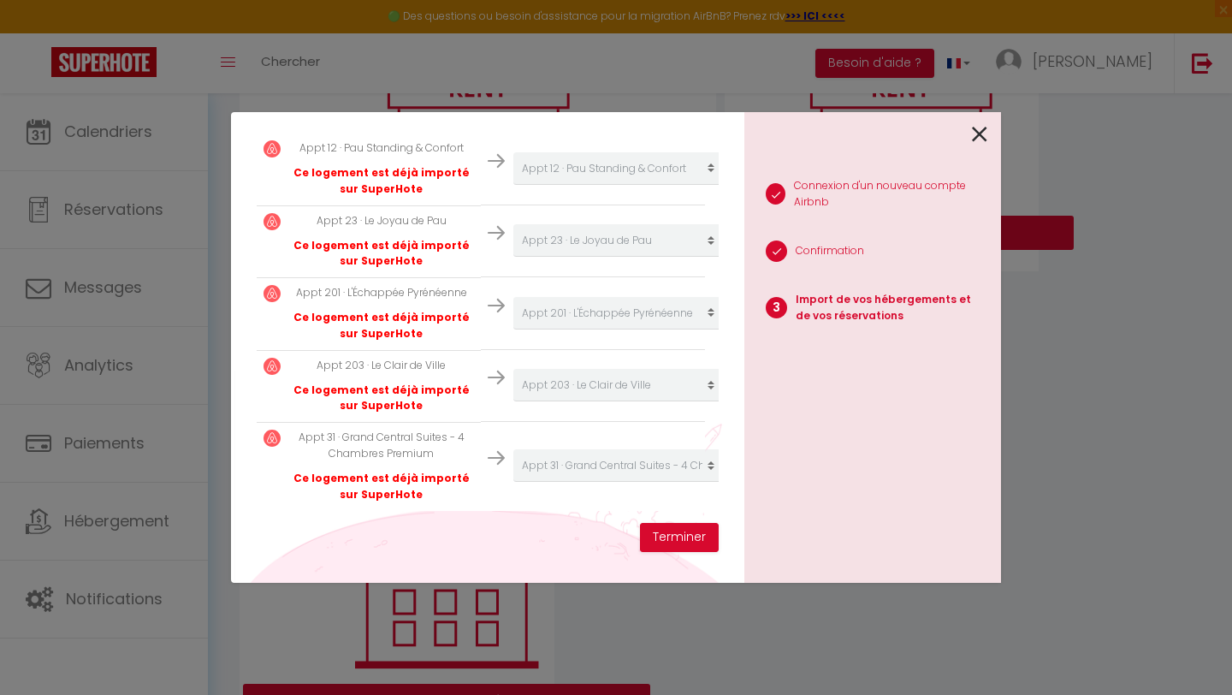
click at [977, 134] on icon at bounding box center [979, 135] width 15 height 26
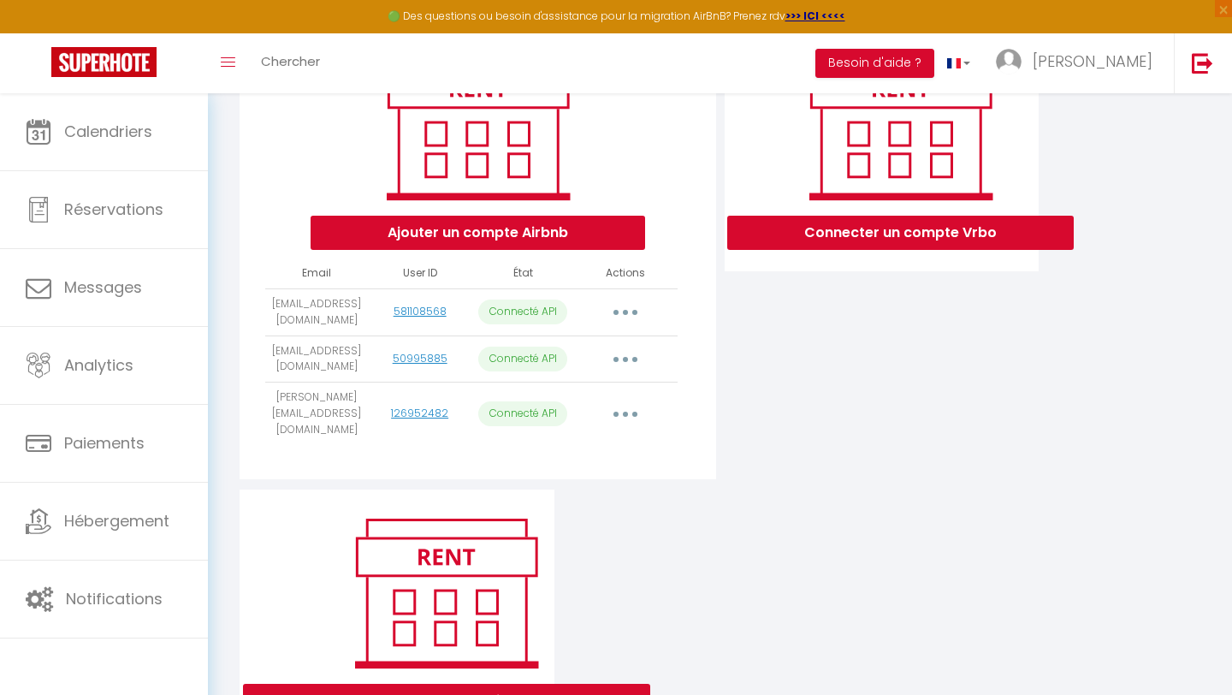
click at [624, 356] on button "button" at bounding box center [626, 359] width 48 height 27
click at [626, 309] on button "button" at bounding box center [626, 312] width 48 height 27
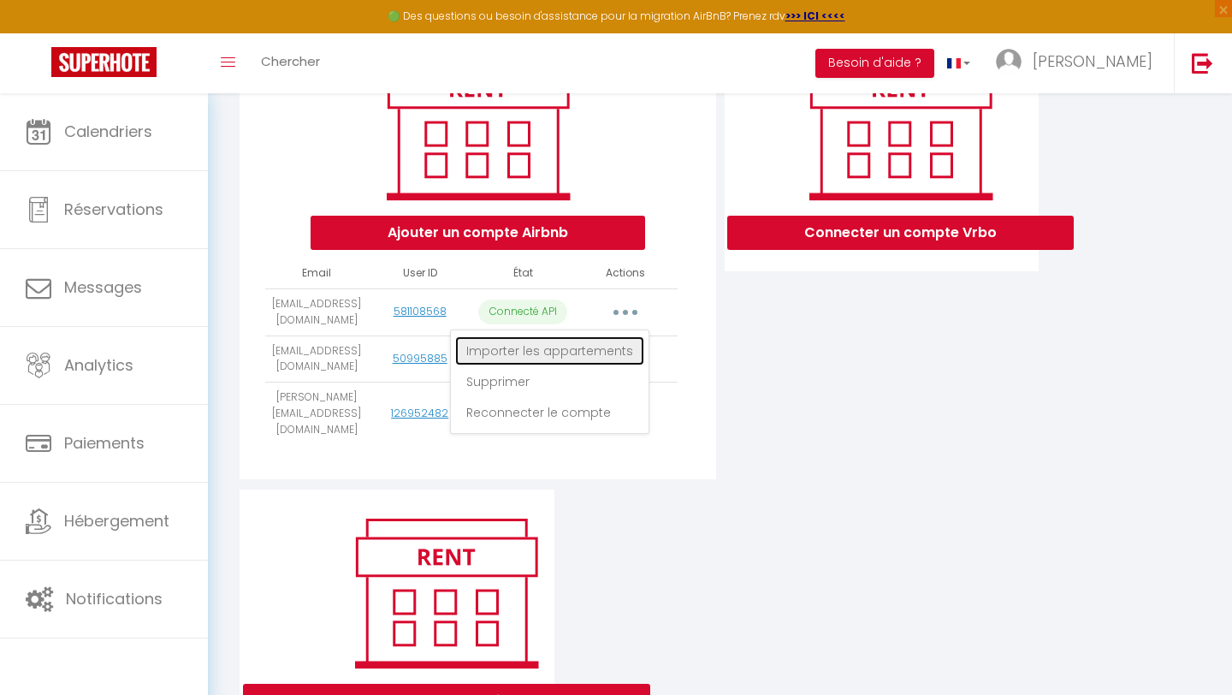
click at [564, 351] on link "Importer les appartements" at bounding box center [549, 350] width 189 height 29
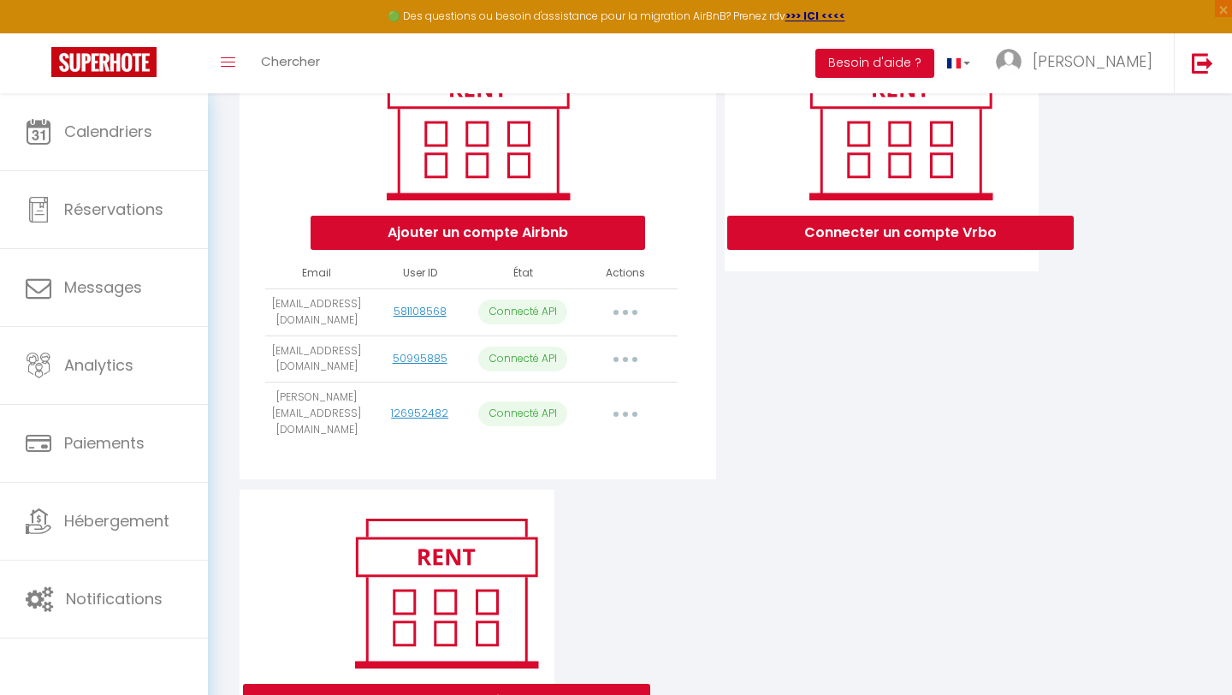
select select "52872"
select select "52873"
select select "52876"
select select "52877"
select select "58554"
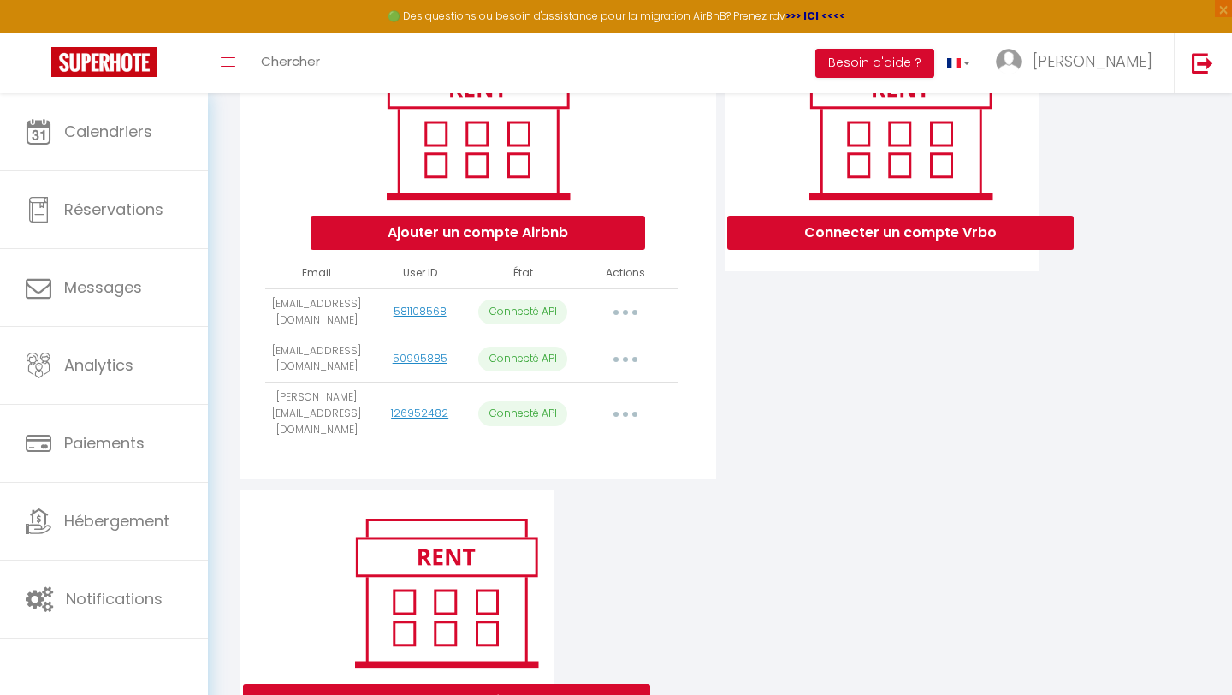
select select "60696"
select select "61846"
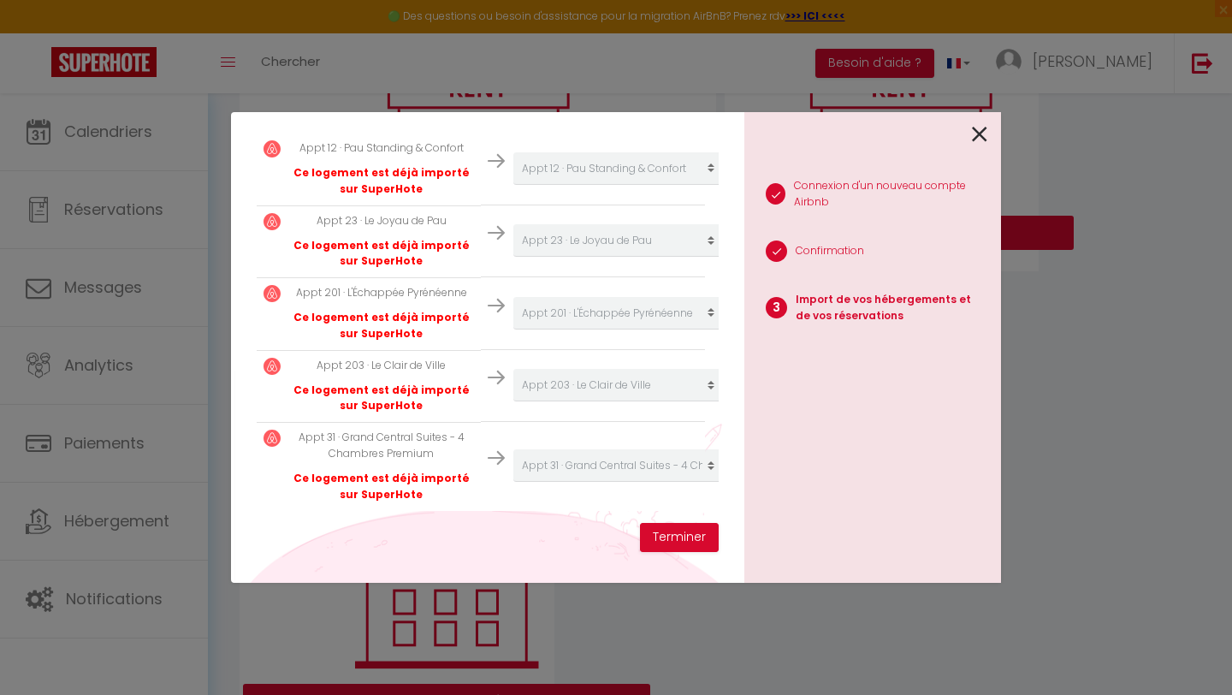
click at [979, 136] on icon at bounding box center [979, 135] width 15 height 26
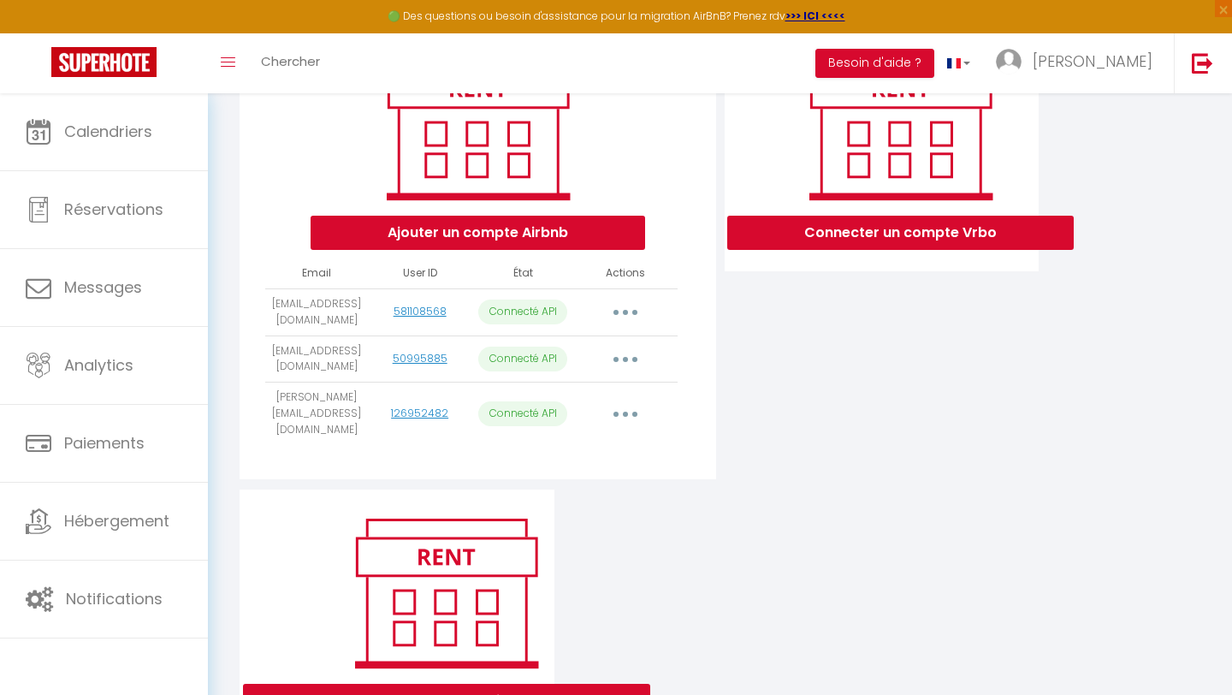
click at [623, 359] on icon "button" at bounding box center [625, 359] width 5 height 5
click at [585, 393] on link "Importer les appartements" at bounding box center [549, 397] width 189 height 29
select select "57090"
select select "69233"
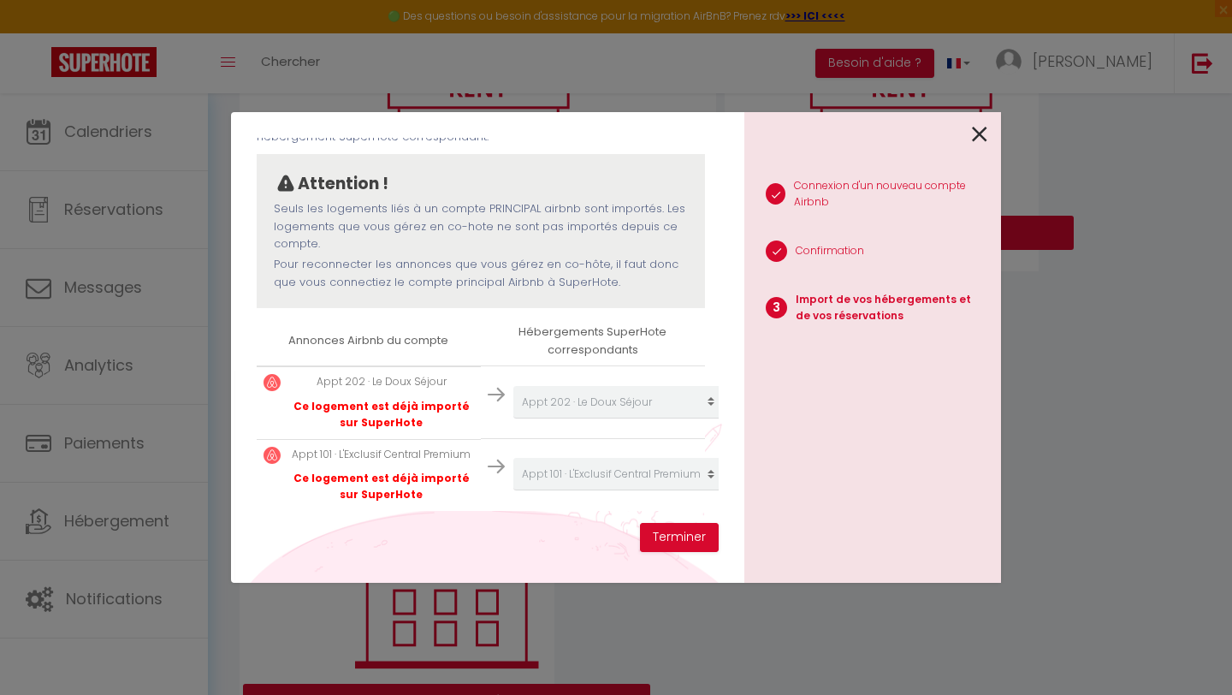
scroll to position [123, 0]
click at [983, 134] on icon at bounding box center [979, 135] width 15 height 26
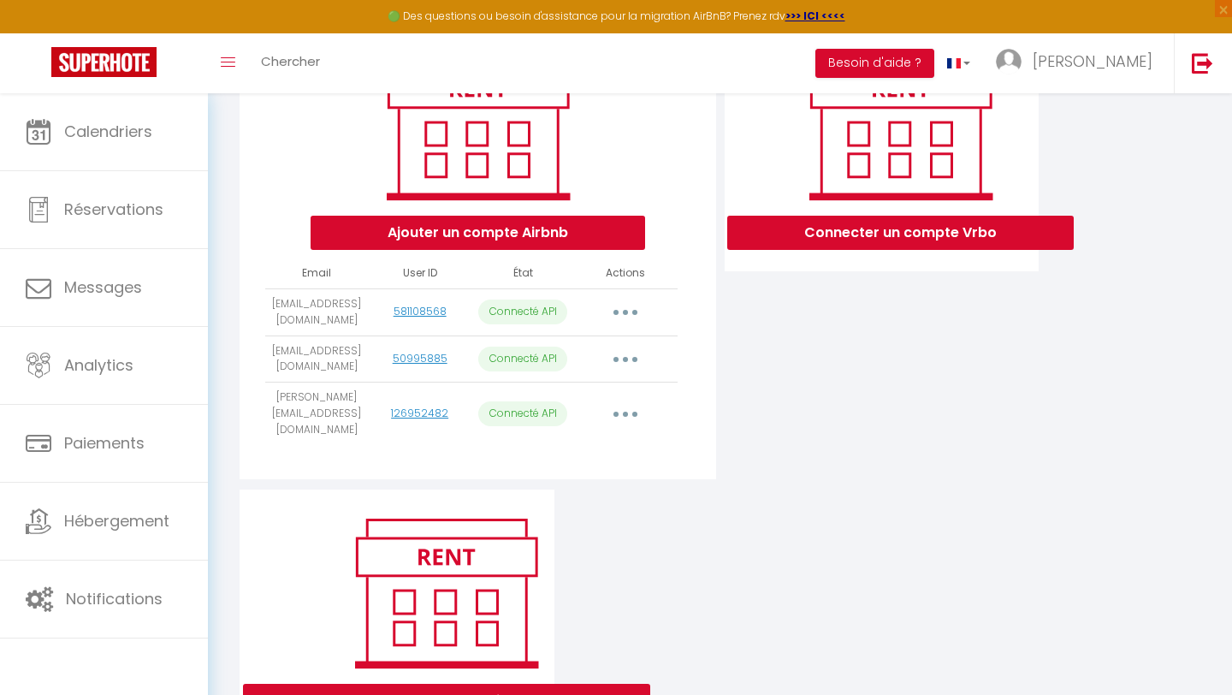
click at [638, 407] on button "button" at bounding box center [626, 414] width 48 height 27
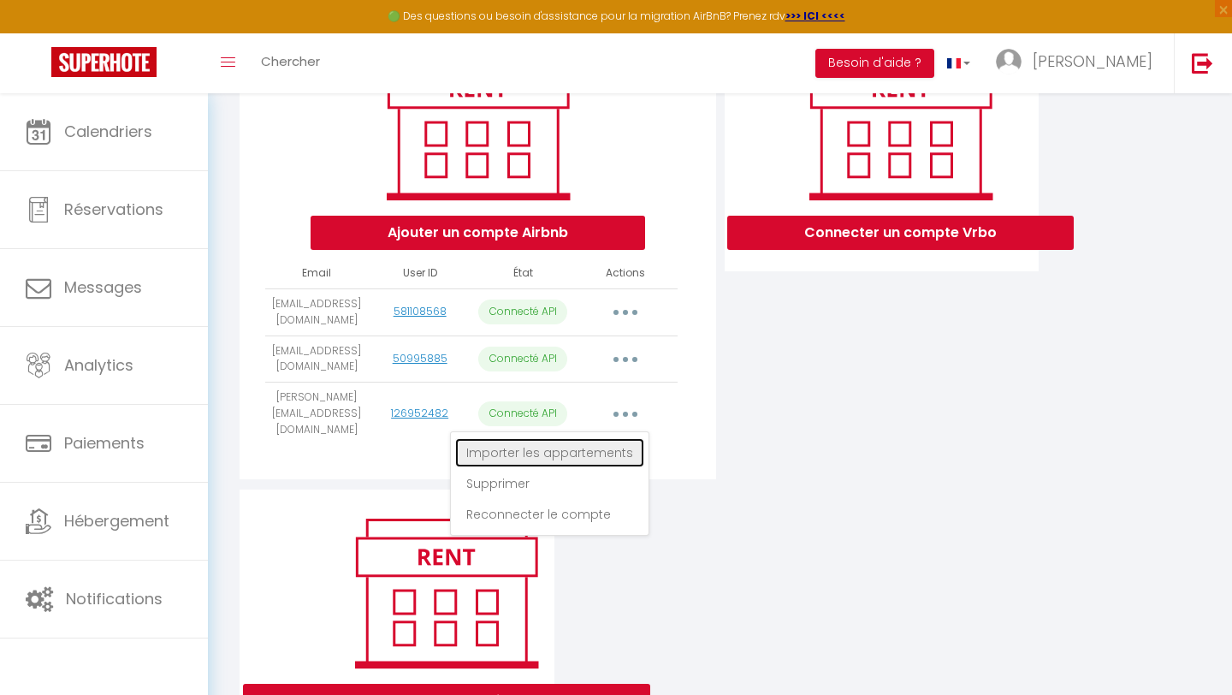
click at [585, 449] on link "Importer les appartements" at bounding box center [549, 452] width 189 height 29
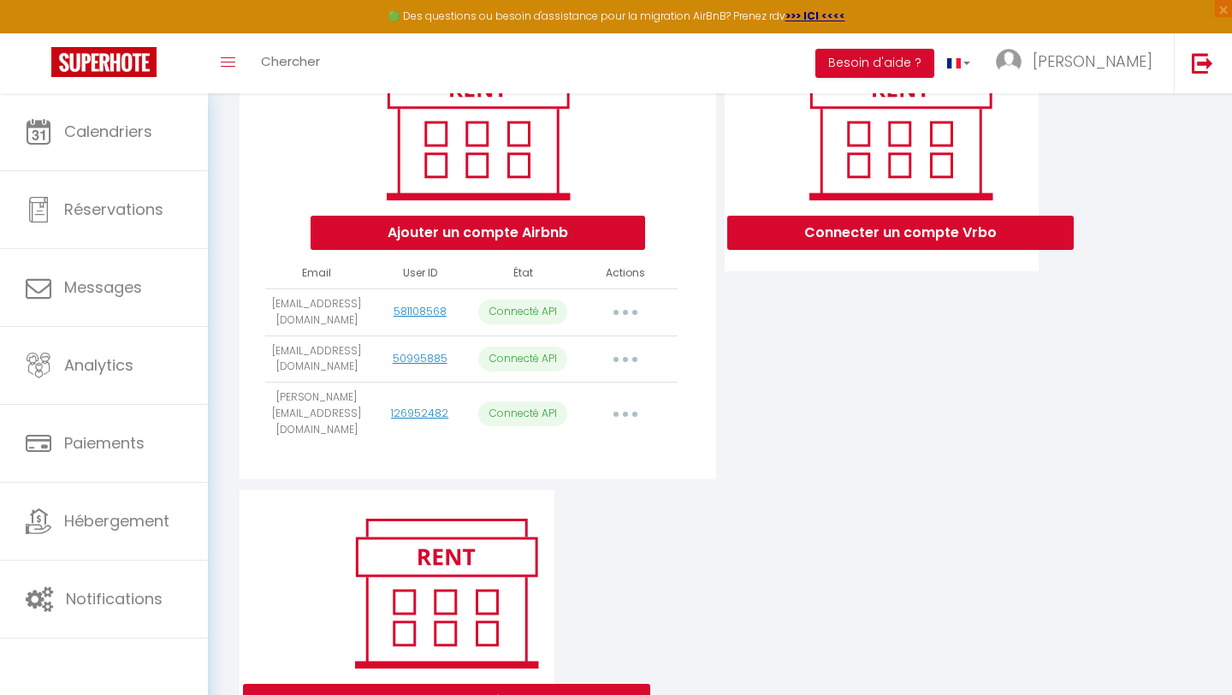
scroll to position [50, 0]
select select "52871"
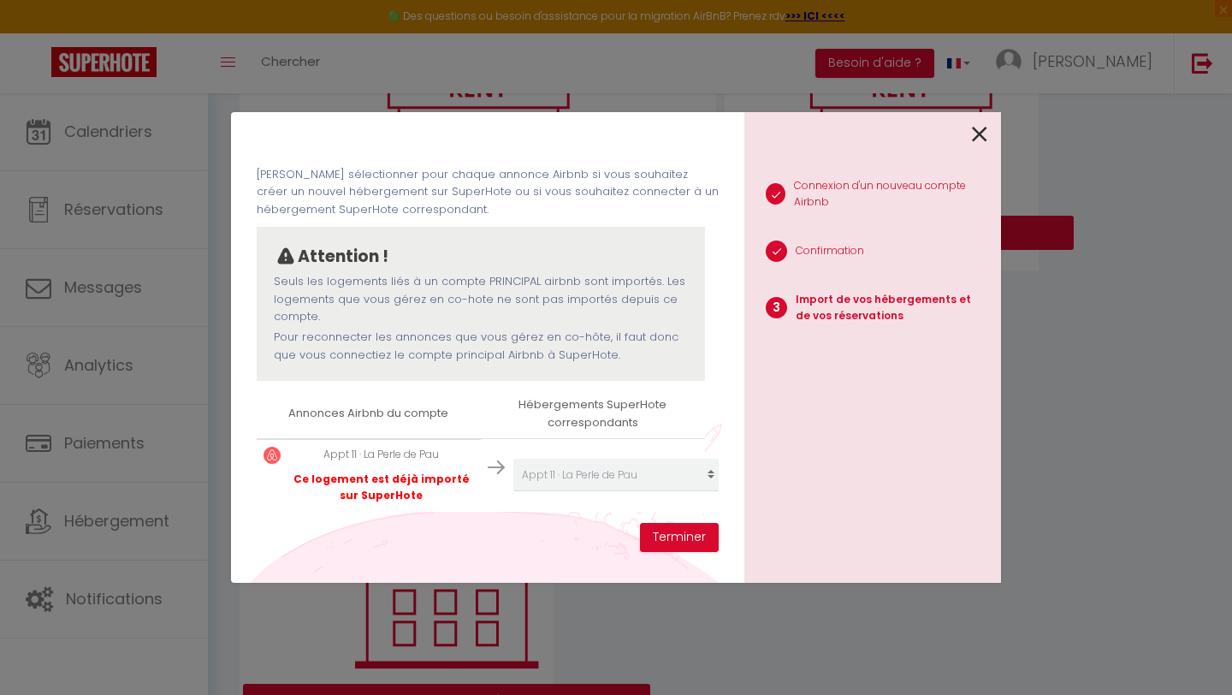
click at [980, 131] on icon at bounding box center [979, 135] width 15 height 26
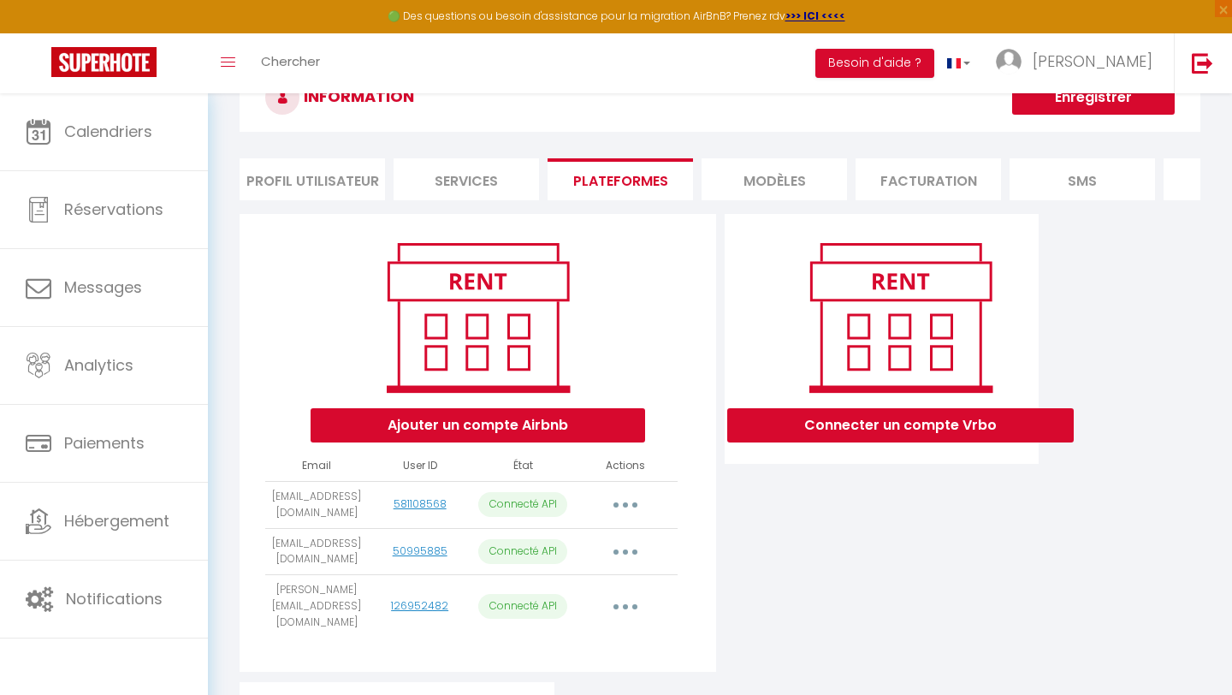
scroll to position [0, 0]
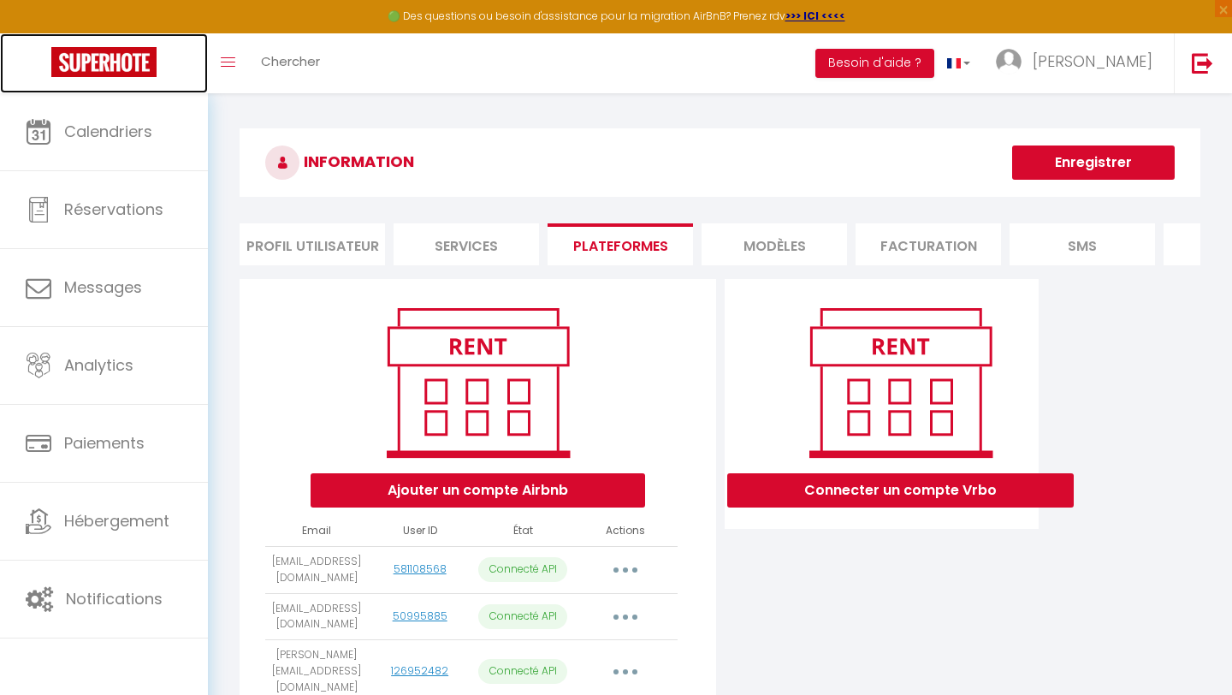
click at [105, 62] on img at bounding box center [103, 62] width 105 height 30
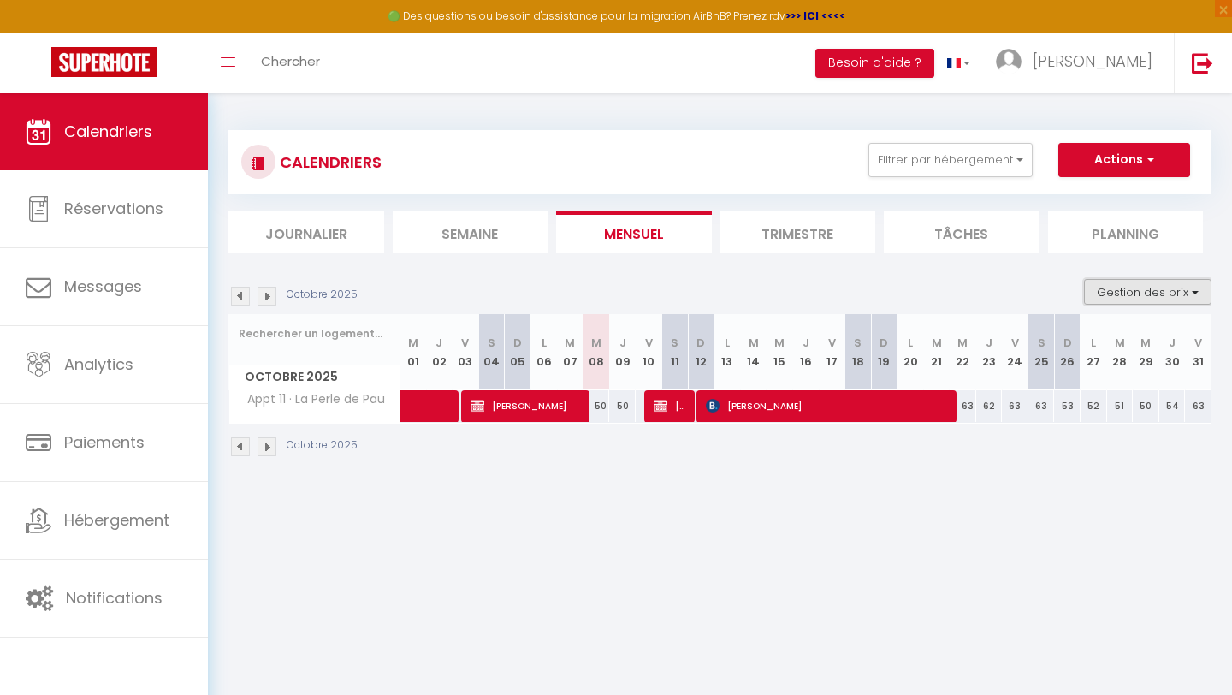
click at [1135, 292] on button "Gestion des prix" at bounding box center [1148, 292] width 128 height 26
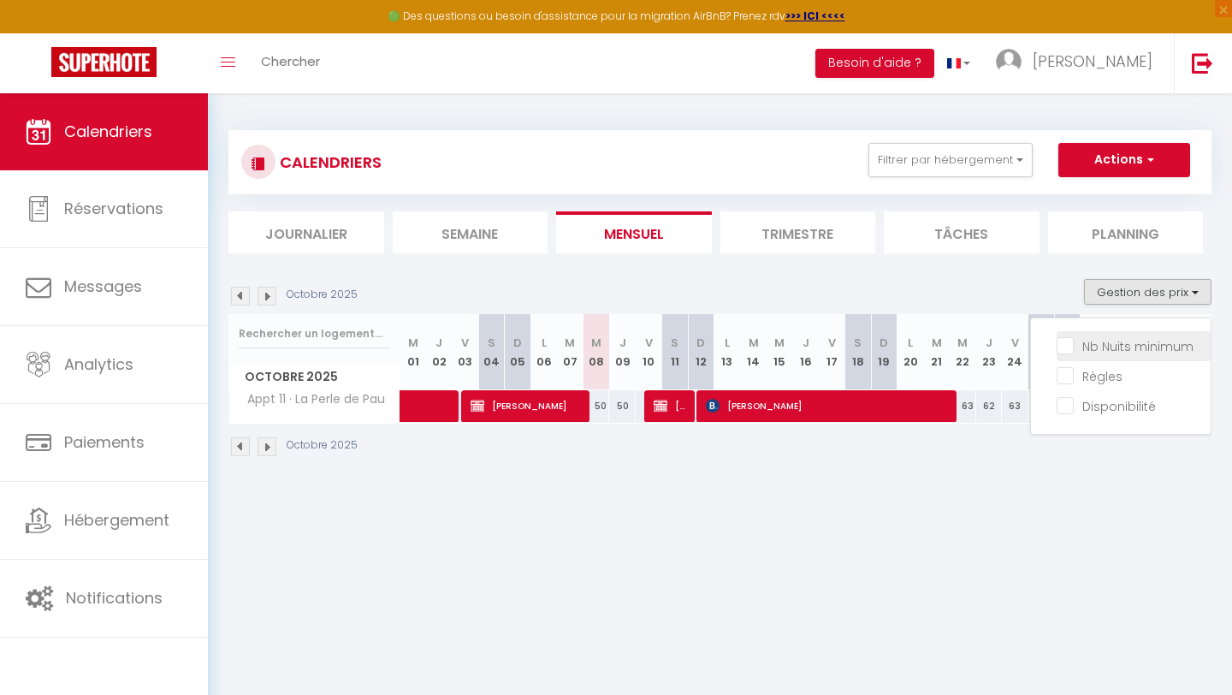
click at [1125, 342] on input "Nb Nuits minimum" at bounding box center [1134, 344] width 154 height 17
checkbox input "true"
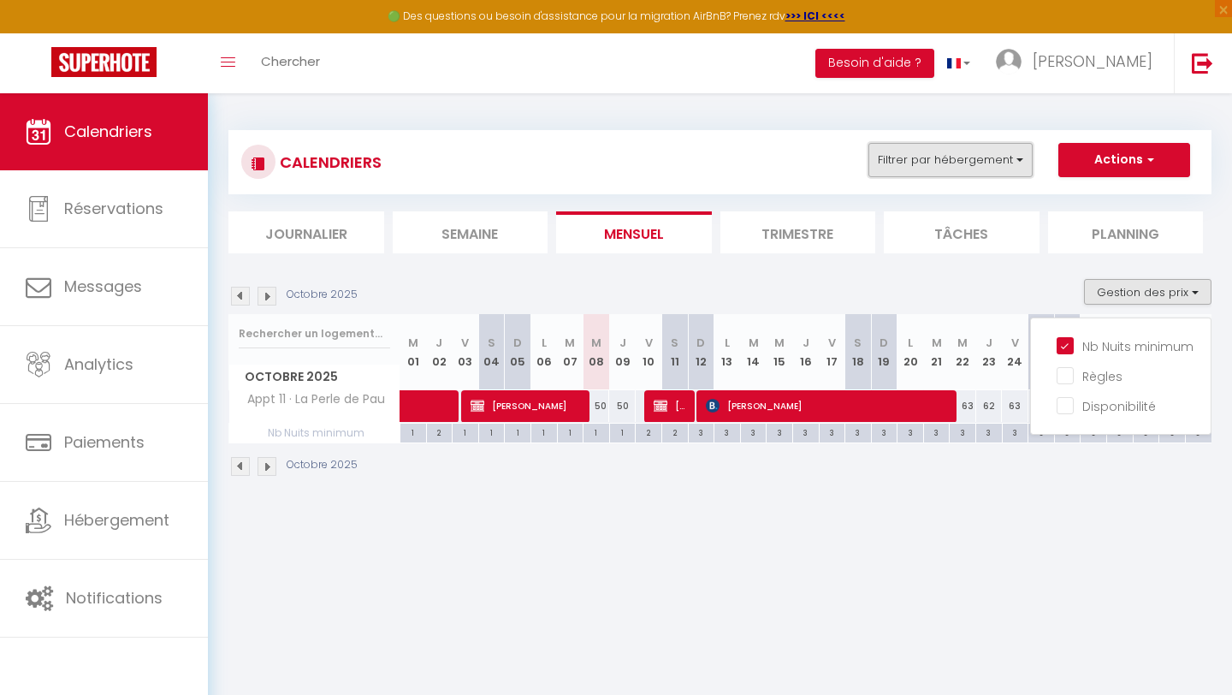
click at [946, 158] on button "Filtrer par hébergement" at bounding box center [951, 160] width 164 height 34
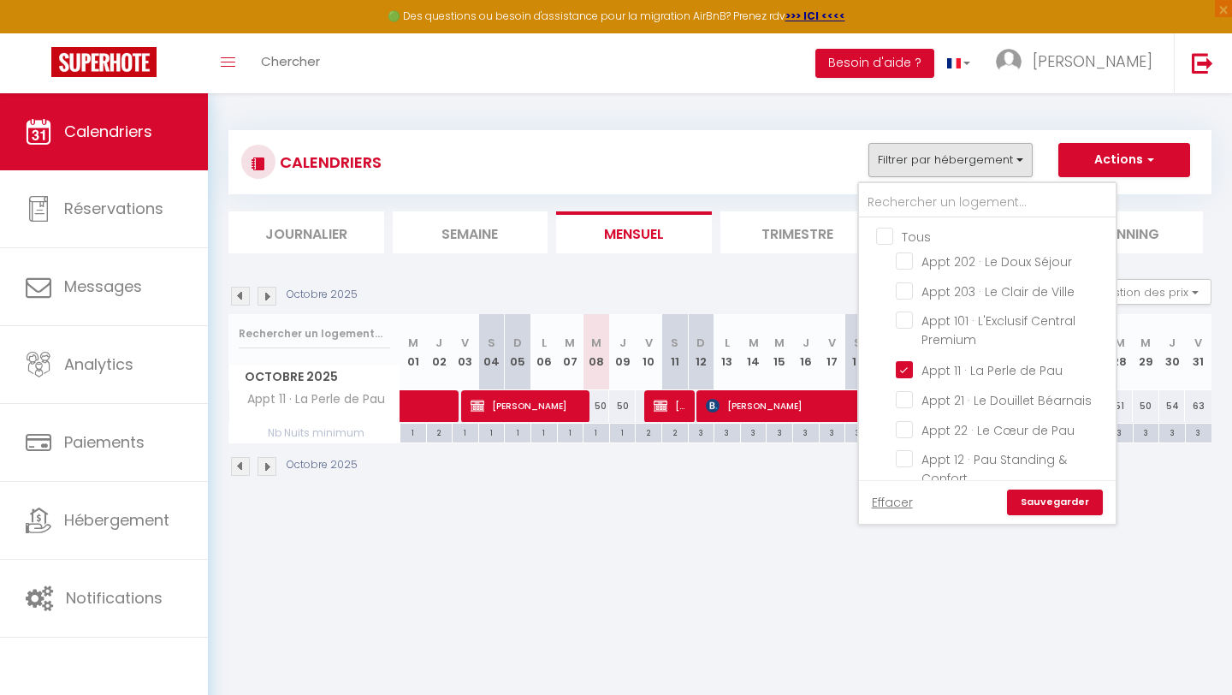
click at [889, 235] on input "Tous" at bounding box center [1004, 235] width 257 height 17
checkbox input "true"
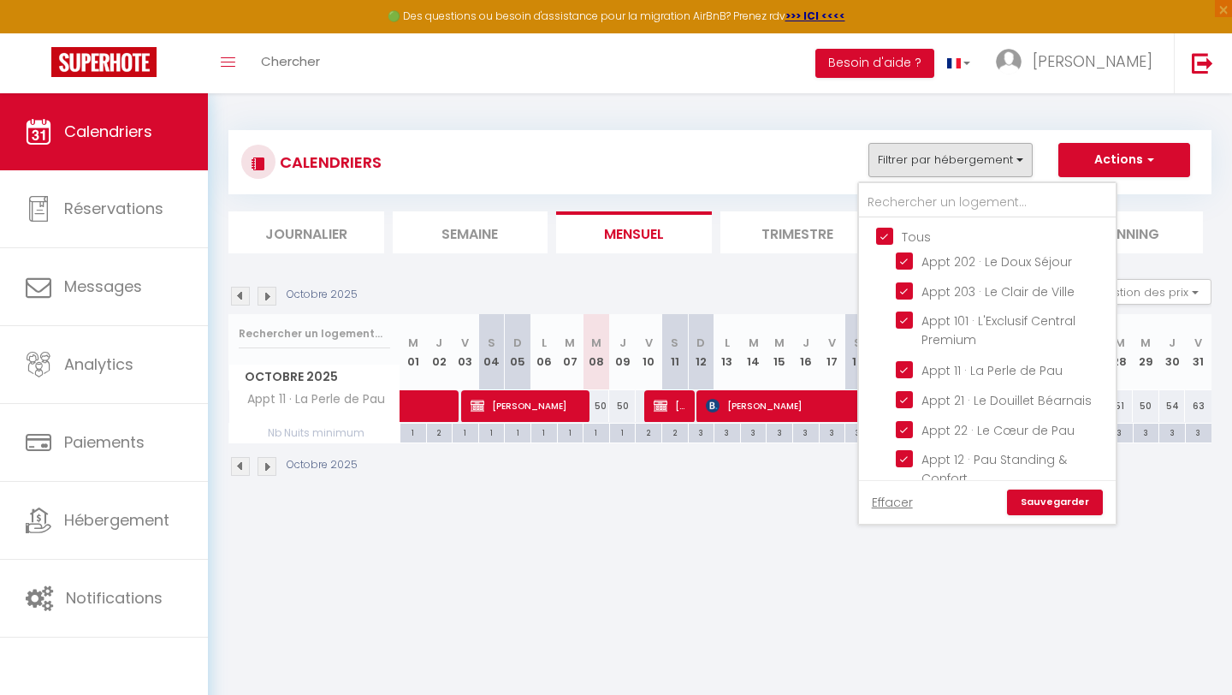
checkbox input "true"
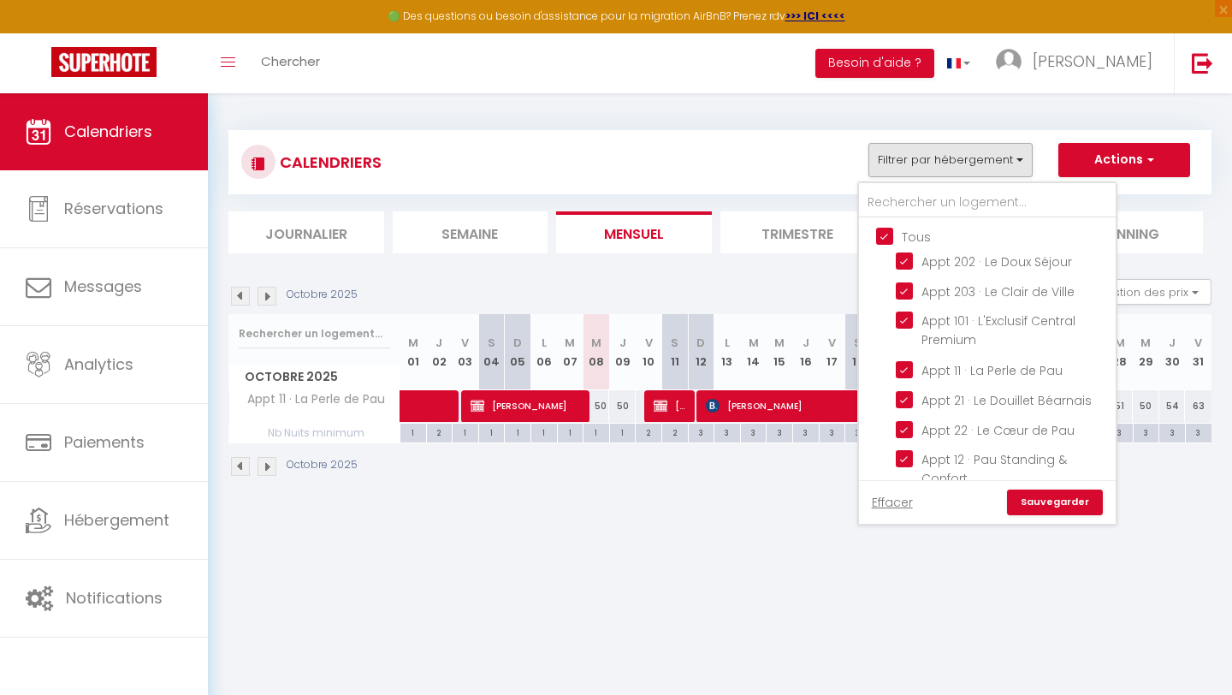
checkbox input "true"
click at [1054, 504] on link "Sauvegarder" at bounding box center [1055, 503] width 96 height 26
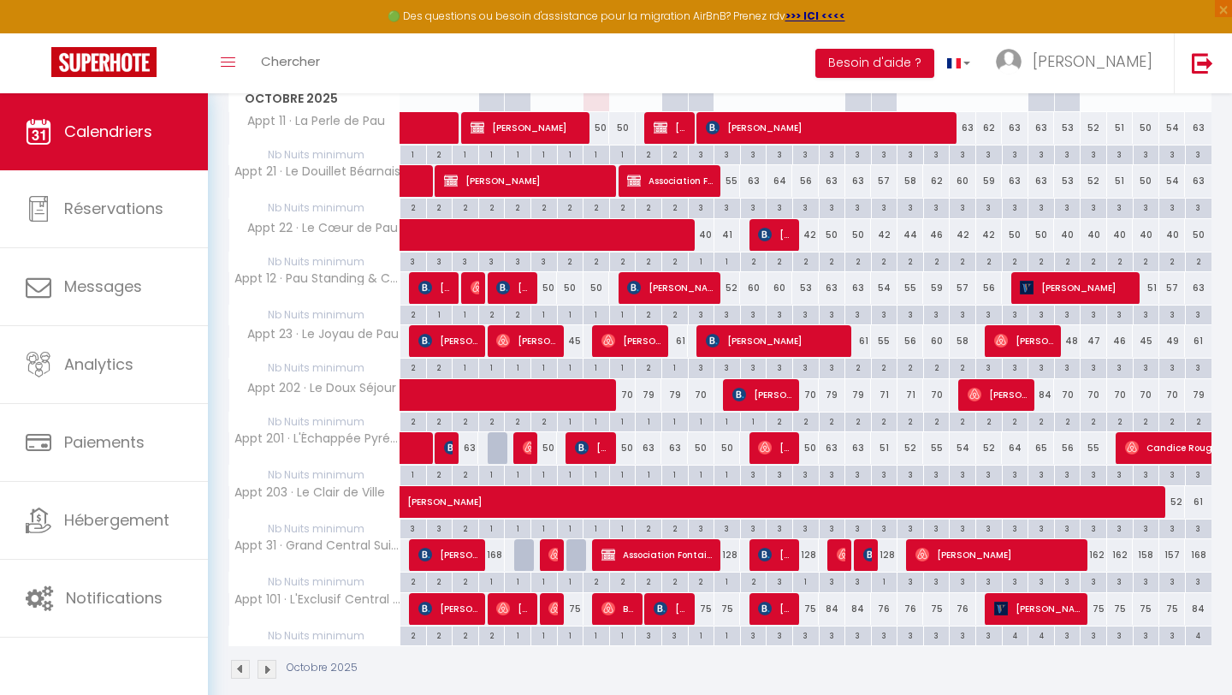
scroll to position [300, 0]
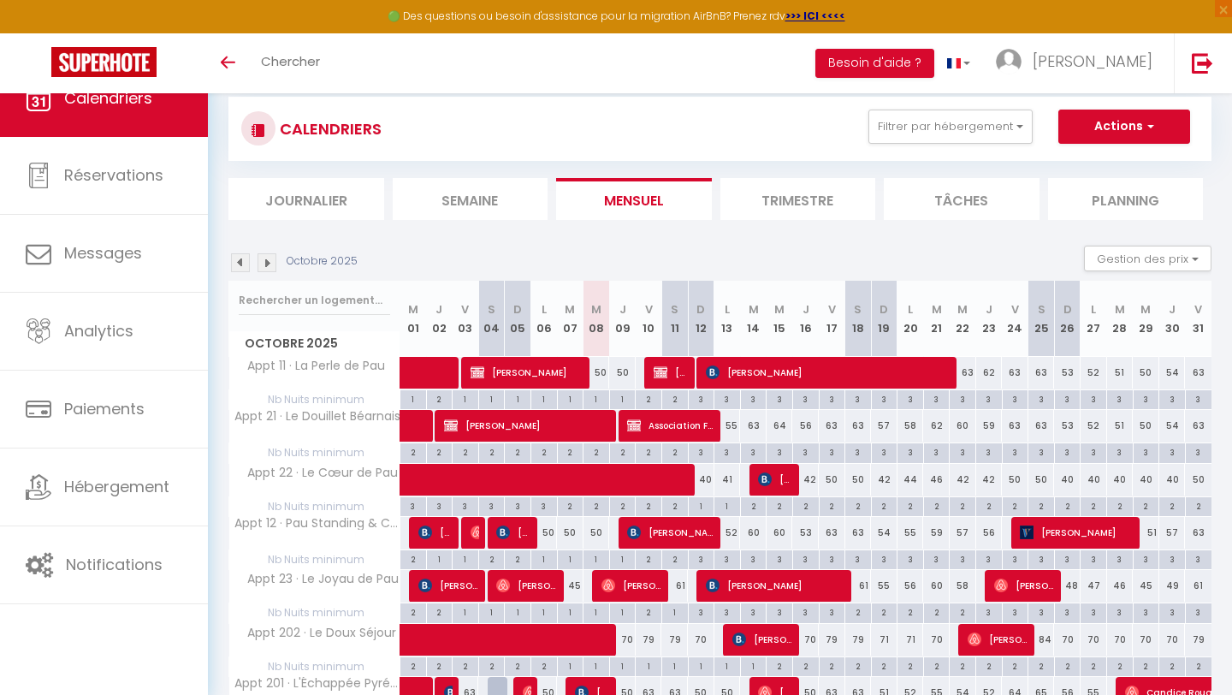
scroll to position [266, 0]
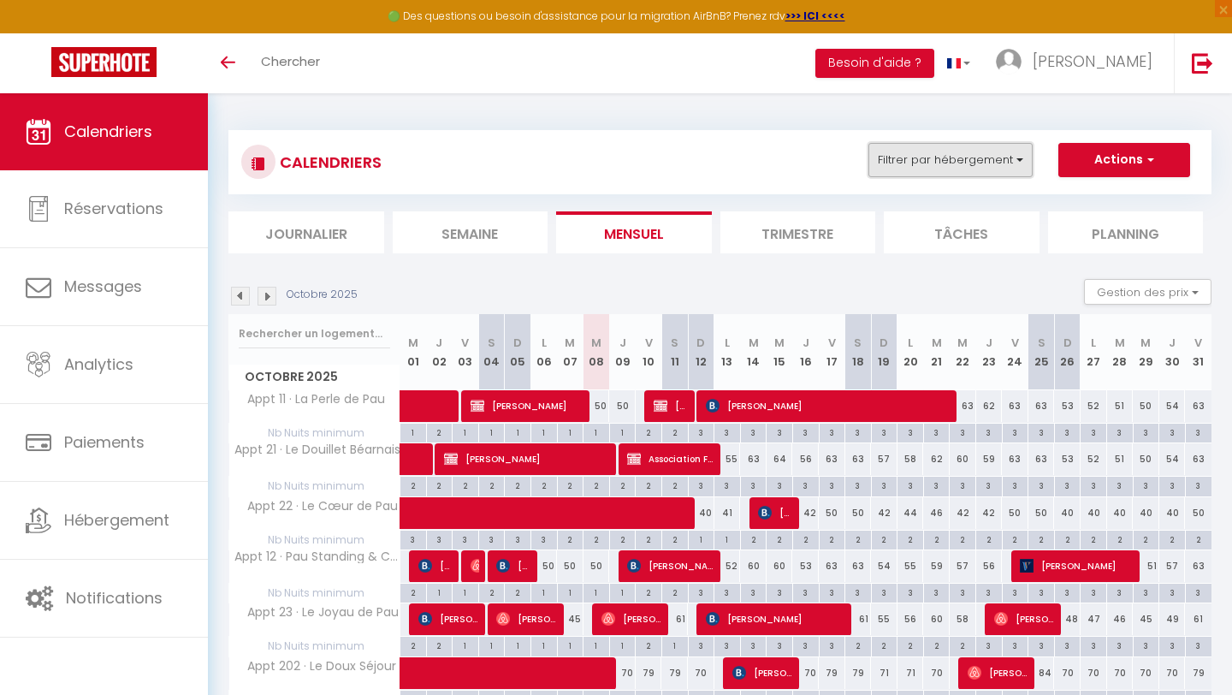
click at [989, 158] on button "Filtrer par hébergement" at bounding box center [951, 160] width 164 height 34
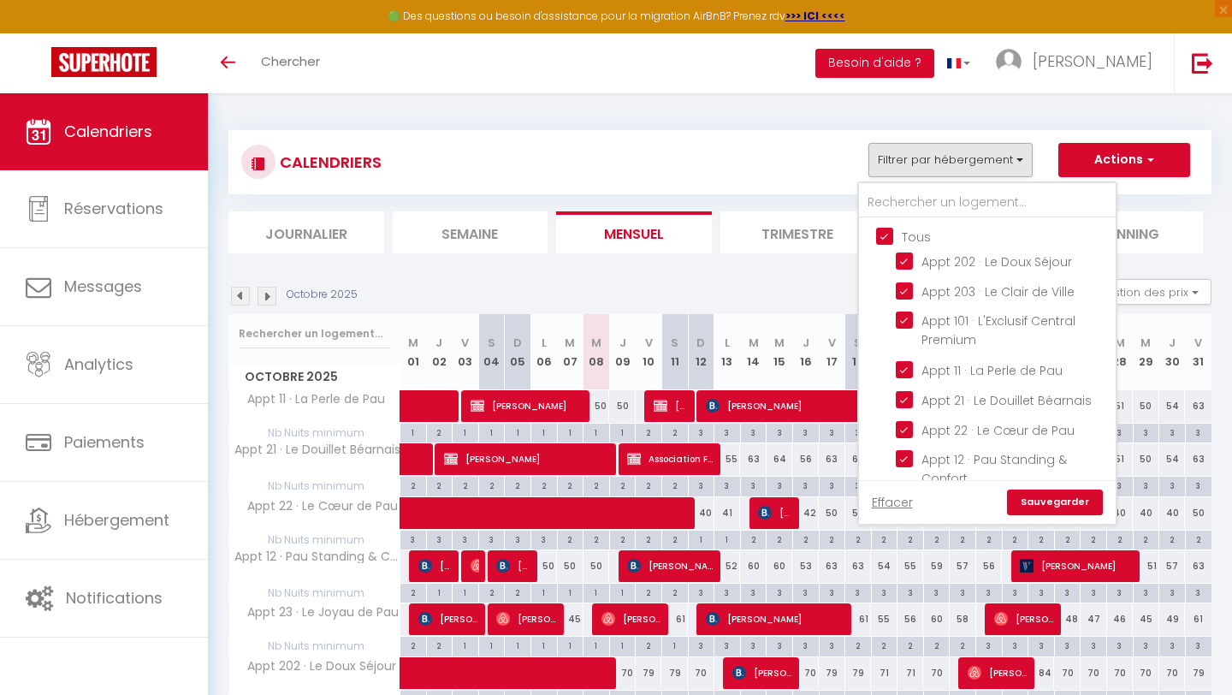
click at [883, 235] on input "Tous" at bounding box center [1004, 235] width 257 height 17
checkbox input "false"
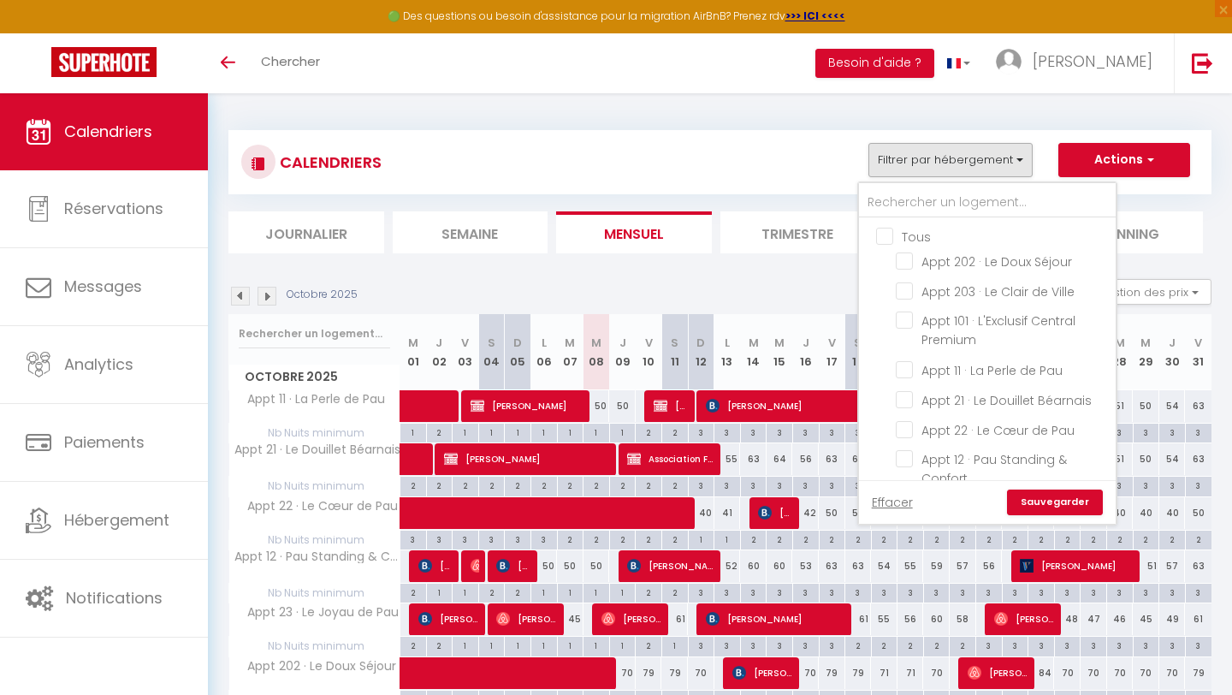
checkbox input "false"
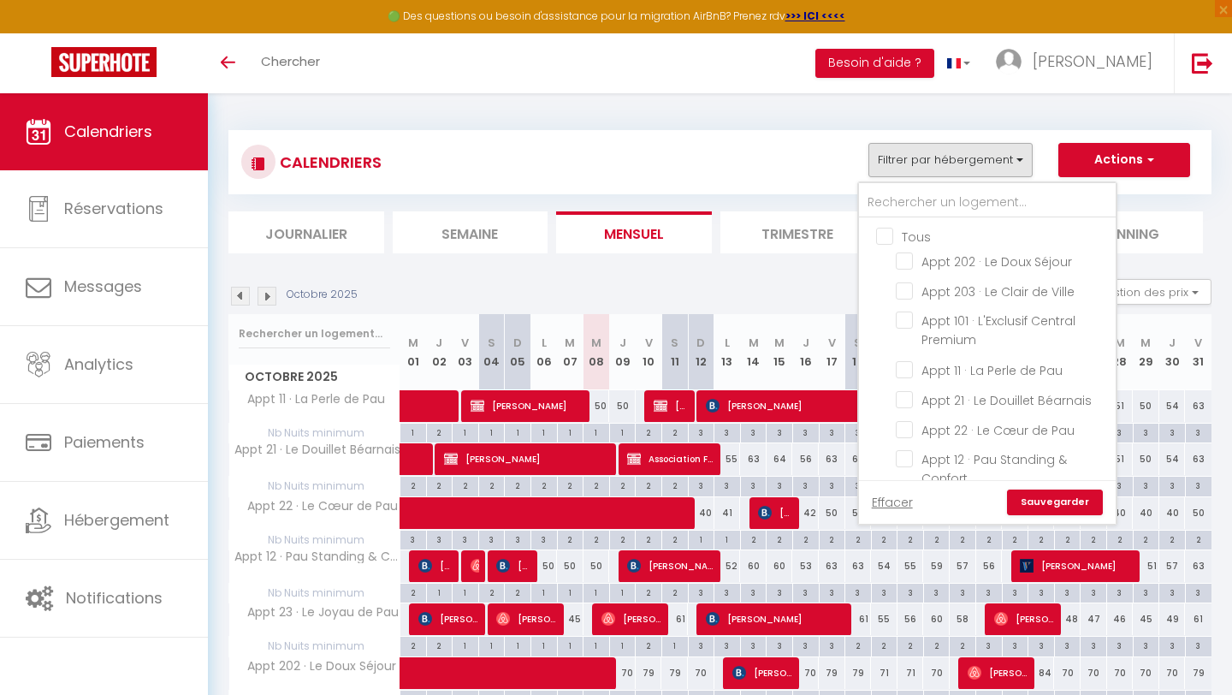
checkbox input "false"
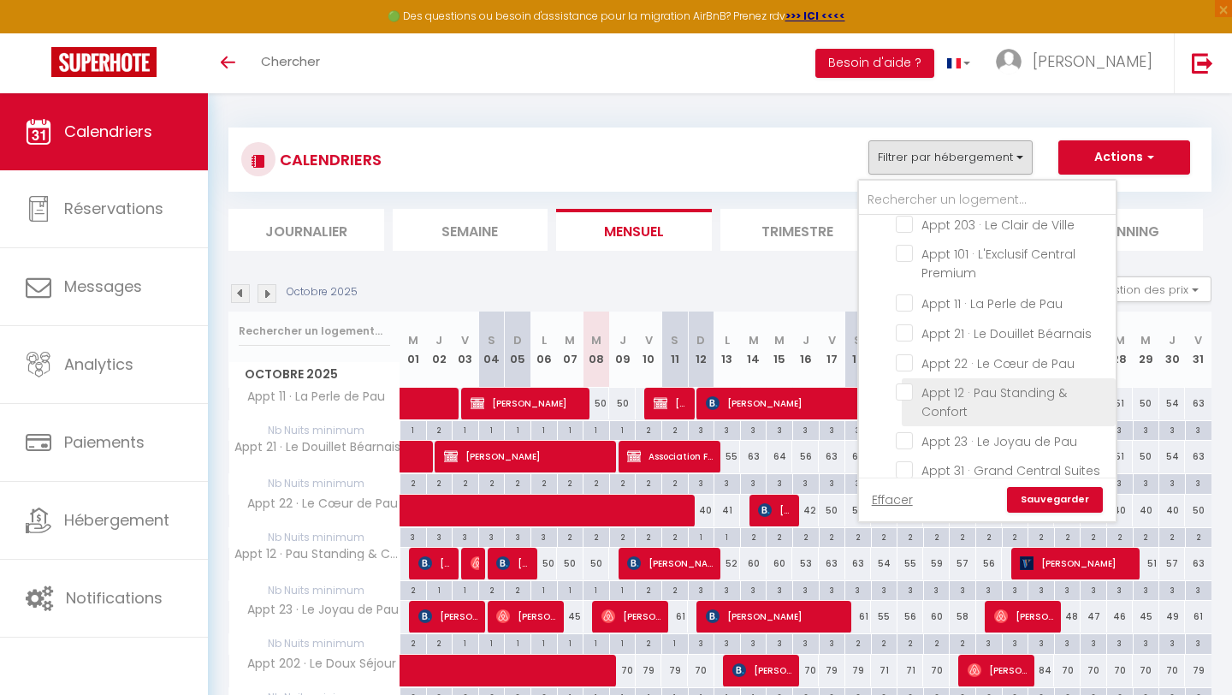
scroll to position [21, 0]
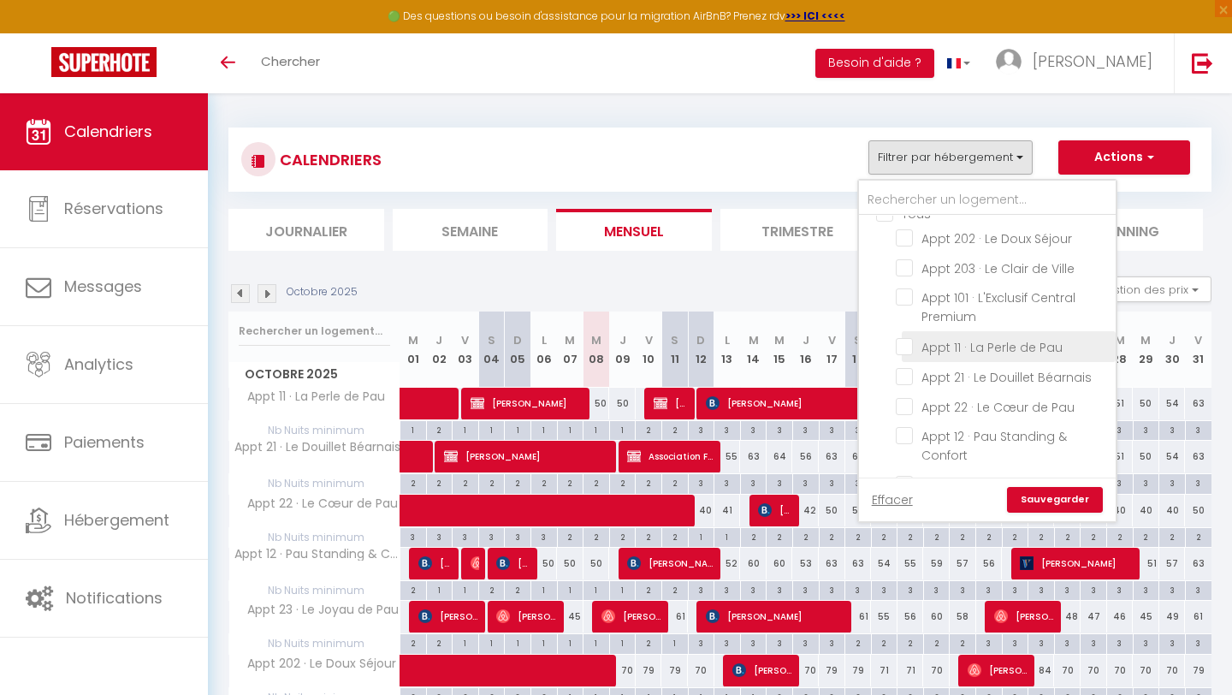
click at [903, 341] on input "Appt 11 · La Perle de Pau" at bounding box center [1003, 344] width 214 height 17
checkbox input "true"
click at [1045, 500] on link "Sauvegarder" at bounding box center [1055, 500] width 96 height 26
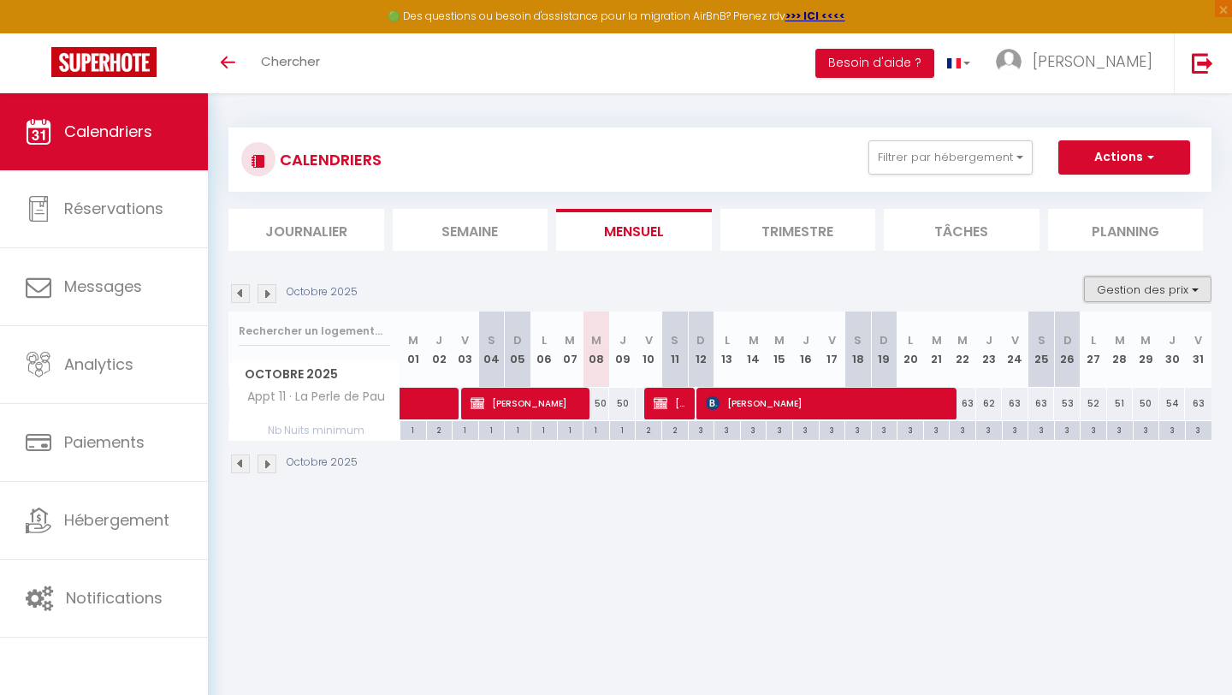
click at [1157, 294] on button "Gestion des prix" at bounding box center [1148, 289] width 128 height 26
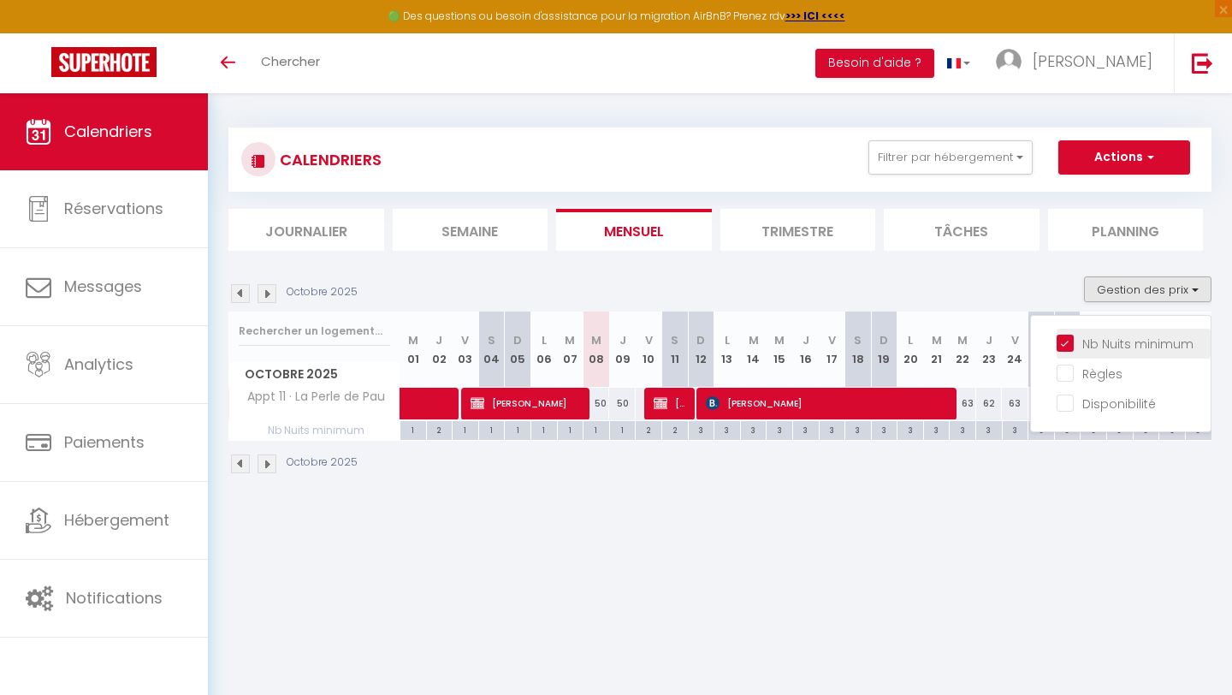
click at [1130, 341] on input "Nb Nuits minimum" at bounding box center [1134, 342] width 154 height 17
checkbox input "false"
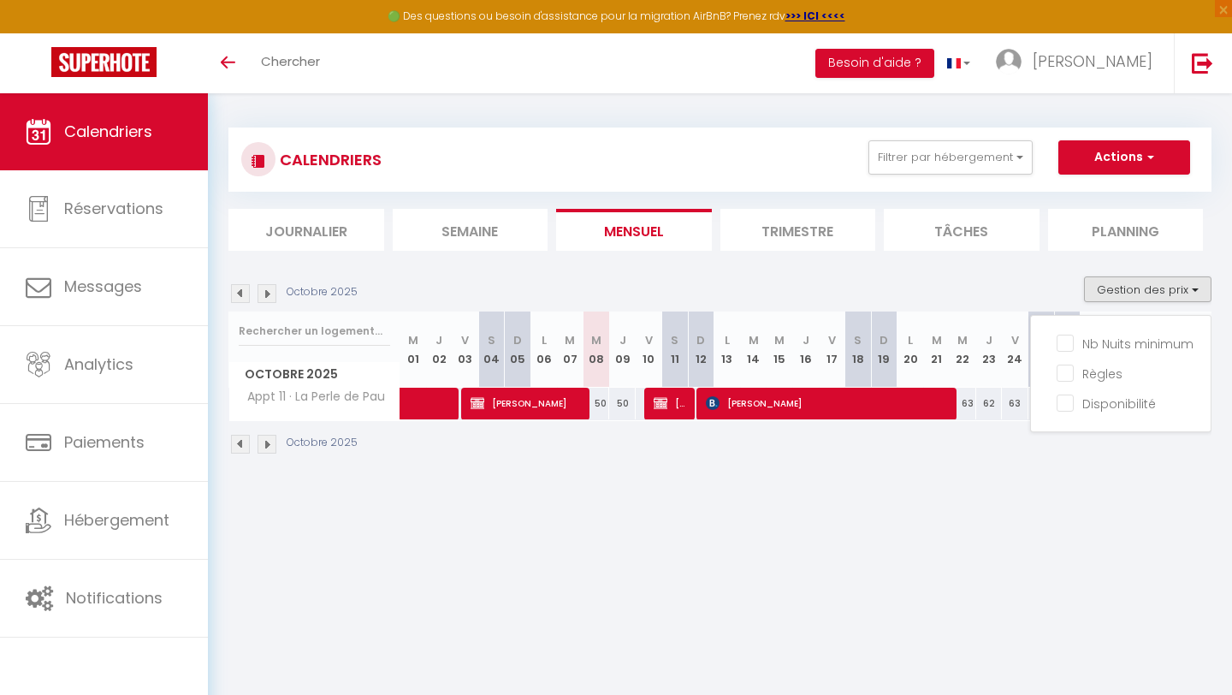
click at [747, 512] on body "🟢 Des questions ou besoin d'assistance pour la migration AirBnB? Prenez rdv >>>…" at bounding box center [616, 438] width 1232 height 695
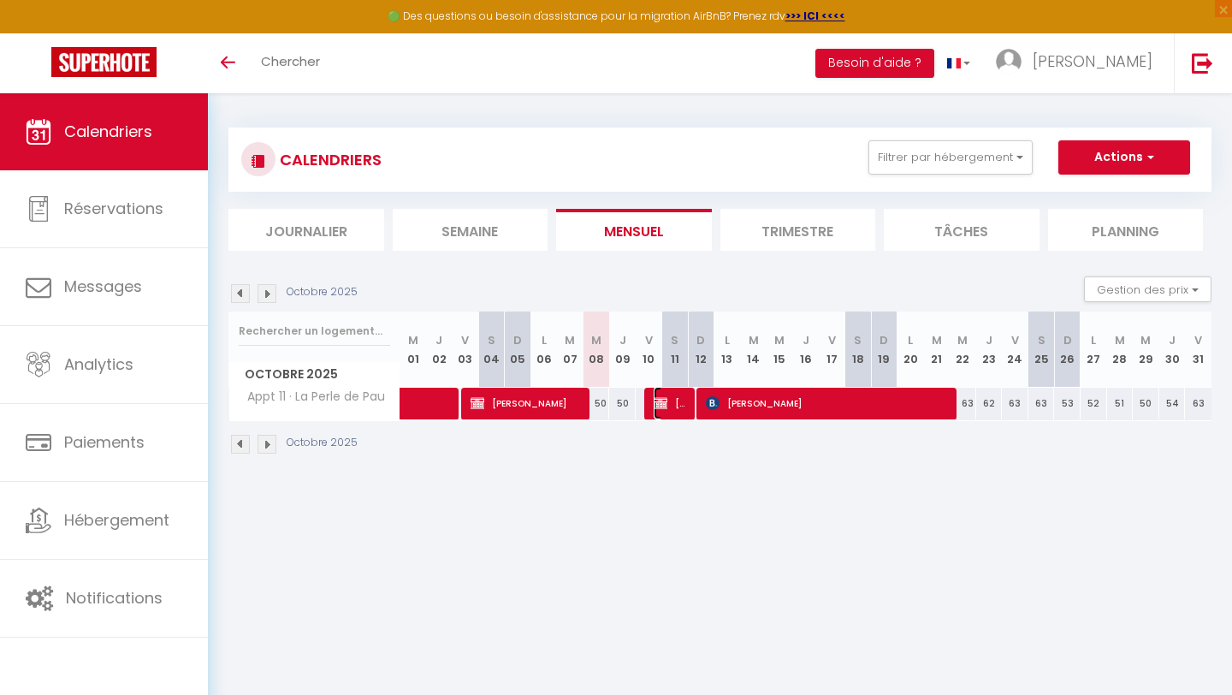
click at [667, 407] on img at bounding box center [661, 403] width 14 height 14
select select "OK"
select select "KO"
select select "1"
select select "0"
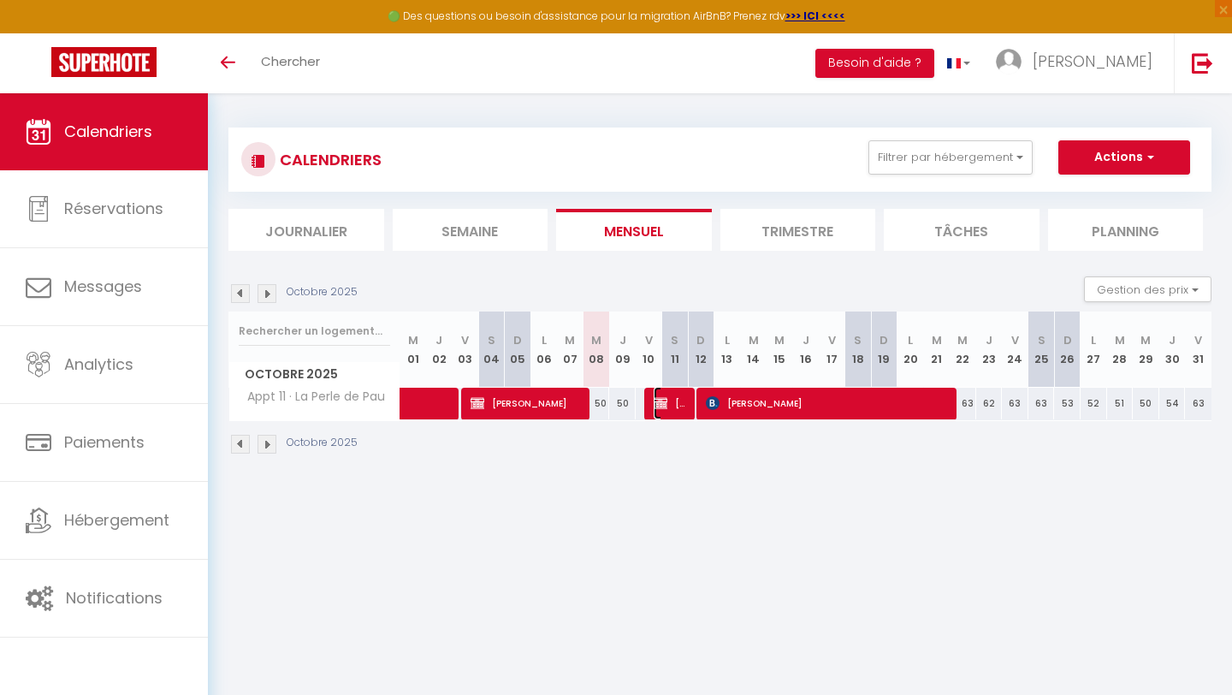
select select "1"
select select
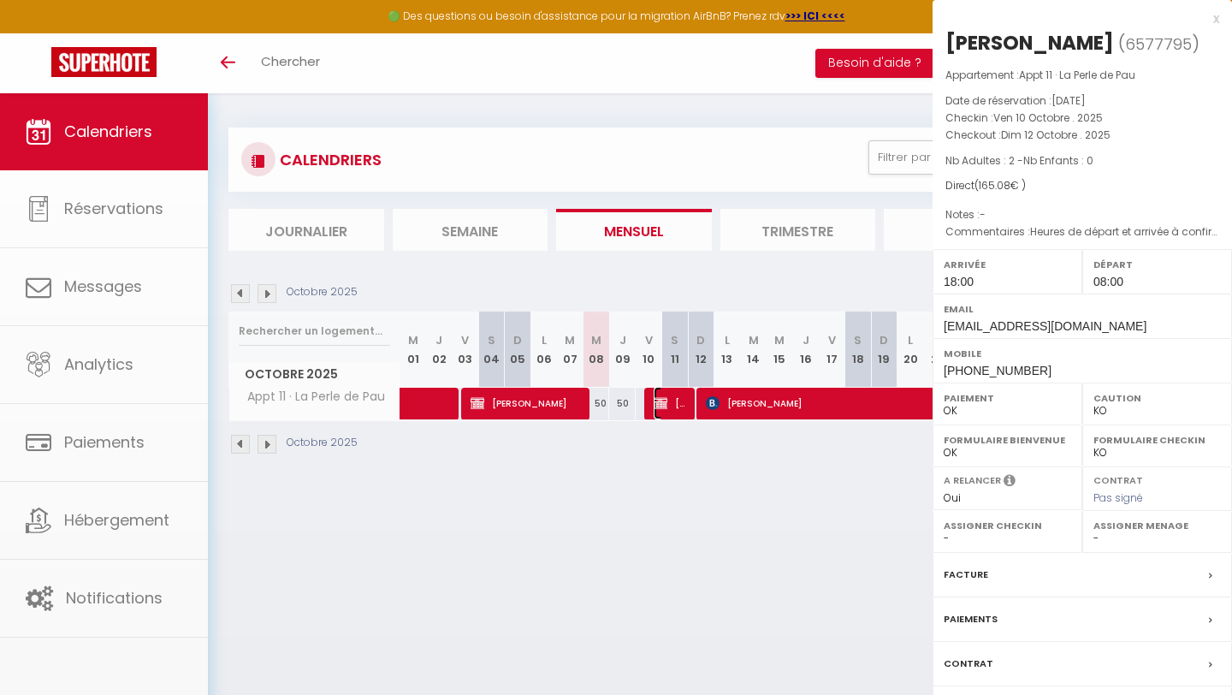
select select "37697"
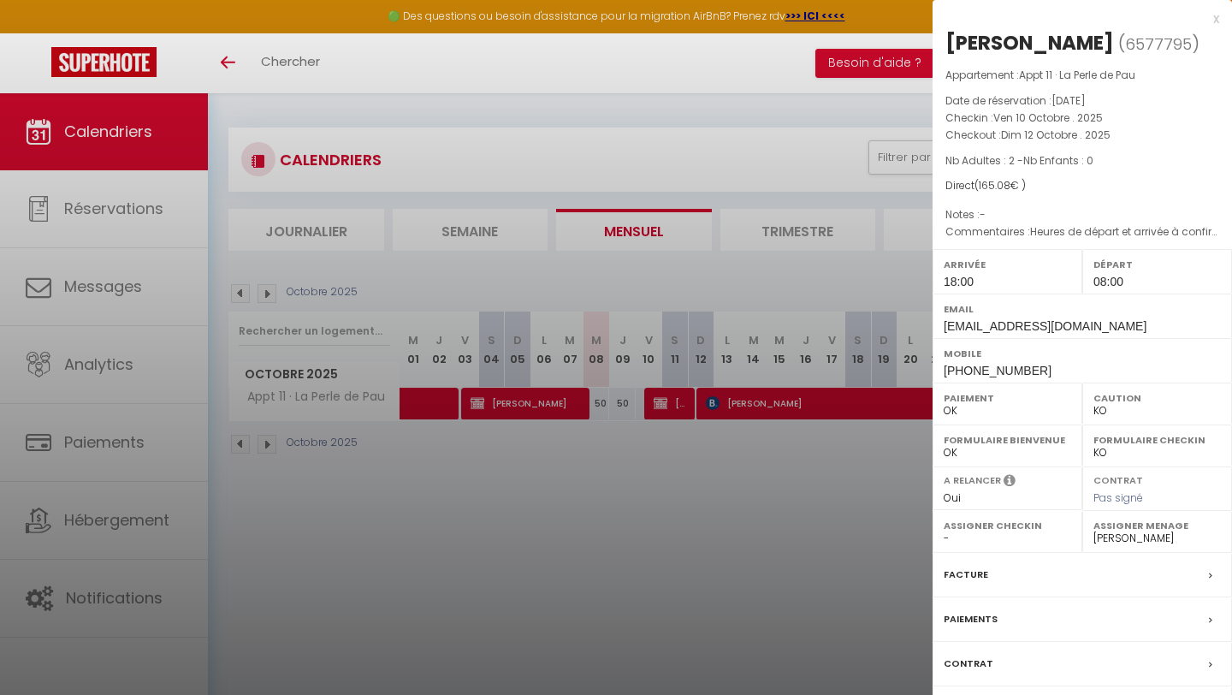
click at [741, 456] on div at bounding box center [616, 347] width 1232 height 695
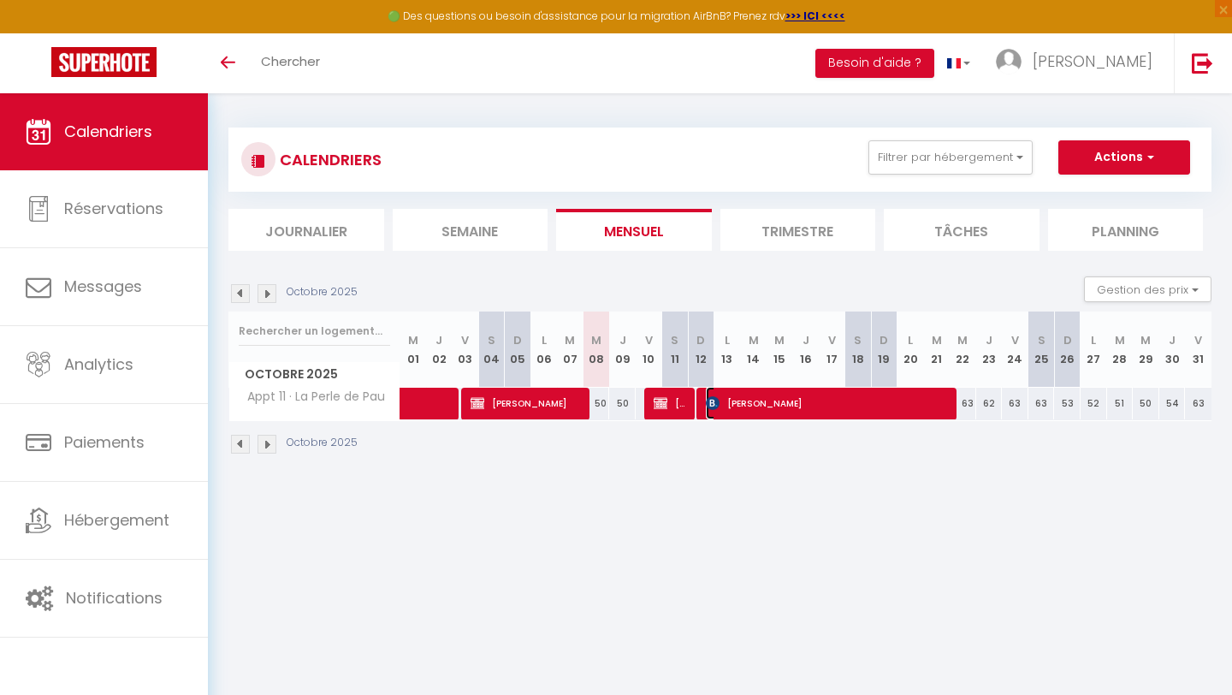
click at [886, 402] on span "[PERSON_NAME]" at bounding box center [829, 403] width 247 height 33
select select
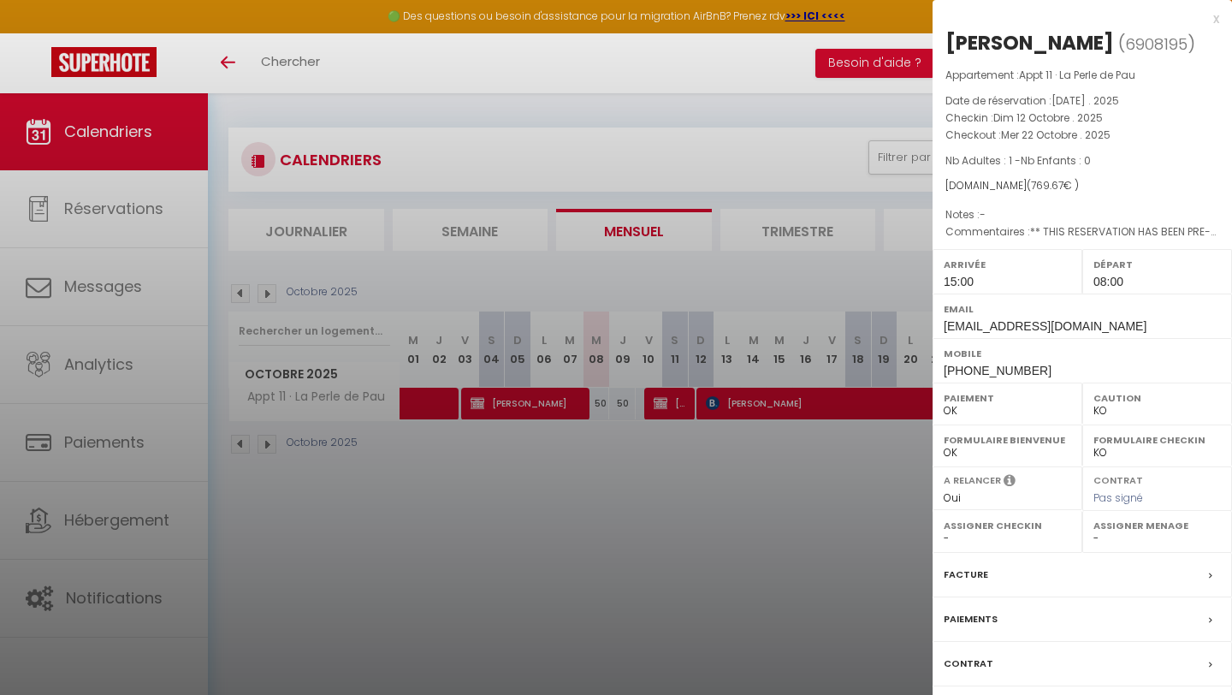
click at [795, 474] on div at bounding box center [616, 347] width 1232 height 695
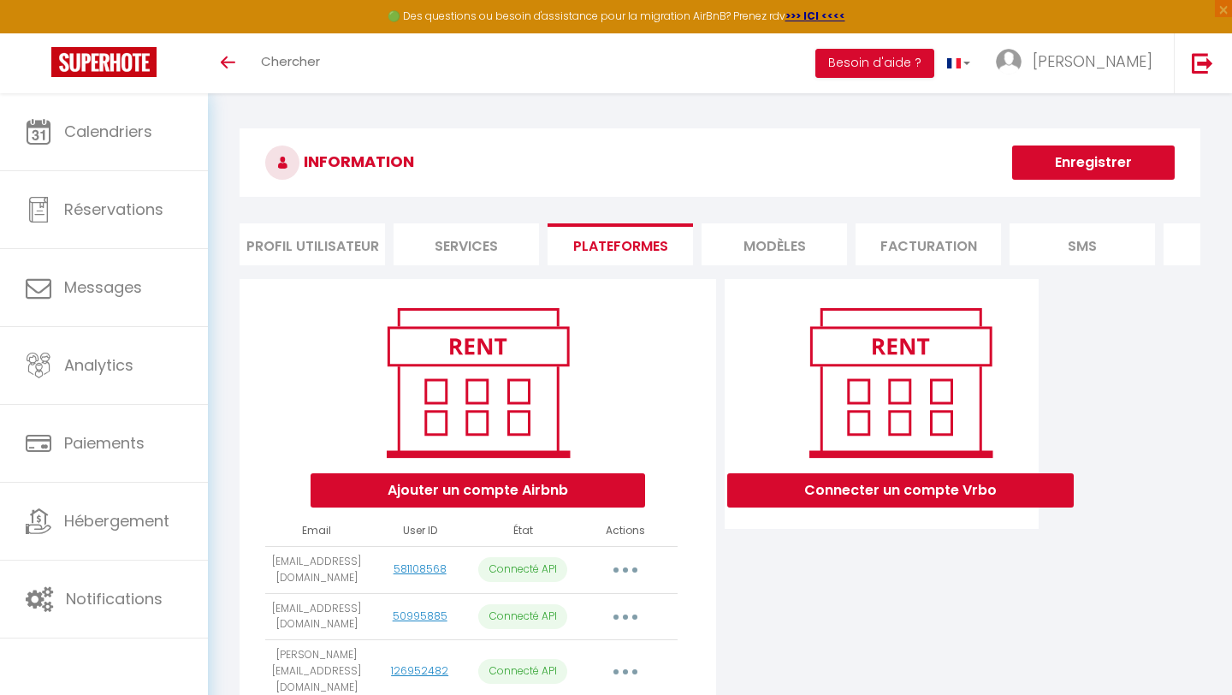
scroll to position [115, 0]
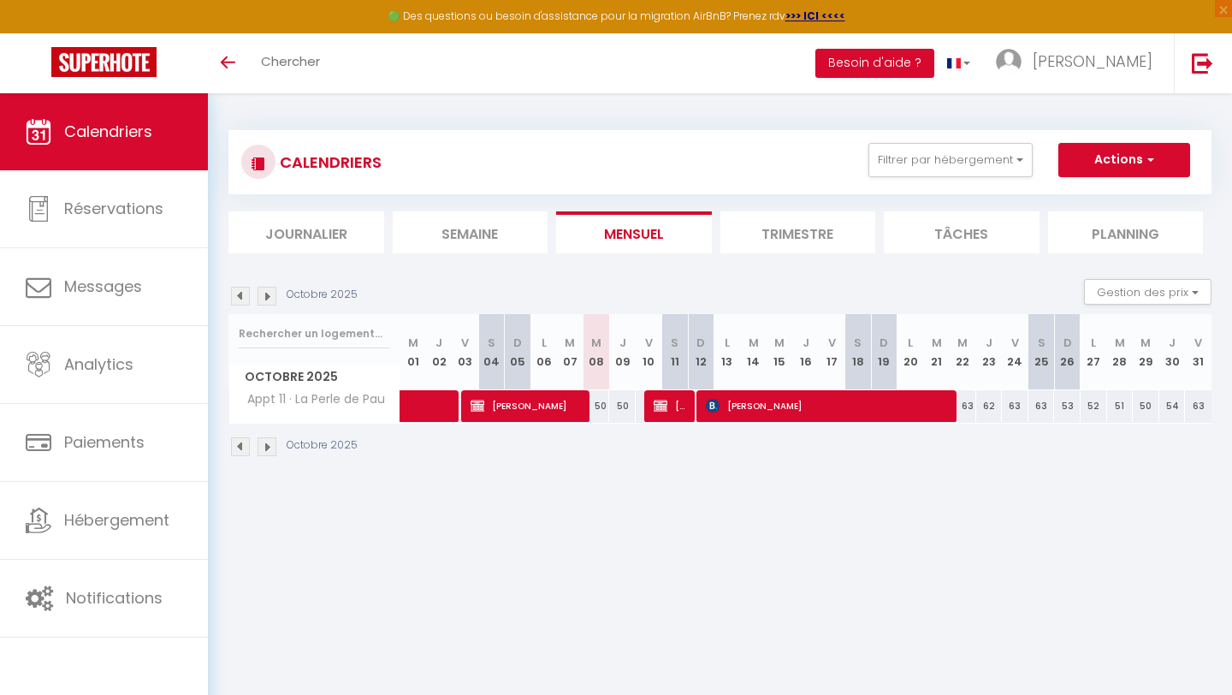
scroll to position [3, 0]
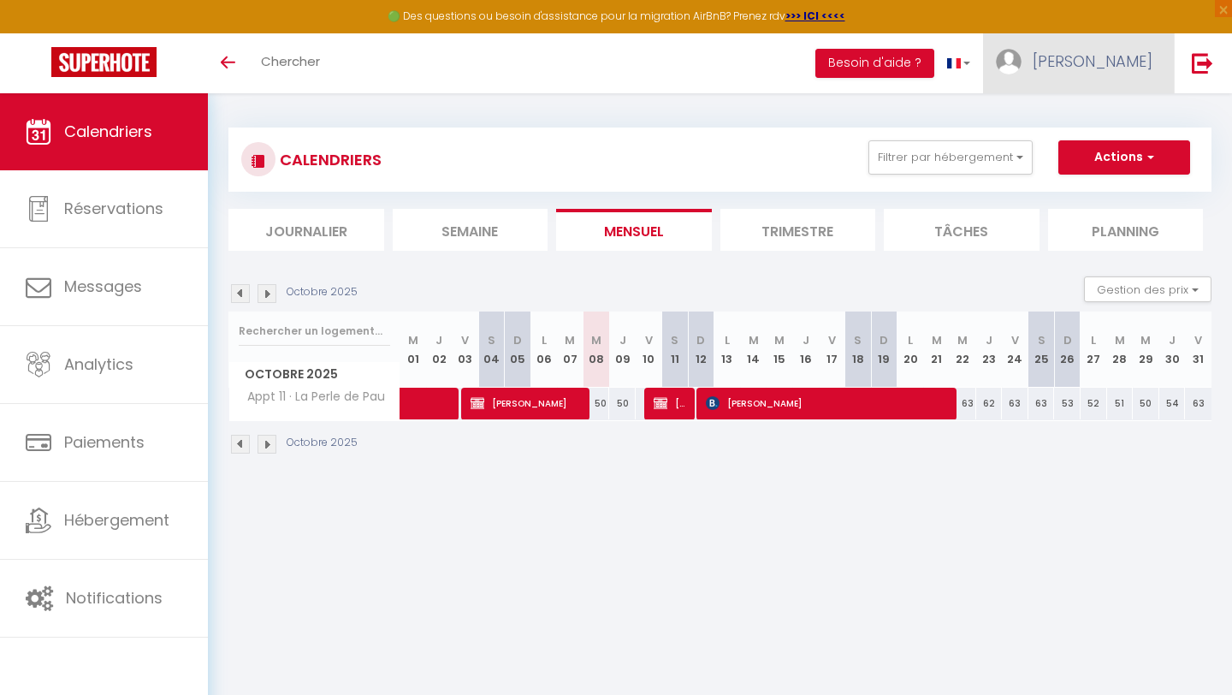
click at [1022, 60] on img at bounding box center [1009, 62] width 26 height 26
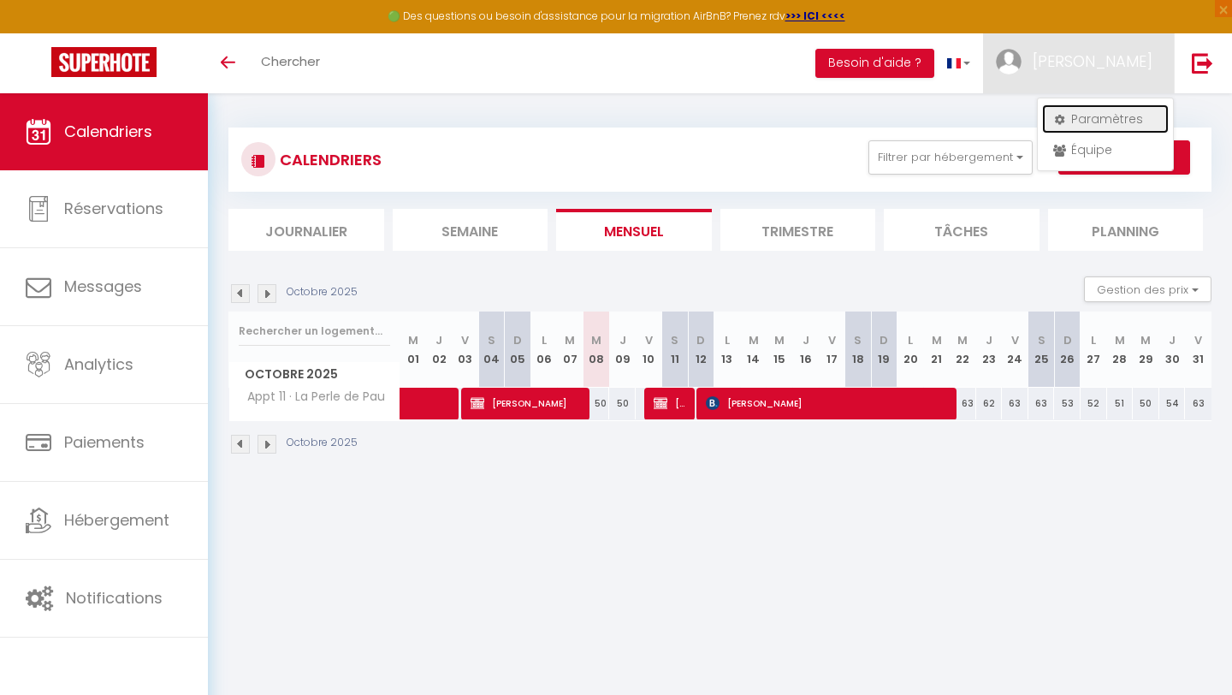
click at [1084, 117] on link "Paramètres" at bounding box center [1105, 118] width 127 height 29
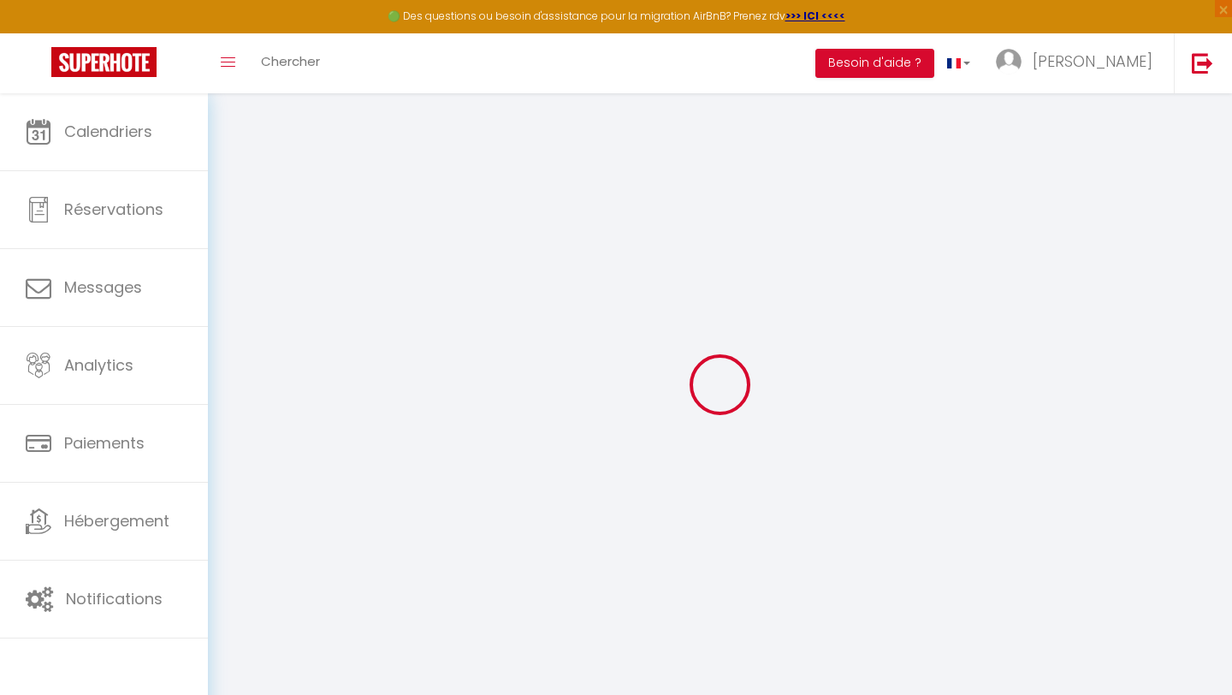
type input "BEVVcM3c9tAGEahIxhcWNDuJf"
type input "8dWffGCf1ihc4EGGWjY3PW15c"
type input "[URL][DOMAIN_NAME]"
select select "fr"
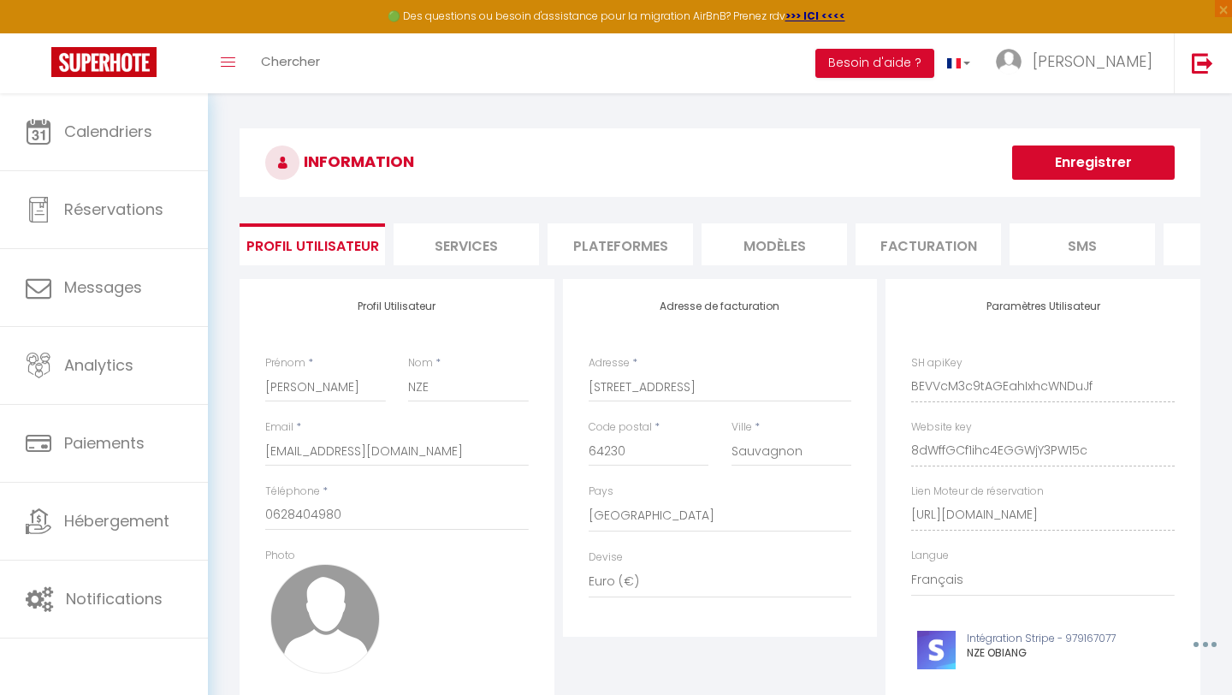
click at [658, 246] on li "Plateformes" at bounding box center [620, 244] width 145 height 42
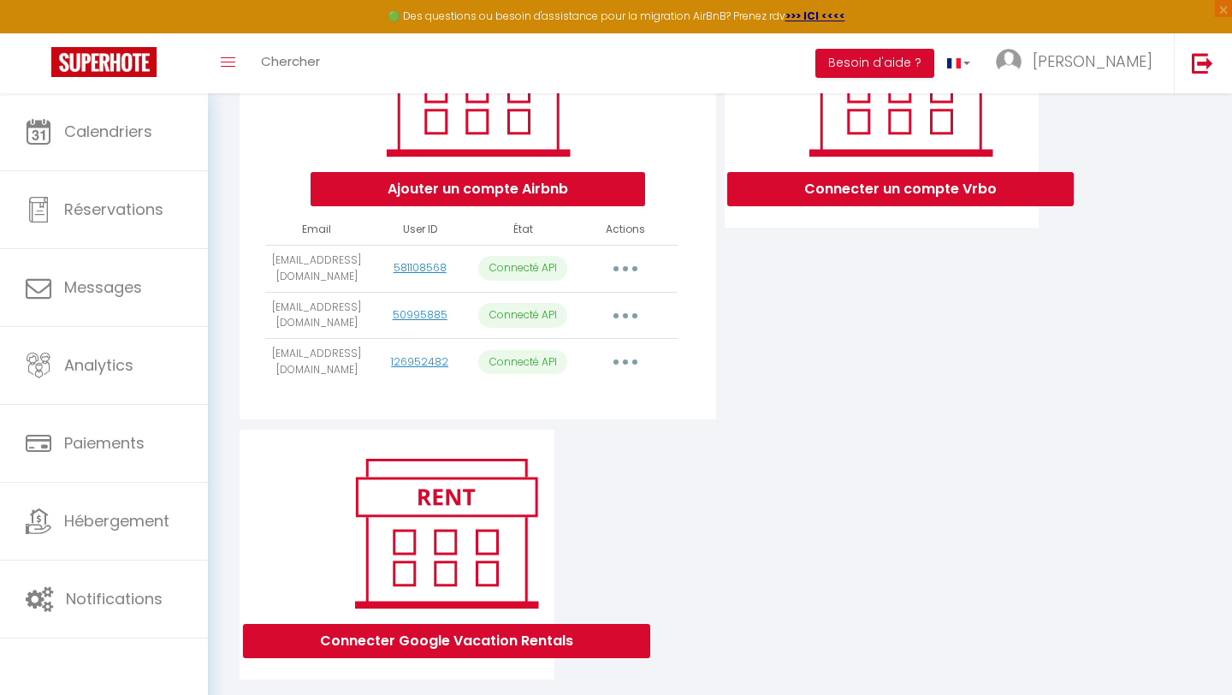
scroll to position [314, 0]
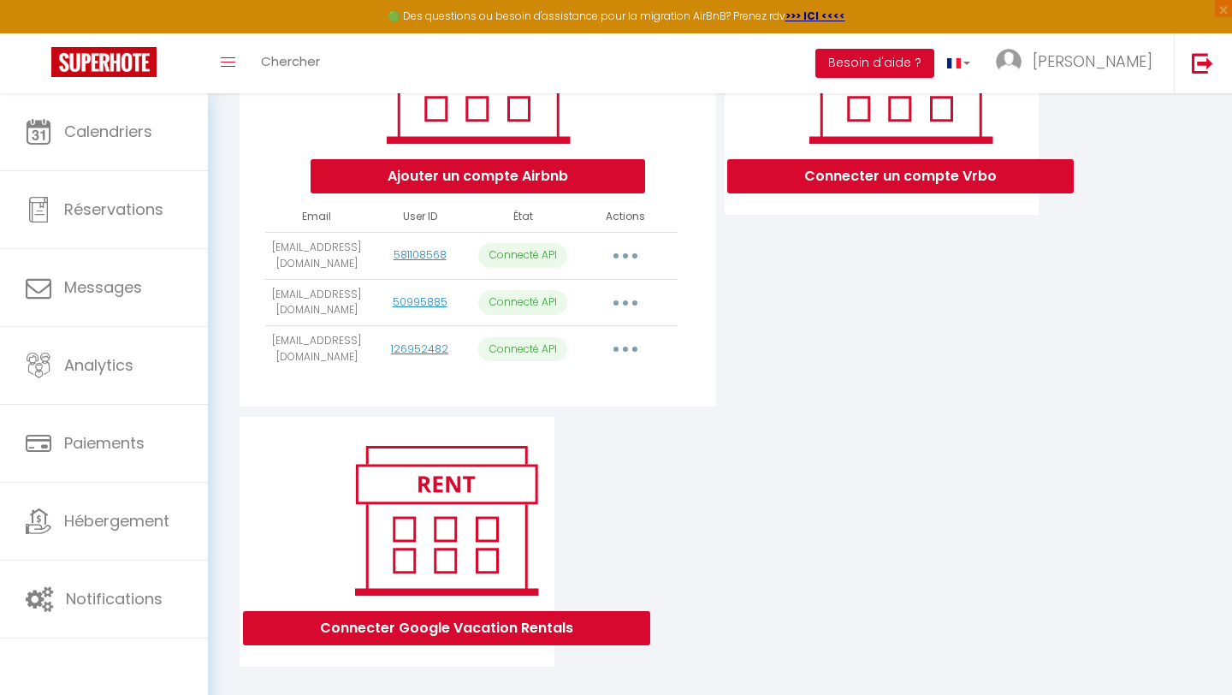
click at [633, 349] on button "button" at bounding box center [626, 349] width 48 height 27
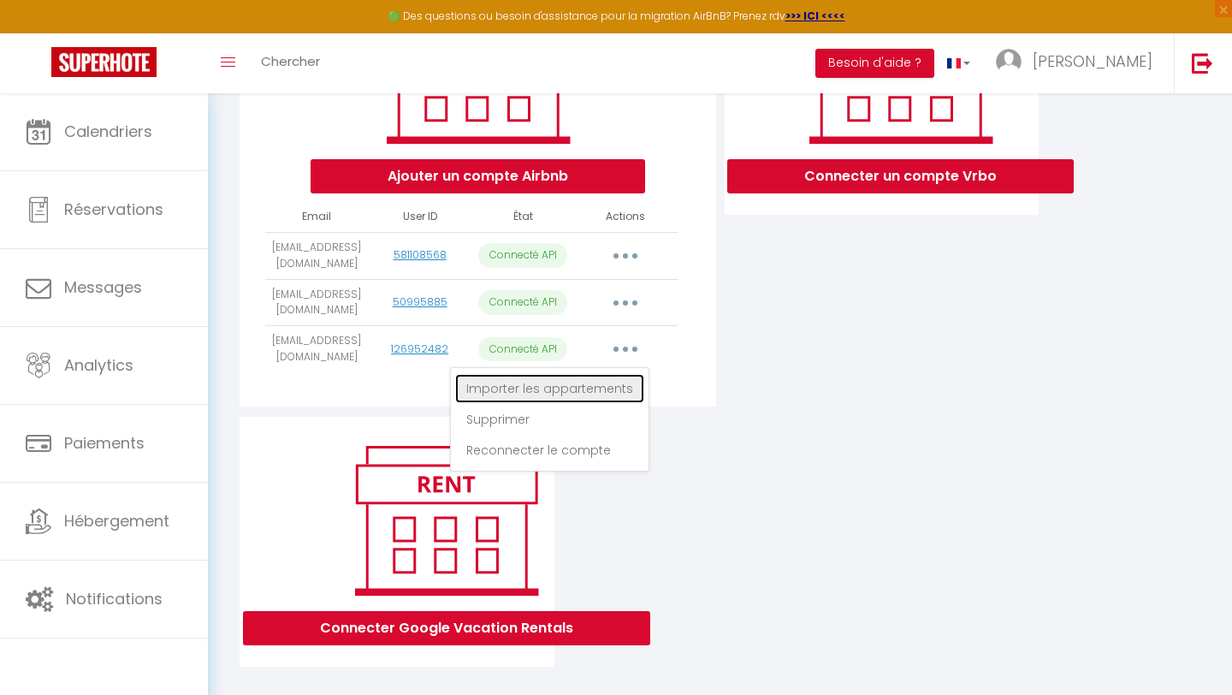
click at [596, 395] on link "Importer les appartements" at bounding box center [549, 388] width 189 height 29
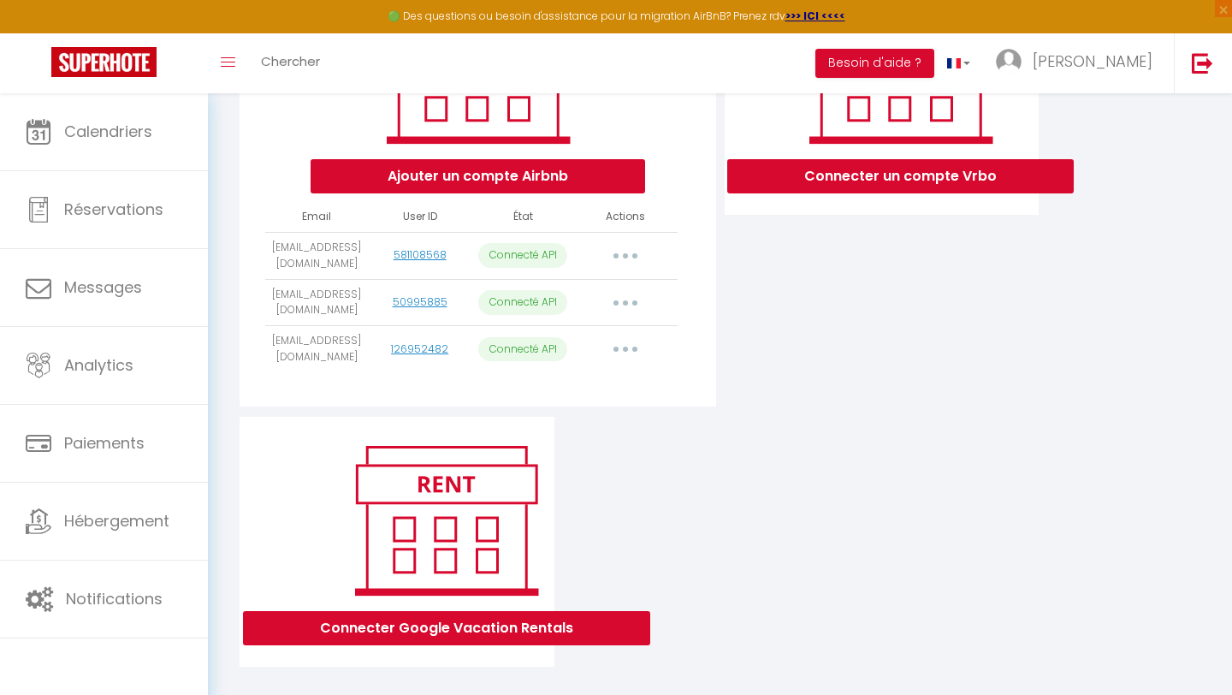
select select "52871"
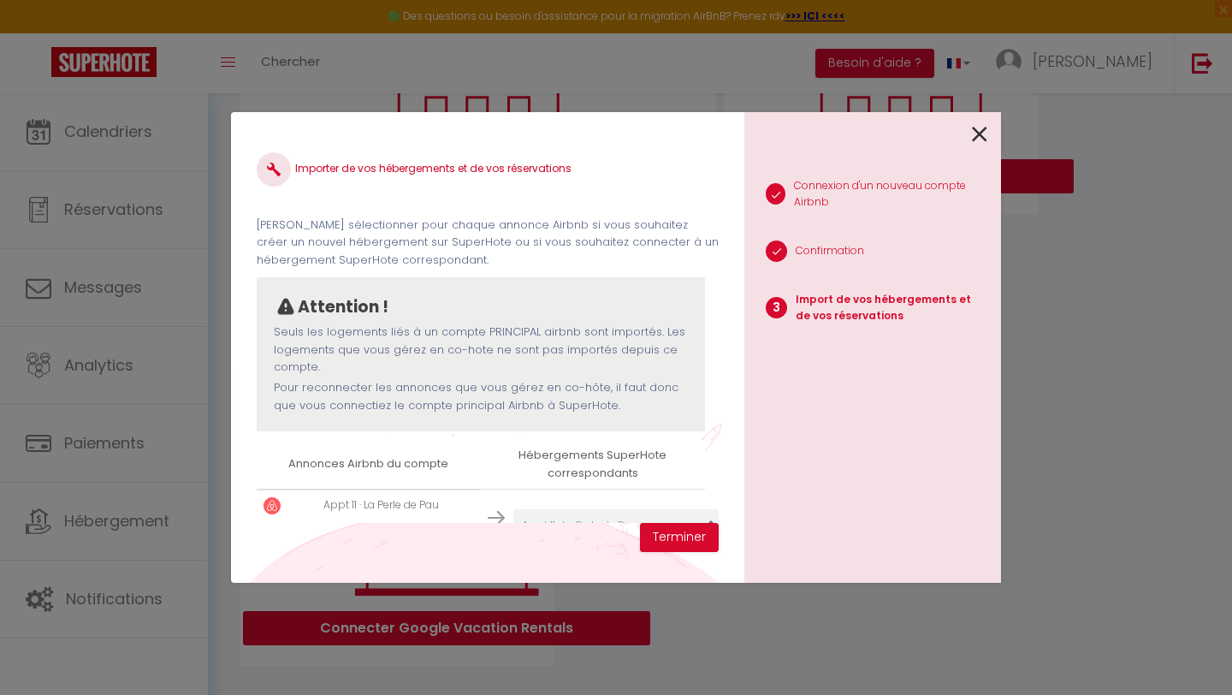
scroll to position [50, 0]
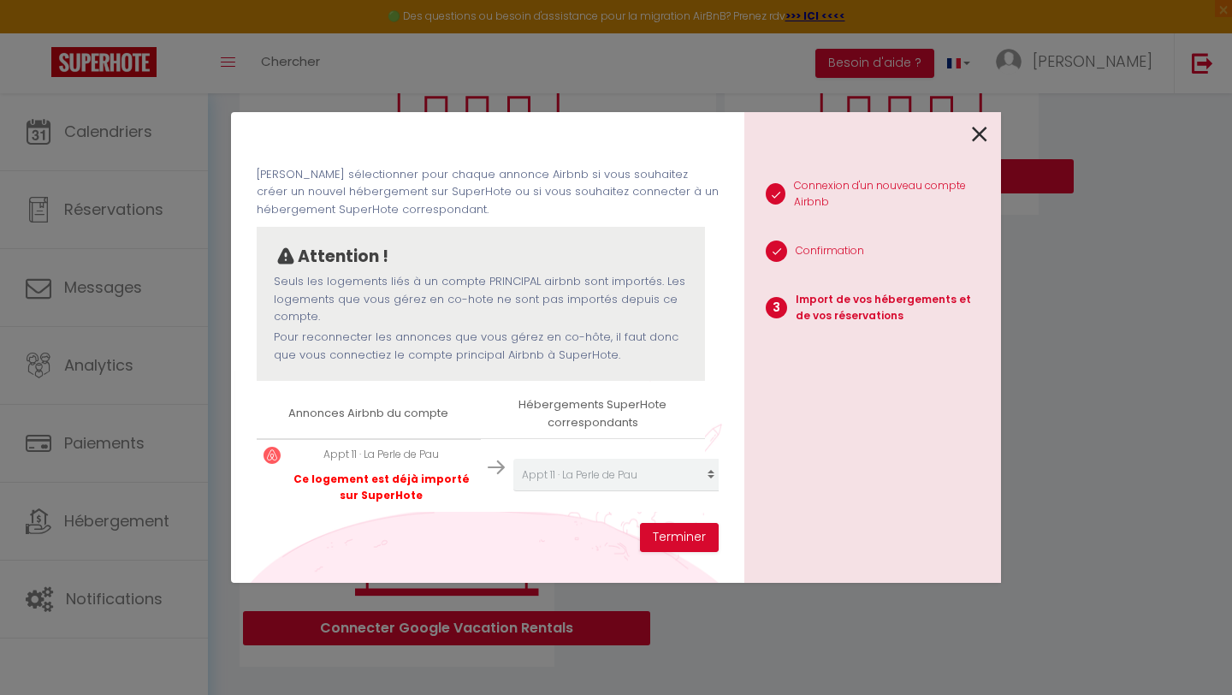
click at [978, 129] on icon at bounding box center [979, 135] width 15 height 26
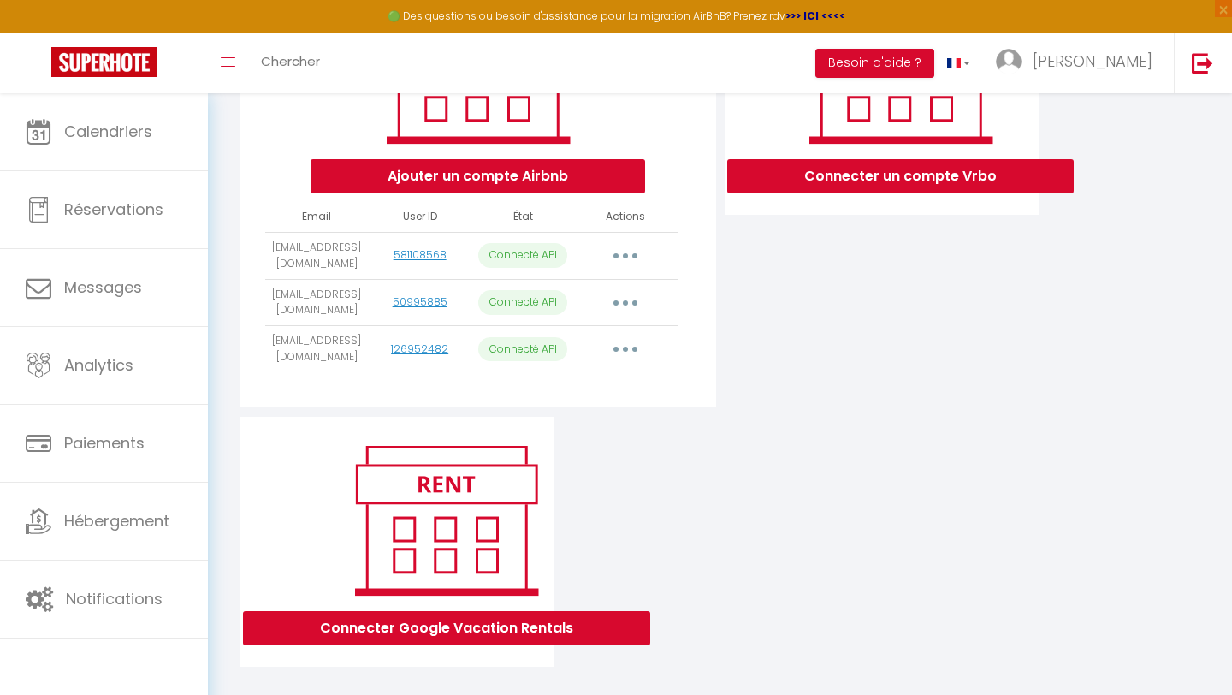
click at [617, 349] on button "button" at bounding box center [626, 349] width 48 height 27
click at [763, 342] on div "Connecter un compte Vrbo" at bounding box center [883, 191] width 324 height 452
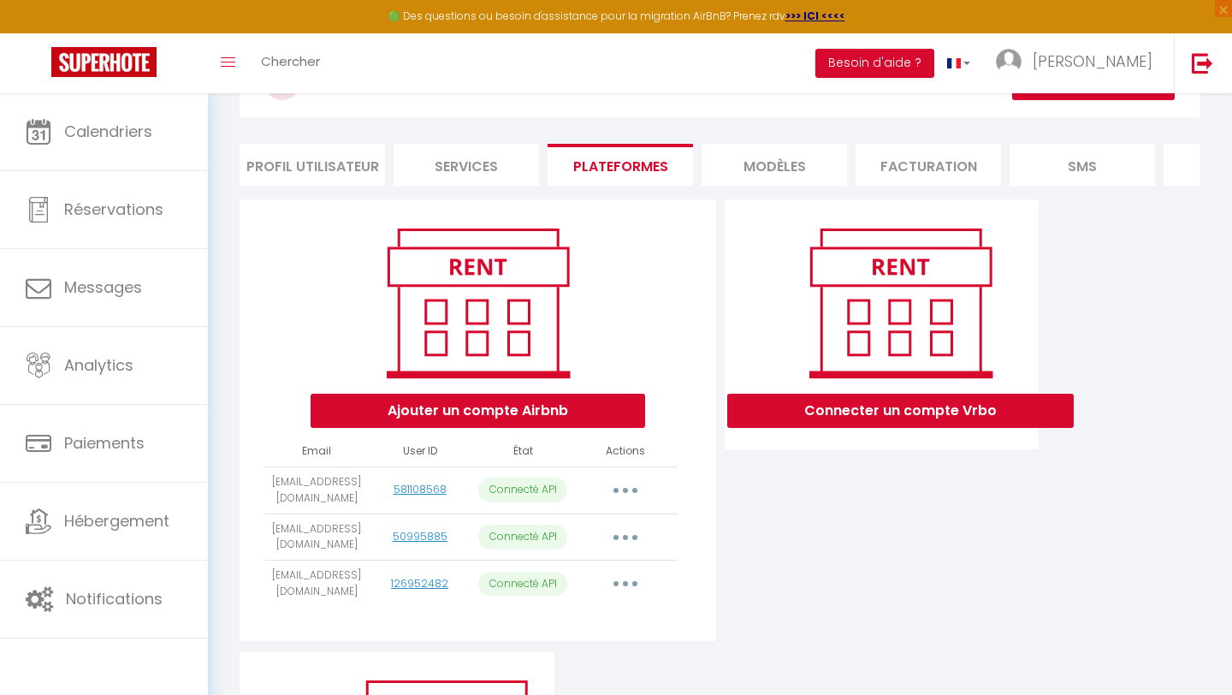
scroll to position [0, 0]
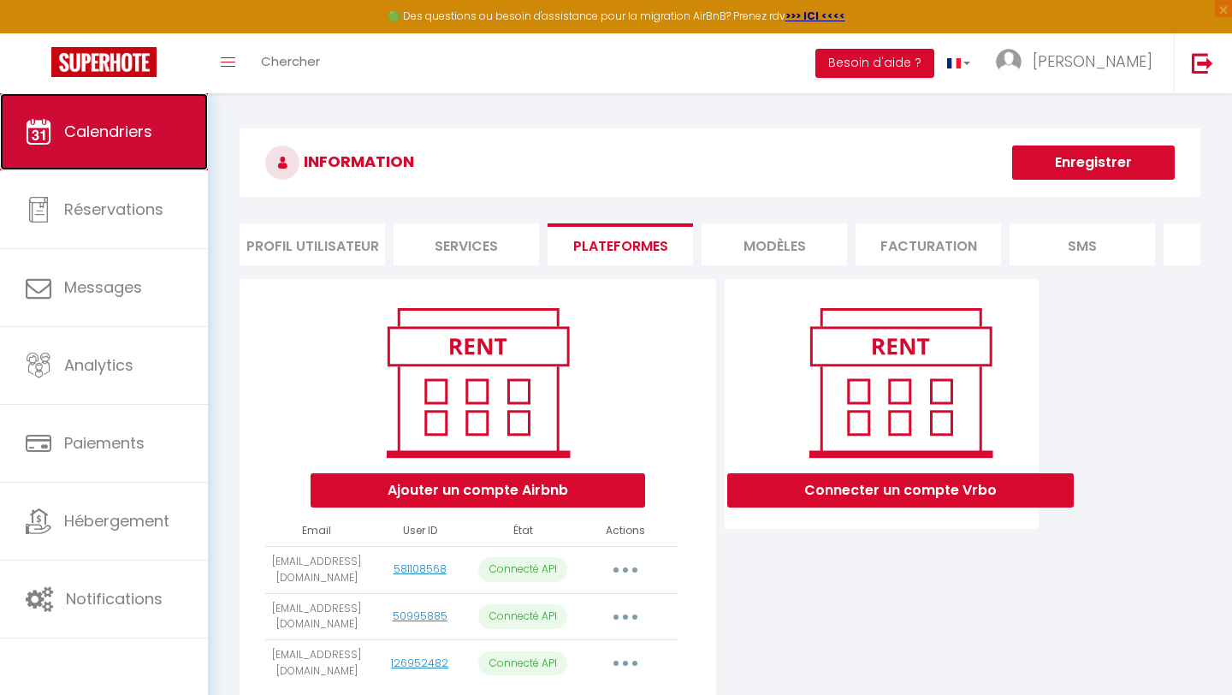
click at [104, 121] on span "Calendriers" at bounding box center [108, 131] width 88 height 21
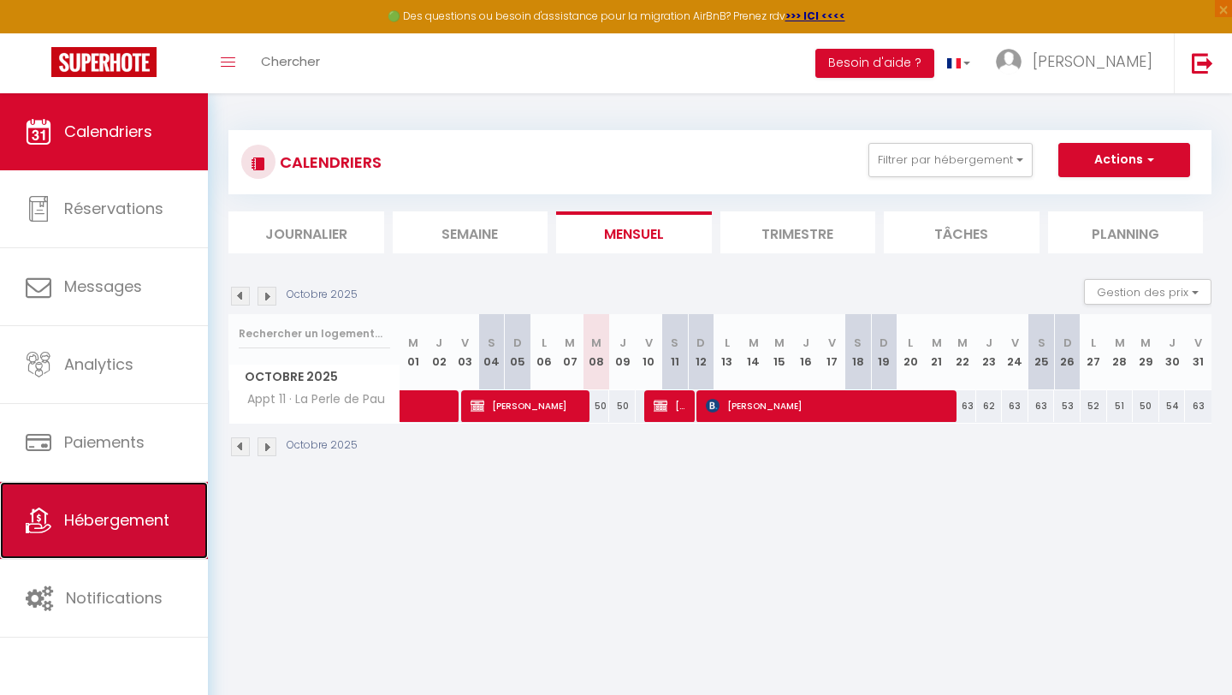
click at [119, 509] on span "Hébergement" at bounding box center [116, 519] width 105 height 21
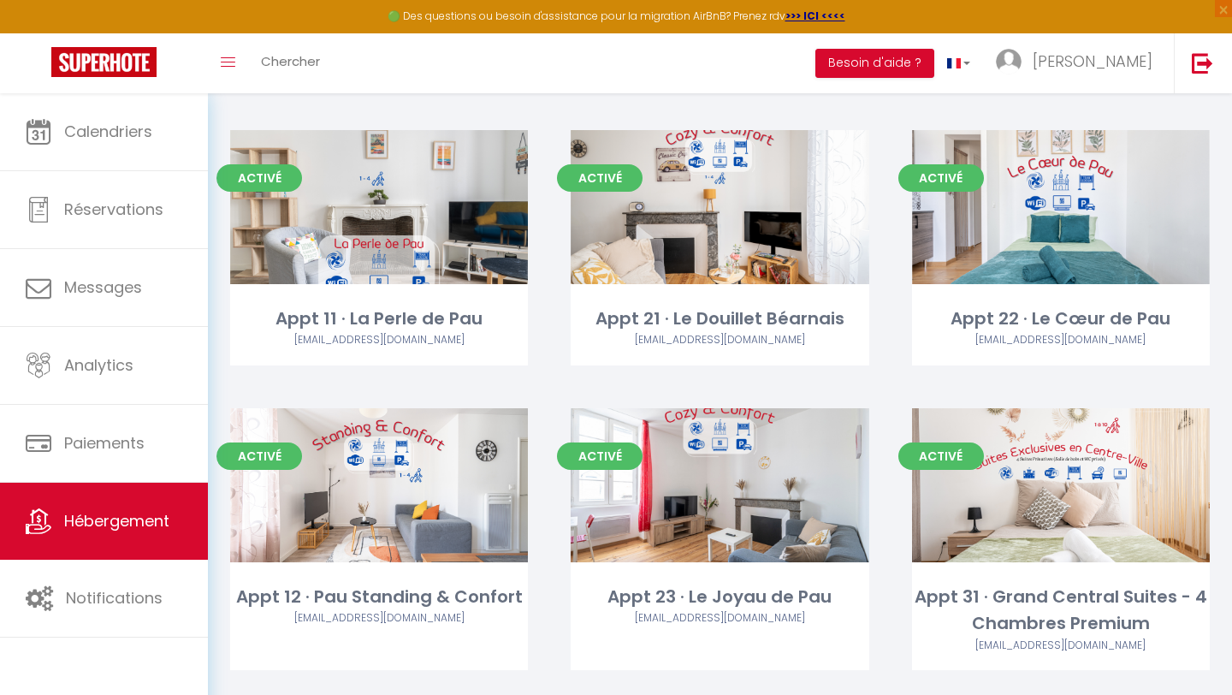
scroll to position [419, 0]
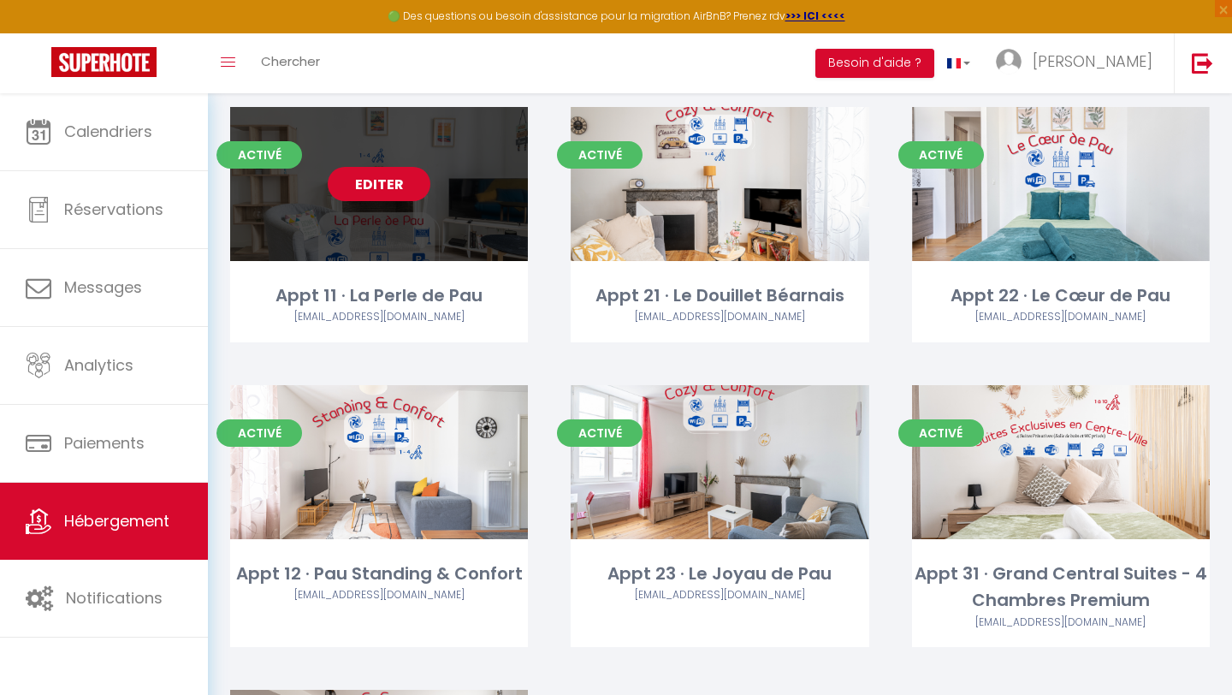
click at [398, 184] on link "Editer" at bounding box center [379, 184] width 103 height 34
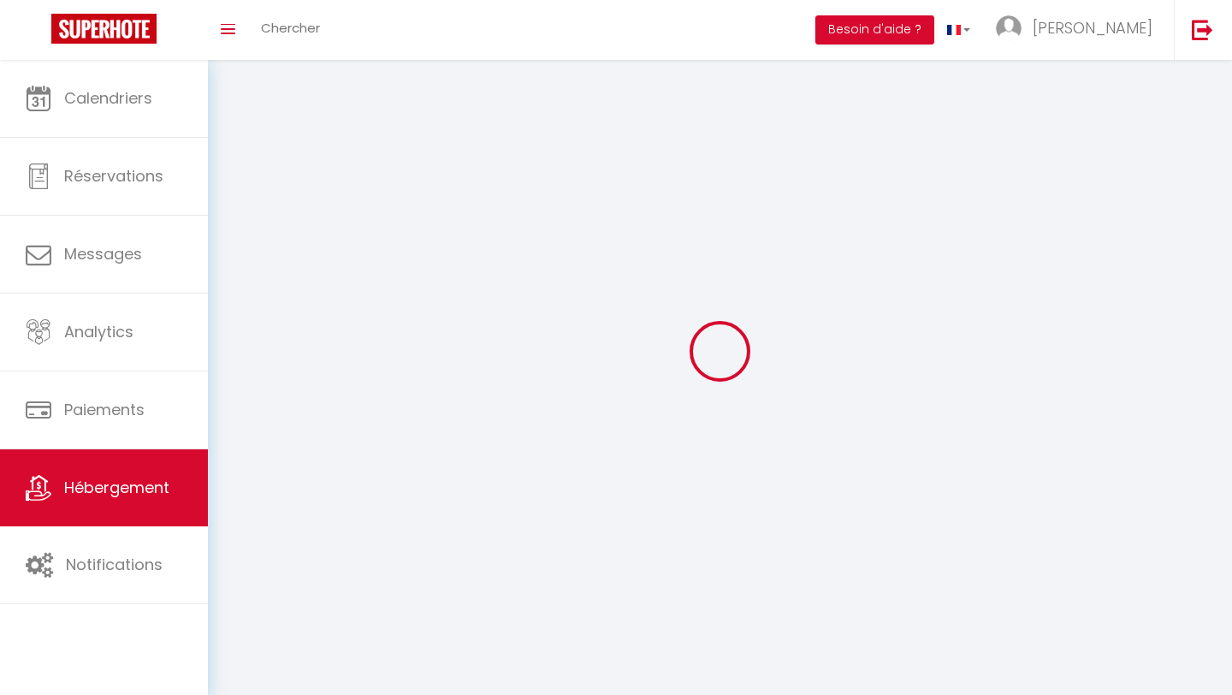
select select
select select "28"
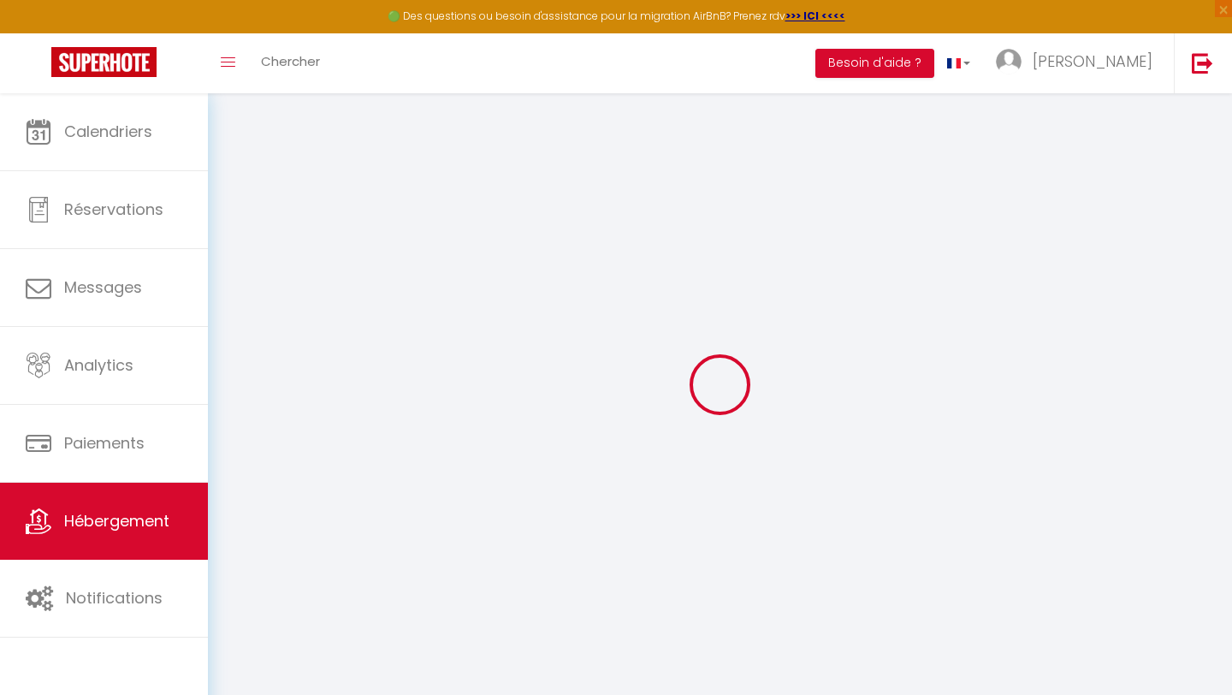
select select
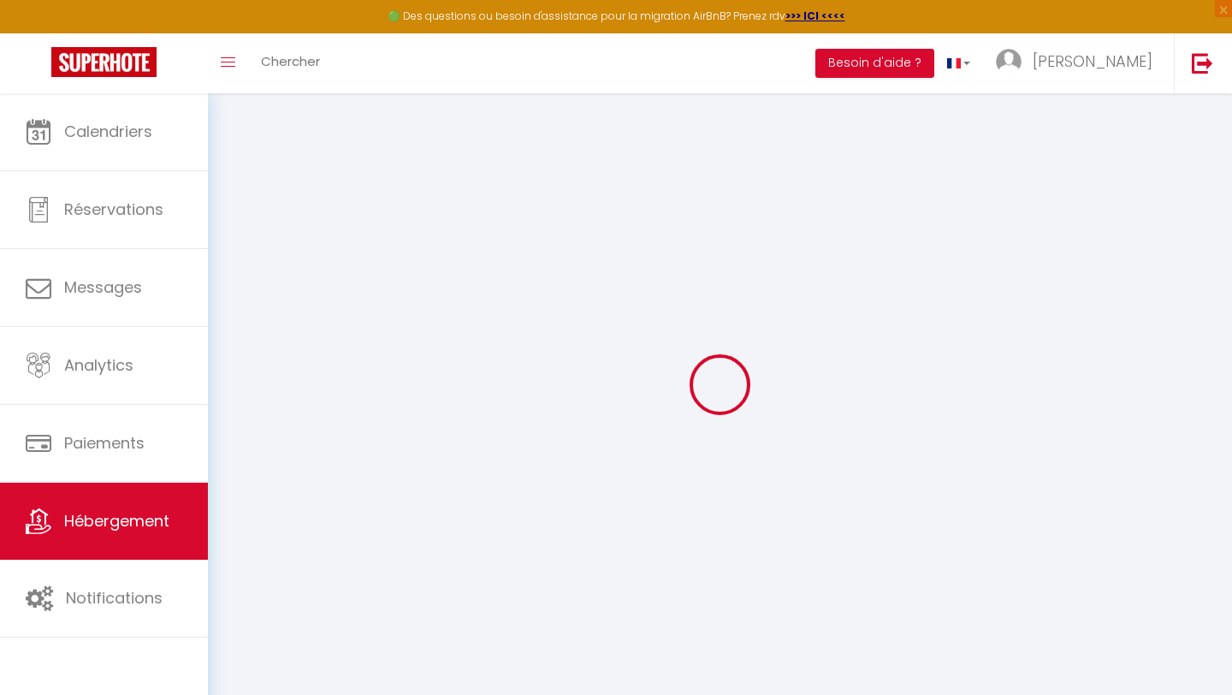
select select
checkbox input "false"
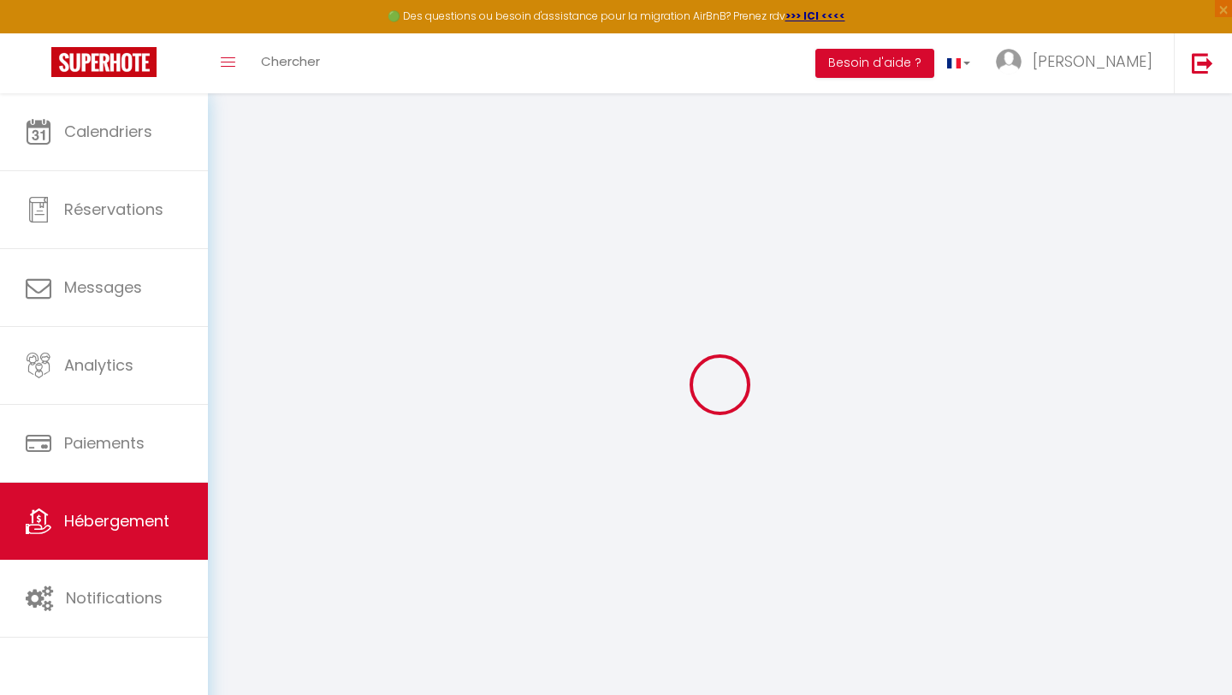
select select
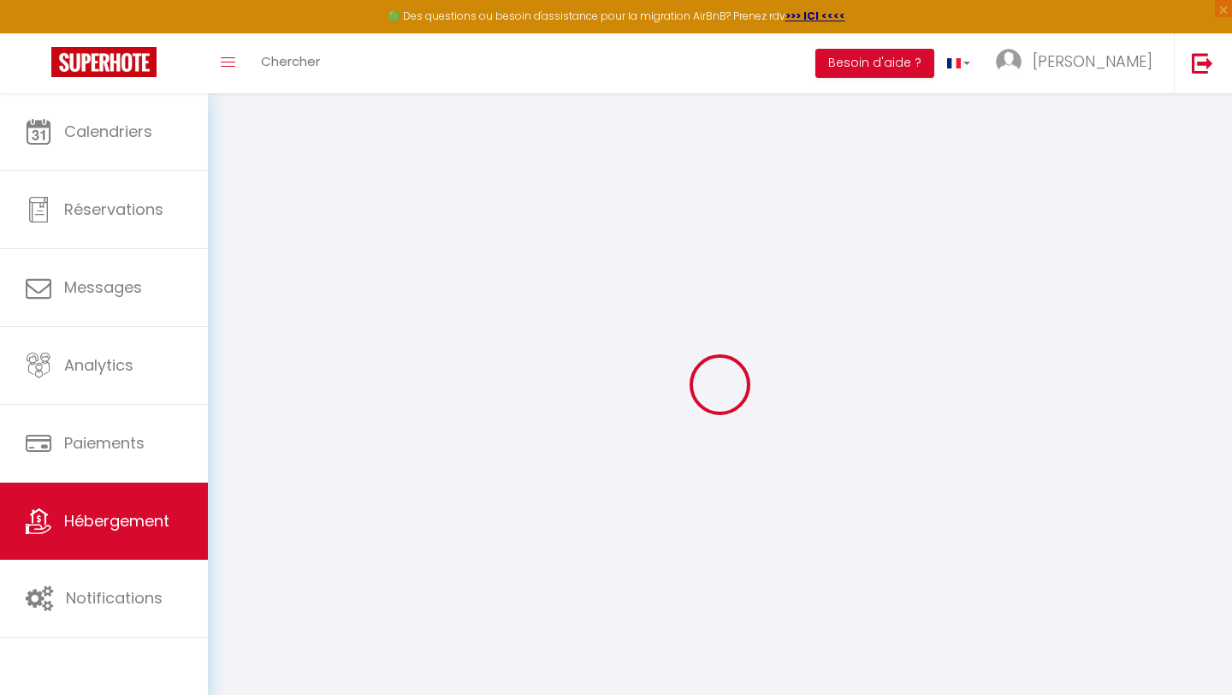
select select
checkbox input "false"
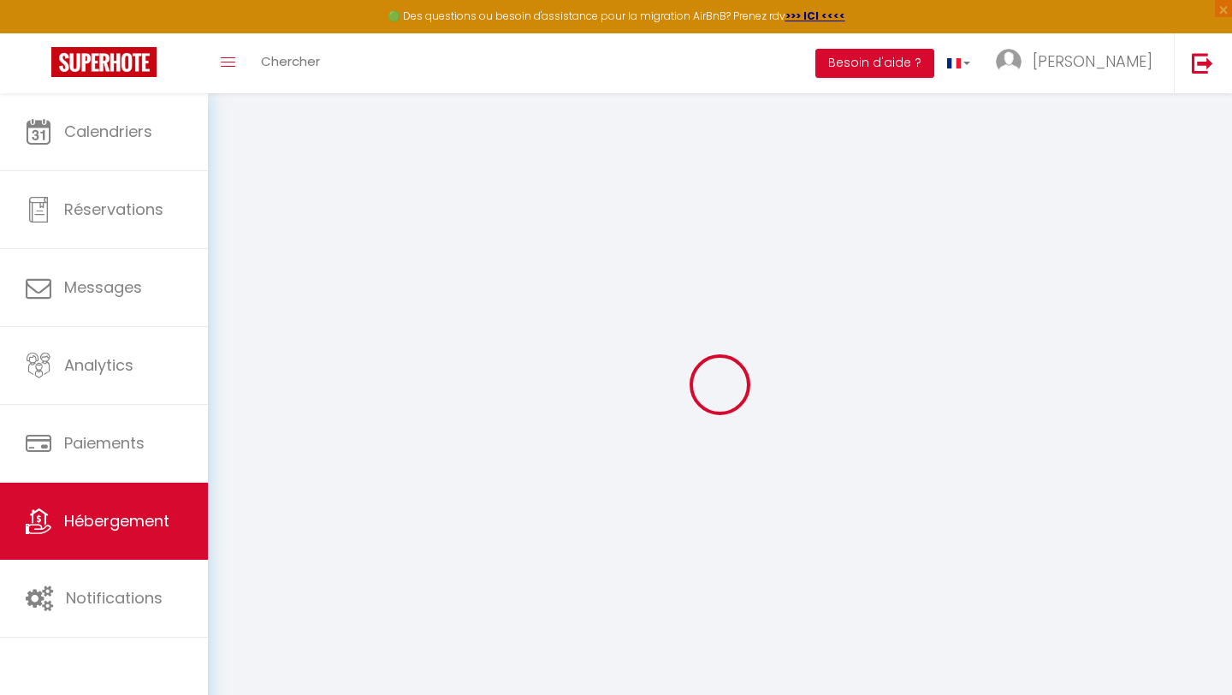
checkbox input "false"
select select
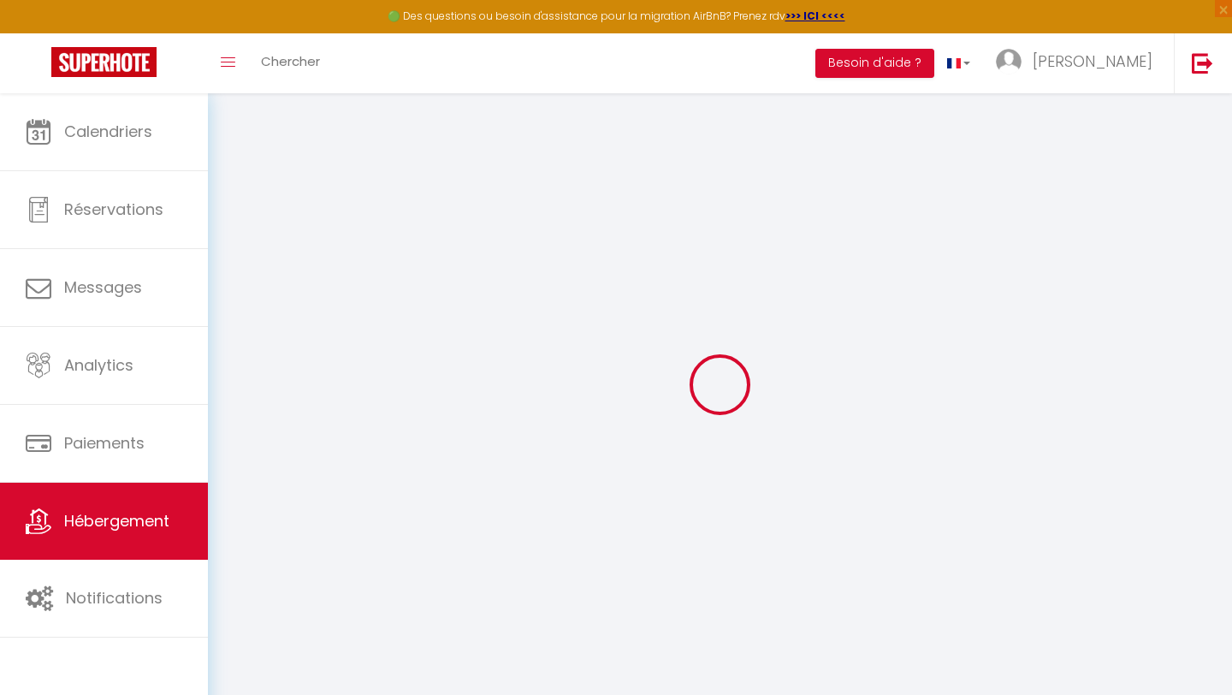
select select
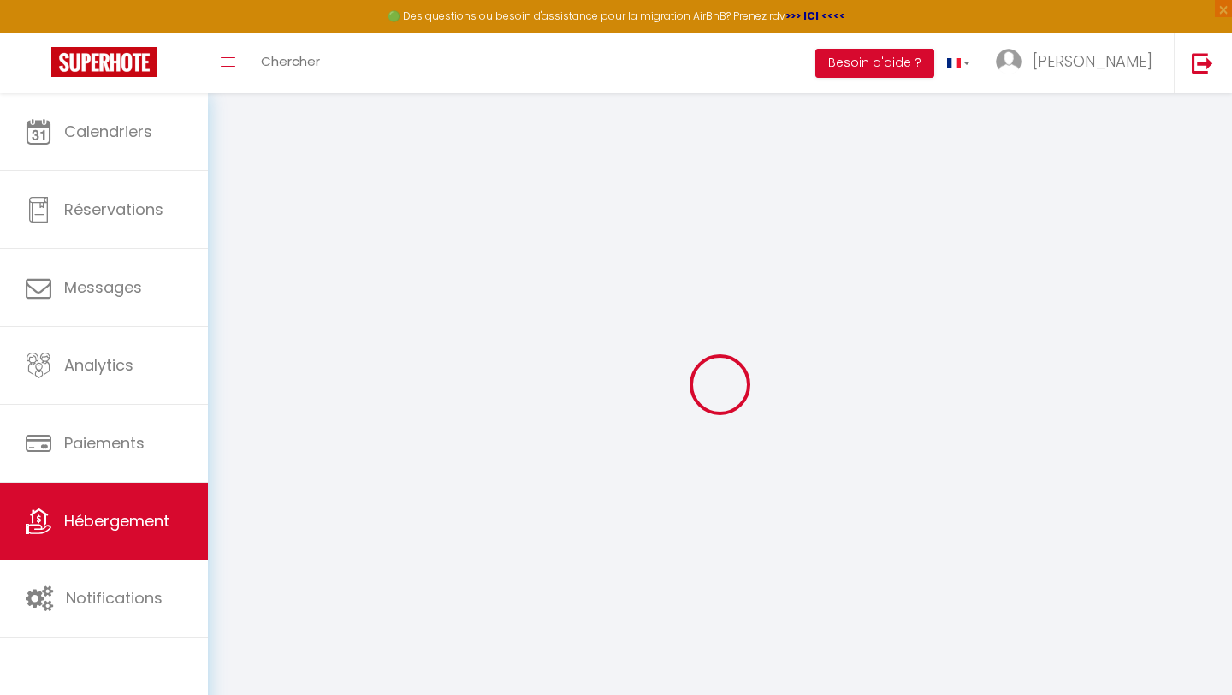
checkbox input "false"
select select
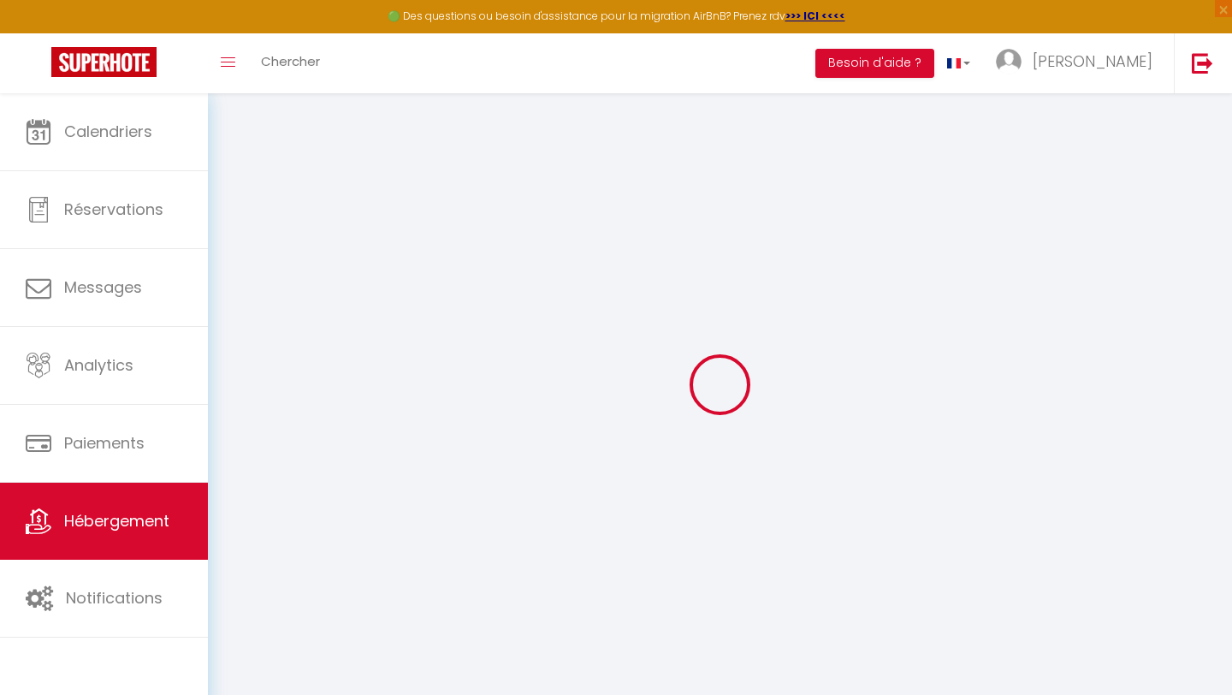
select select
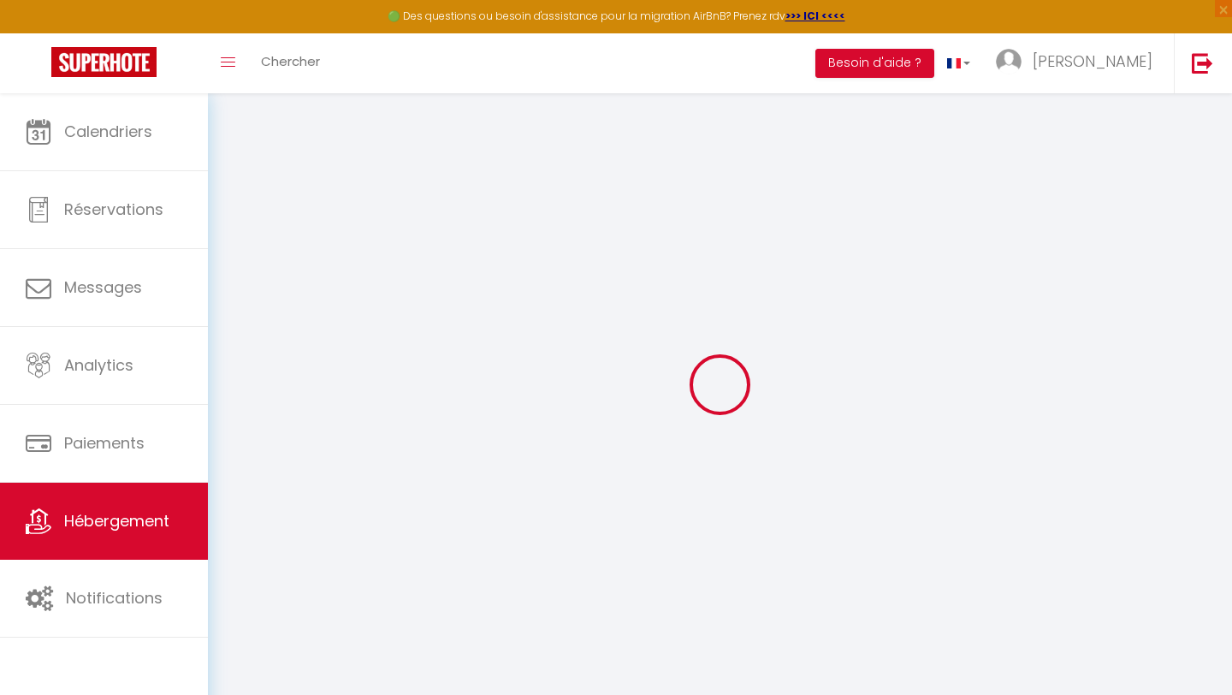
select select
checkbox input "false"
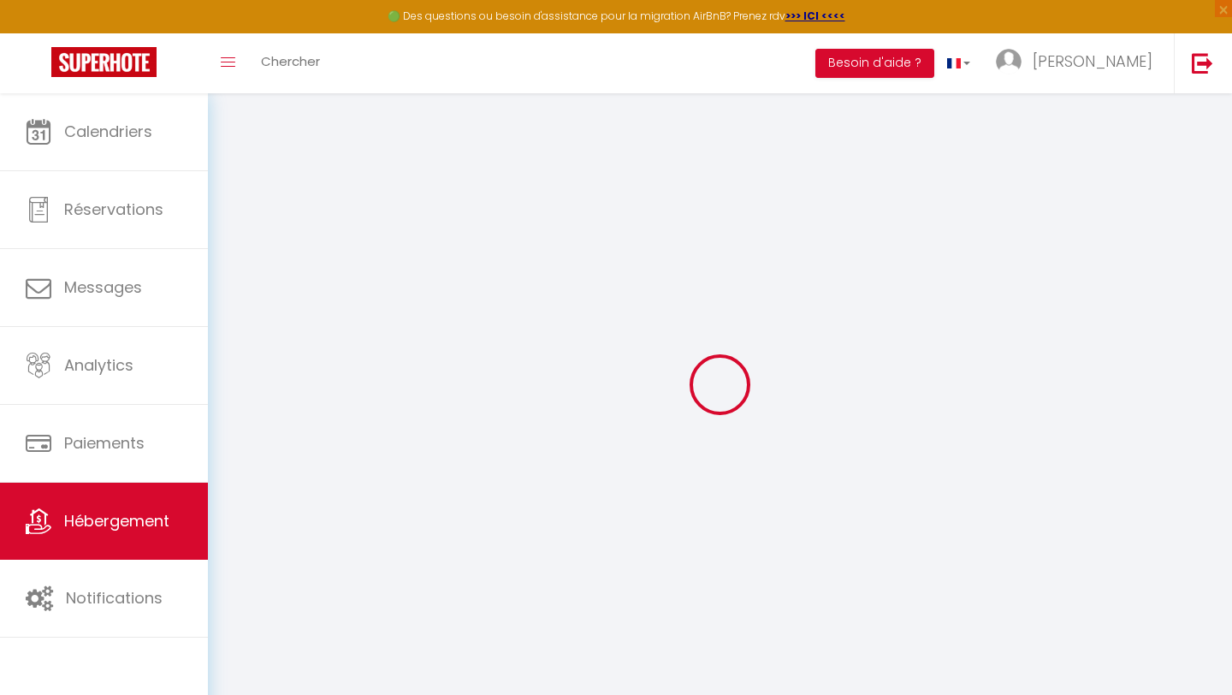
checkbox input "false"
select select
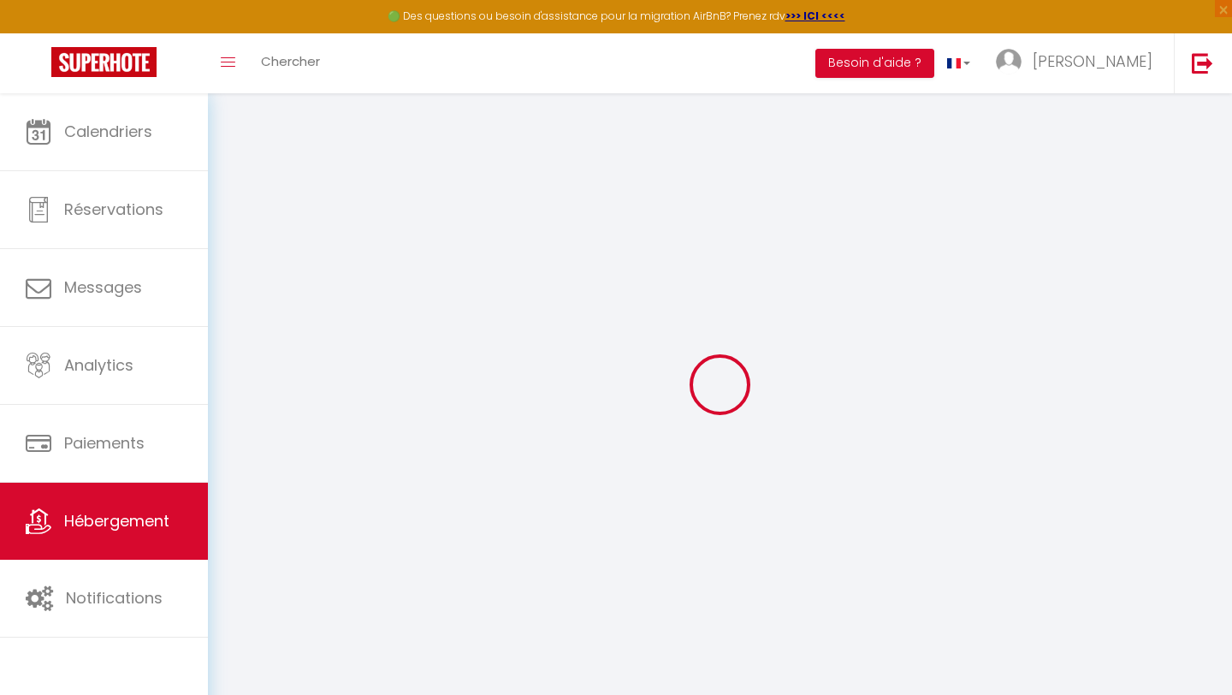
select select
checkbox input "false"
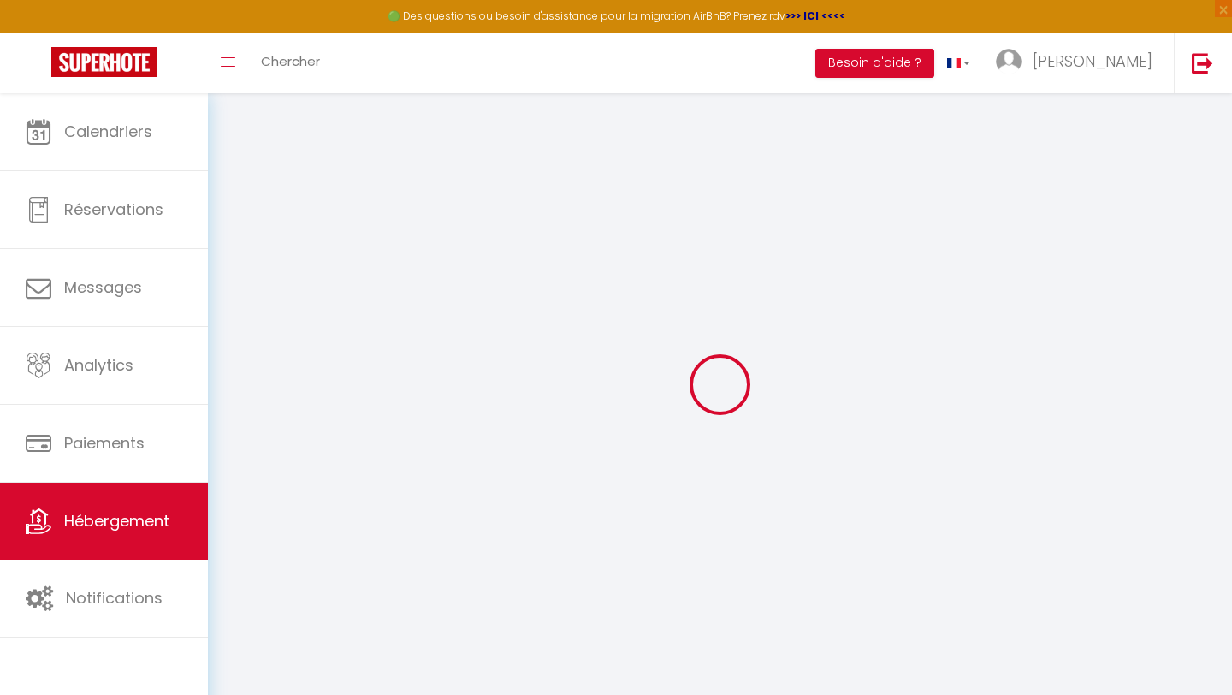
checkbox input "false"
select select
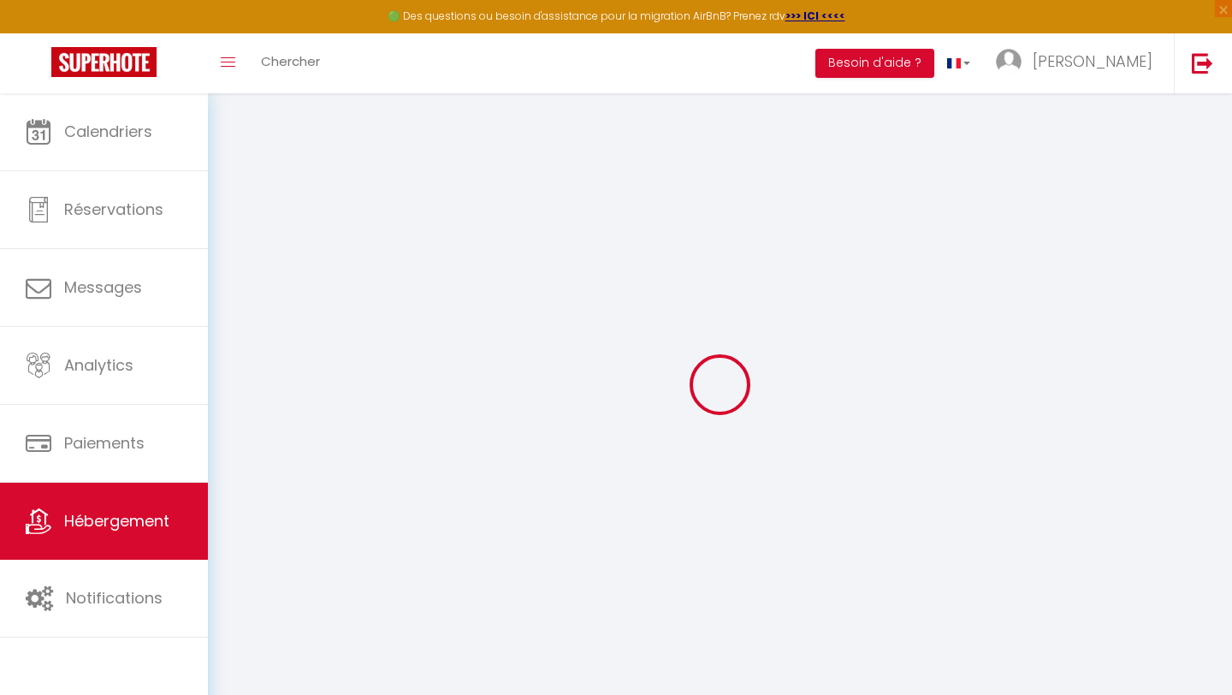
type input "Appt 11 · La Perle de Pau"
type input "[PERSON_NAME] &"
type input "[PERSON_NAME]"
type input "[STREET_ADDRESS][PERSON_NAME]"
type input "64000"
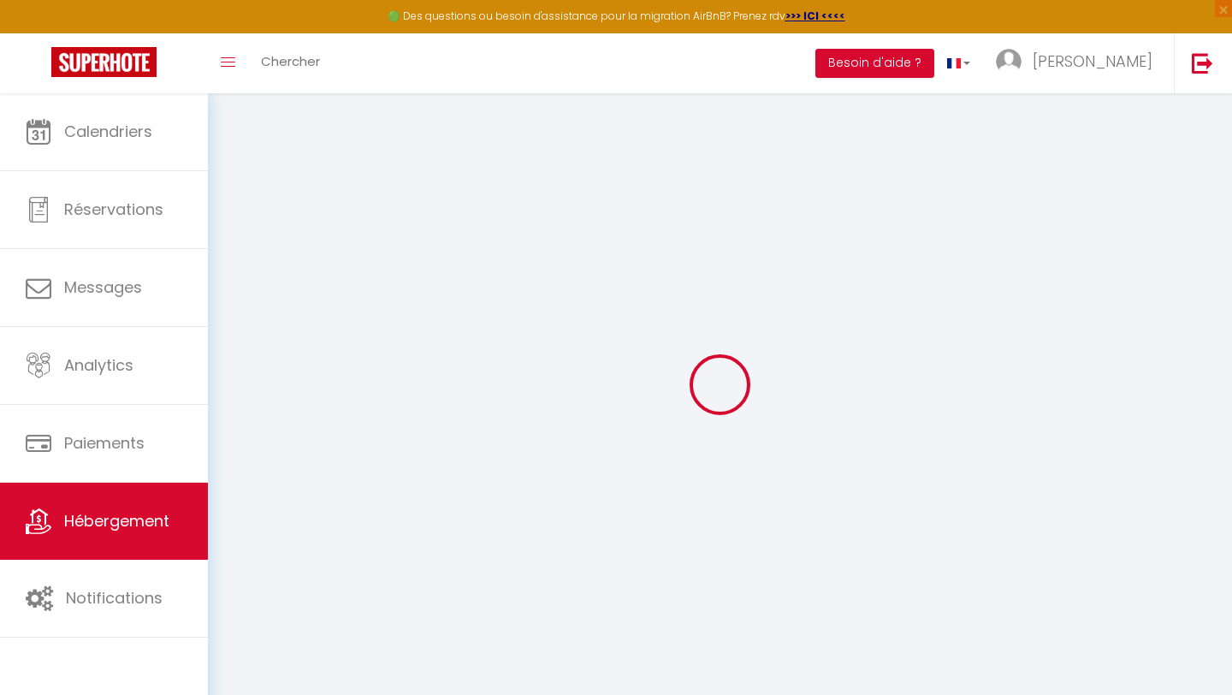
type input "Pau"
select select "2"
type input "50"
type input "30"
type input "7.2"
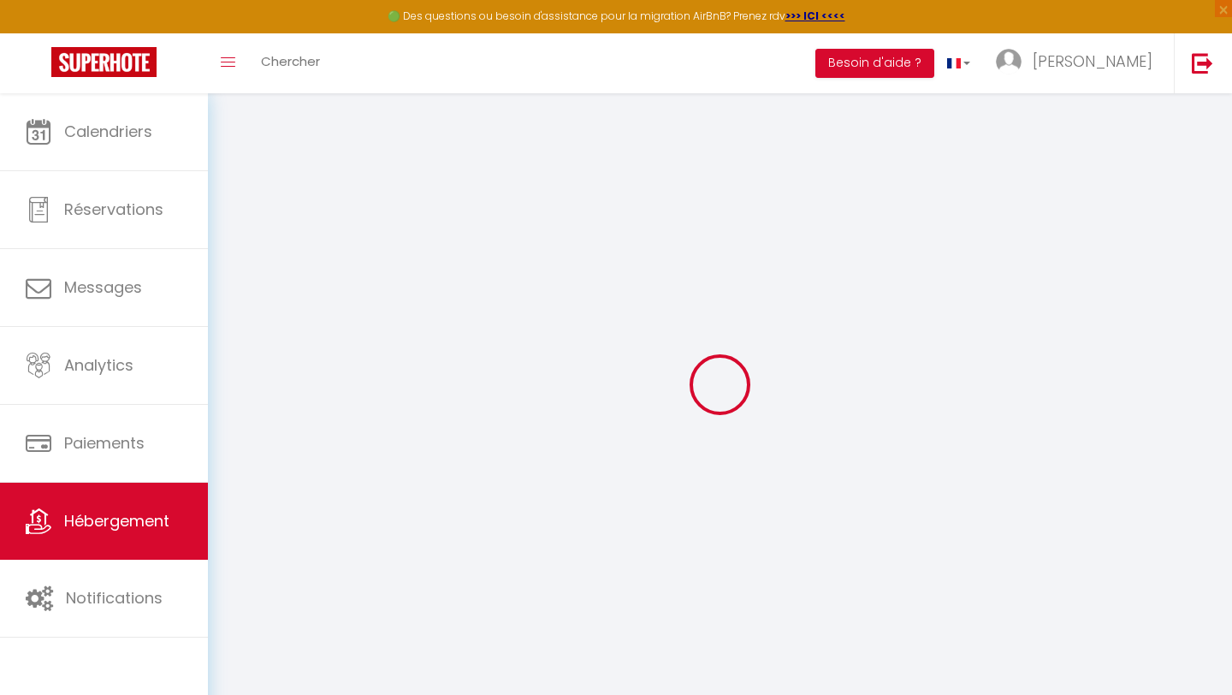
type input "6.62"
type input "300"
select select
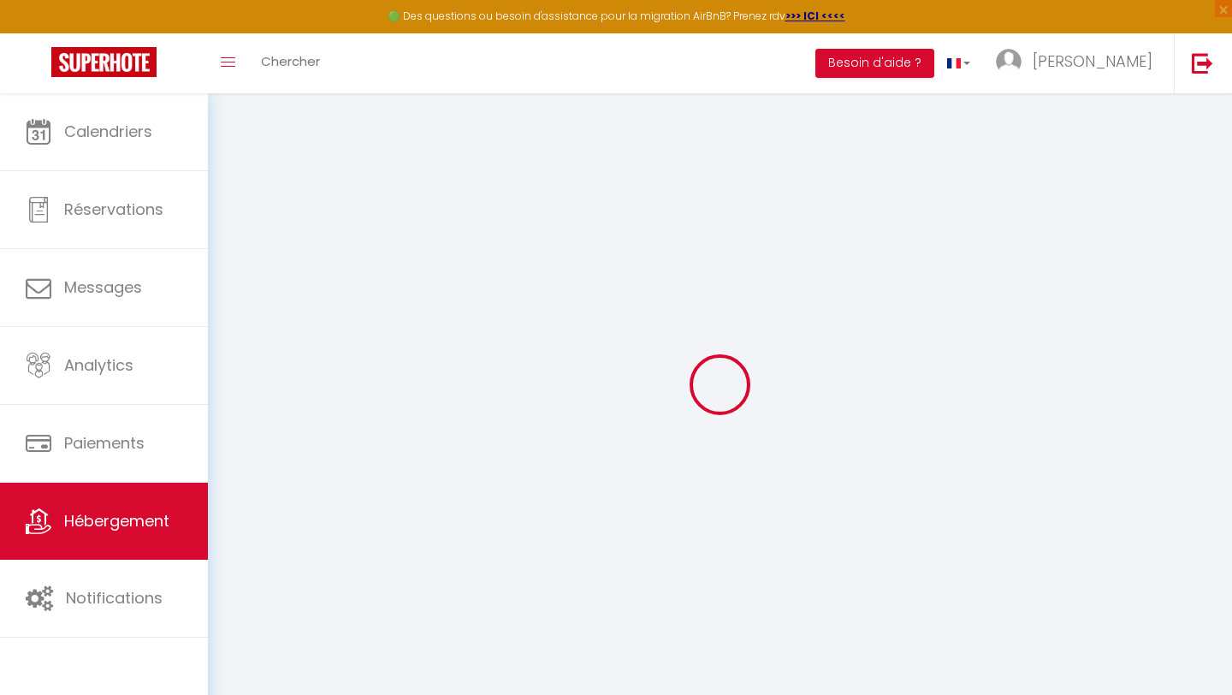
select select
type input "[STREET_ADDRESS][PERSON_NAME]"
type input "64000"
type input "Pau"
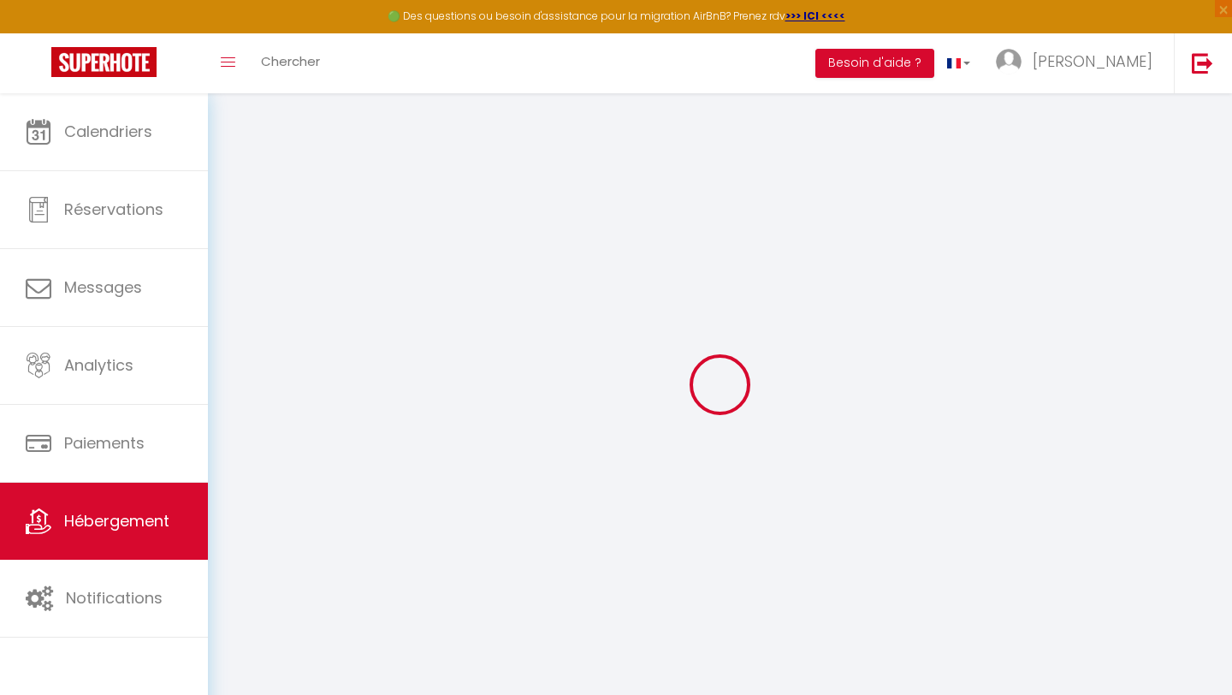
type input "[EMAIL_ADDRESS][DOMAIN_NAME]"
select select "9815"
checkbox input "false"
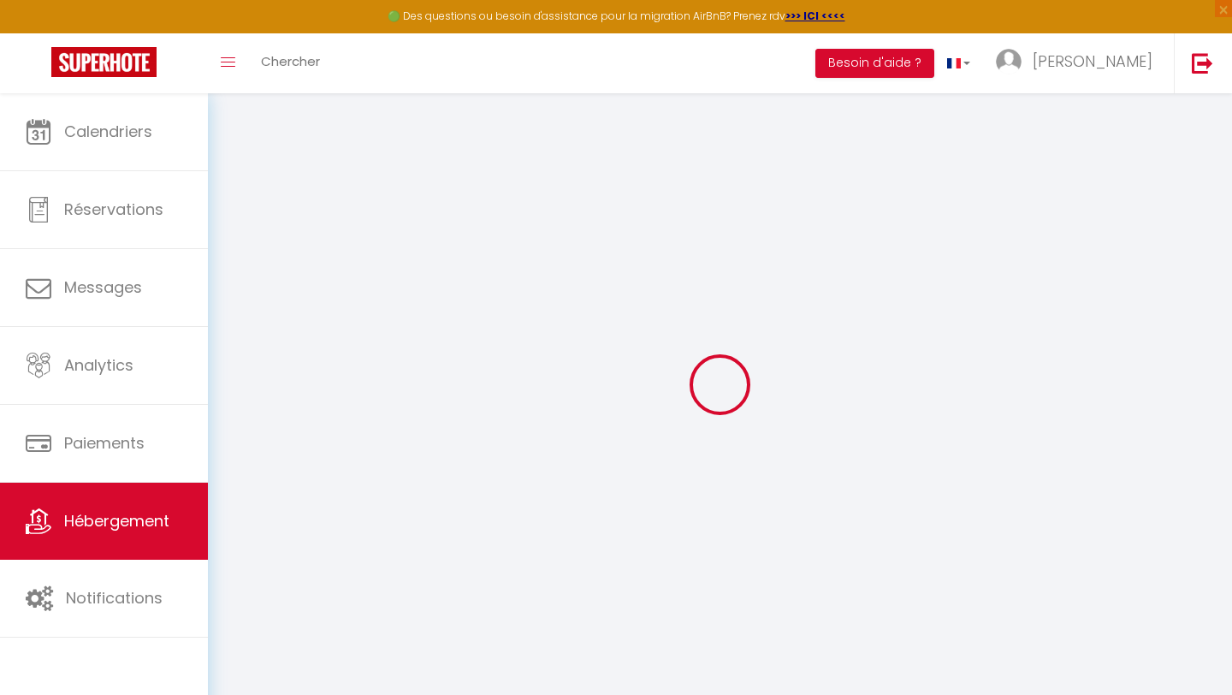
checkbox input "false"
radio input "true"
type input "0"
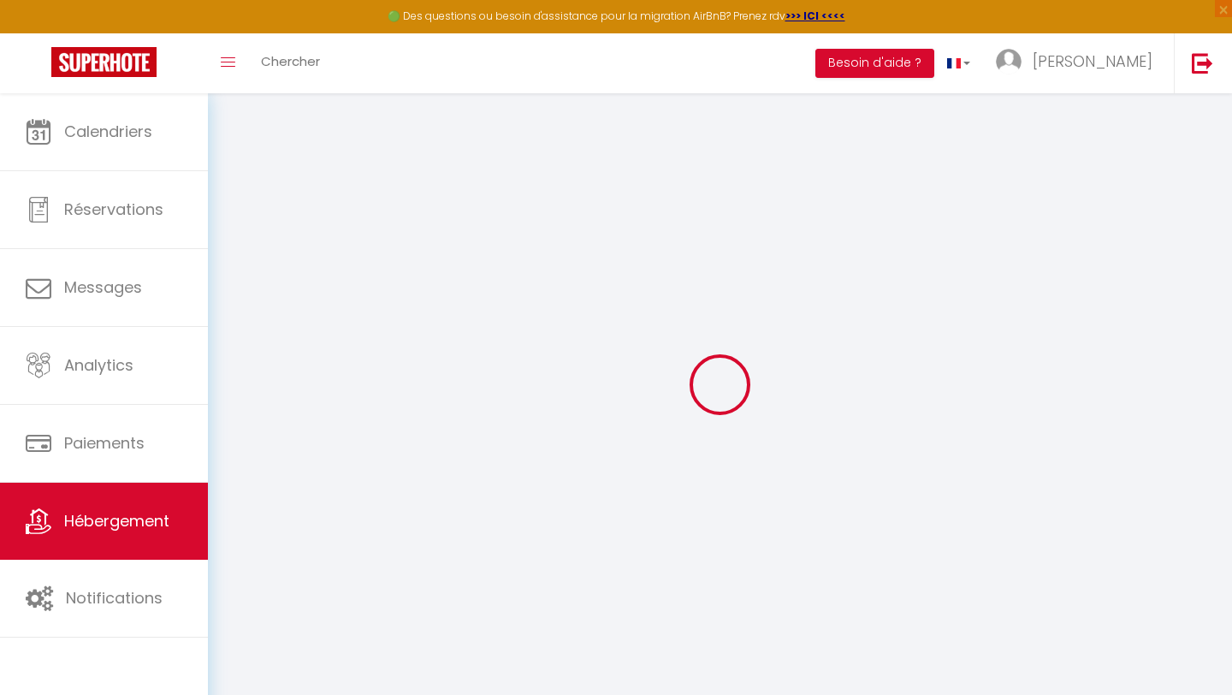
type input "0"
select select
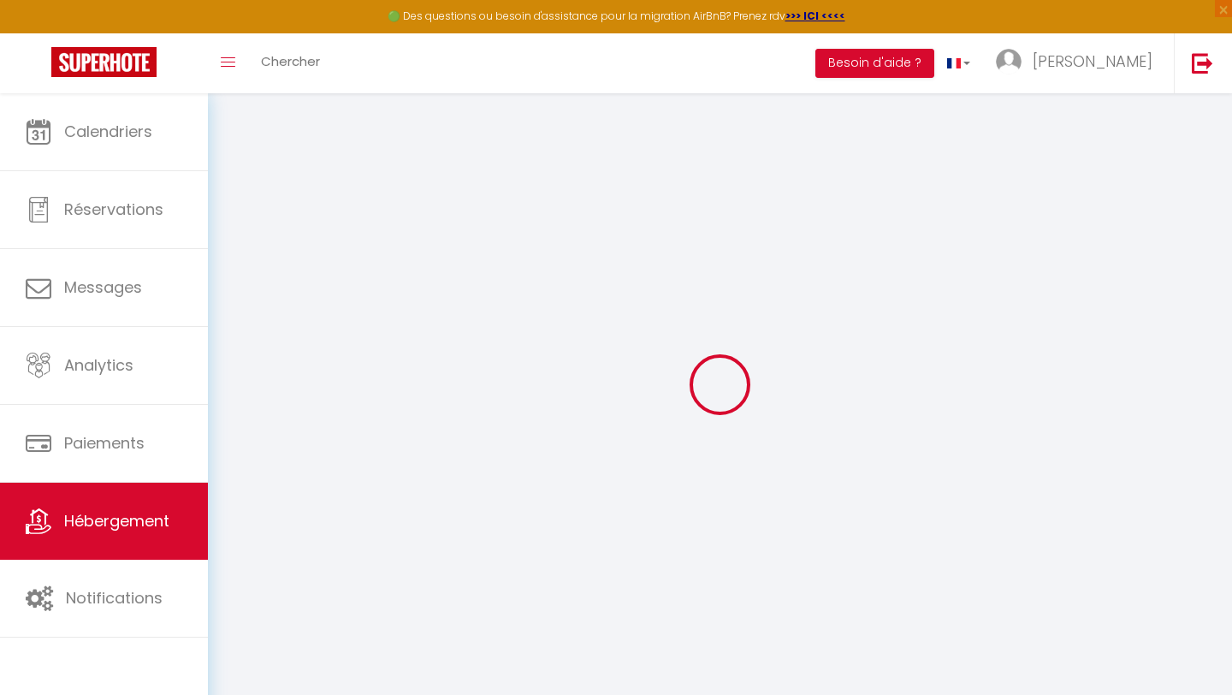
select select
checkbox input "false"
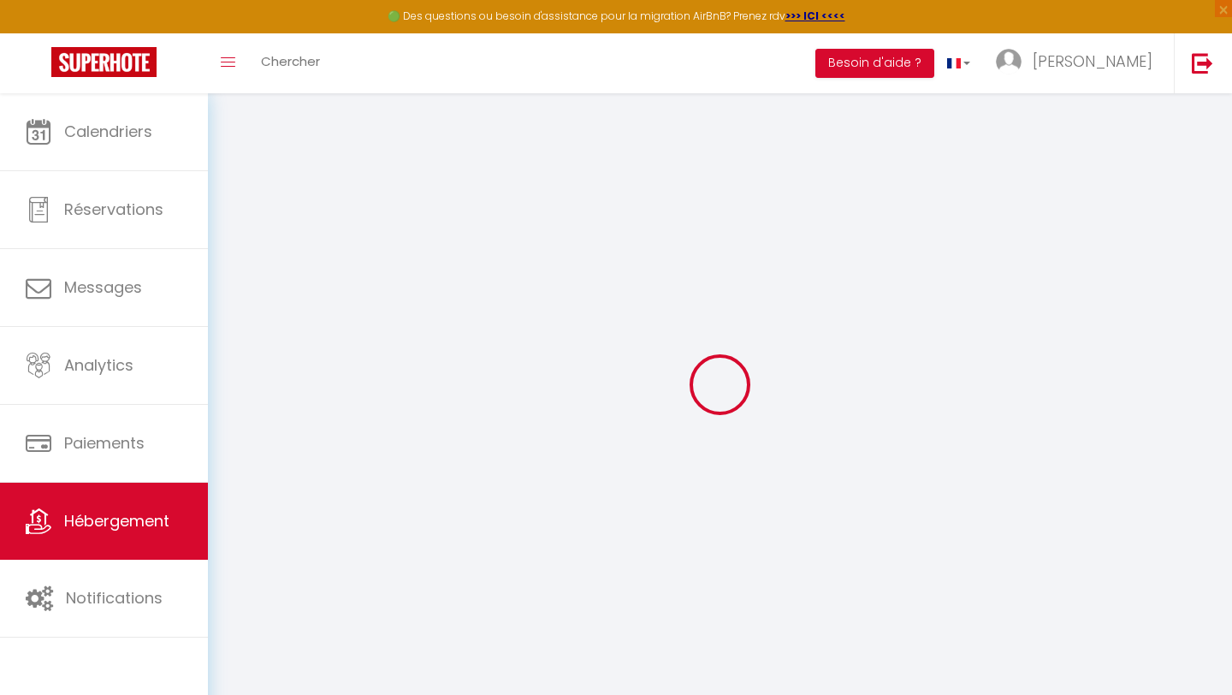
select select
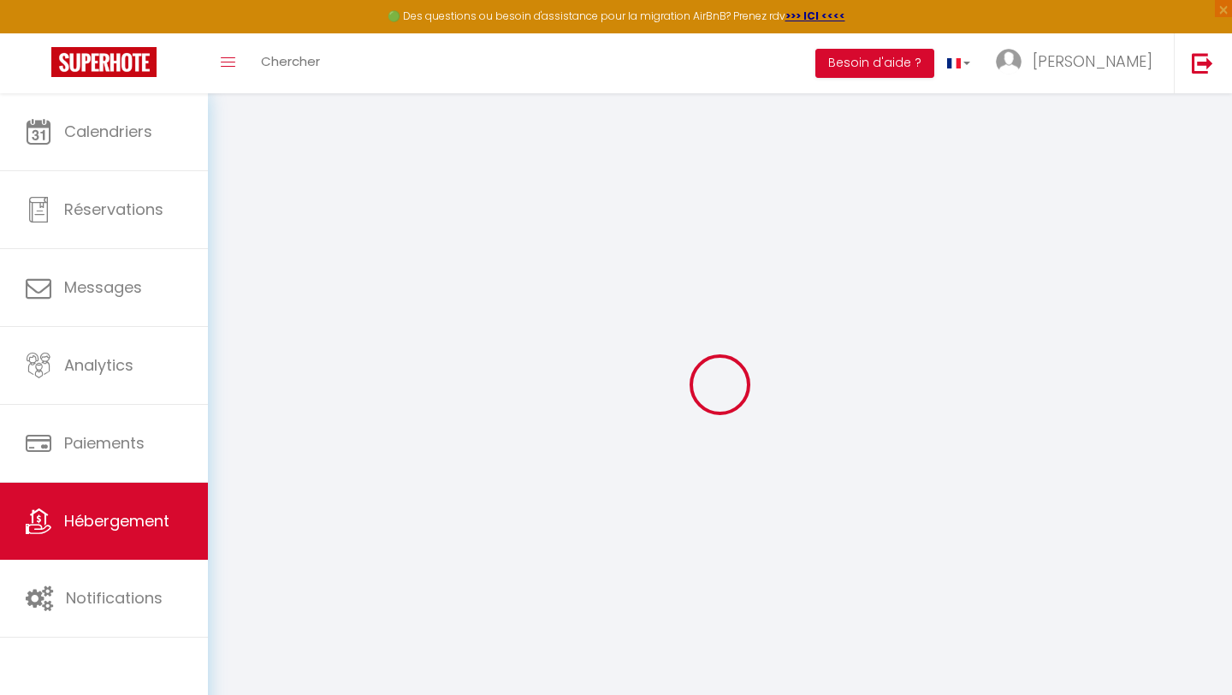
checkbox input "false"
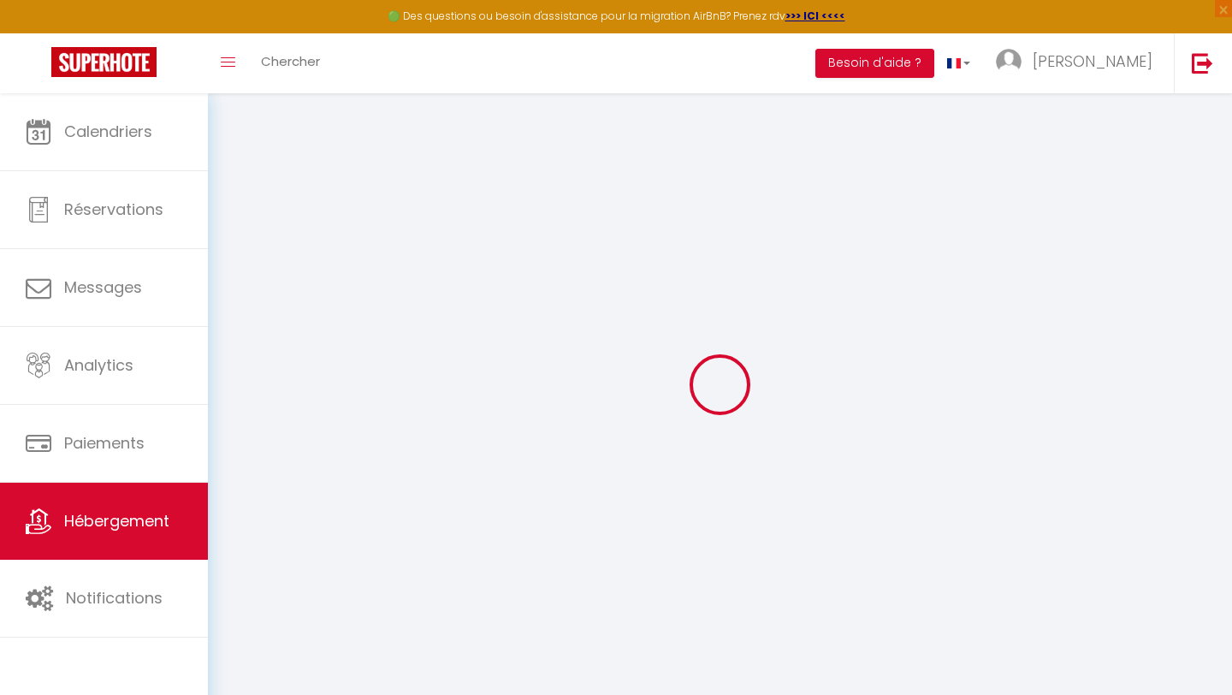
checkbox input "false"
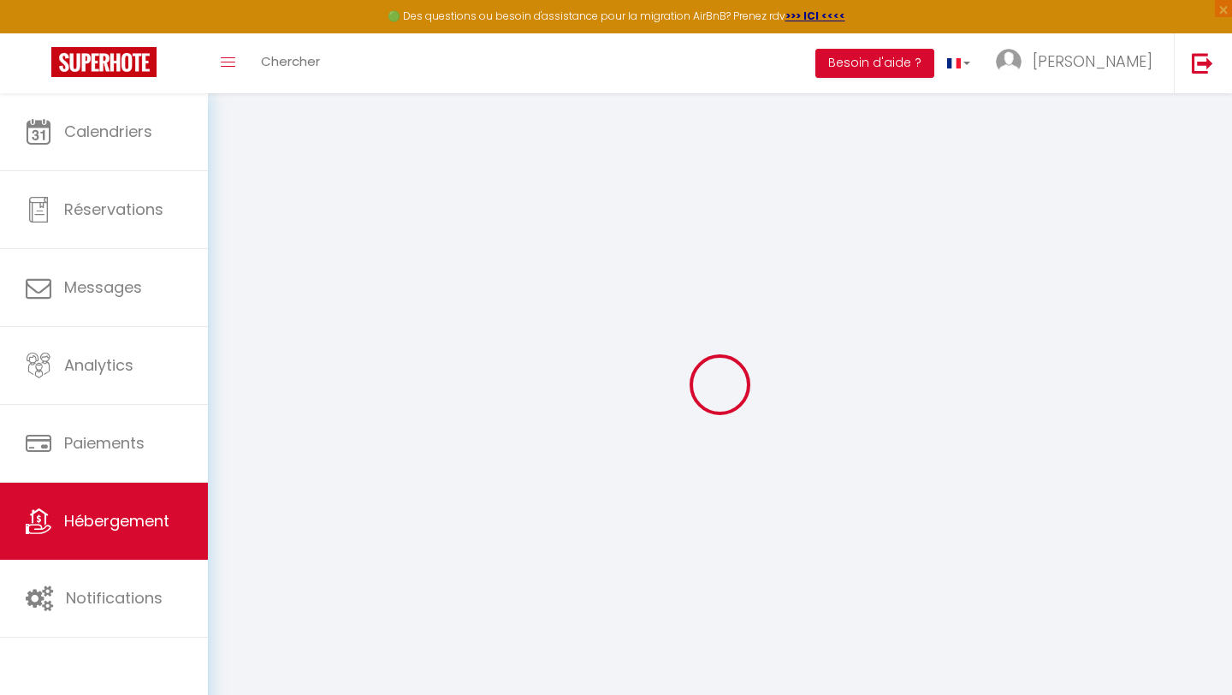
checkbox input "false"
select select "15:00"
select select
select select "11:00"
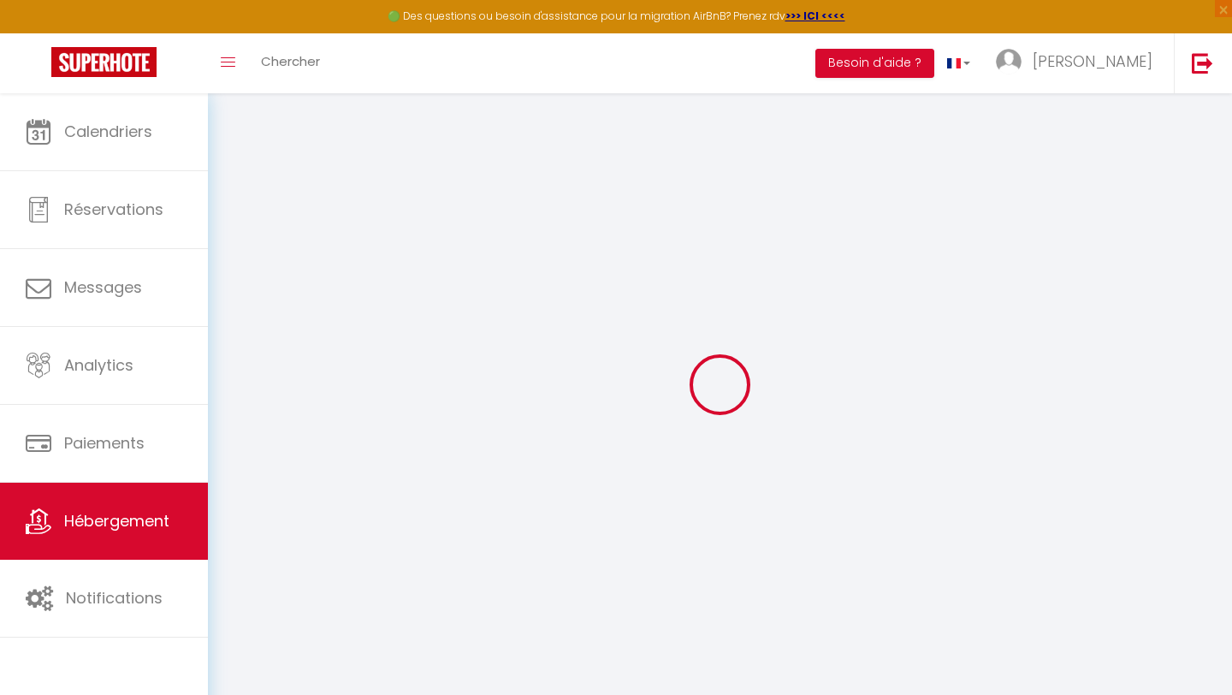
select select "30"
select select "120"
select select
checkbox input "false"
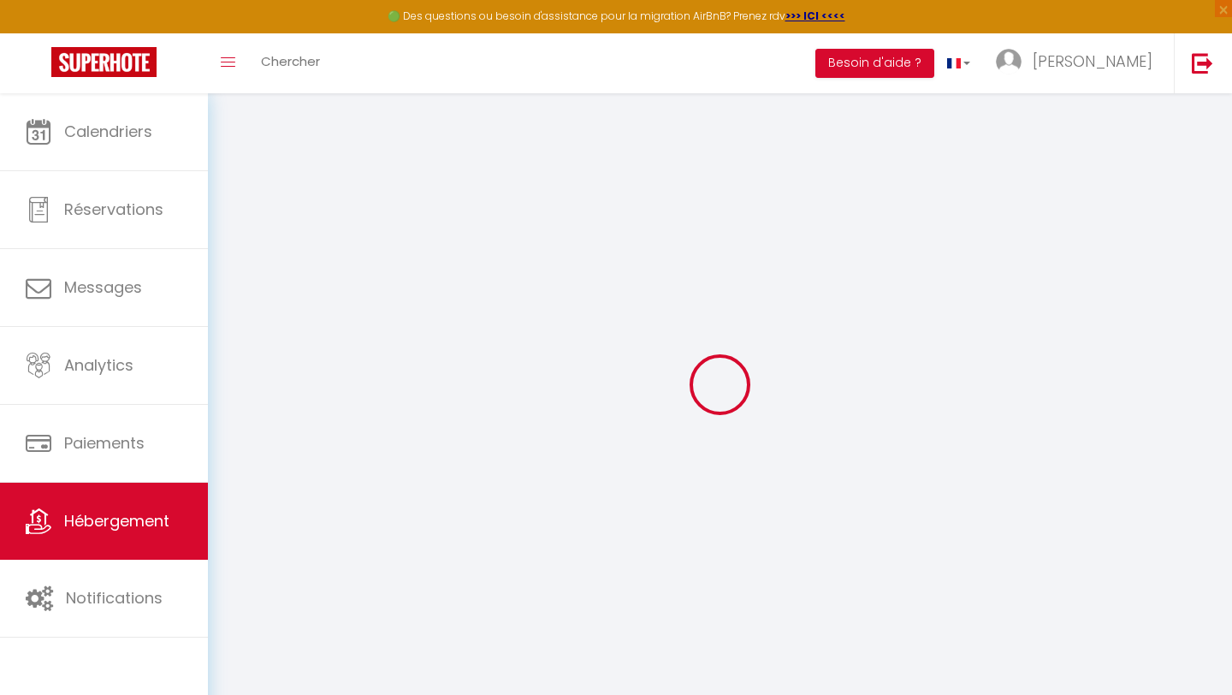
checkbox input "false"
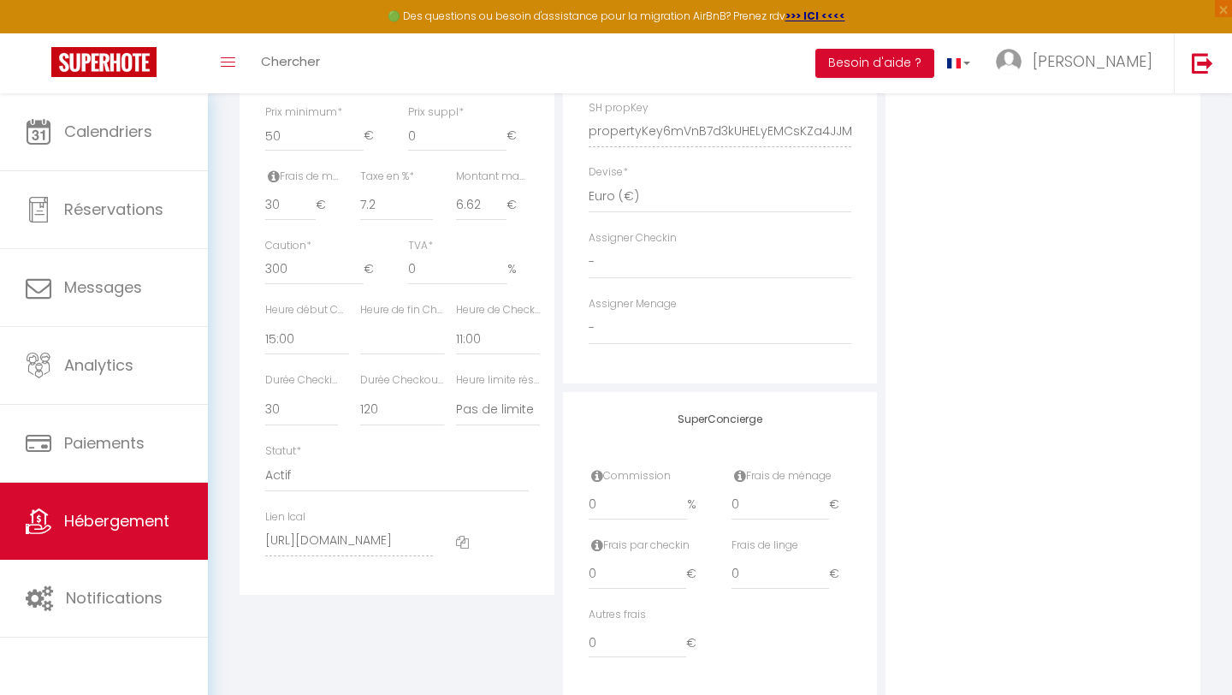
scroll to position [812, 0]
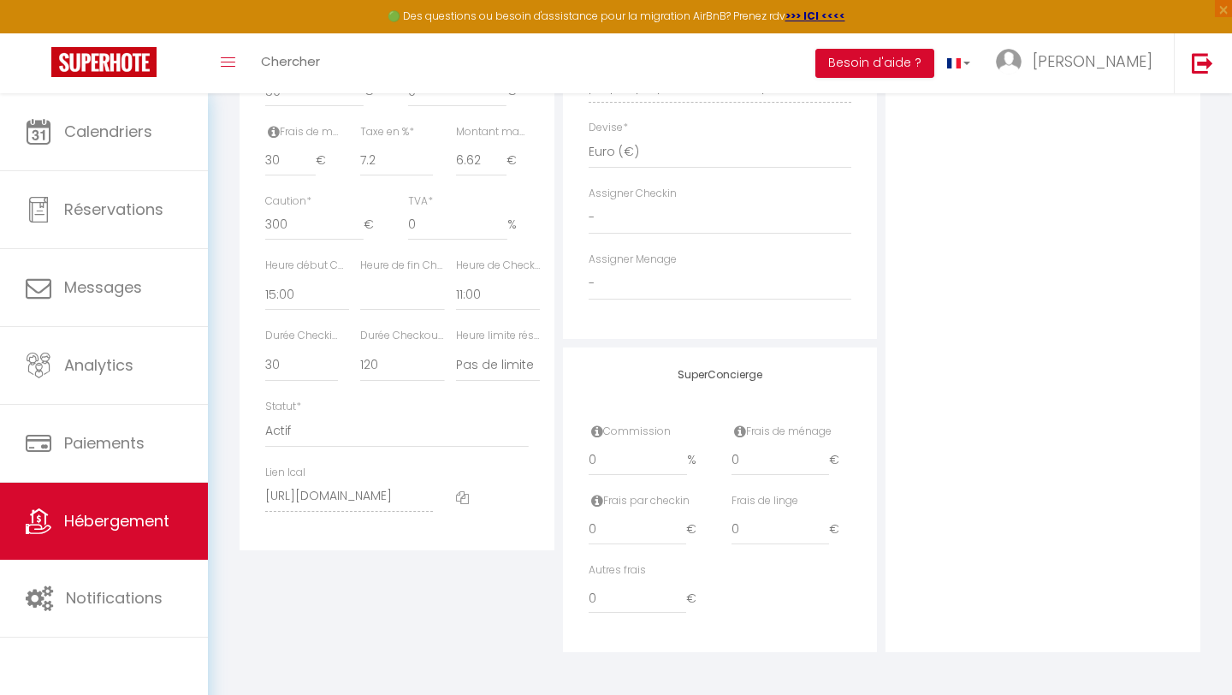
click at [460, 496] on icon at bounding box center [462, 497] width 13 height 13
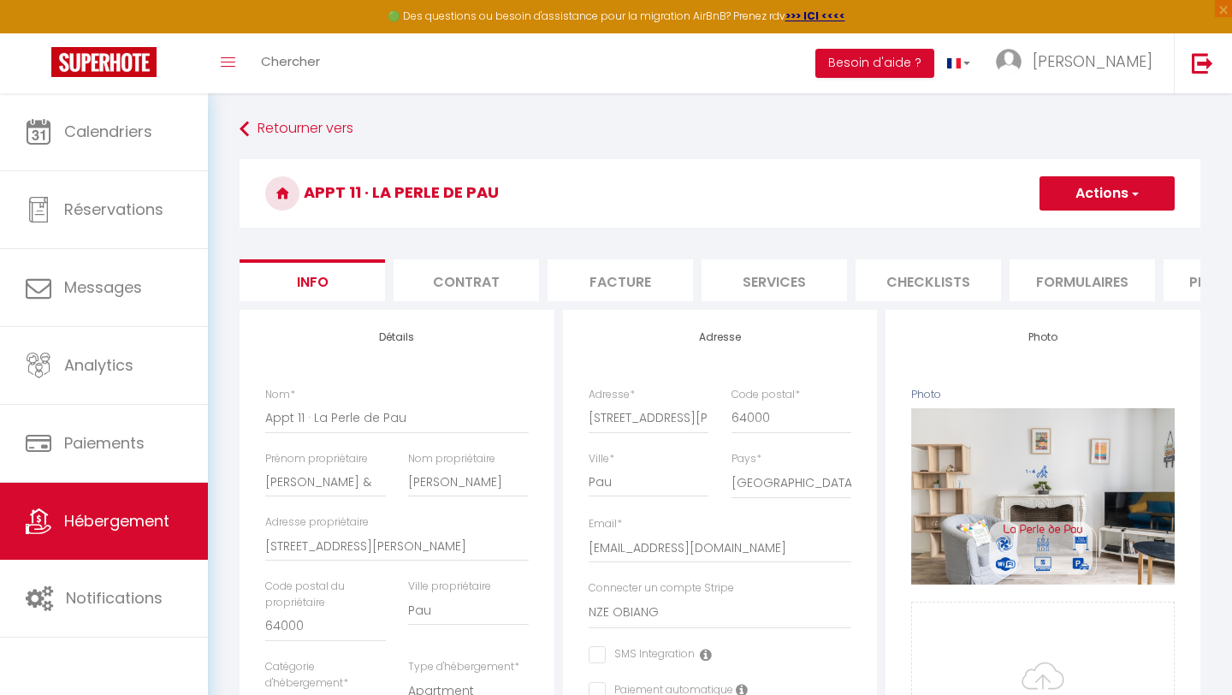
scroll to position [486, 0]
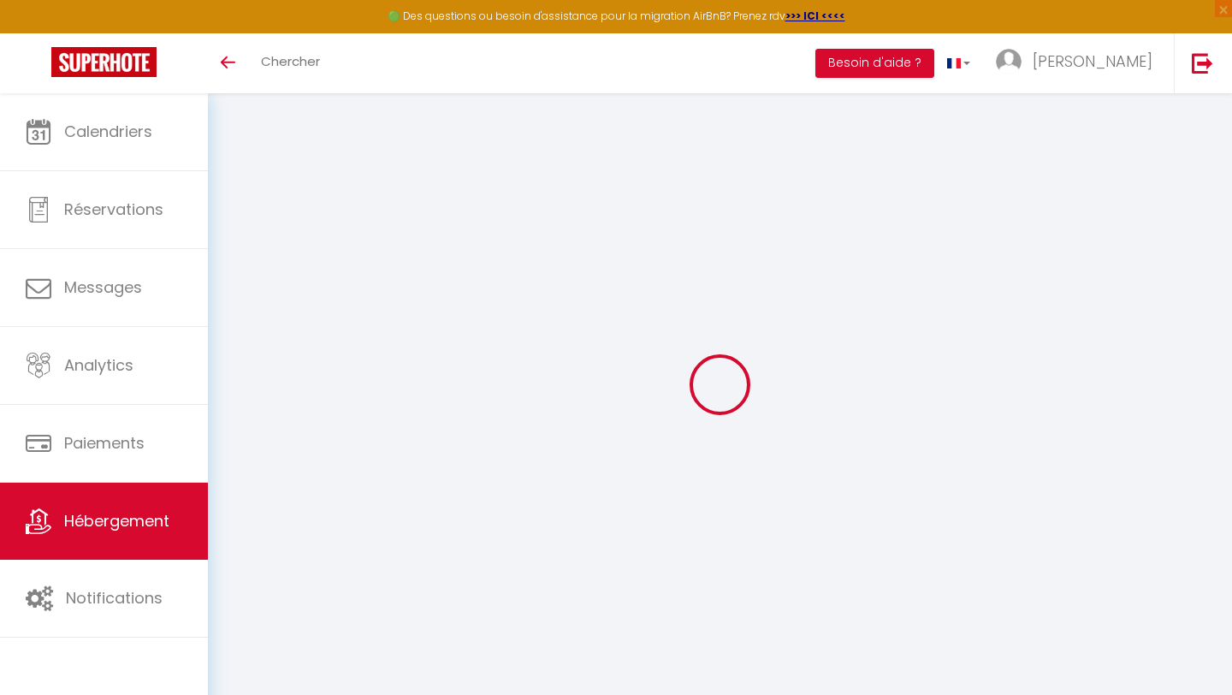
scroll to position [93, 0]
select select
checkbox input "false"
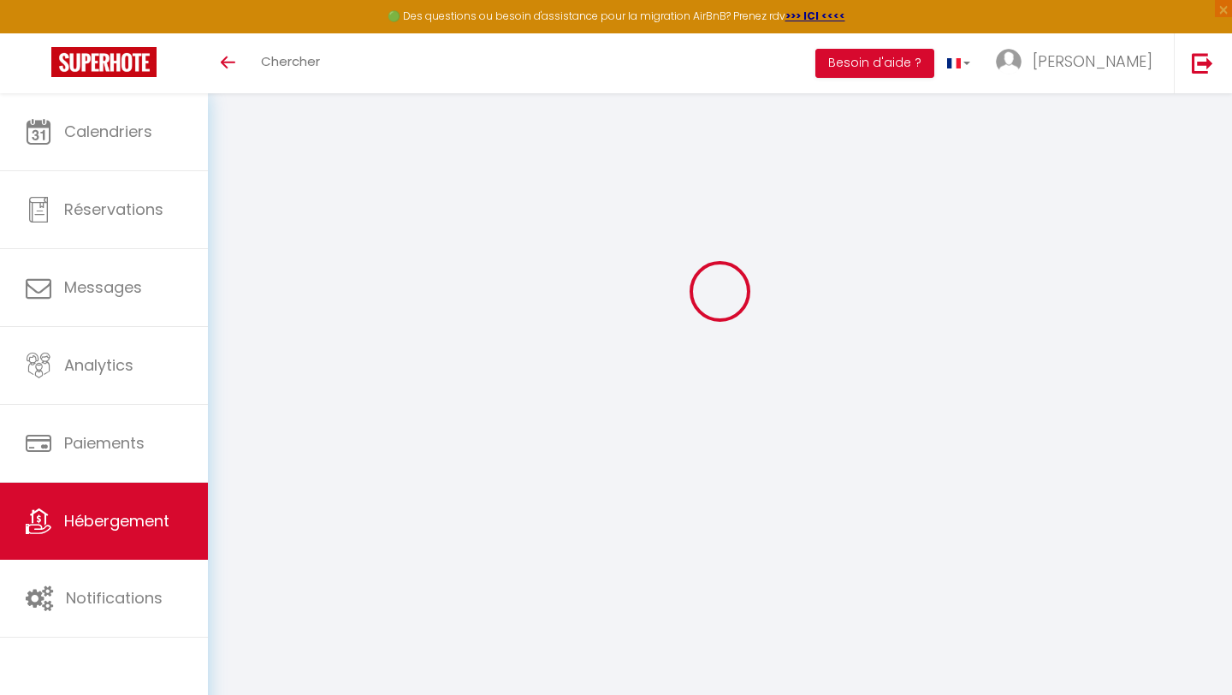
checkbox input "false"
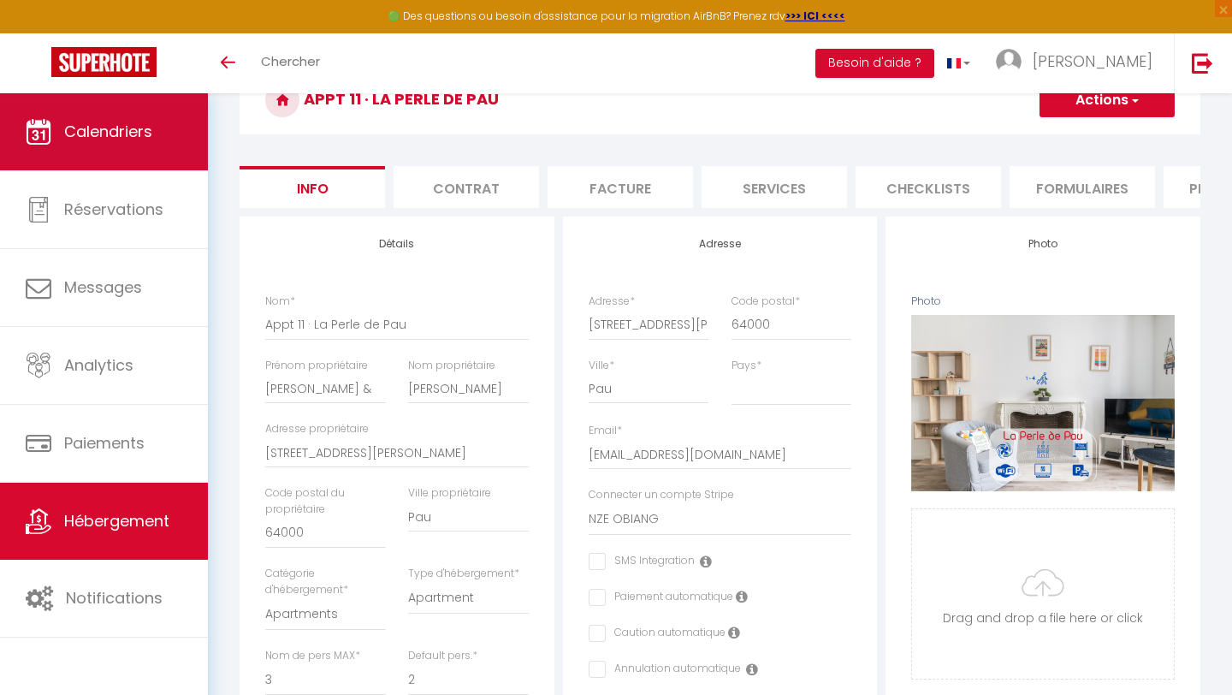
click at [113, 112] on link "Calendriers" at bounding box center [104, 131] width 208 height 77
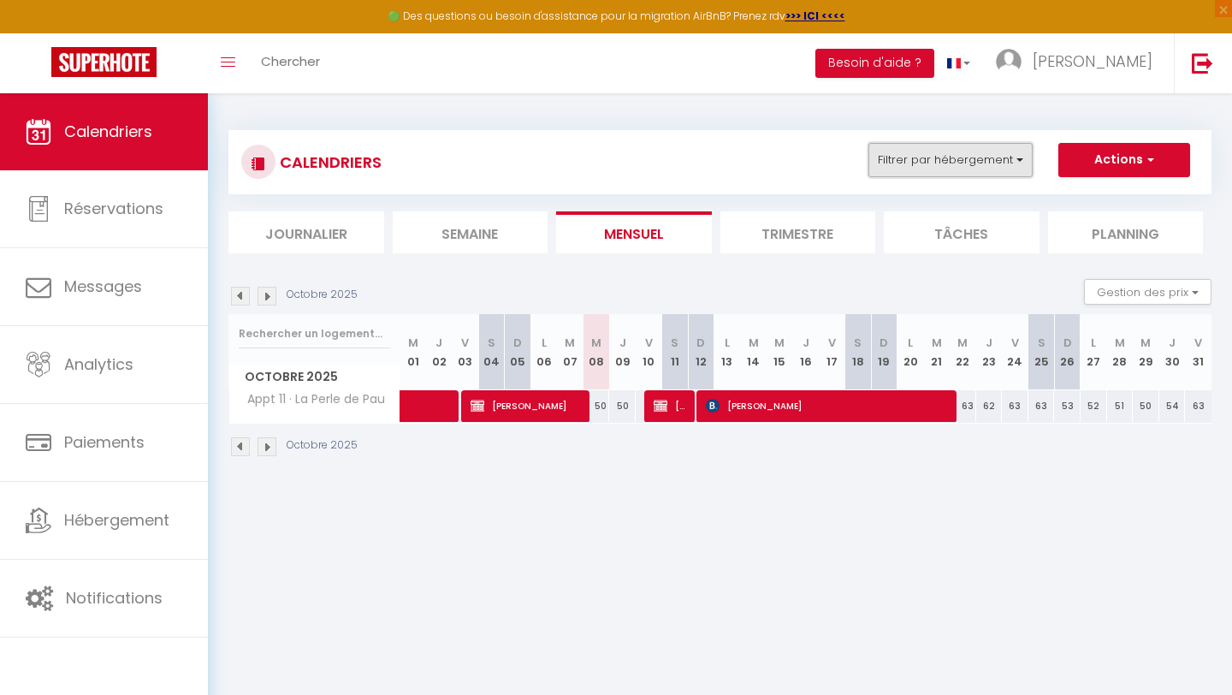
click at [1002, 152] on button "Filtrer par hébergement" at bounding box center [951, 160] width 164 height 34
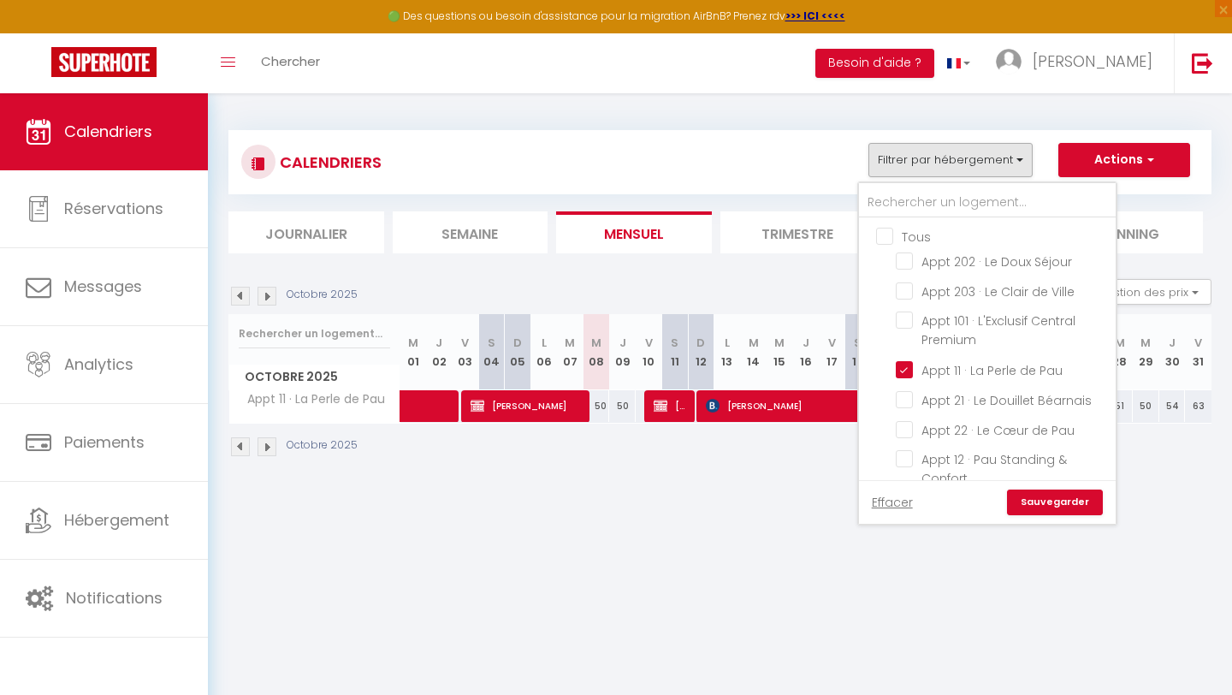
click at [918, 236] on input "Tous" at bounding box center [1004, 235] width 257 height 17
checkbox input "true"
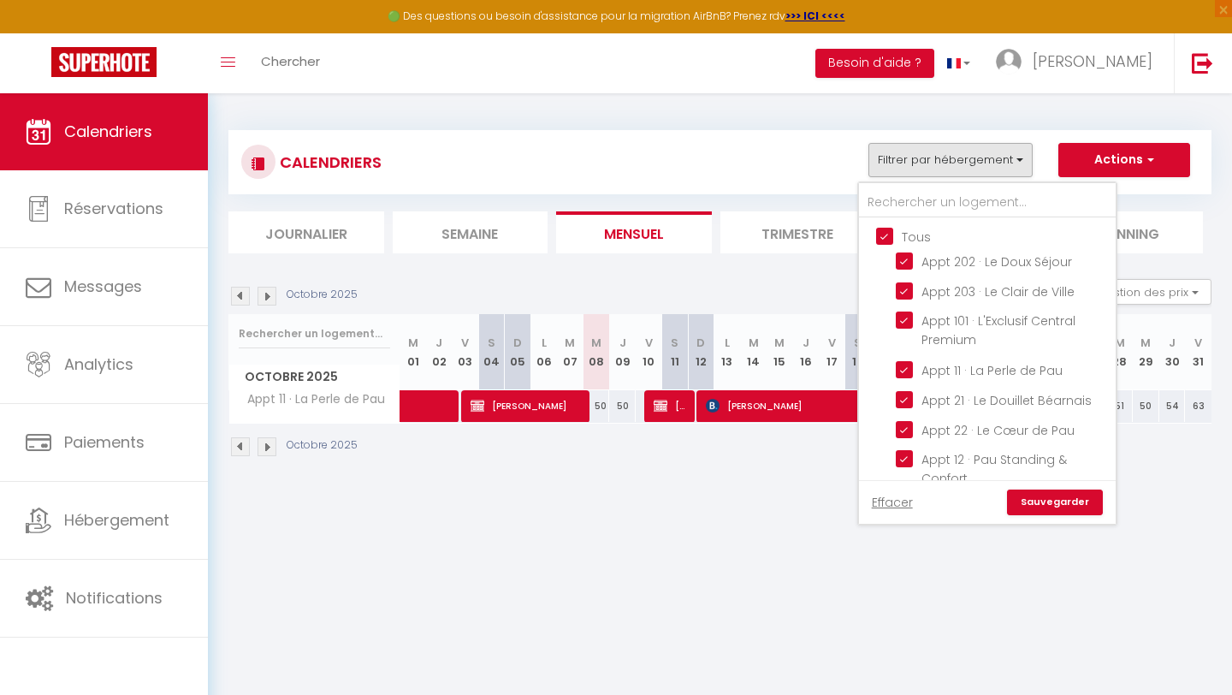
checkbox input "true"
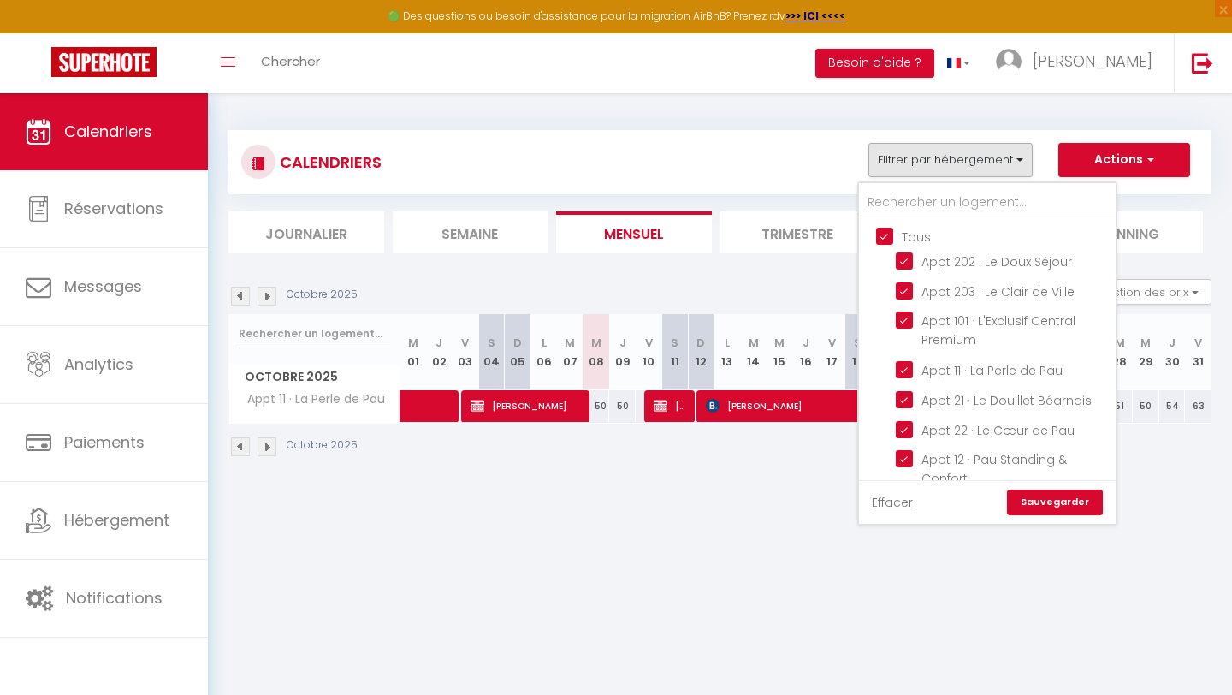
checkbox input "true"
click at [1043, 513] on link "Sauvegarder" at bounding box center [1055, 503] width 96 height 26
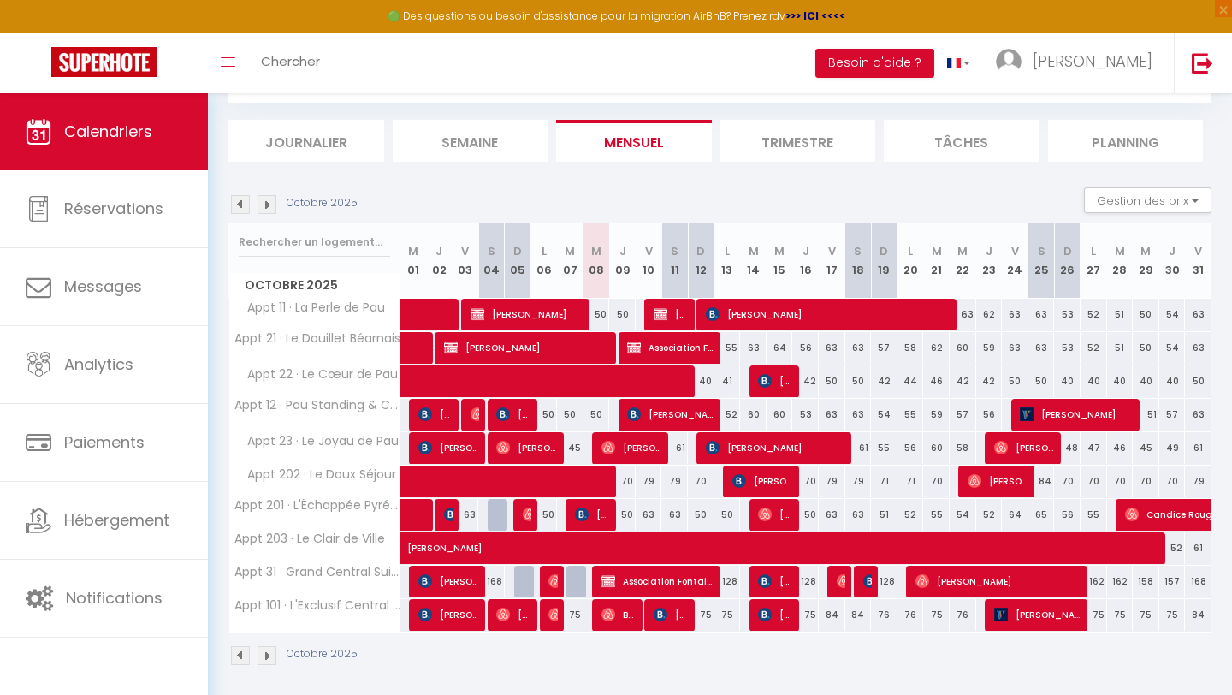
scroll to position [99, 0]
